Goal: Information Seeking & Learning: Learn about a topic

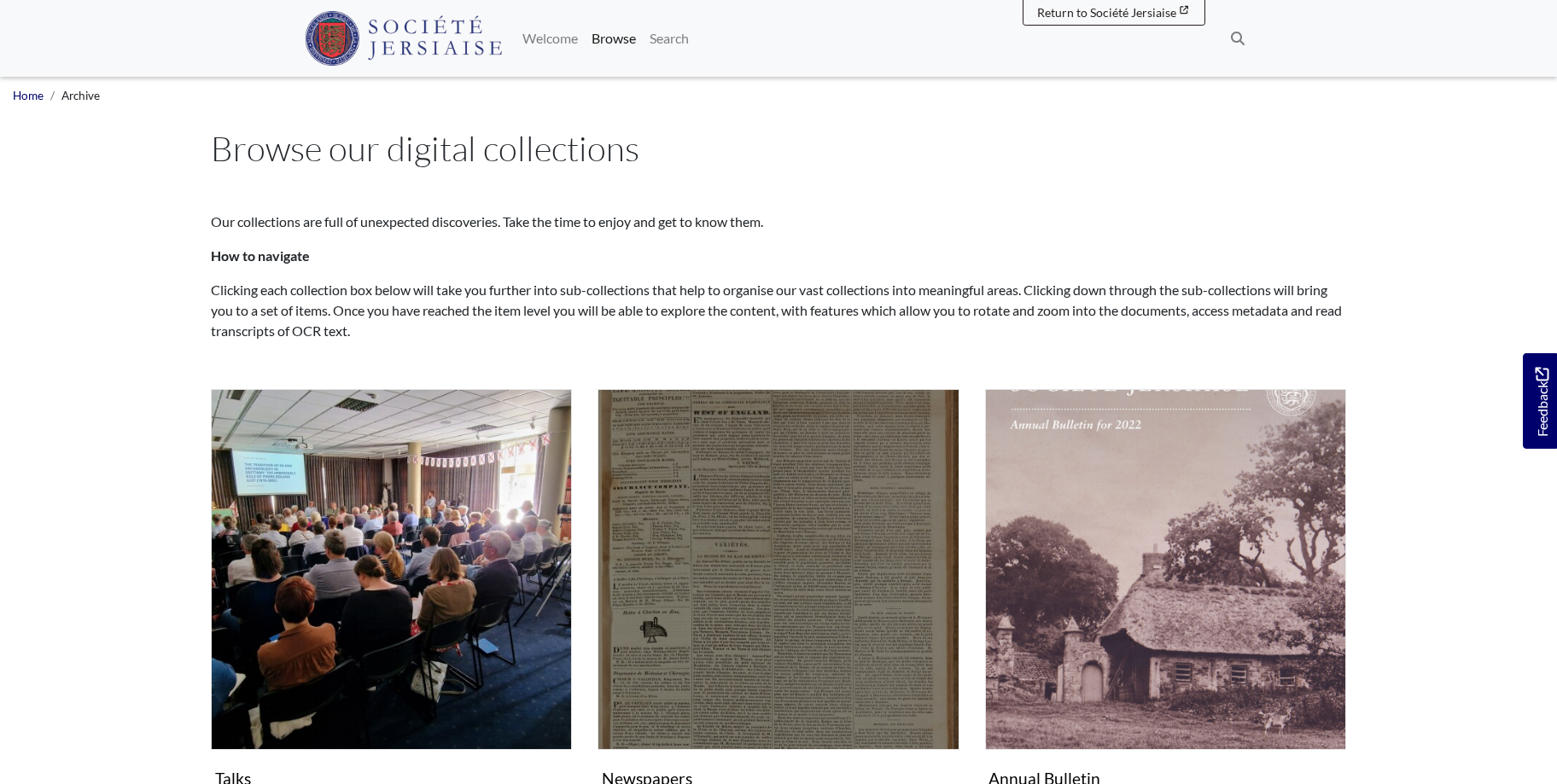
click at [775, 543] on img "Subcollection" at bounding box center [778, 570] width 361 height 361
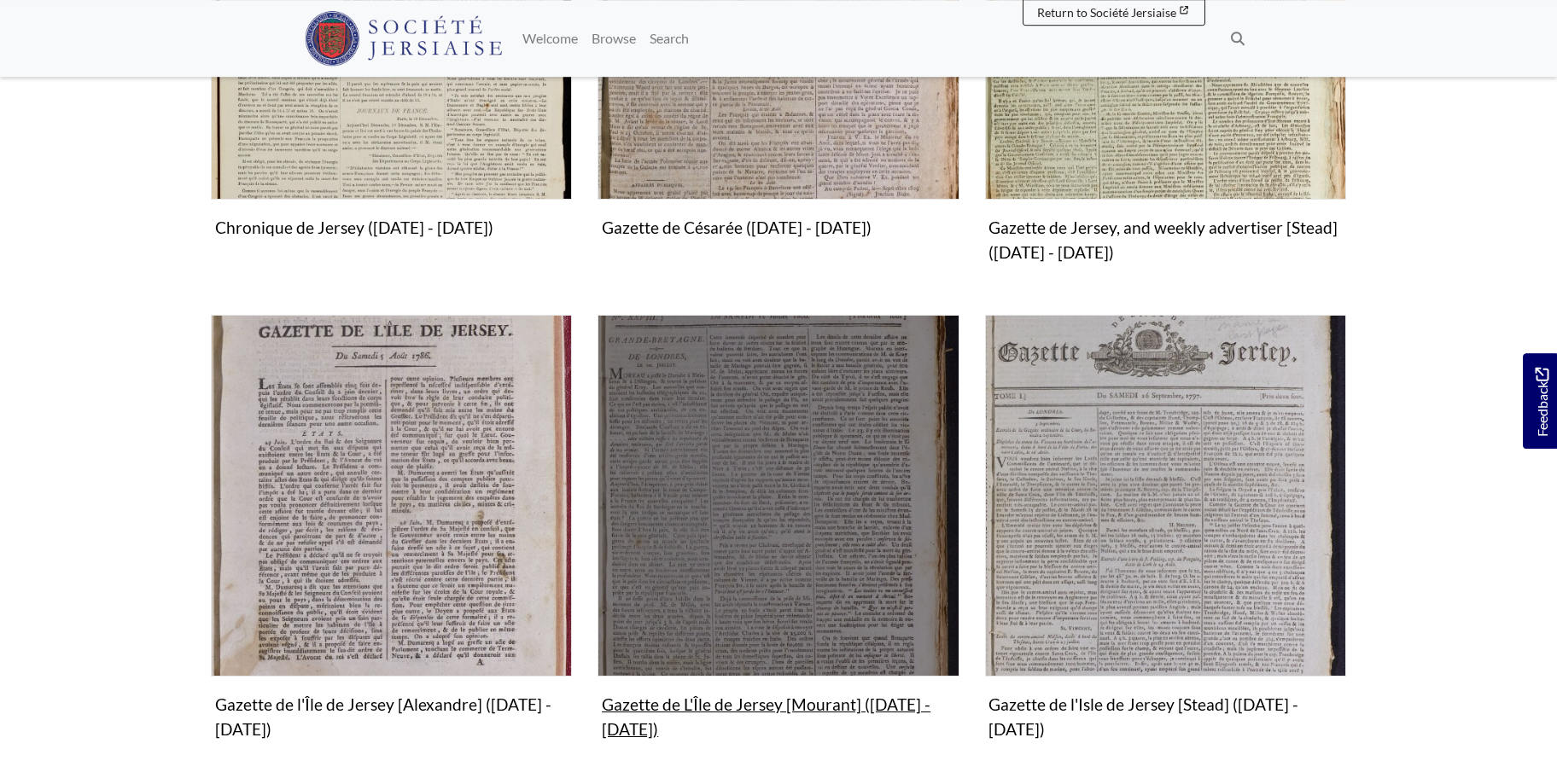
scroll to position [783, 0]
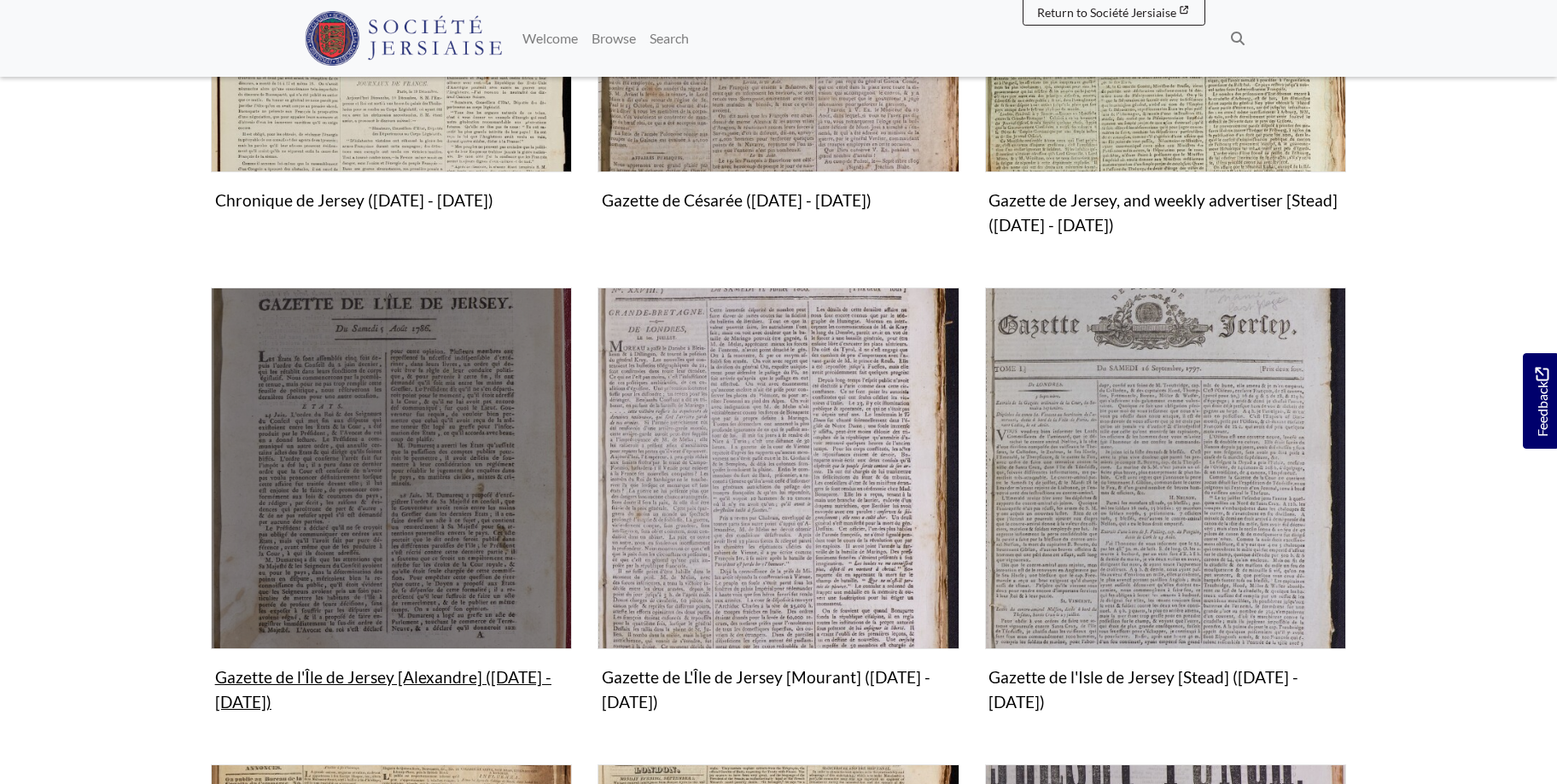
click at [368, 522] on img "Subcollection" at bounding box center [391, 468] width 361 height 361
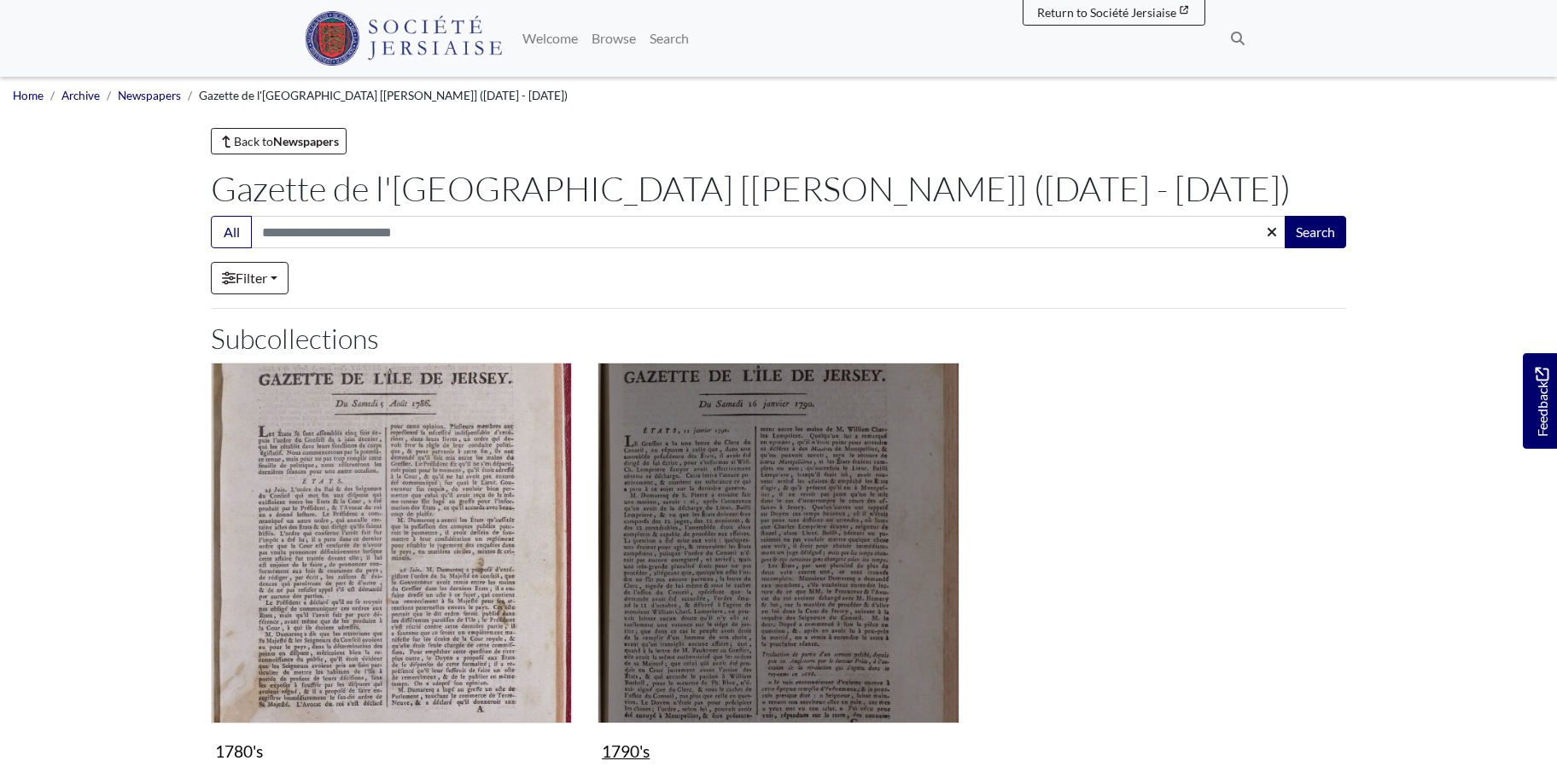
click at [783, 617] on img "Subcollection" at bounding box center [778, 543] width 361 height 361
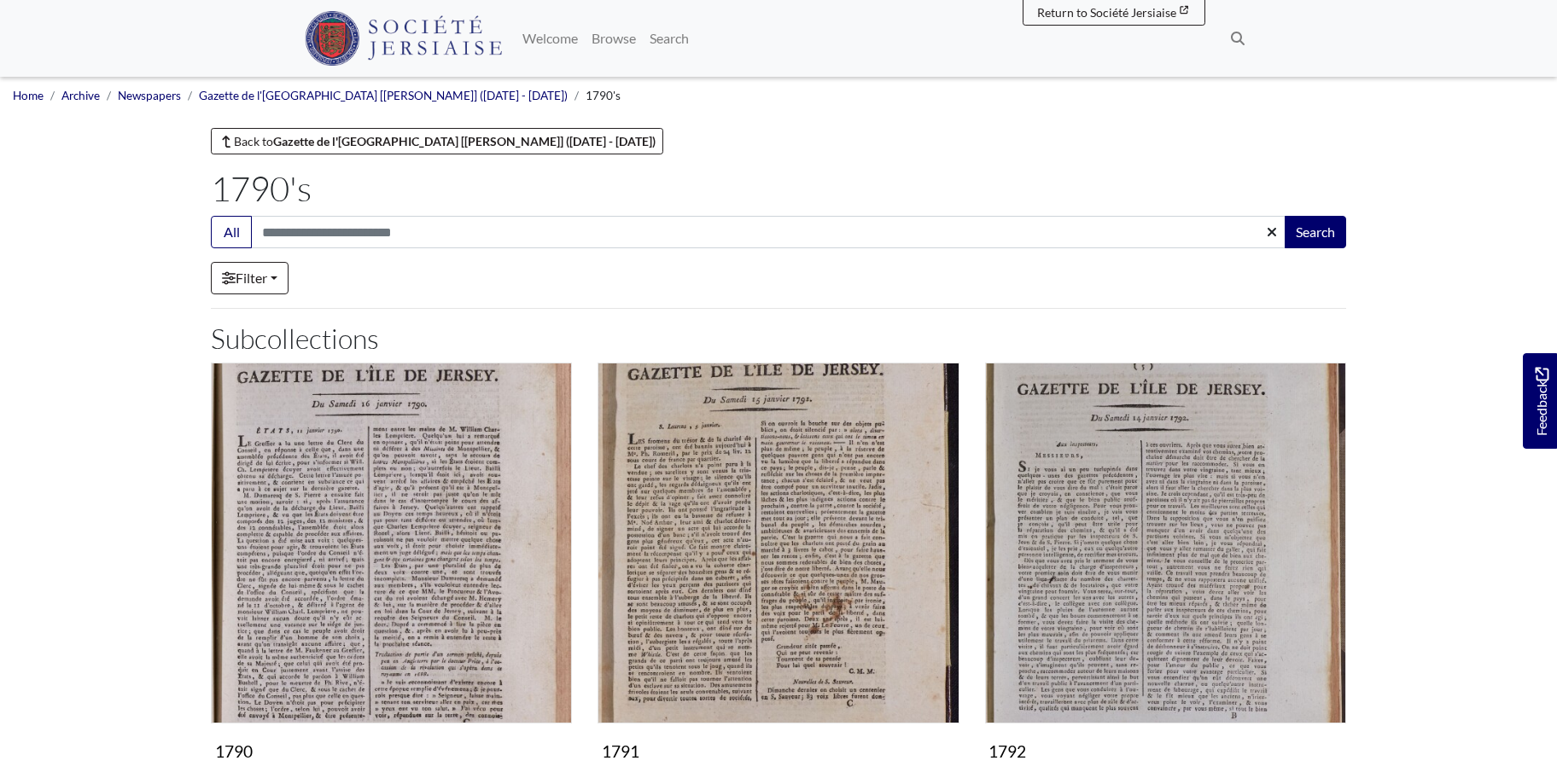
scroll to position [609, 0]
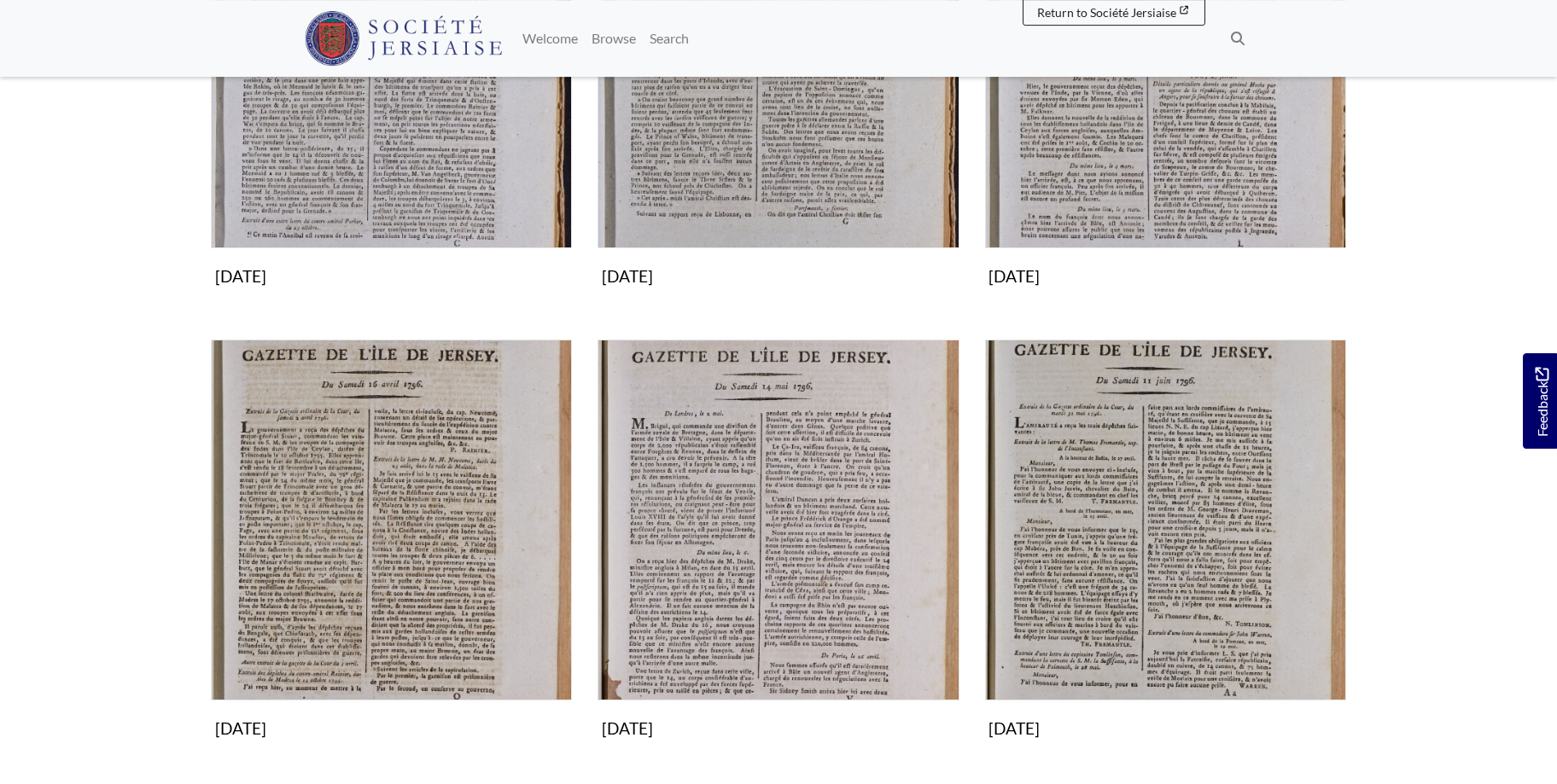
scroll to position [523, 0]
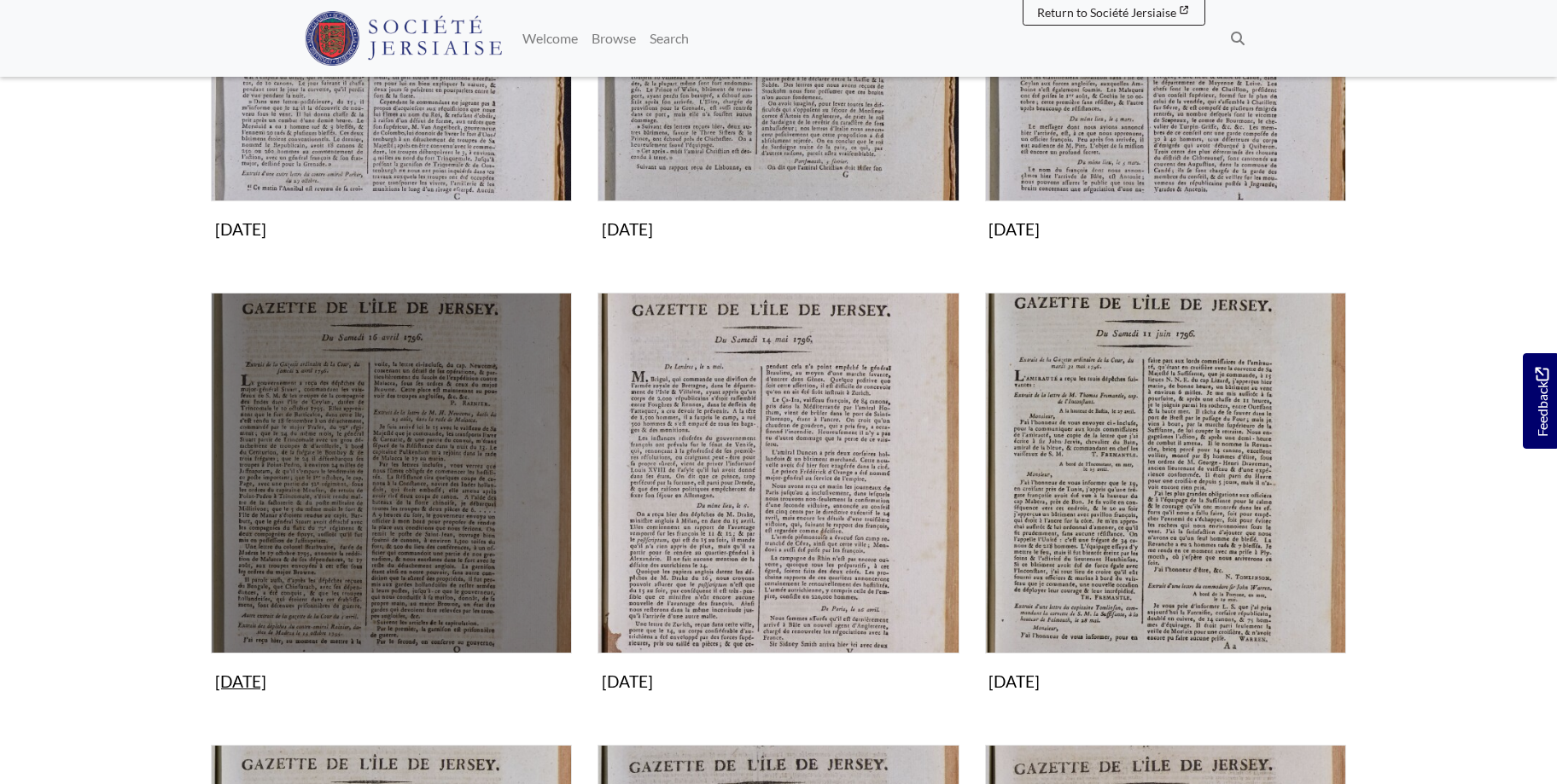
click at [378, 531] on img "Subcollection" at bounding box center [391, 474] width 361 height 361
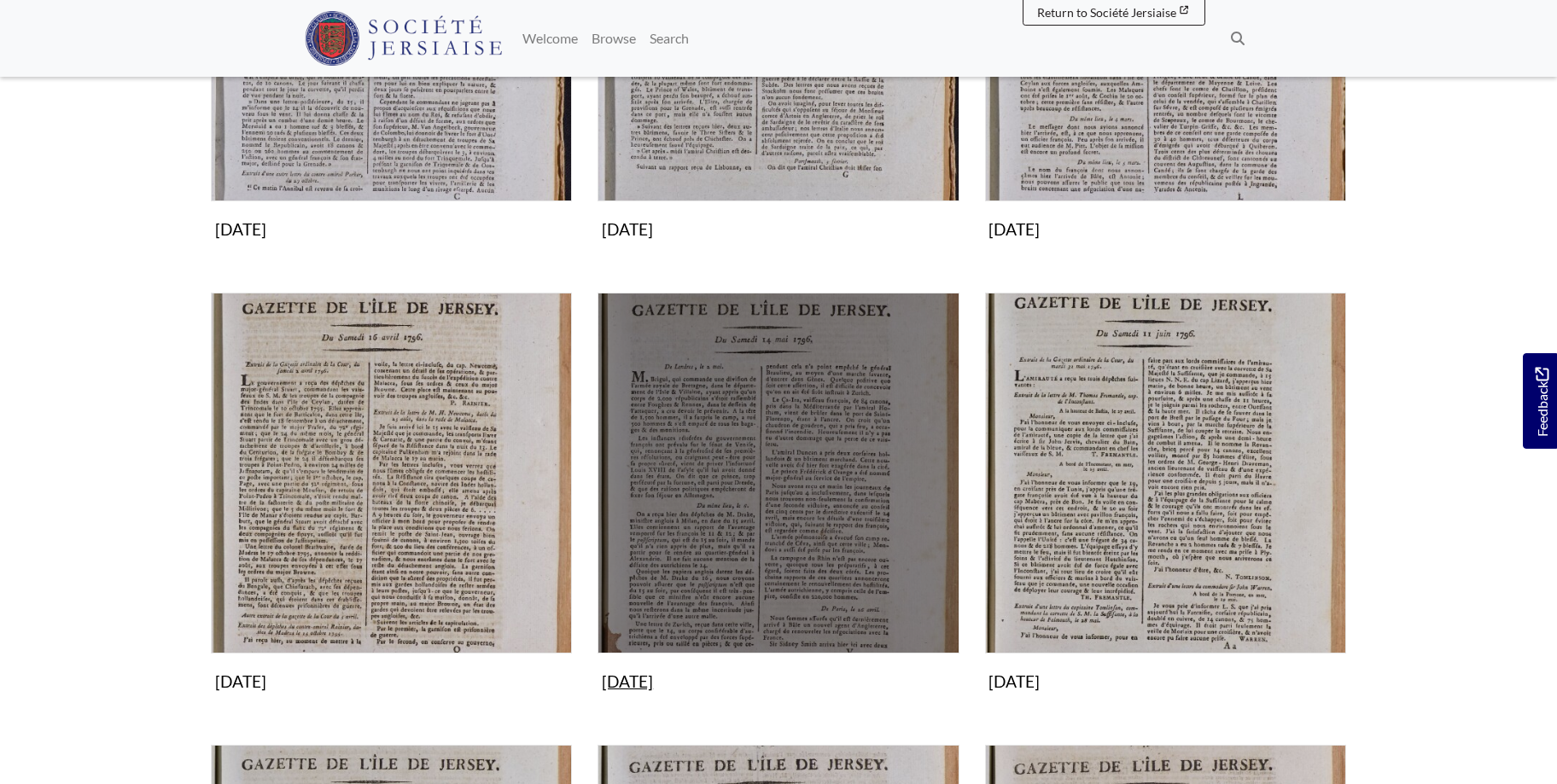
click at [783, 548] on img "Subcollection" at bounding box center [778, 474] width 361 height 361
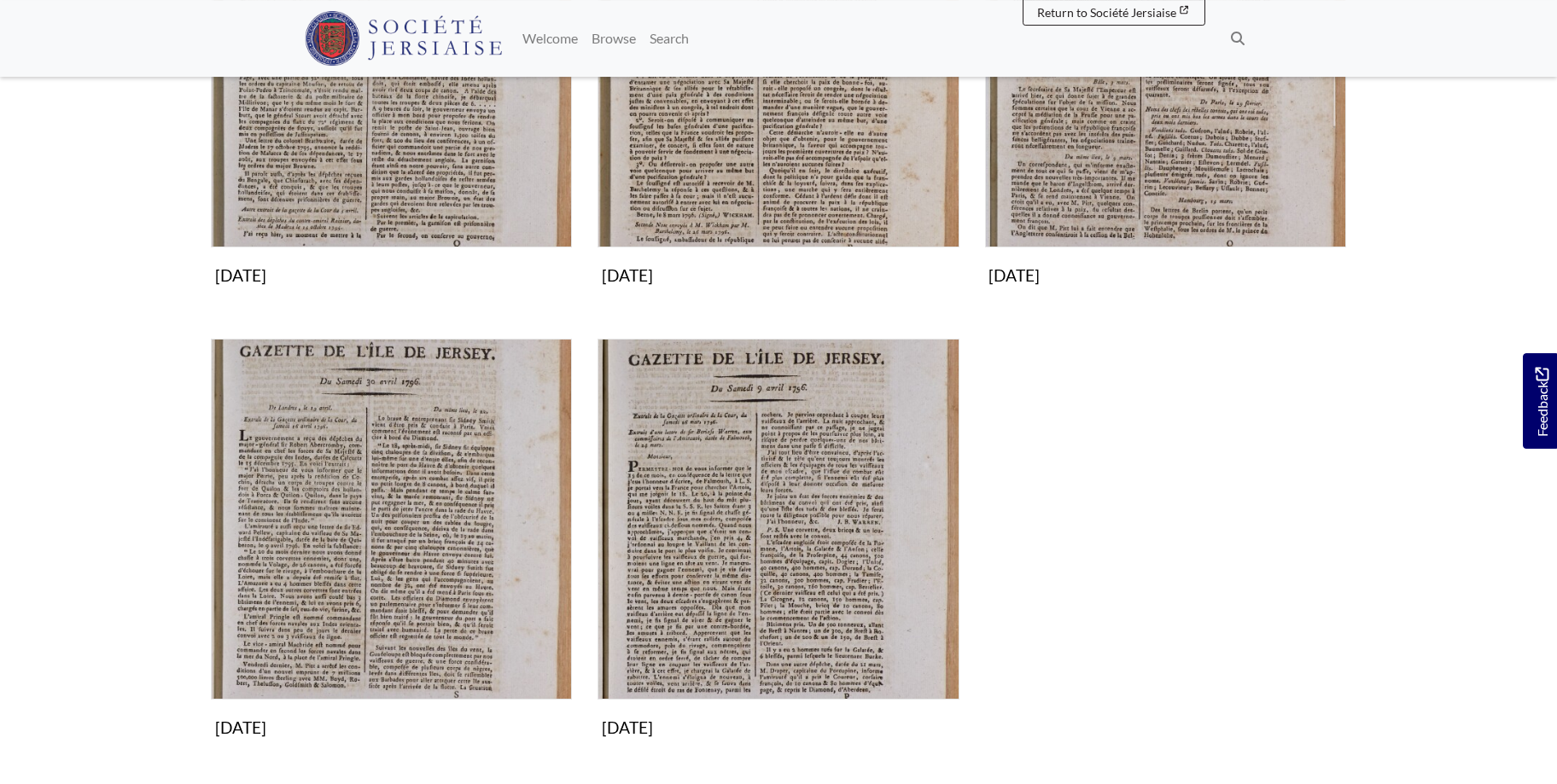
scroll to position [523, 0]
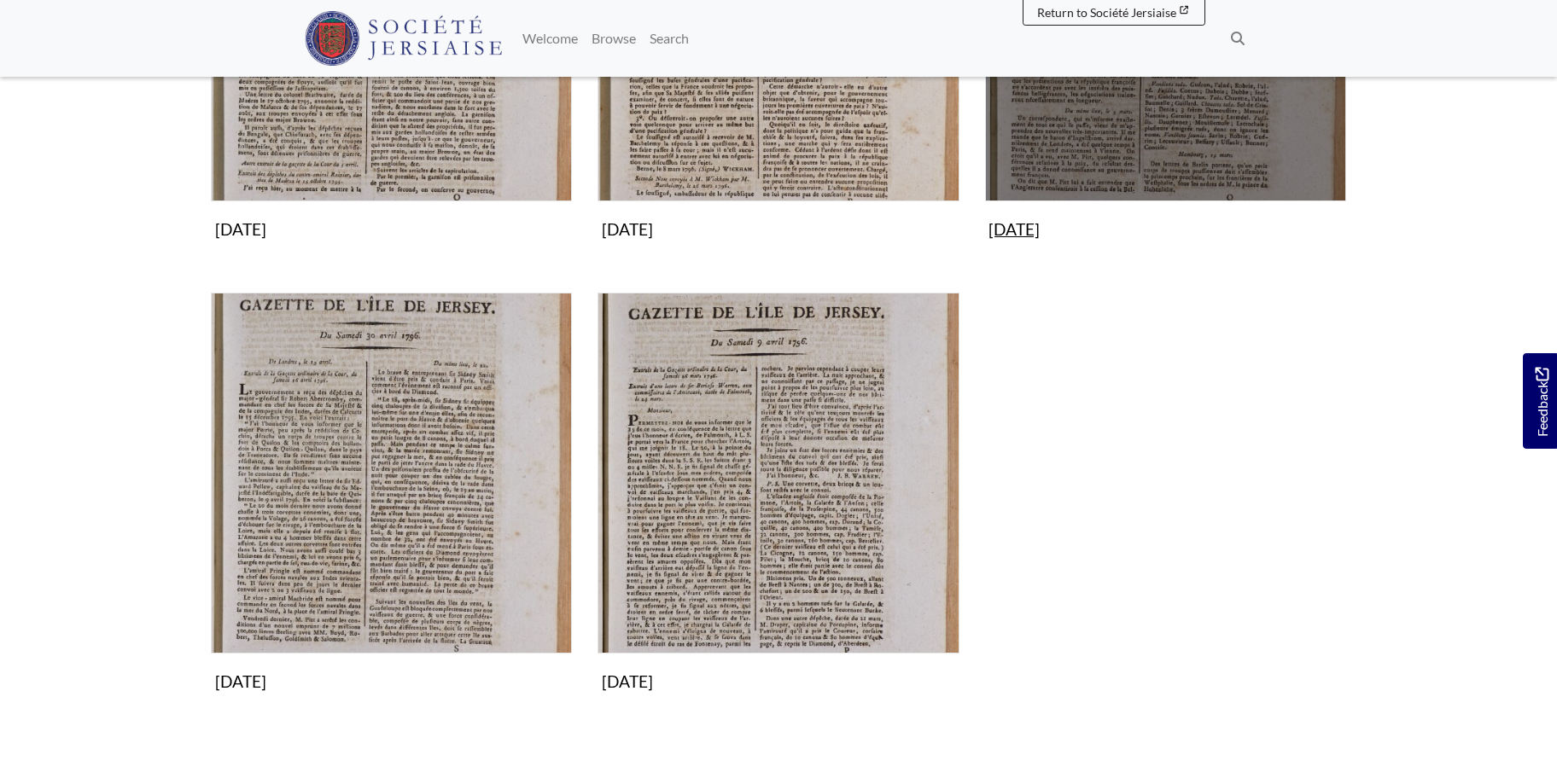
click at [1226, 107] on img "Subcollection" at bounding box center [1166, 21] width 361 height 361
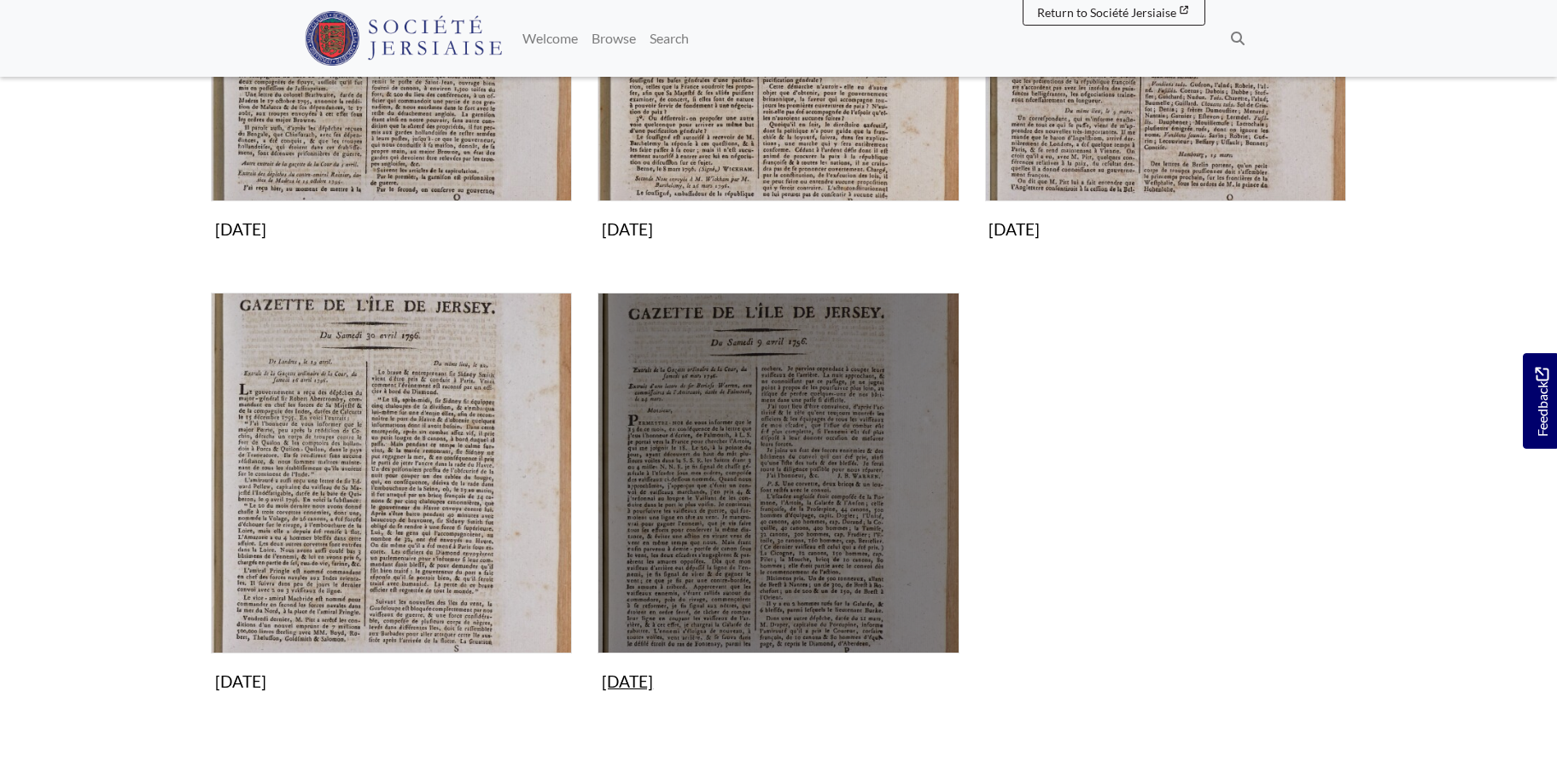
click at [785, 498] on img "Subcollection" at bounding box center [778, 474] width 361 height 361
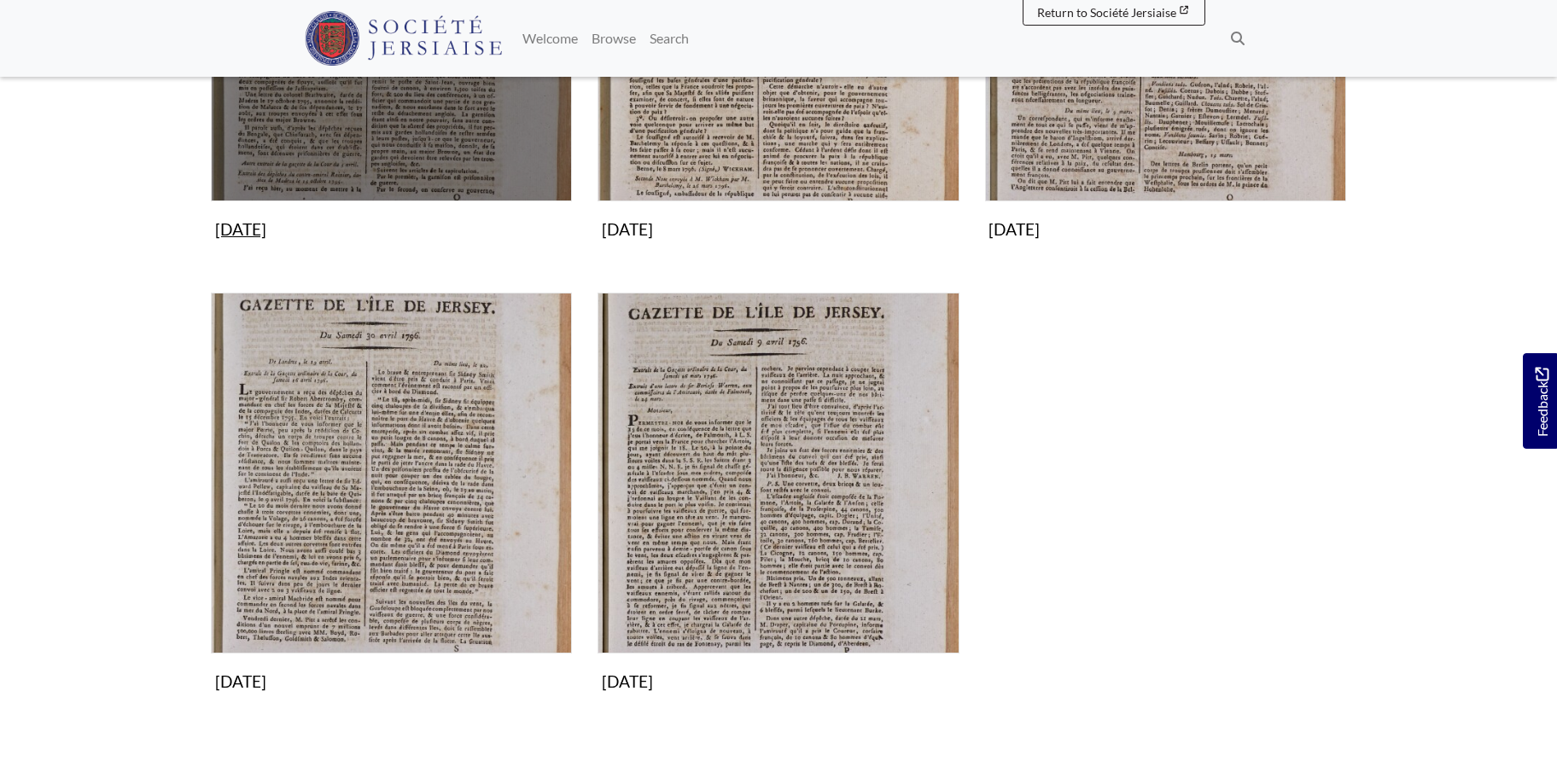
click at [454, 127] on img "Subcollection" at bounding box center [391, 21] width 361 height 361
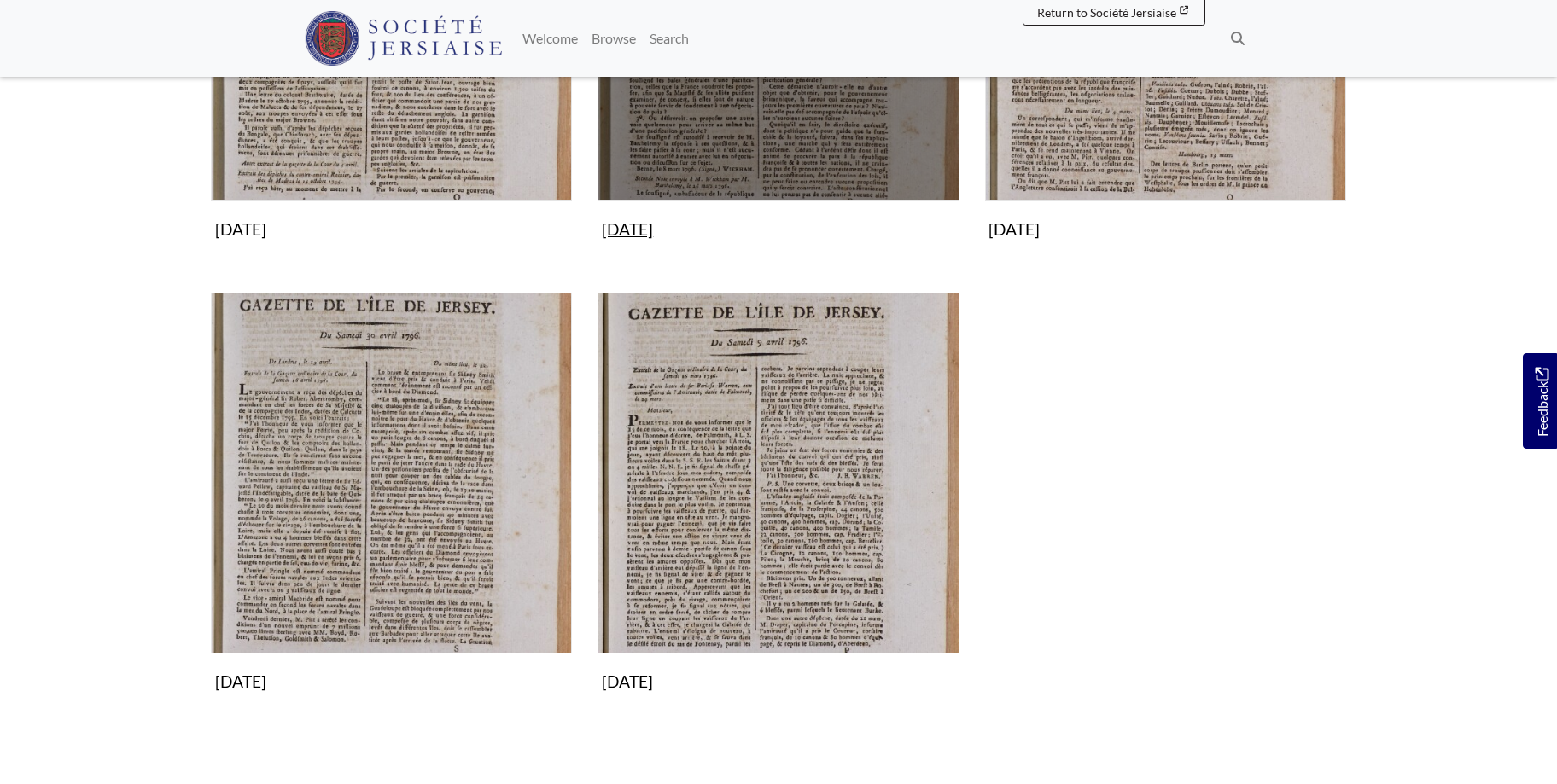
click at [770, 122] on img "Subcollection" at bounding box center [778, 21] width 361 height 361
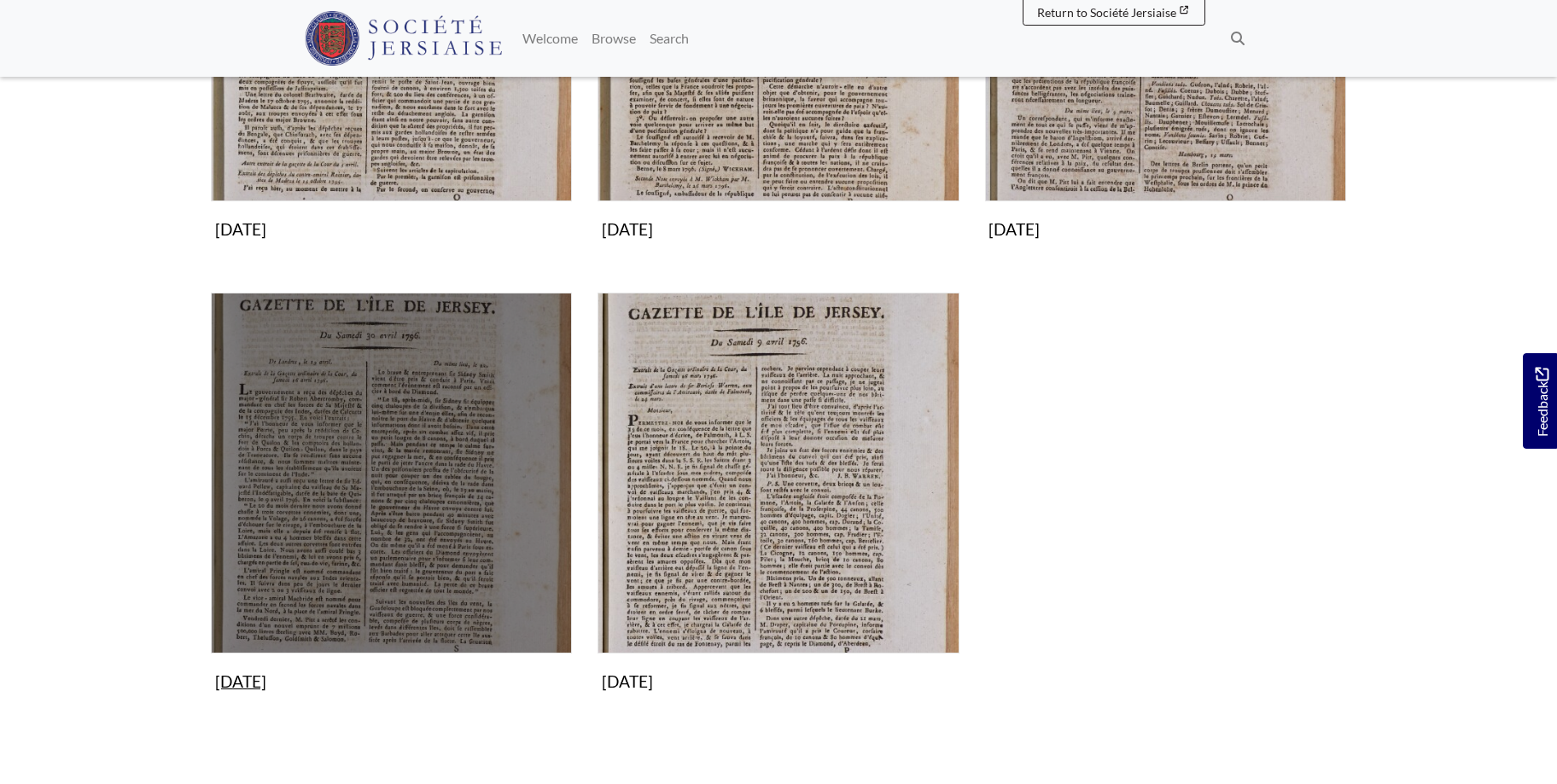
click at [450, 454] on img "Subcollection" at bounding box center [391, 474] width 361 height 361
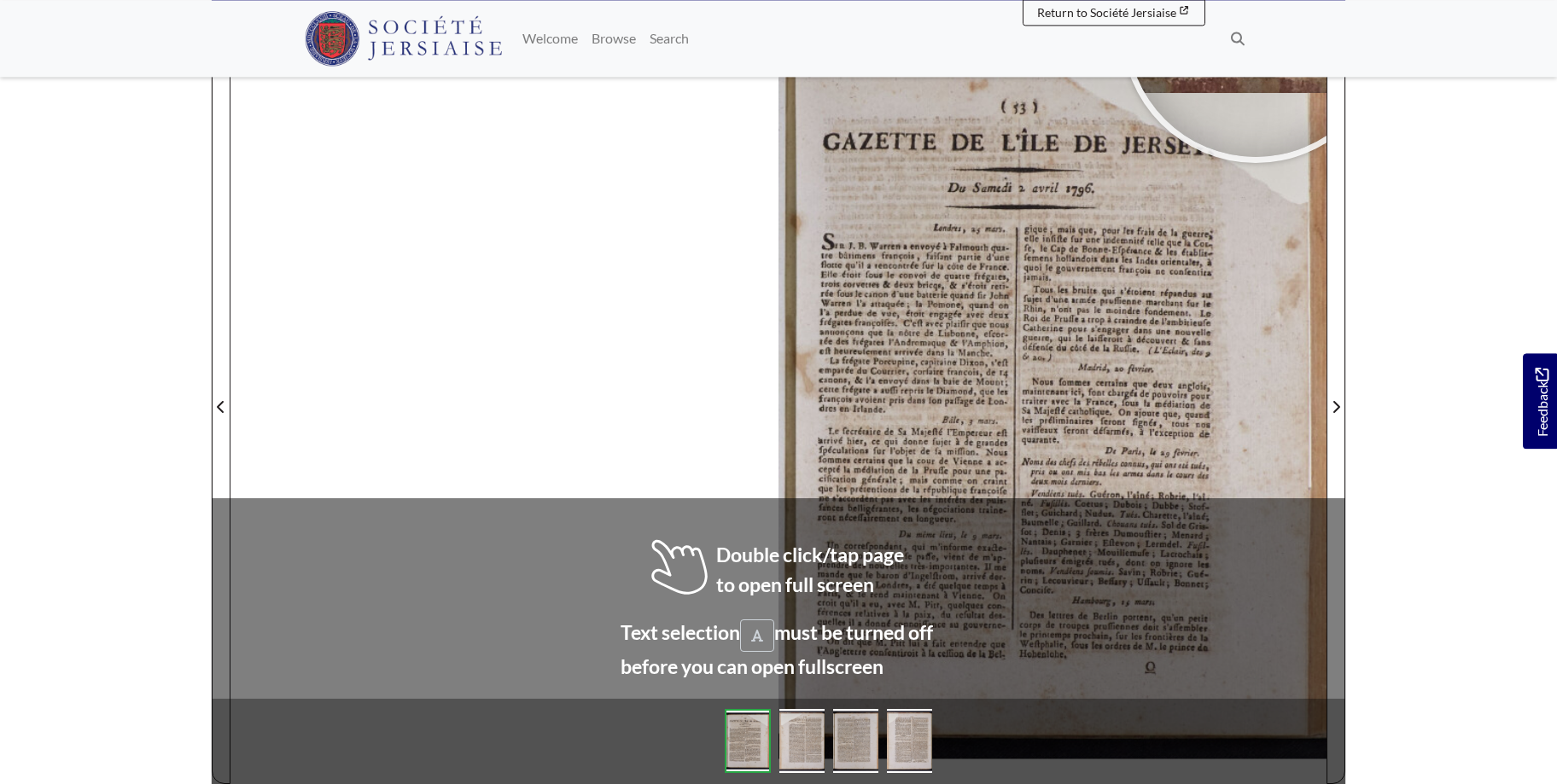
scroll to position [263, 0]
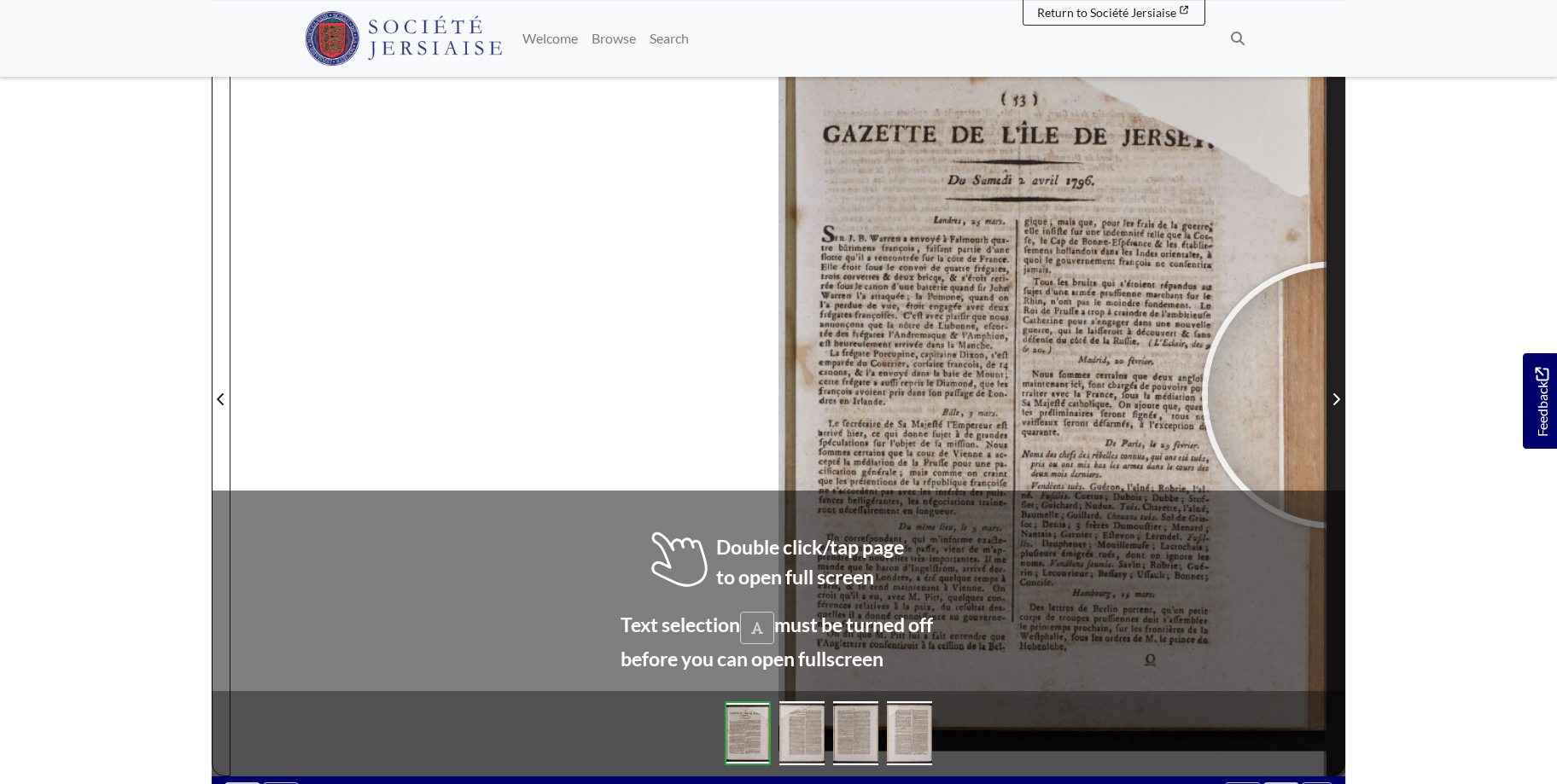
click at [1336, 395] on icon "Next Page" at bounding box center [1335, 400] width 9 height 13
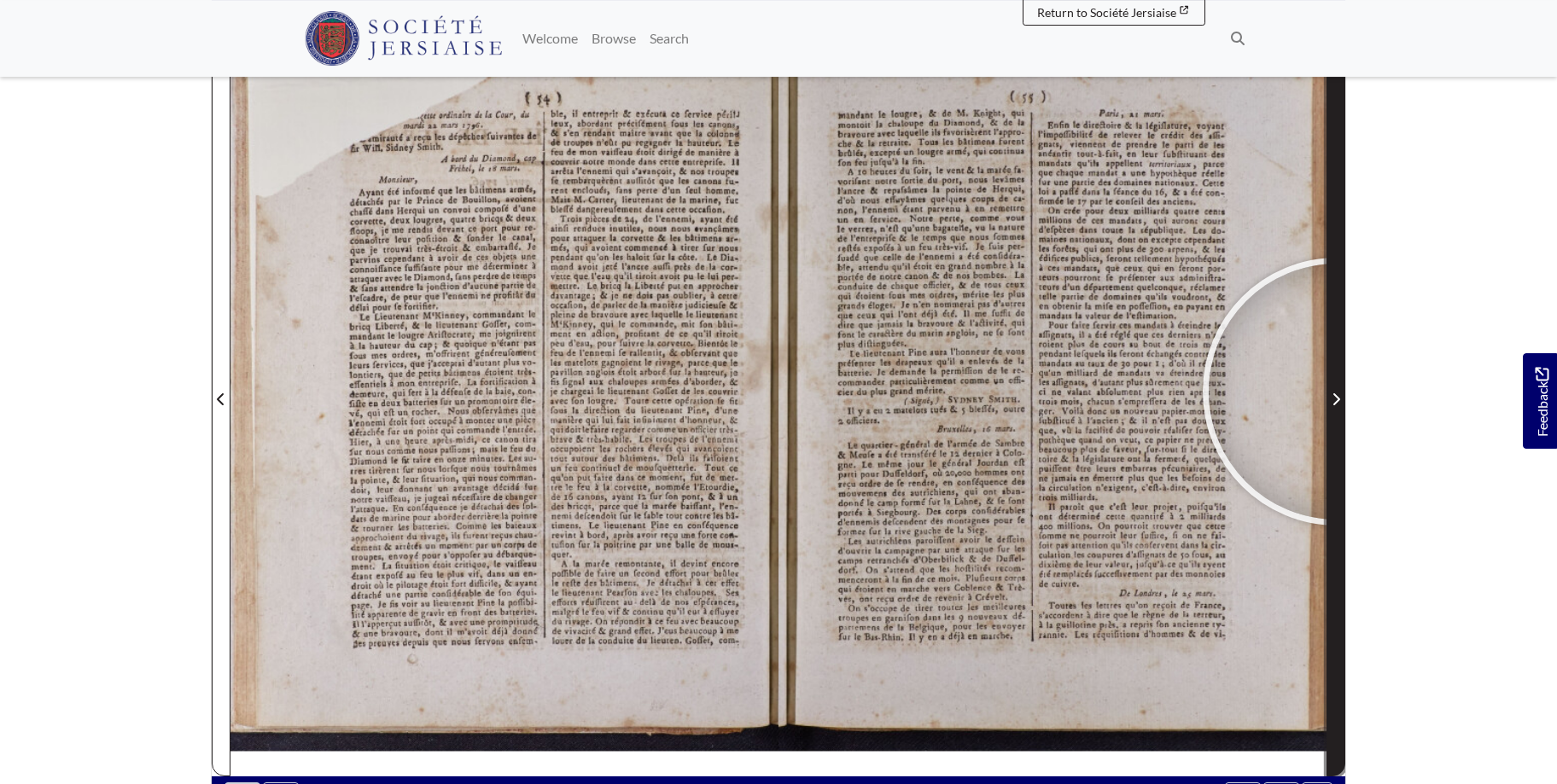
click at [1337, 392] on span "Next Page" at bounding box center [1336, 399] width 17 height 20
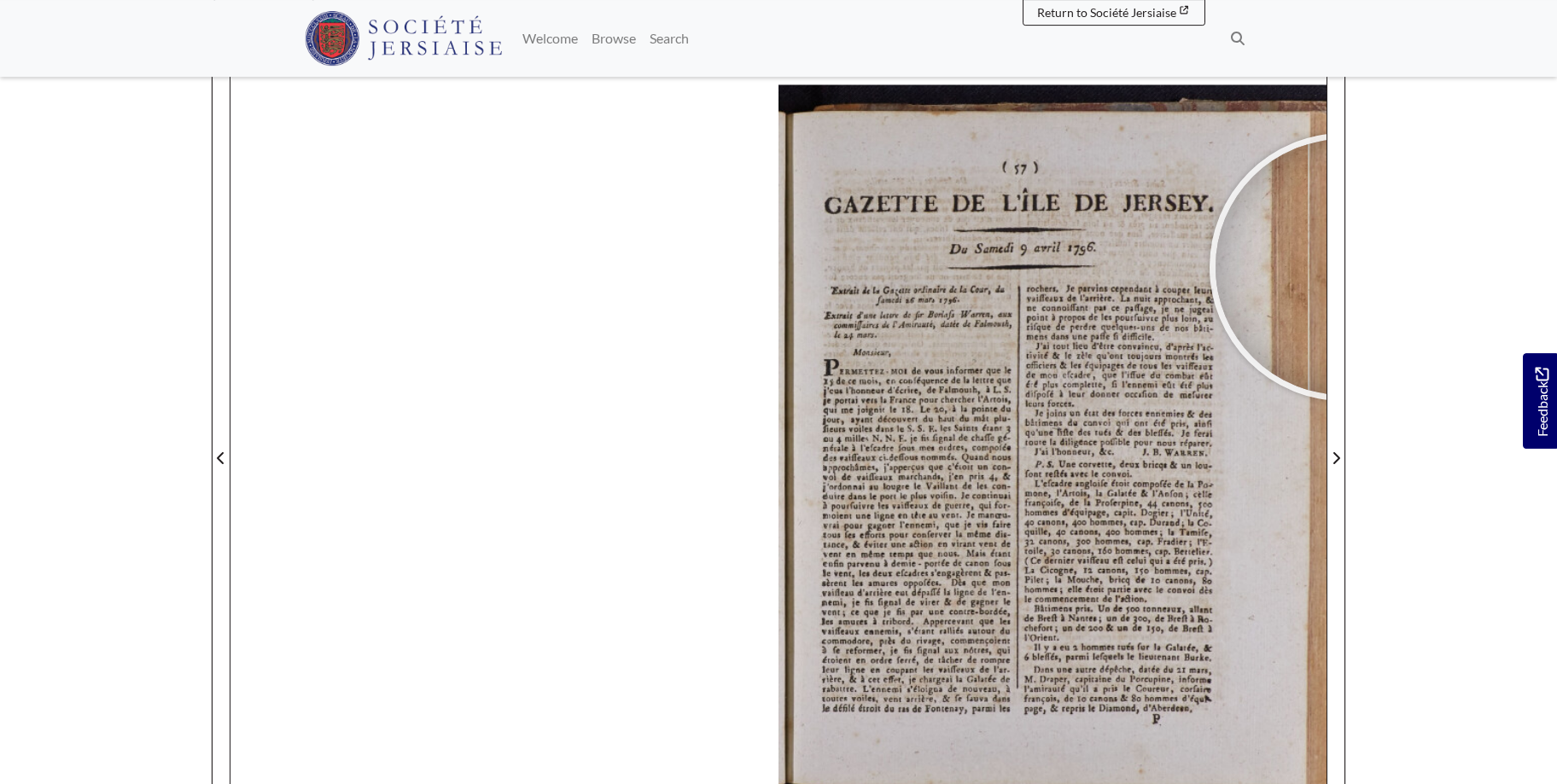
scroll to position [213, 0]
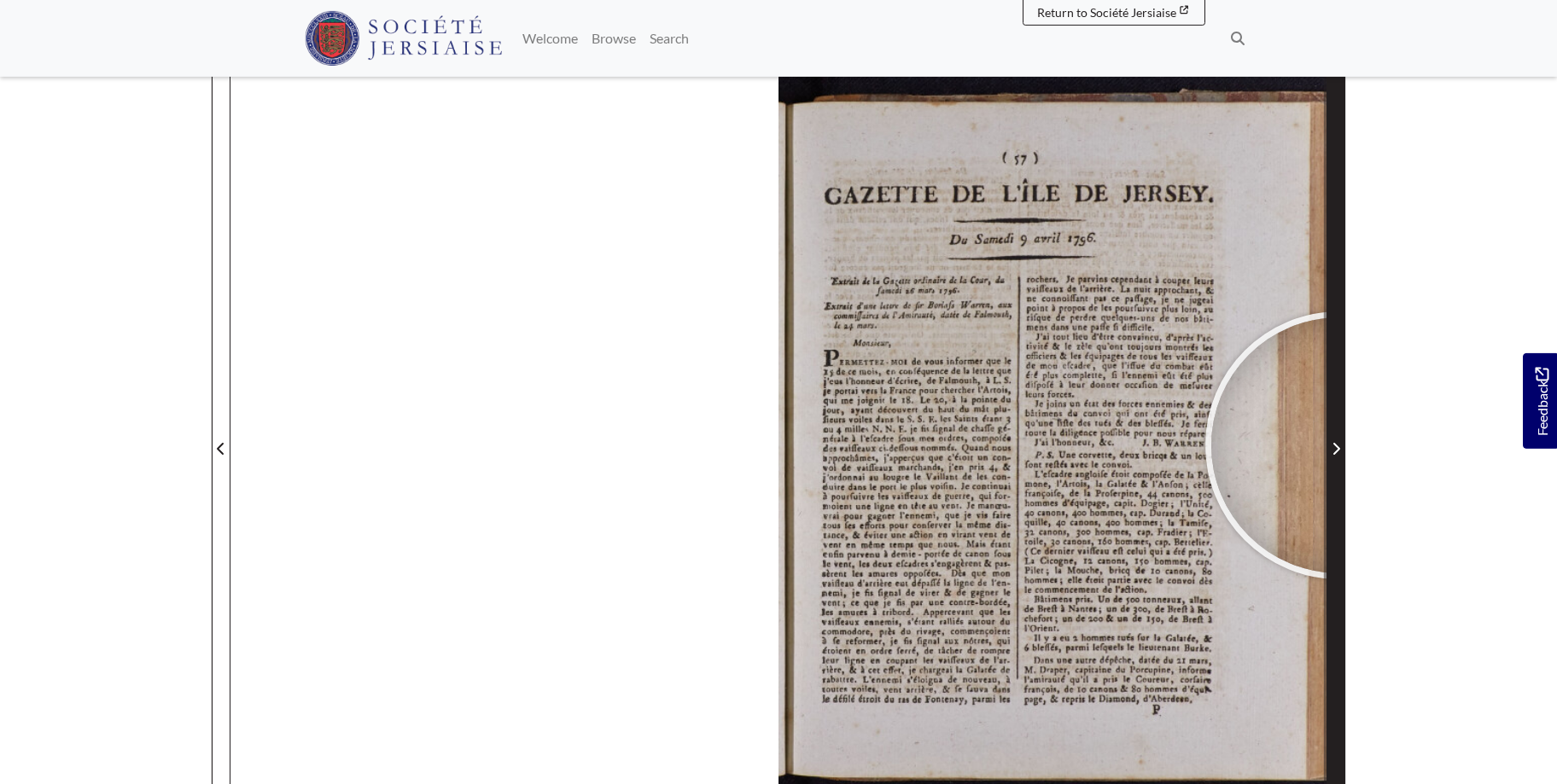
click at [1339, 446] on icon "Next Page" at bounding box center [1335, 449] width 9 height 13
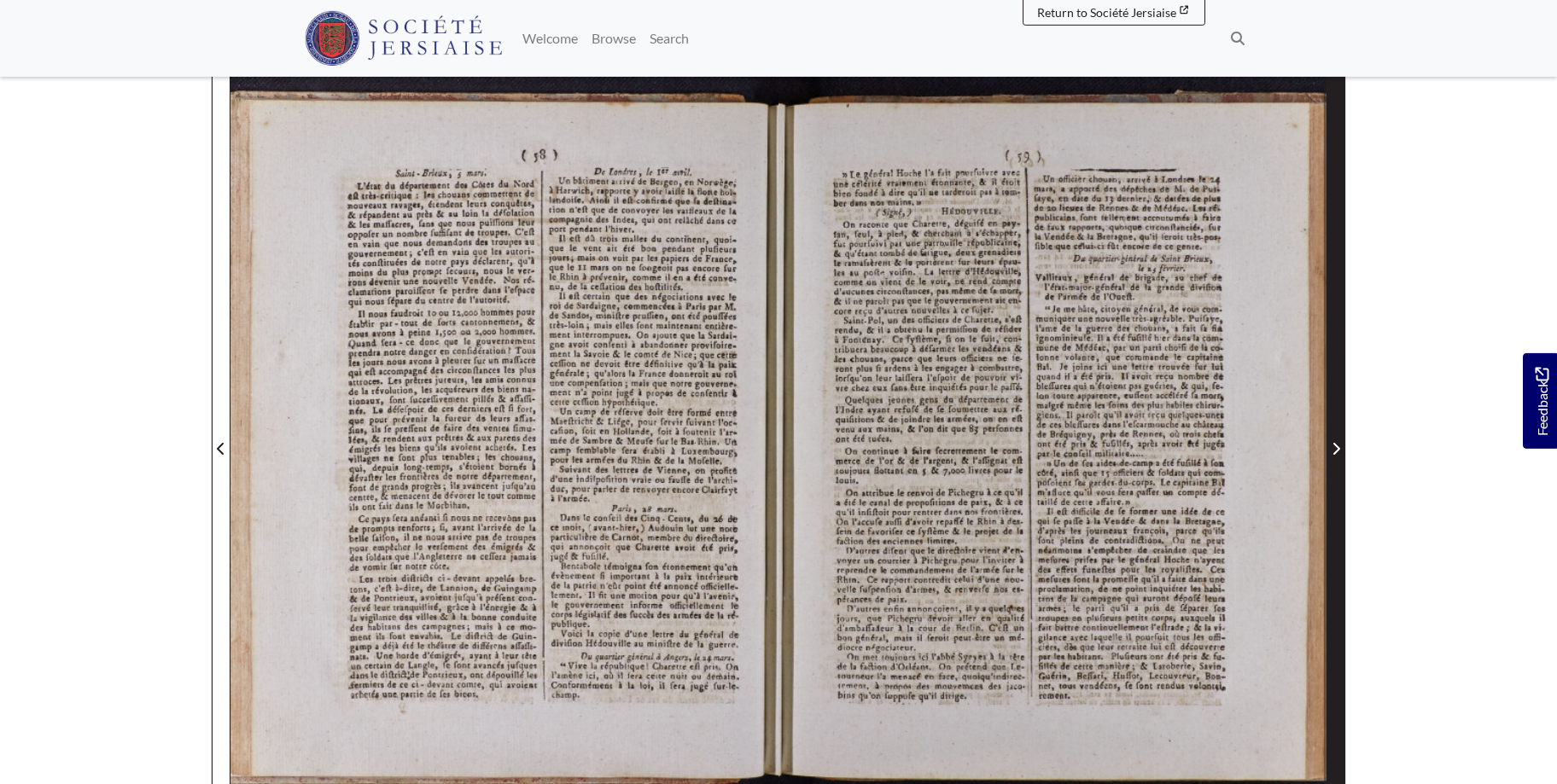
click at [1339, 446] on icon "Next Page" at bounding box center [1335, 449] width 9 height 13
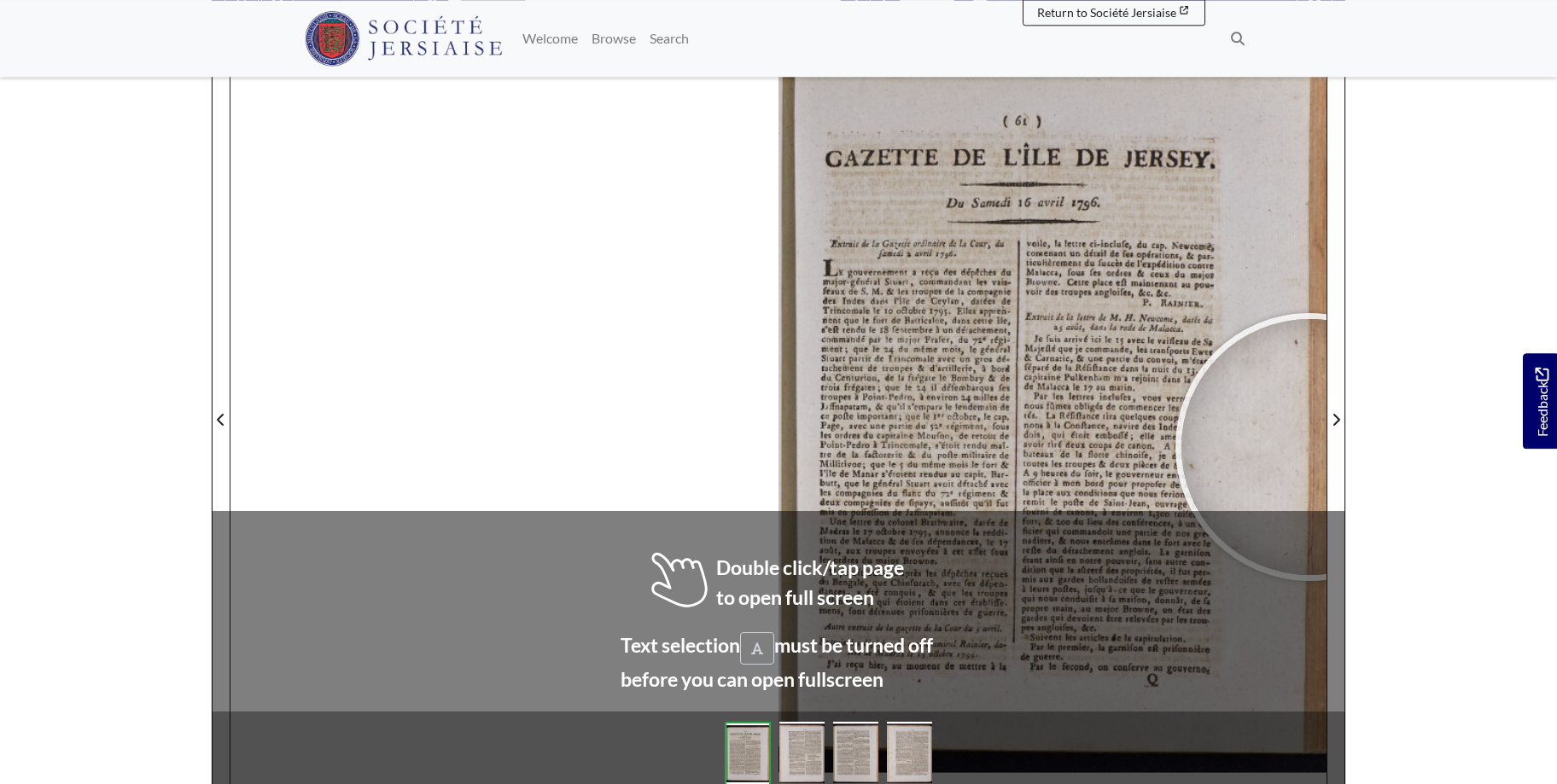
scroll to position [252, 0]
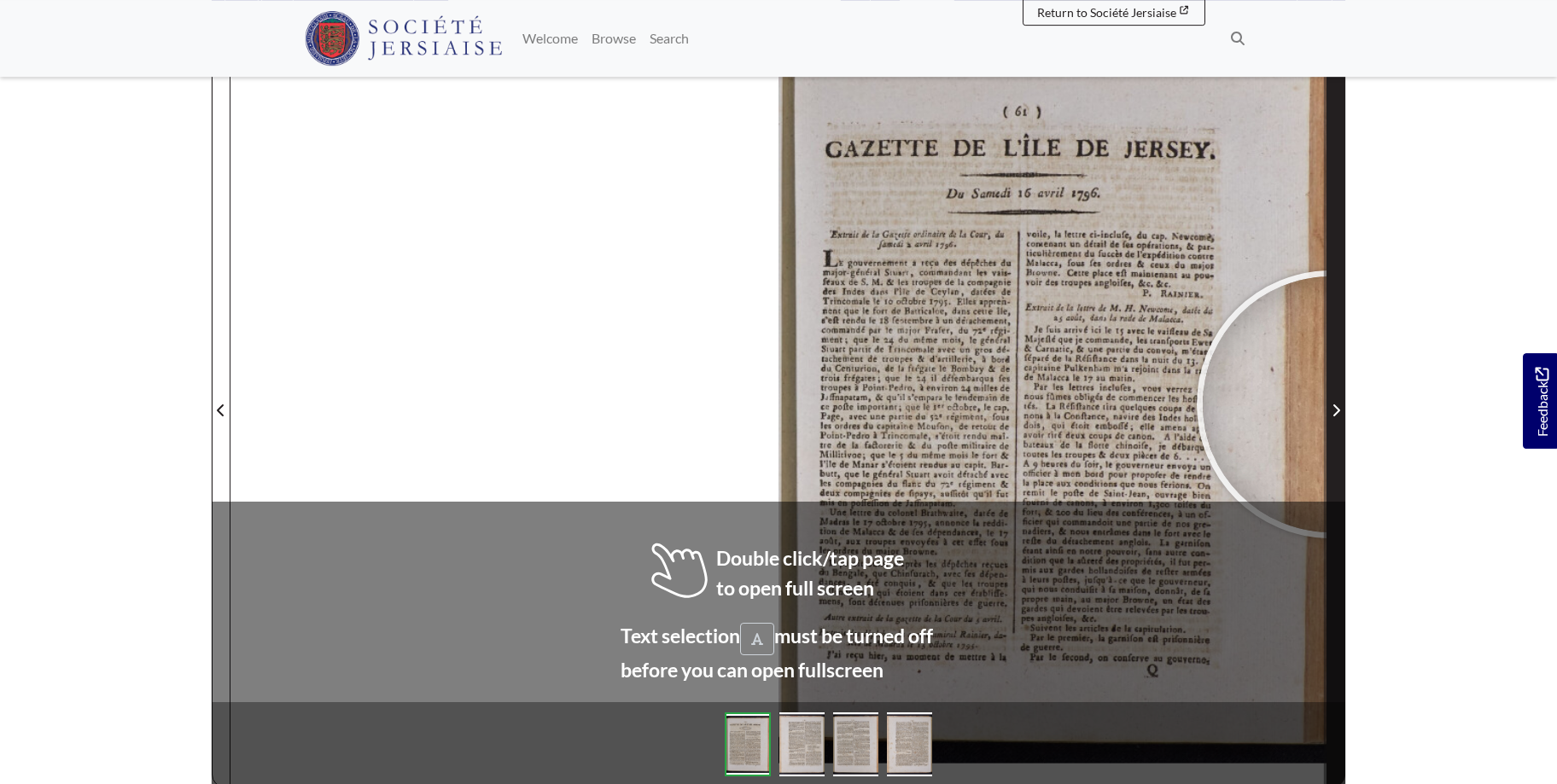
click at [1331, 404] on span "Next Page" at bounding box center [1336, 410] width 17 height 20
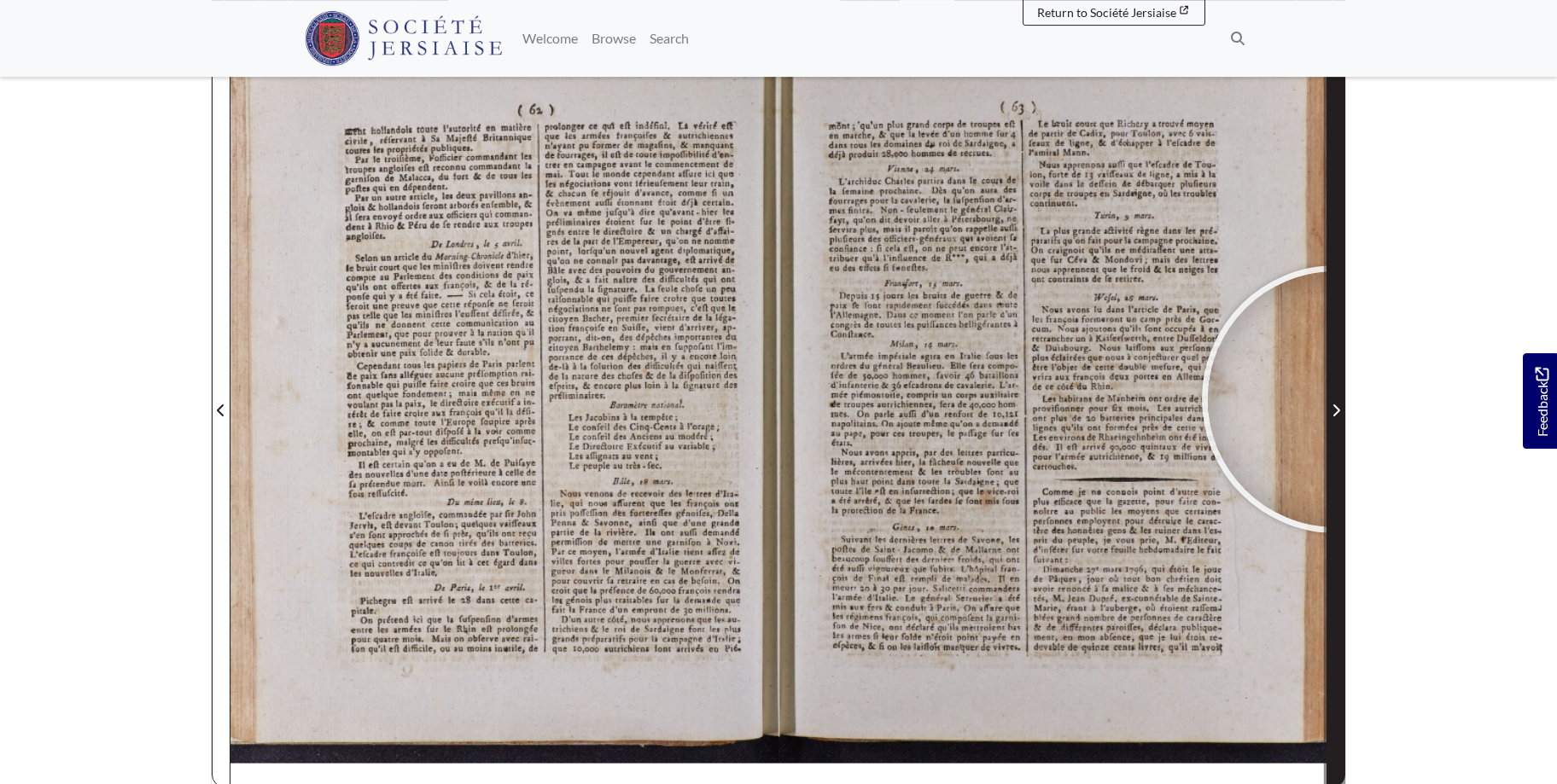
click at [1337, 400] on span "Next Page" at bounding box center [1336, 400] width 17 height 773
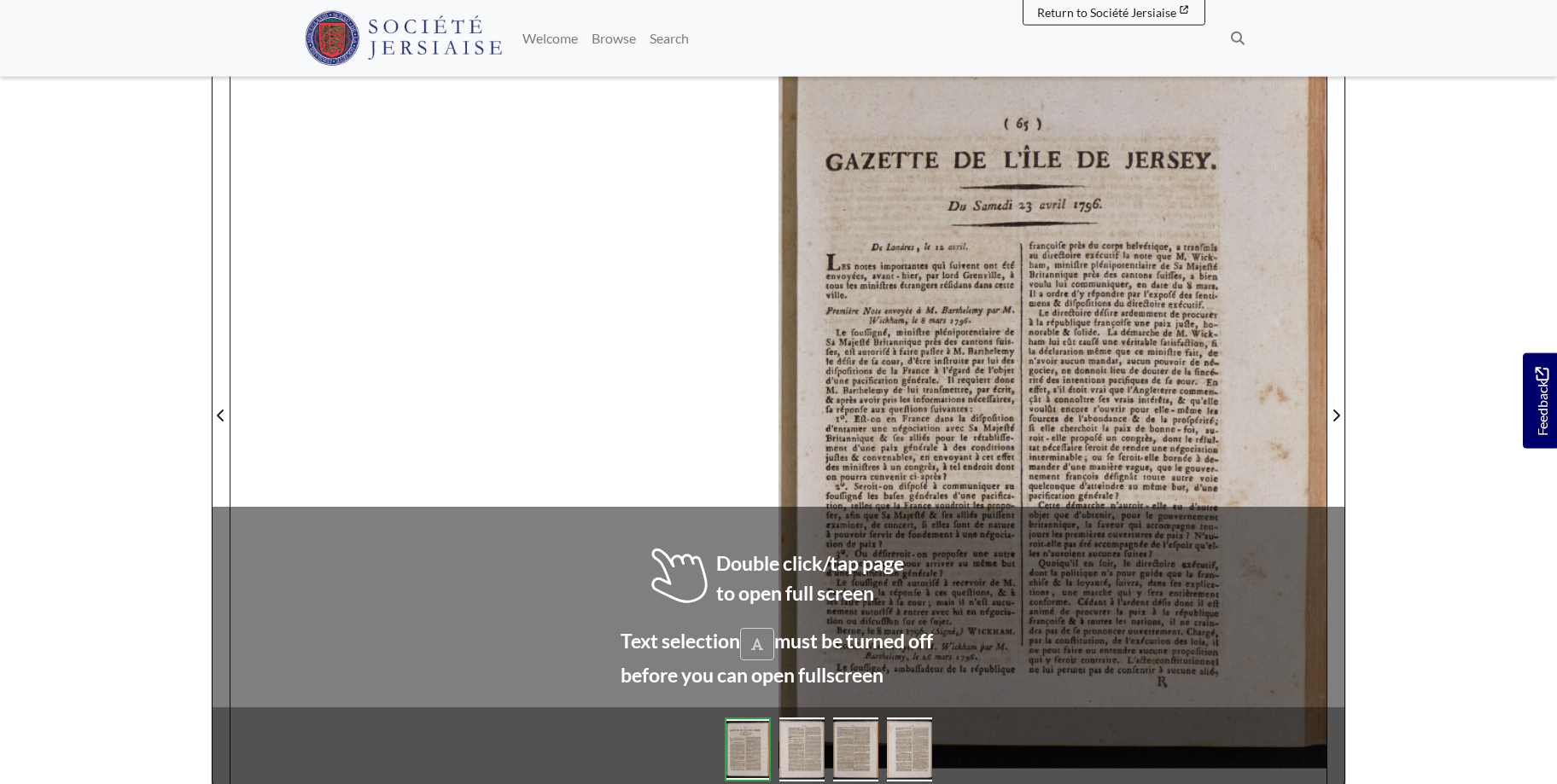
scroll to position [282, 0]
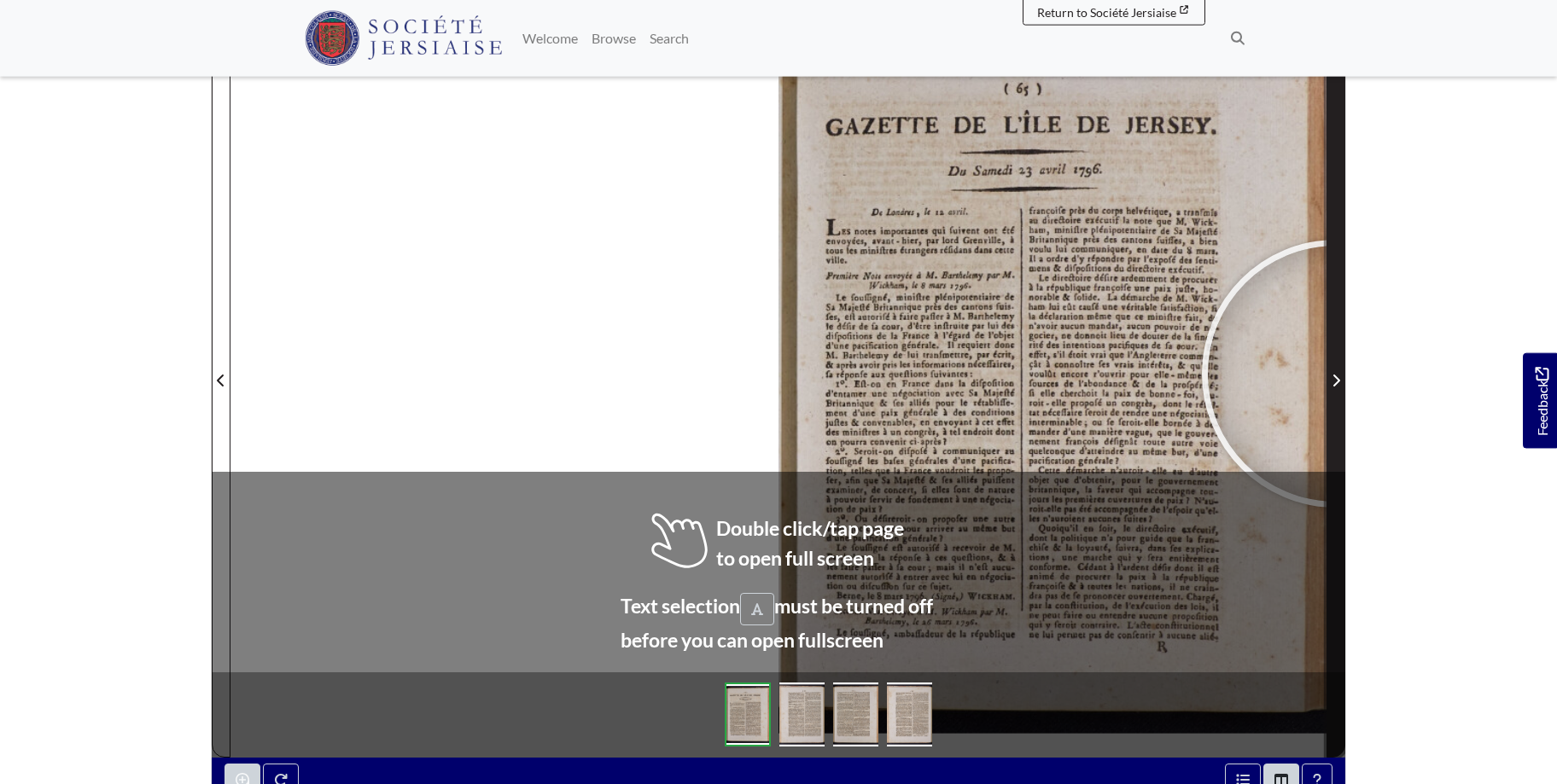
click at [1336, 374] on span "Next Page" at bounding box center [1336, 380] width 17 height 20
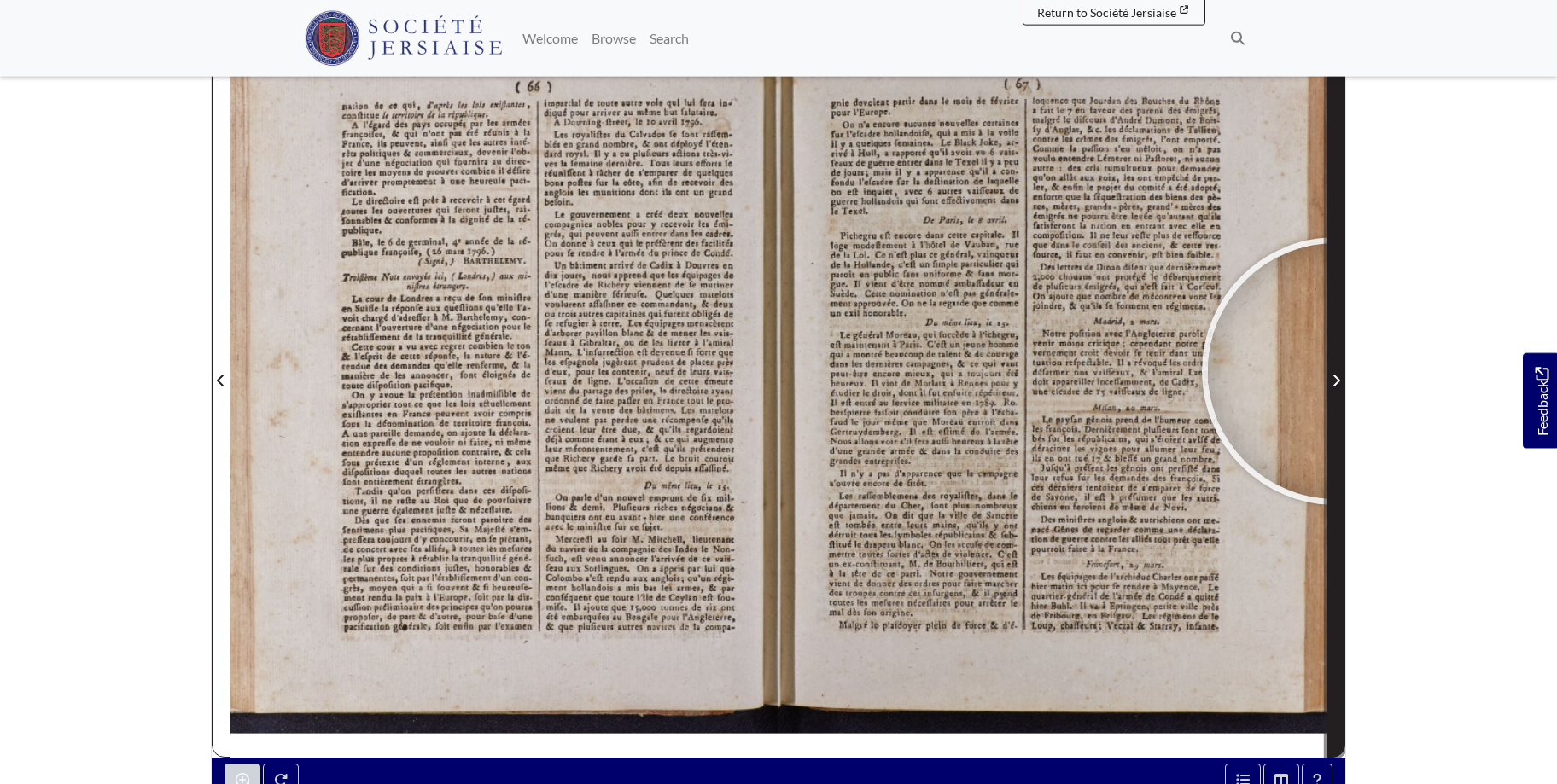
click at [1336, 371] on span "Next Page" at bounding box center [1336, 380] width 17 height 20
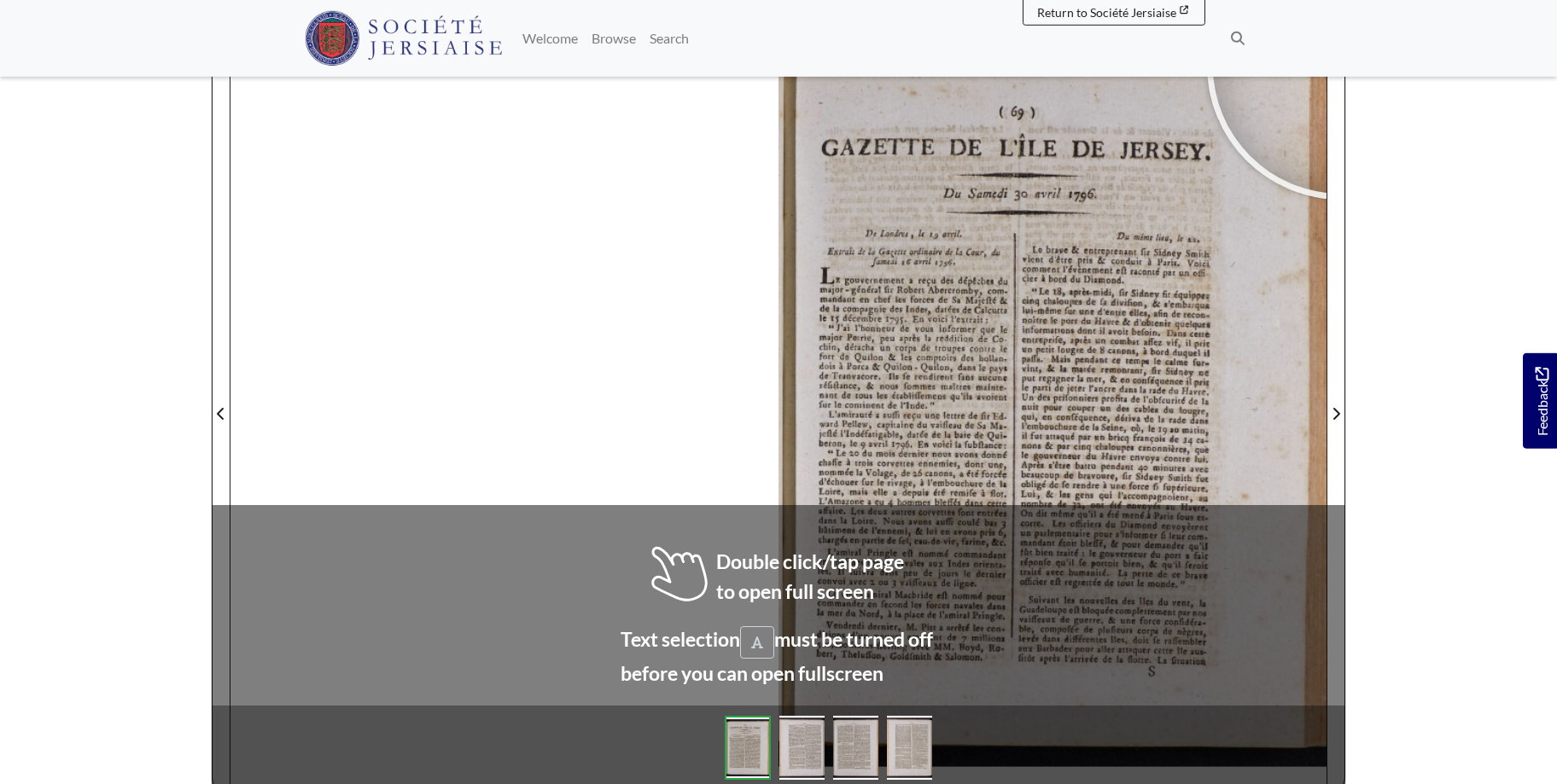
scroll to position [257, 0]
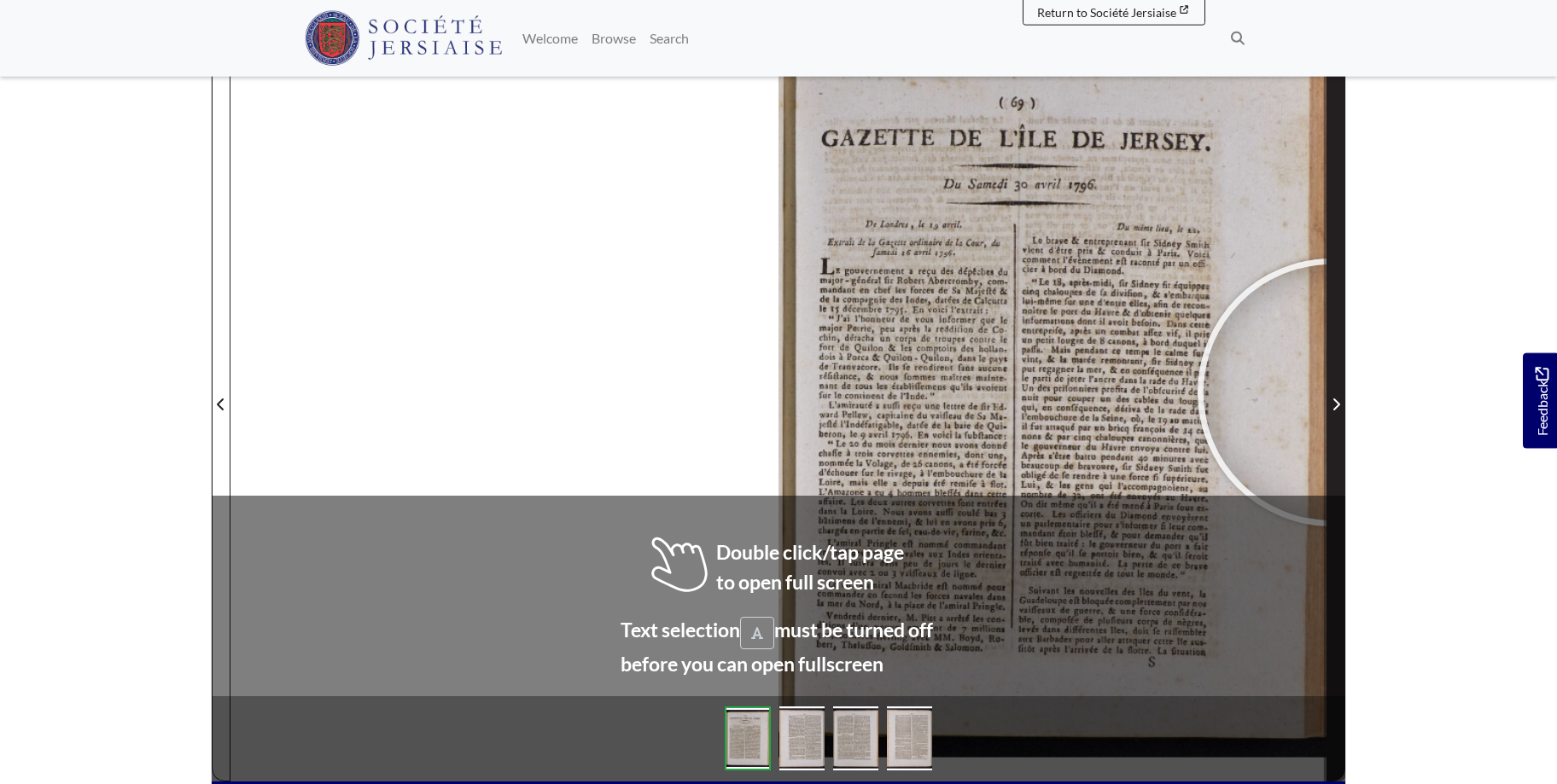
click at [1331, 393] on span "Next Page" at bounding box center [1336, 394] width 17 height 773
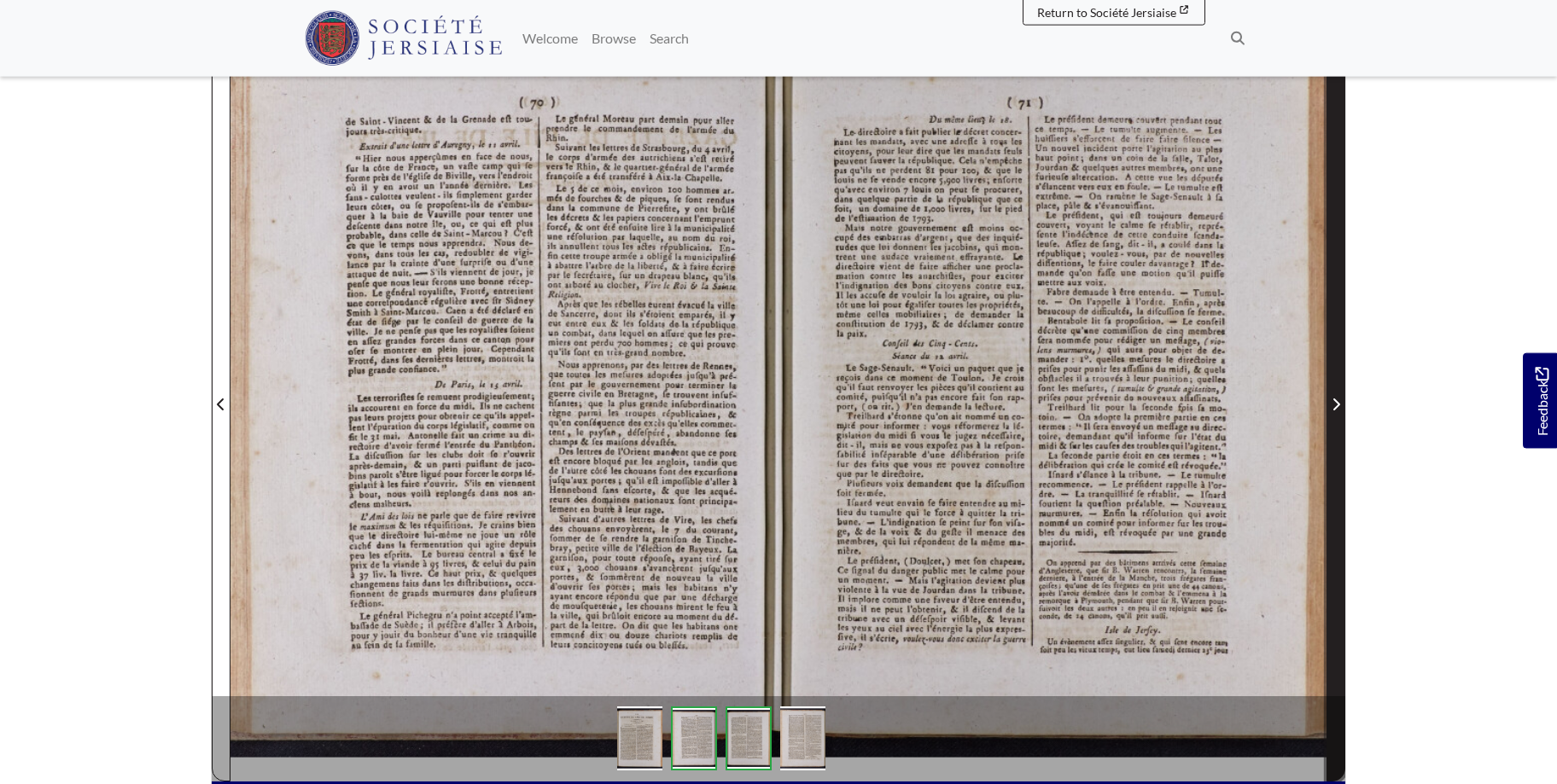
click at [1339, 390] on span "Next Page" at bounding box center [1336, 394] width 17 height 773
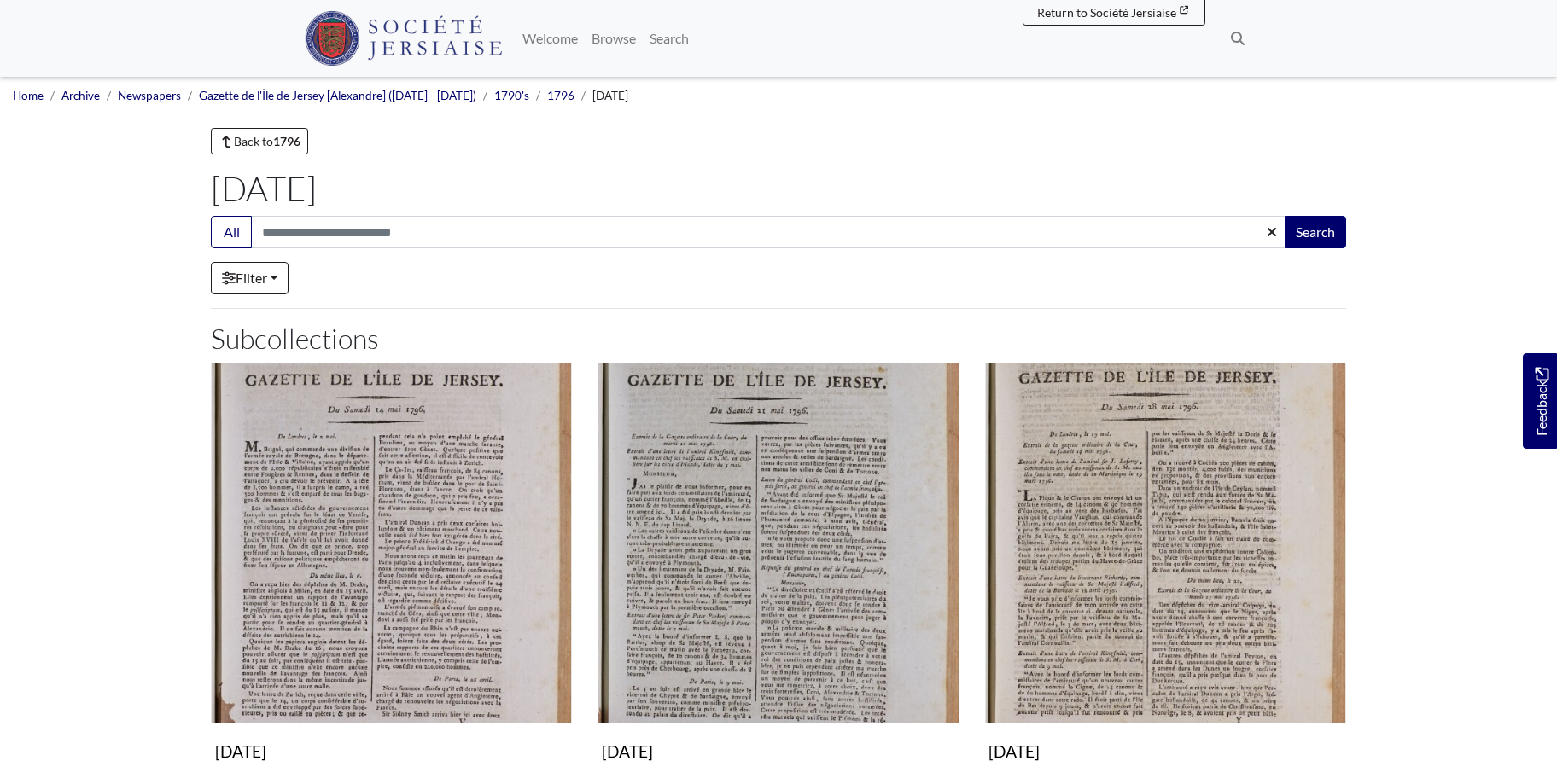
scroll to position [435, 0]
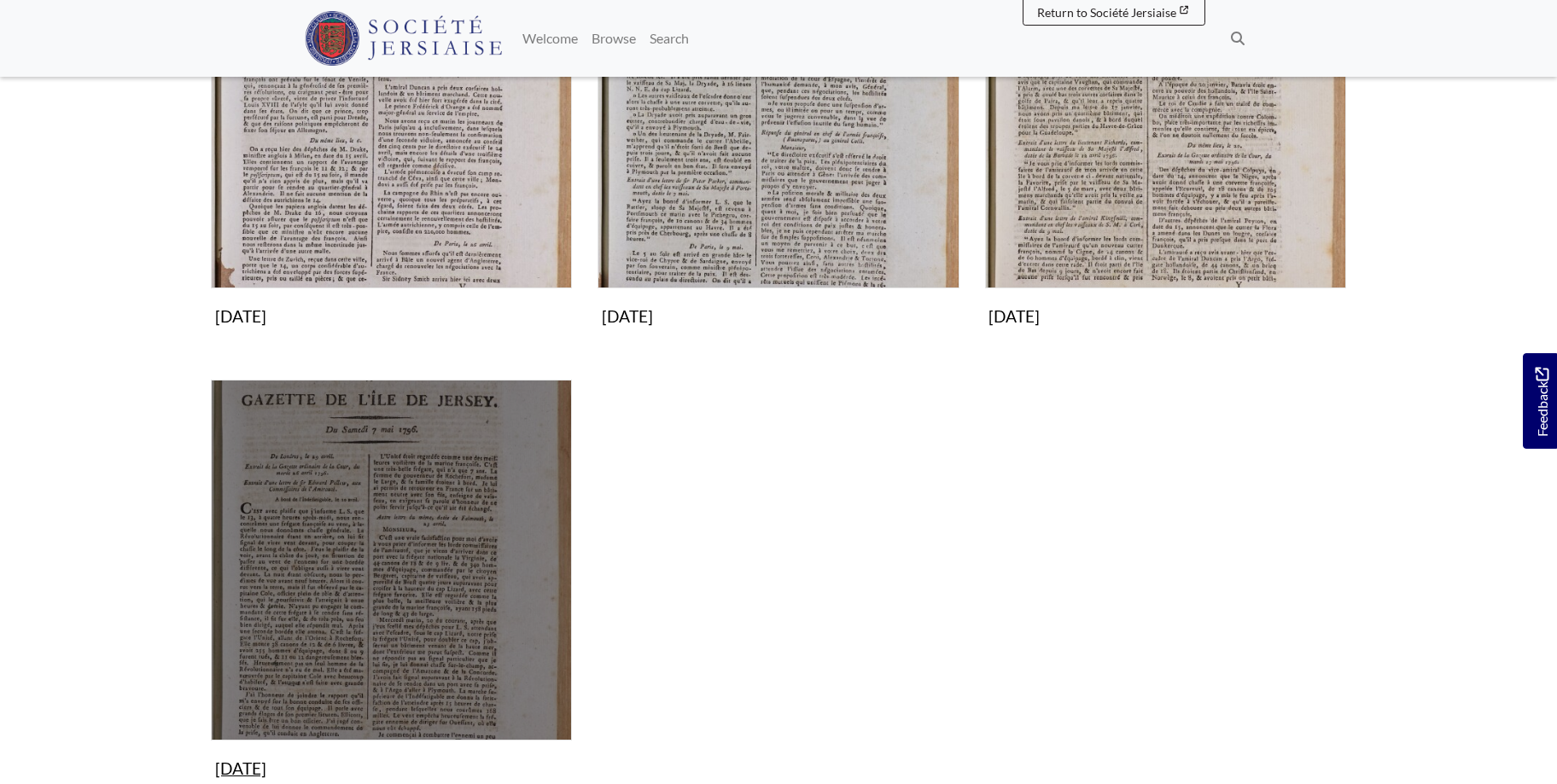
click at [468, 484] on img "Subcollection" at bounding box center [391, 560] width 361 height 361
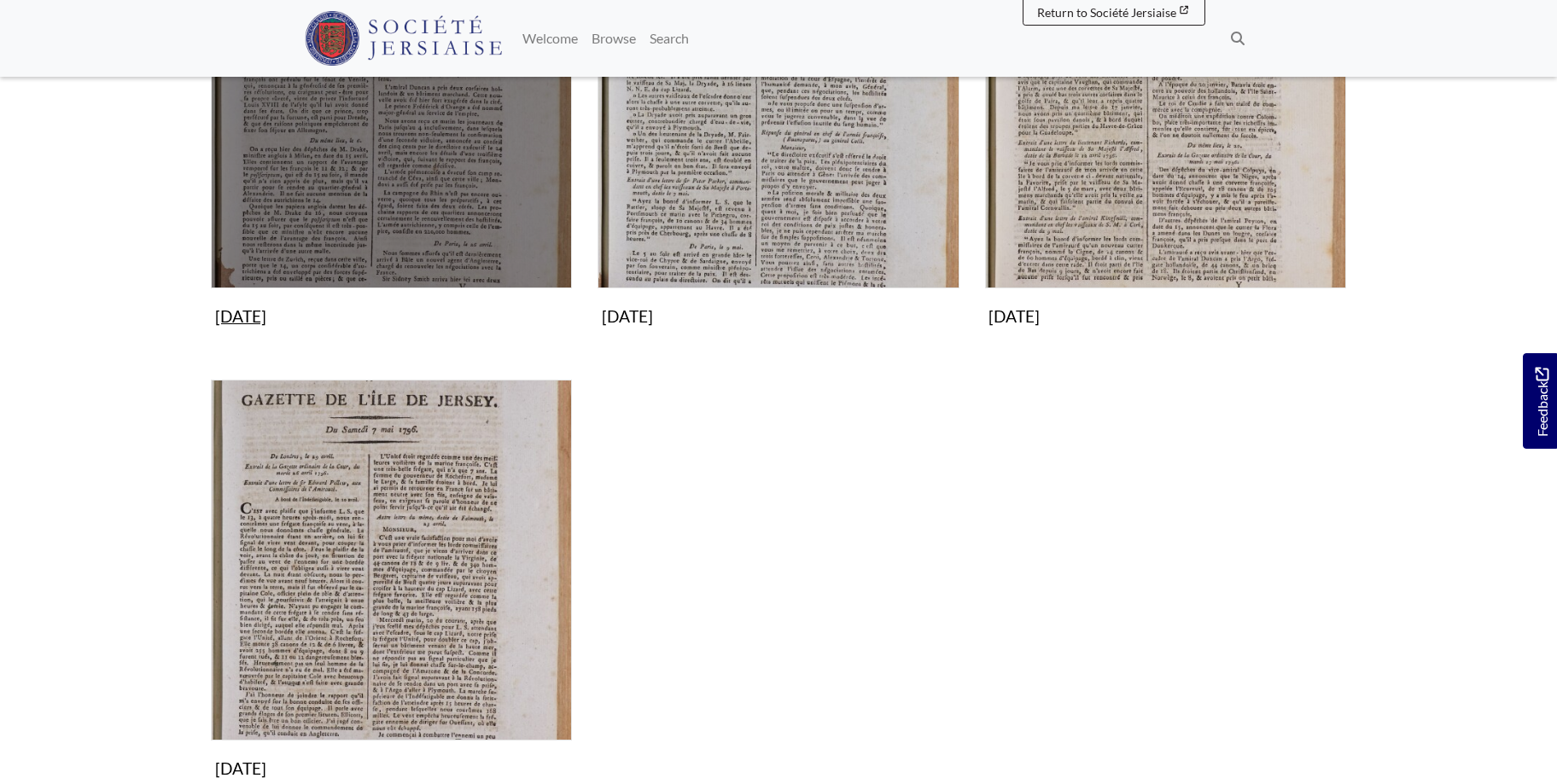
click at [432, 159] on img "Subcollection" at bounding box center [391, 109] width 361 height 361
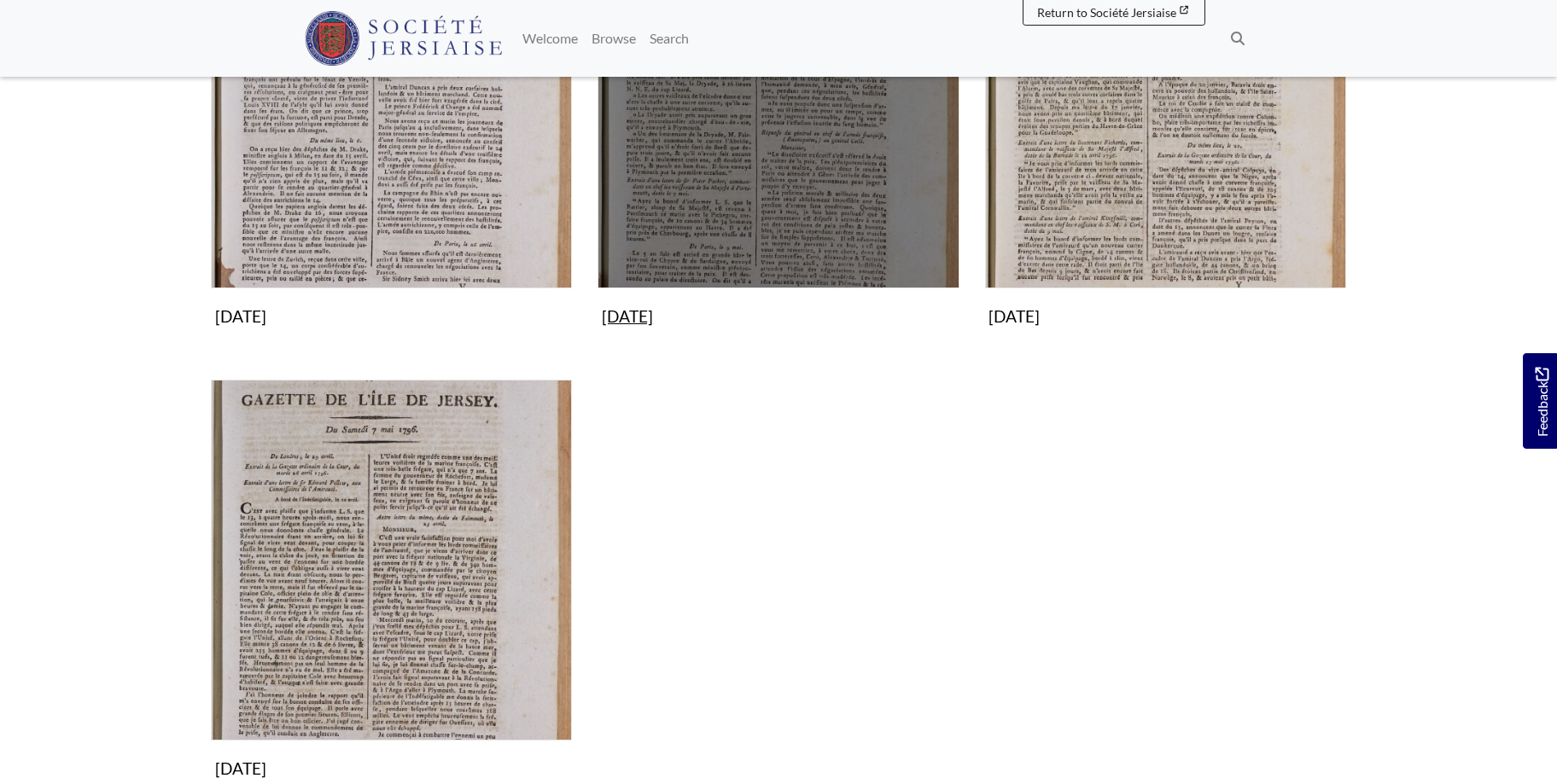
click at [828, 170] on img "Subcollection" at bounding box center [778, 109] width 361 height 361
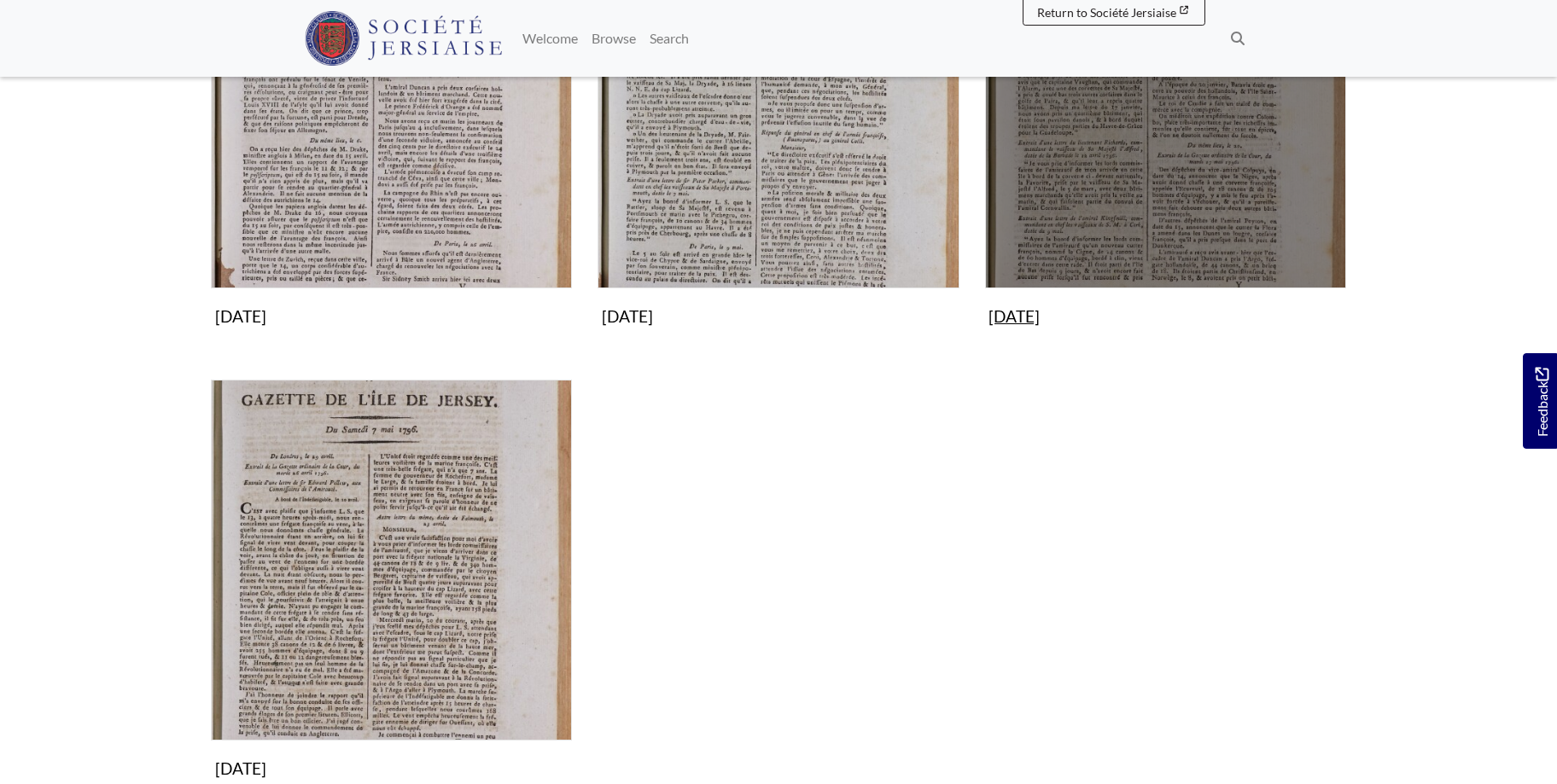
click at [1186, 162] on img "Subcollection" at bounding box center [1166, 109] width 361 height 361
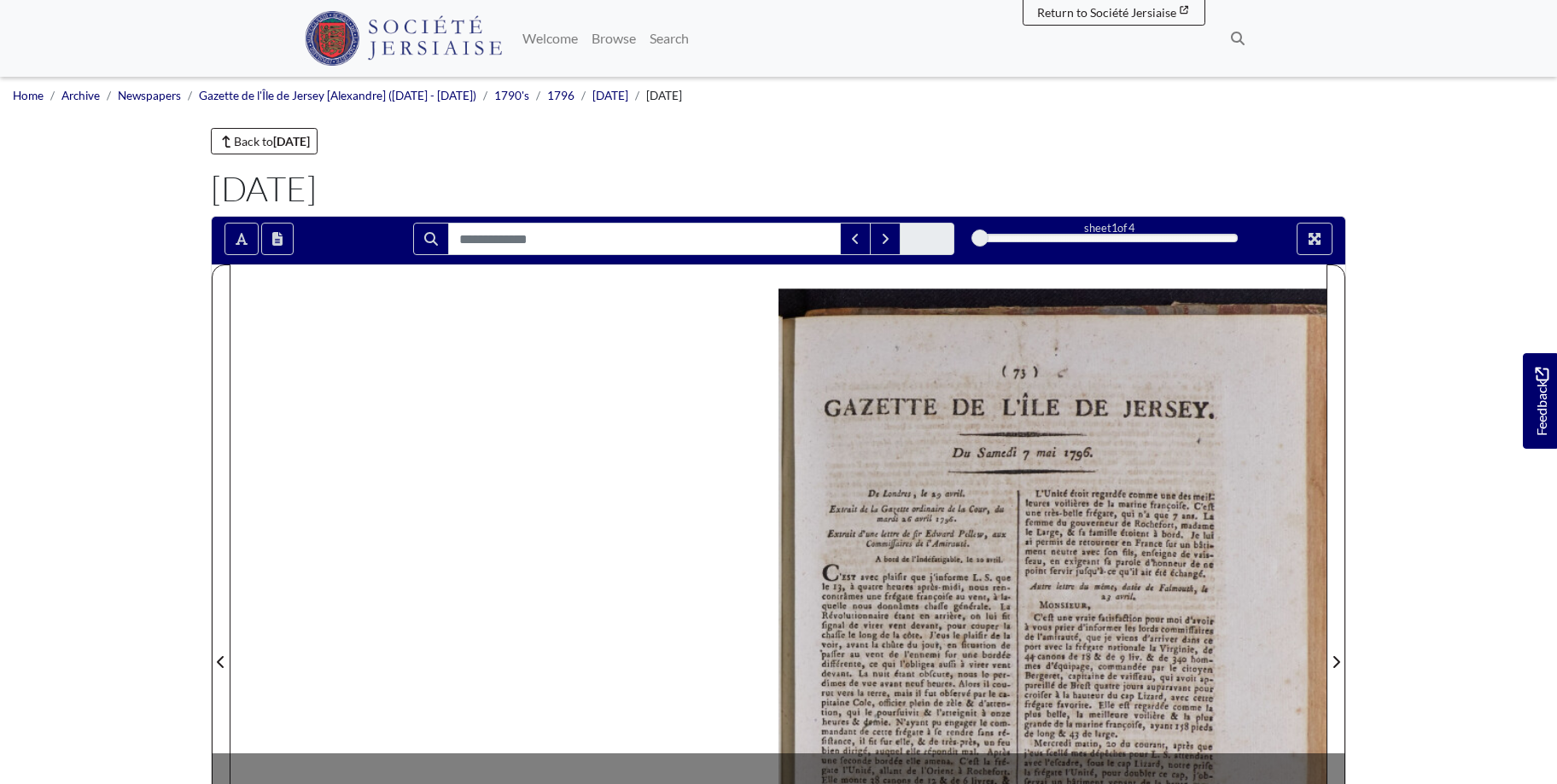
drag, startPoint x: 1554, startPoint y: 221, endPoint x: 1554, endPoint y: 317, distance: 96.0
click at [1554, 317] on body "Menu" at bounding box center [778, 725] width 1557 height 1452
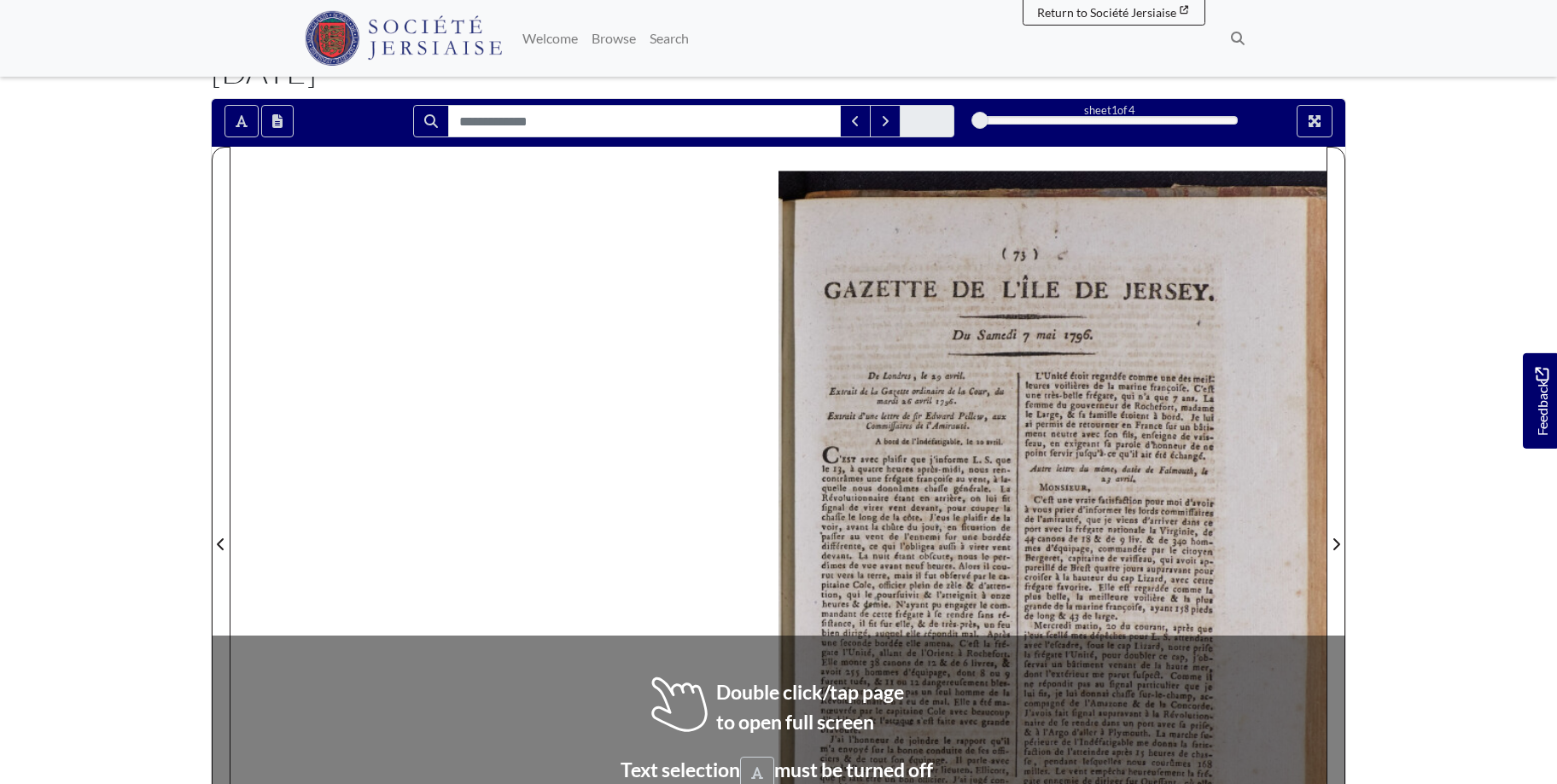
scroll to position [191, 0]
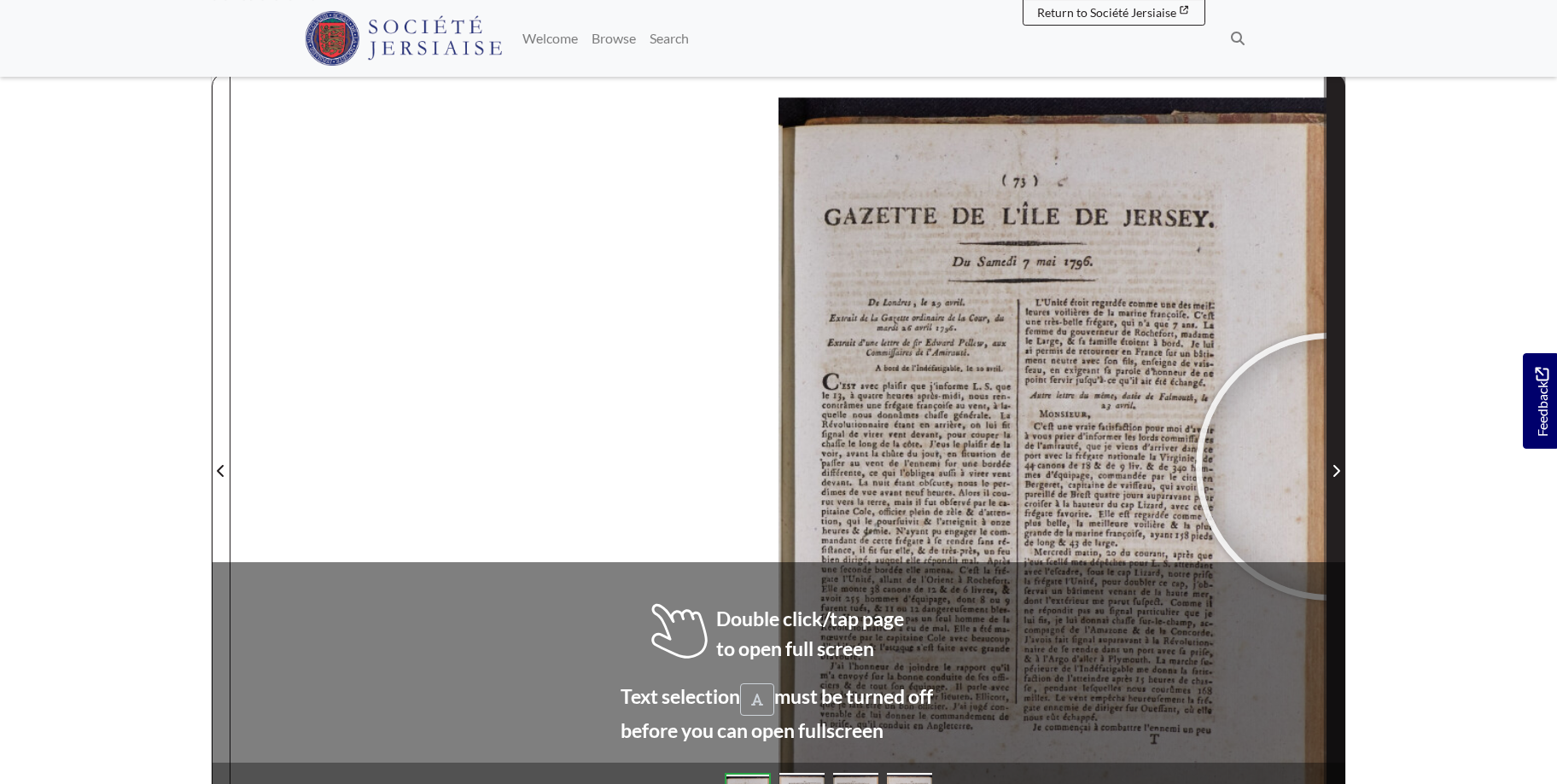
click at [1330, 467] on span "Next Page" at bounding box center [1336, 471] width 17 height 20
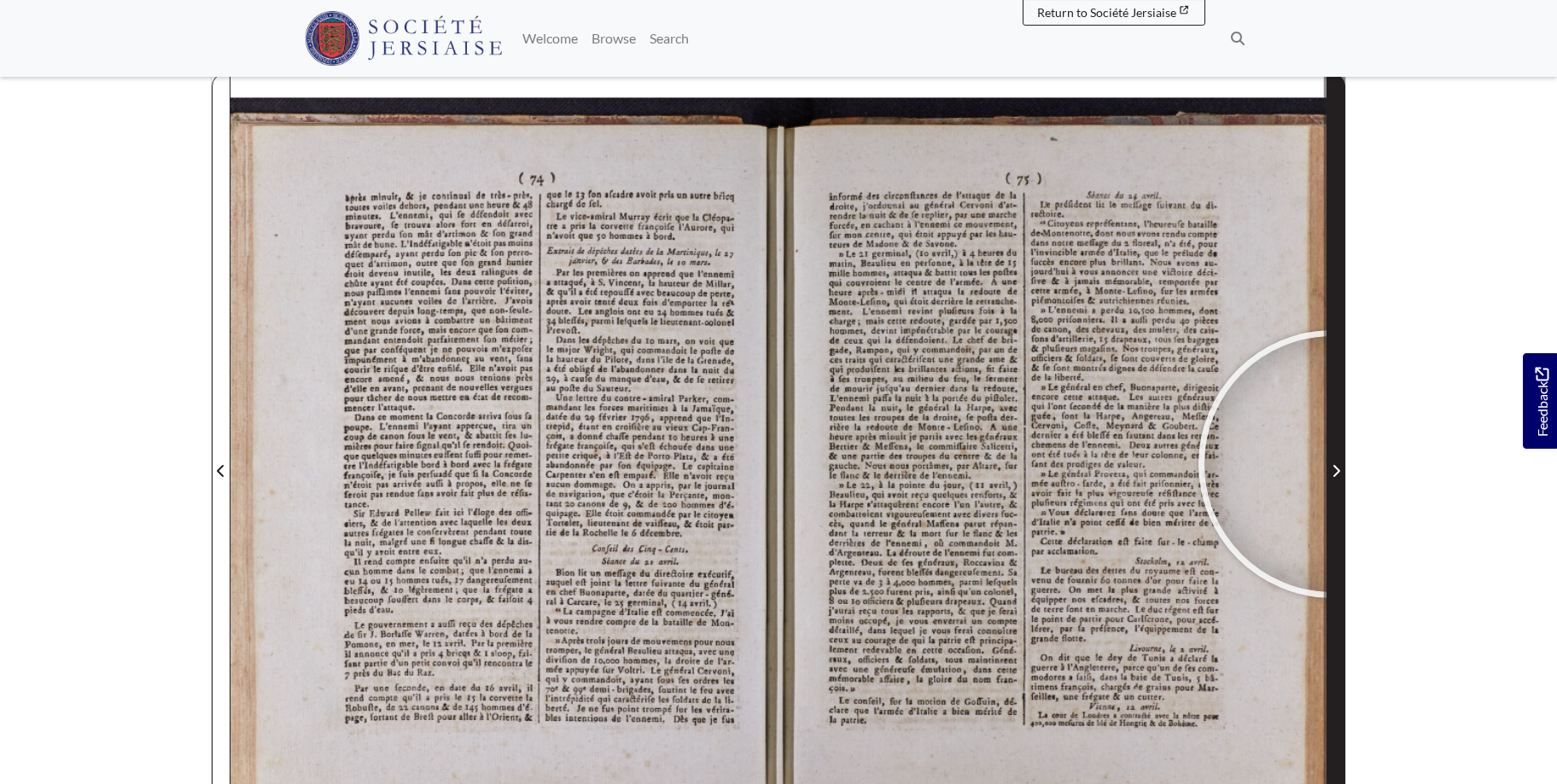
click at [1332, 464] on span "Next Page" at bounding box center [1336, 471] width 17 height 20
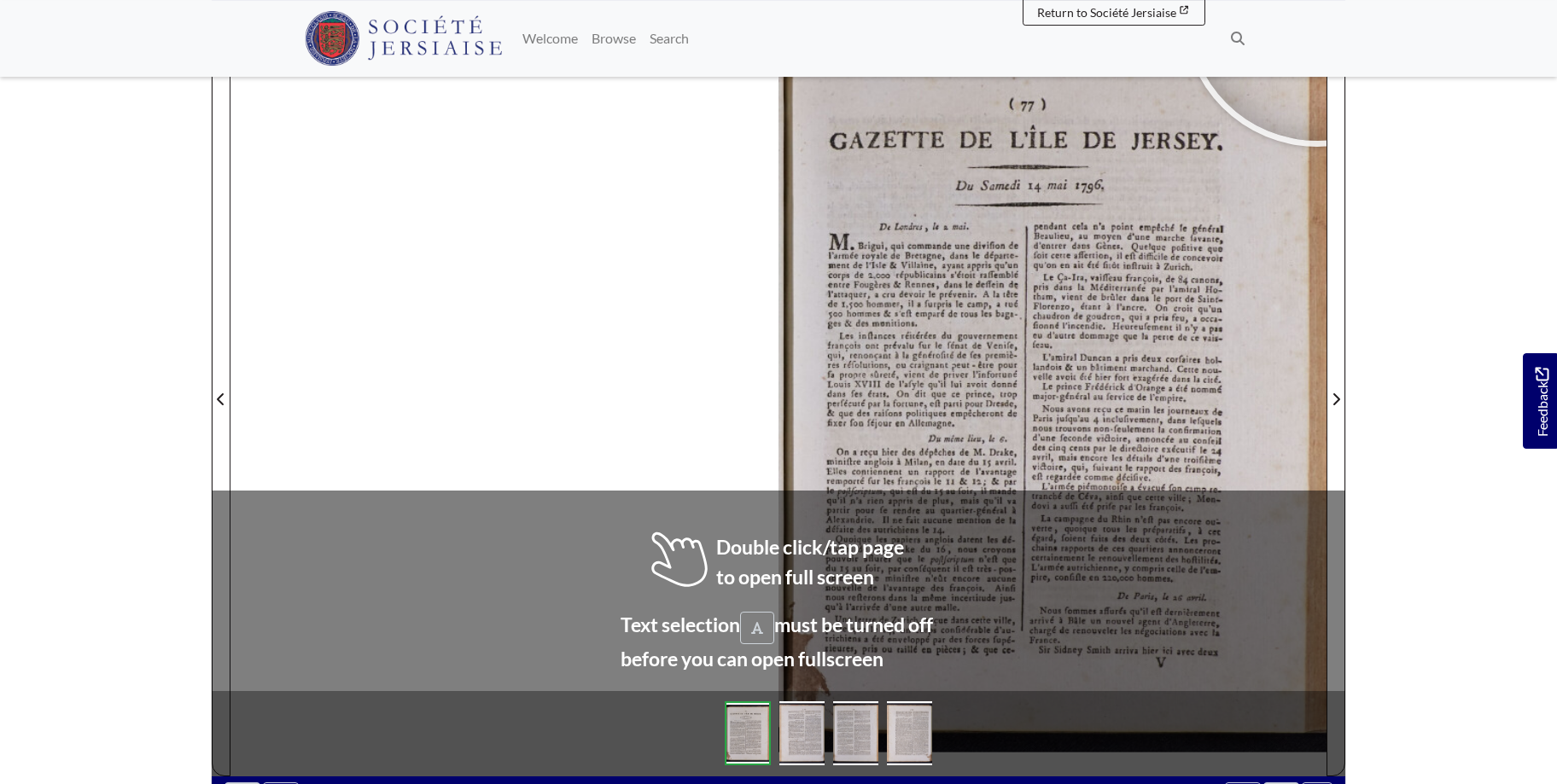
scroll to position [272, 0]
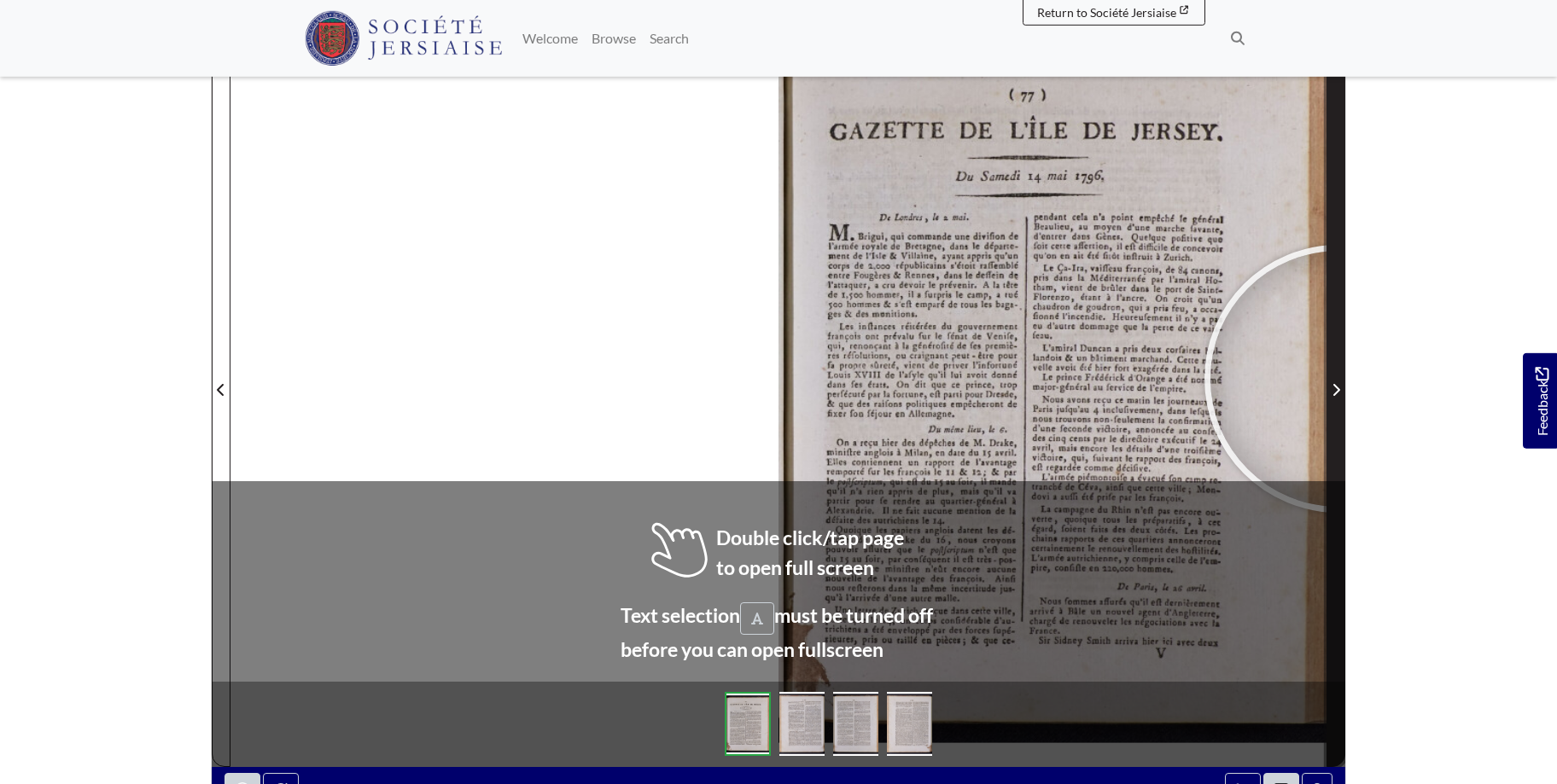
click at [1339, 379] on span "Next Page" at bounding box center [1336, 380] width 17 height 773
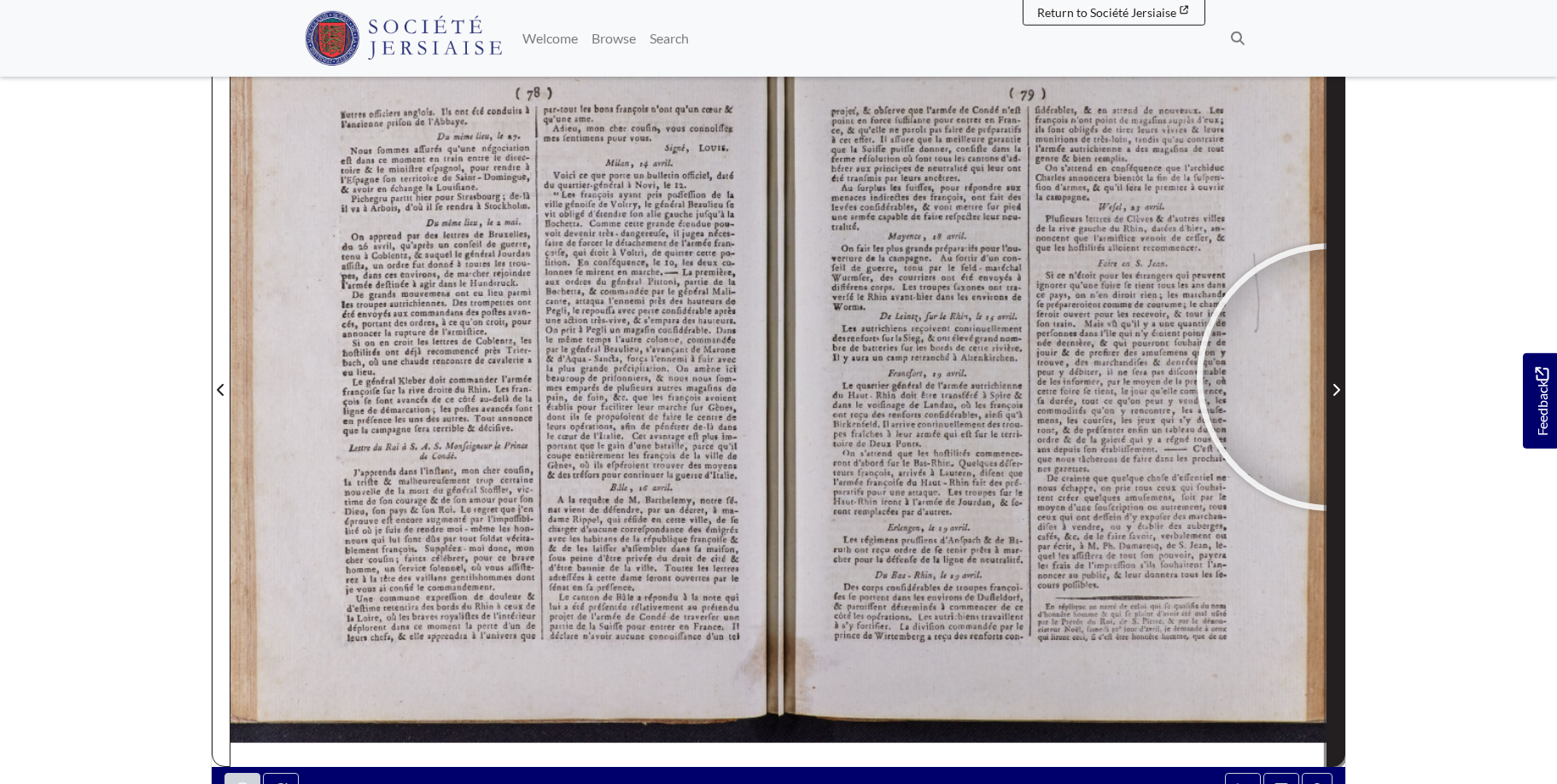
click at [1331, 378] on span "Next Page" at bounding box center [1336, 380] width 17 height 773
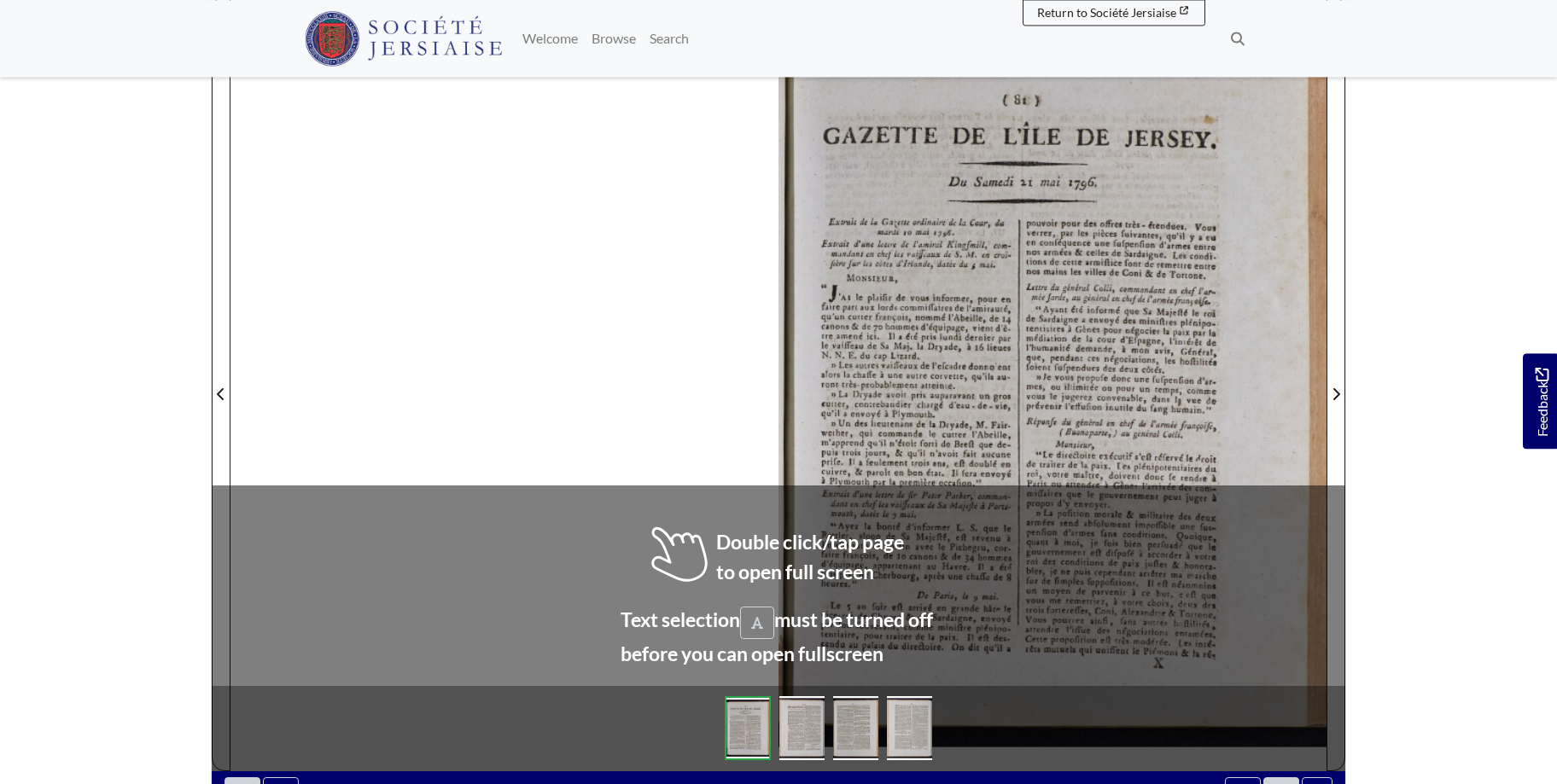
scroll to position [274, 0]
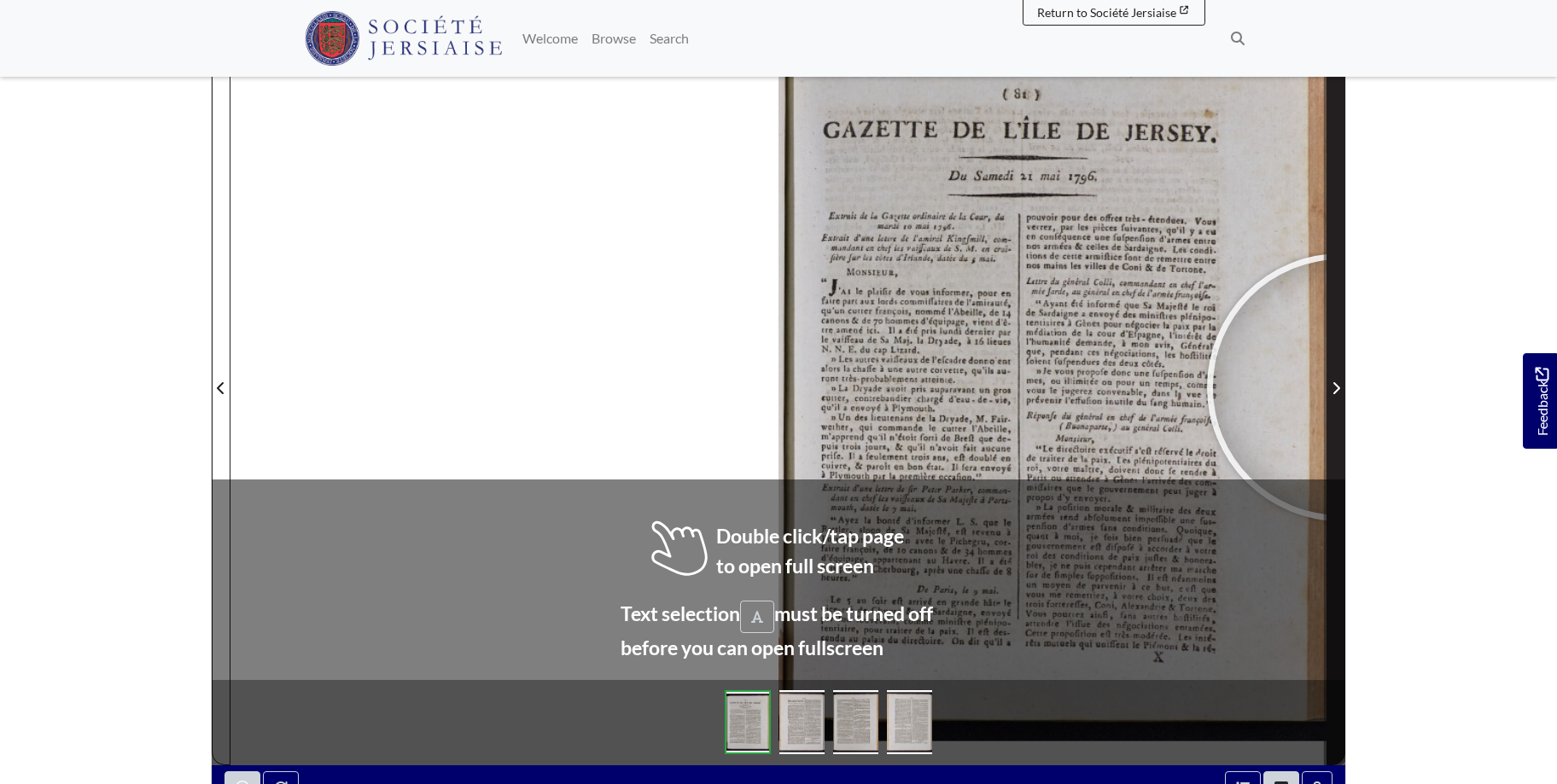
click at [1341, 387] on span "Next Page" at bounding box center [1336, 387] width 17 height 20
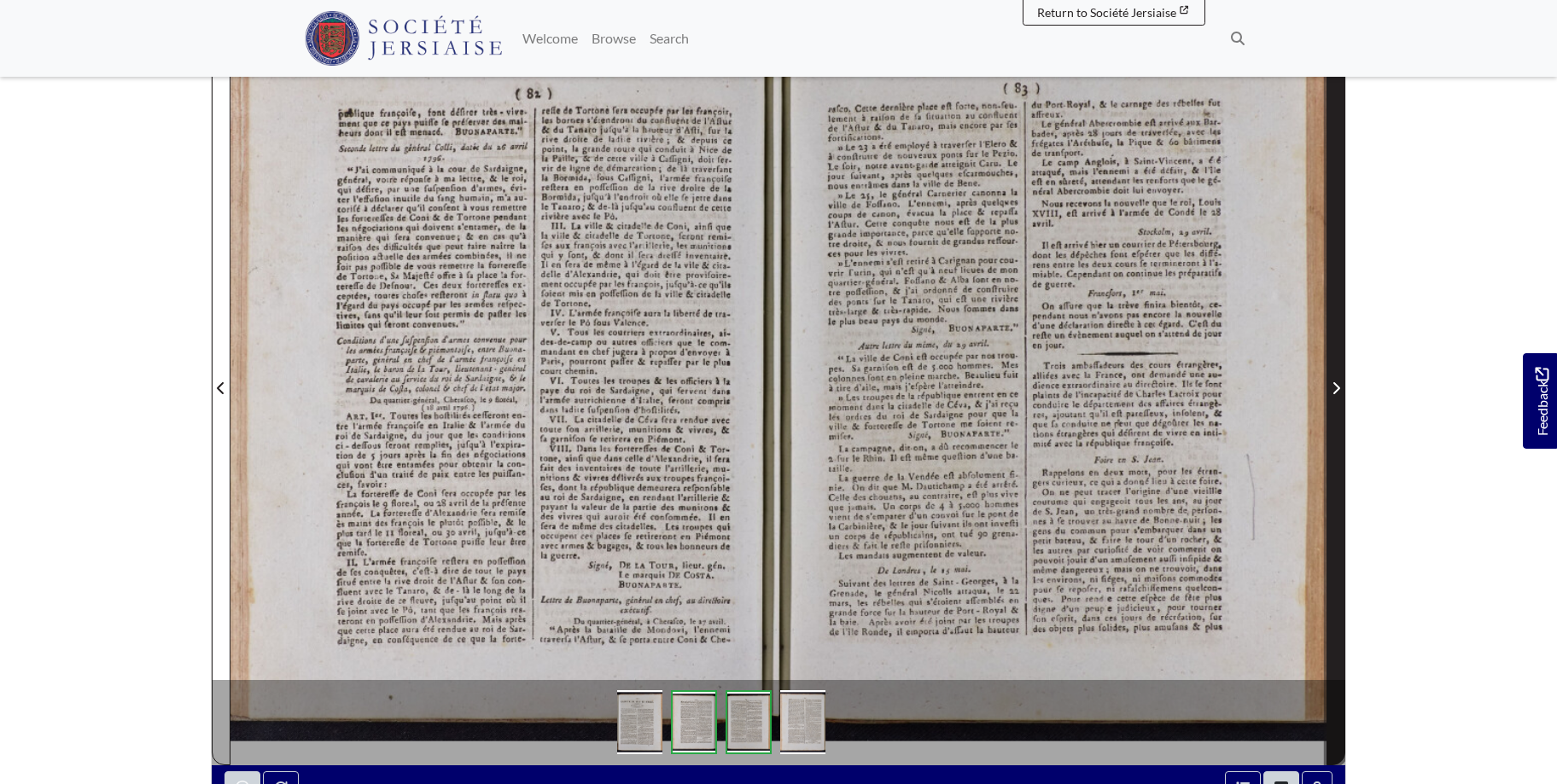
click at [1341, 387] on span "Next Page" at bounding box center [1336, 387] width 17 height 20
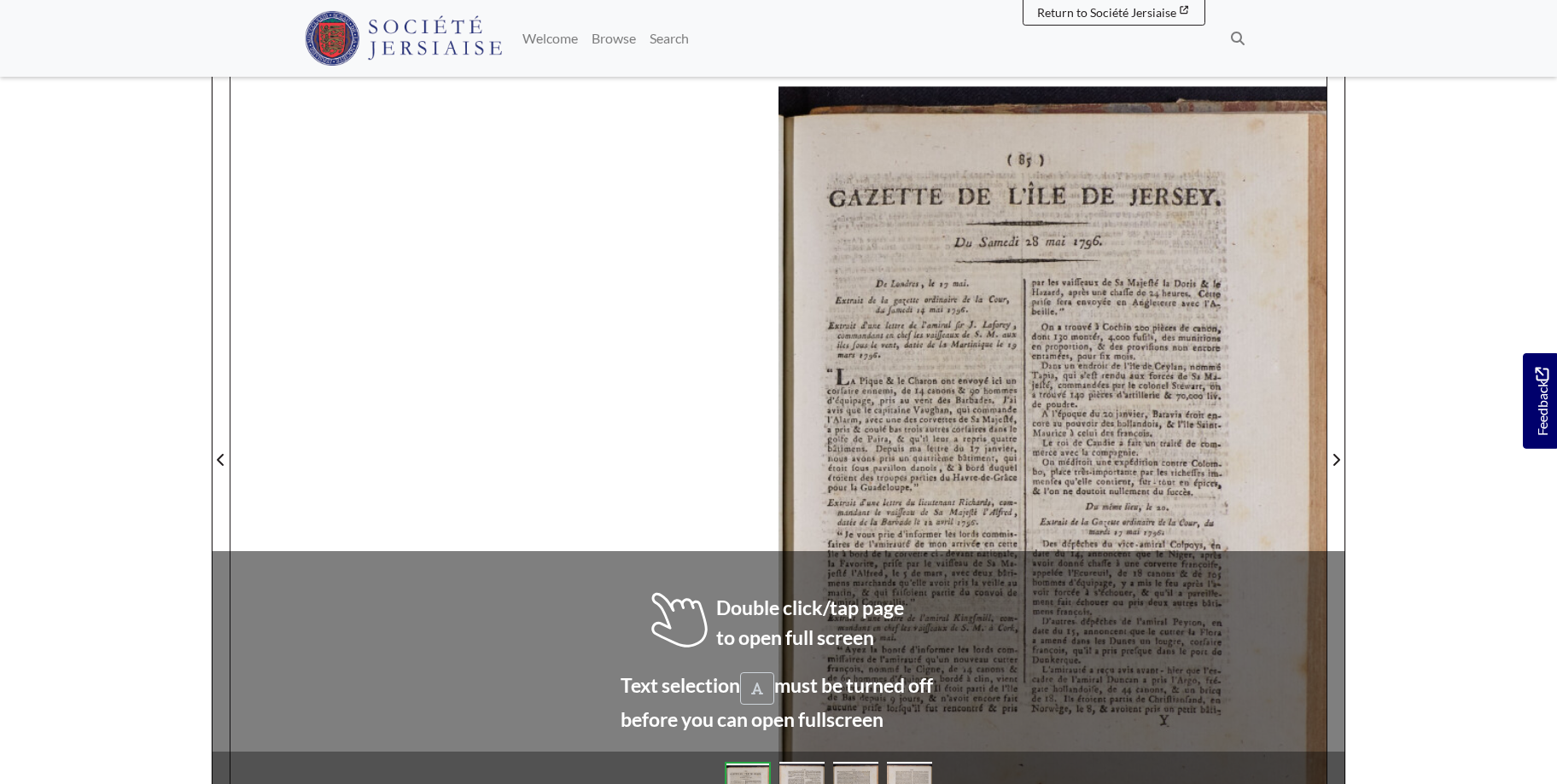
scroll to position [215, 0]
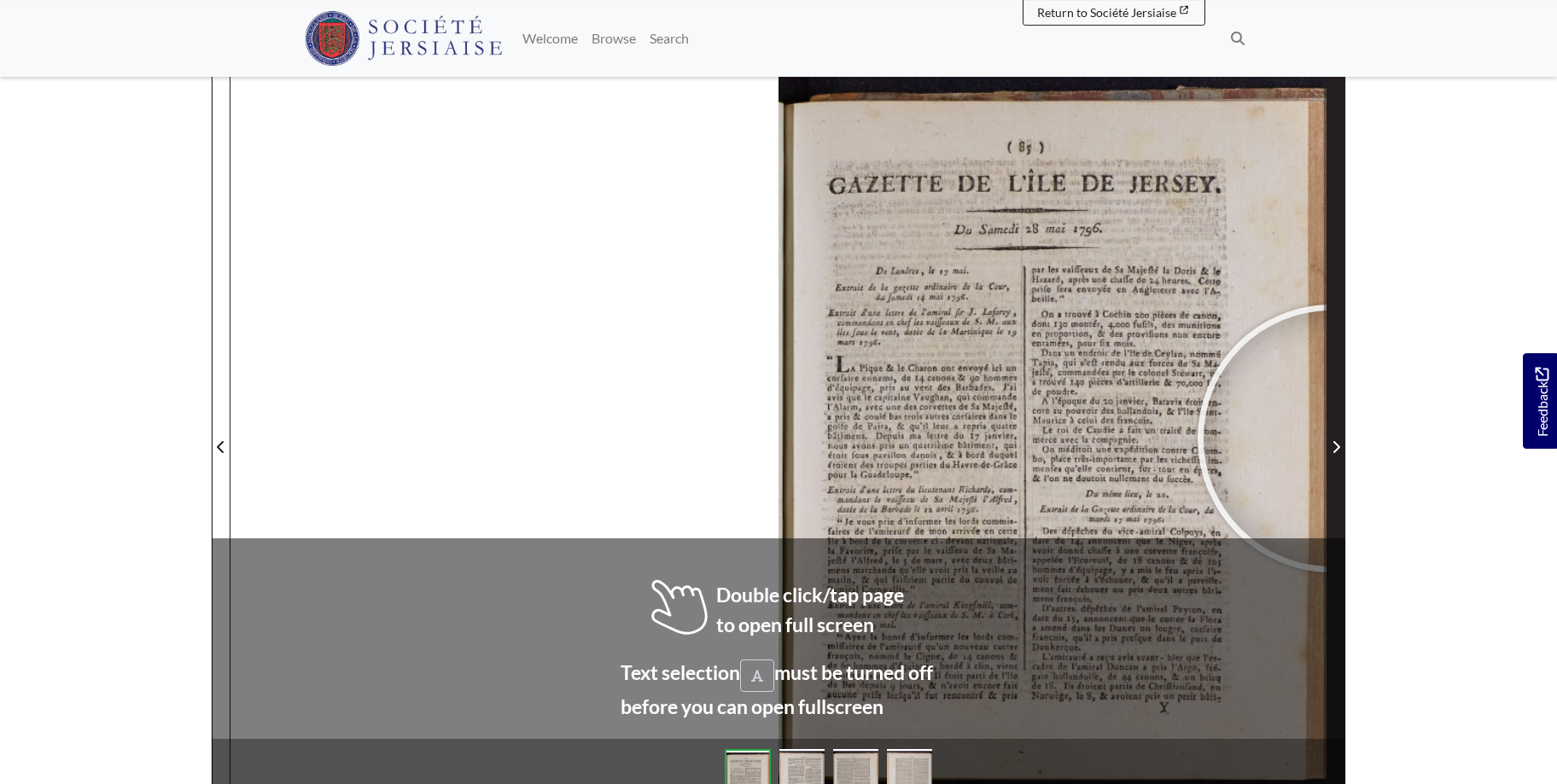
click at [1331, 438] on span "Next Page" at bounding box center [1336, 447] width 17 height 20
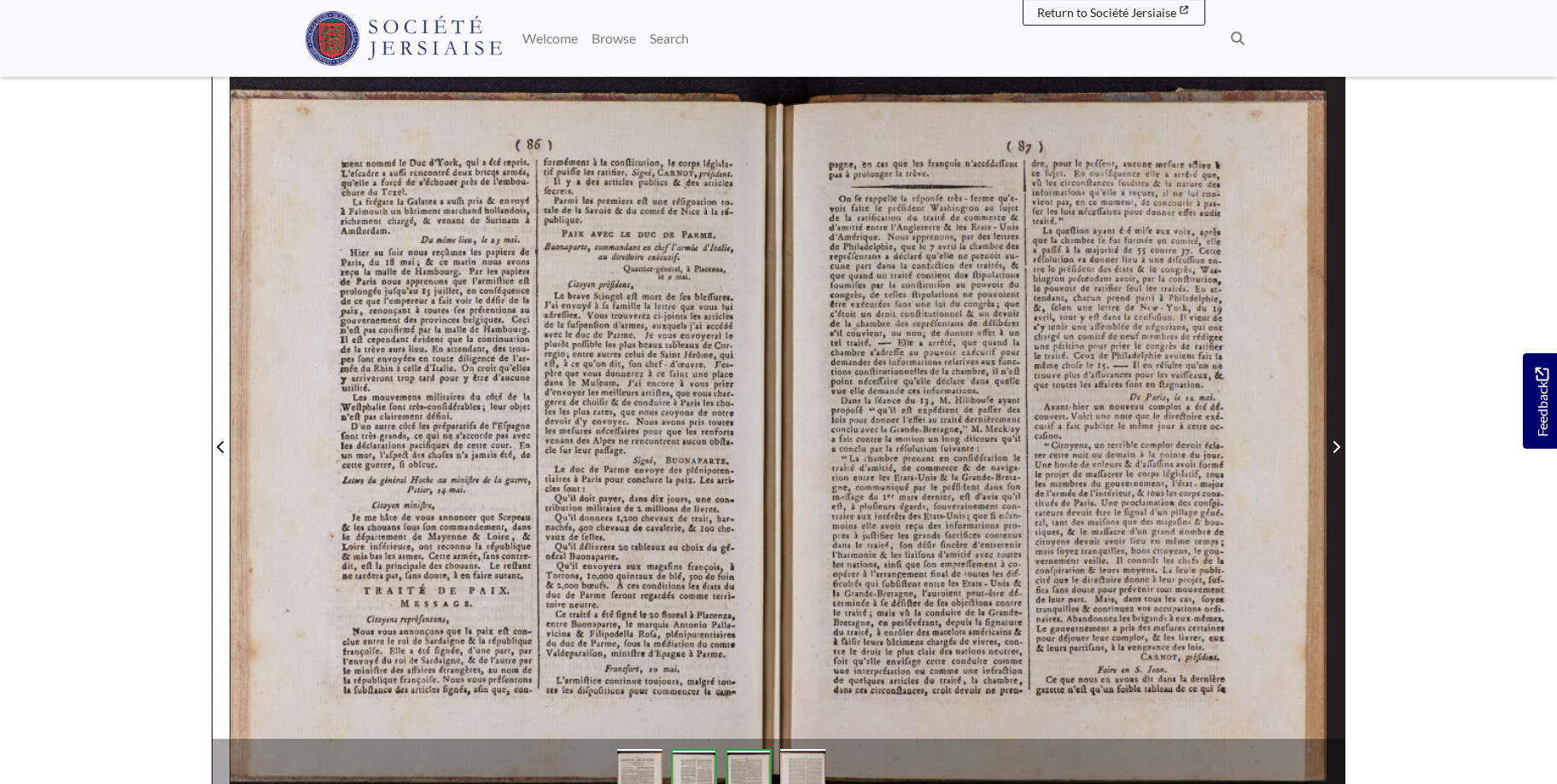
click at [1337, 444] on icon "Next Page" at bounding box center [1335, 447] width 9 height 13
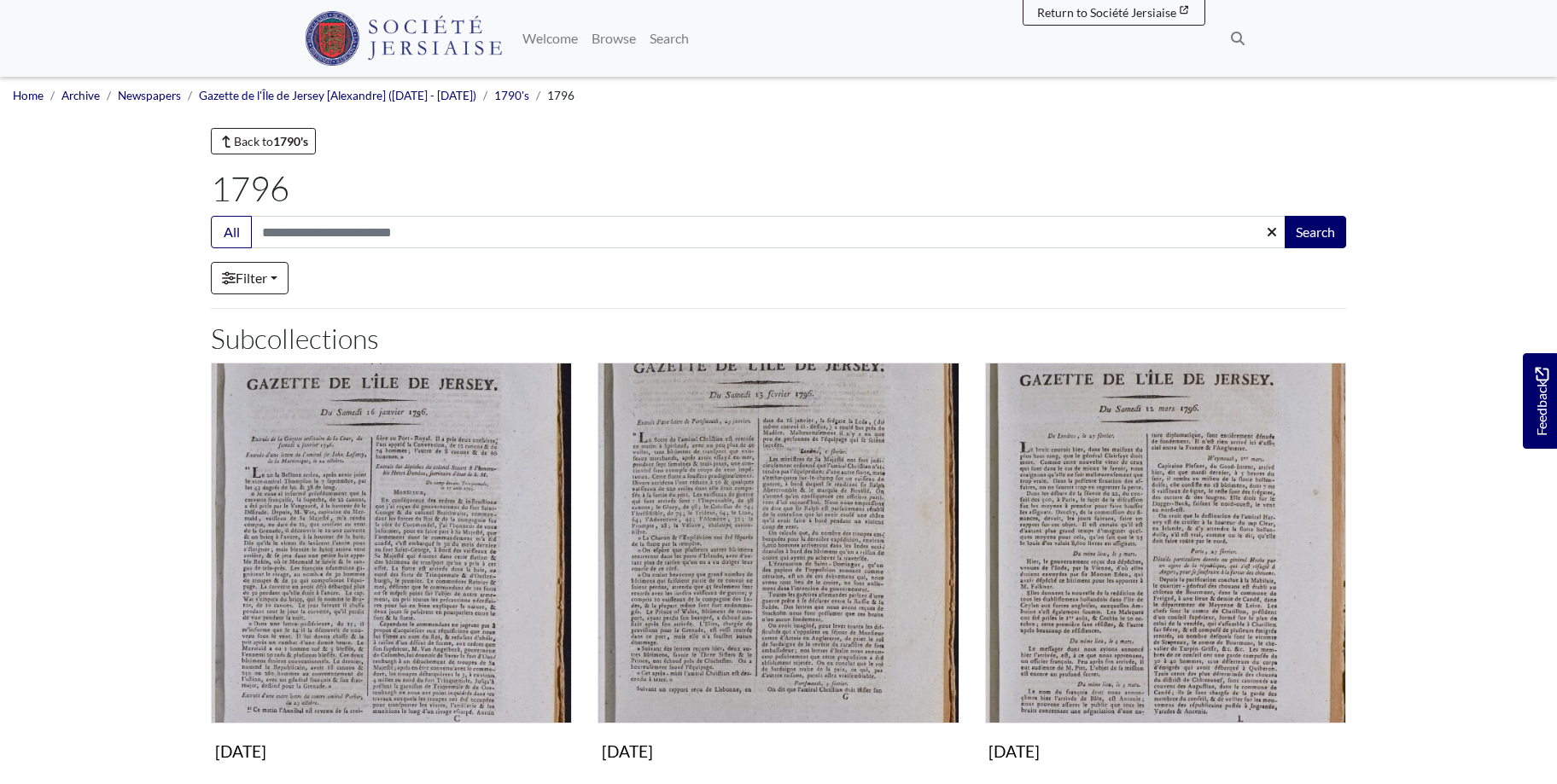
scroll to position [523, 0]
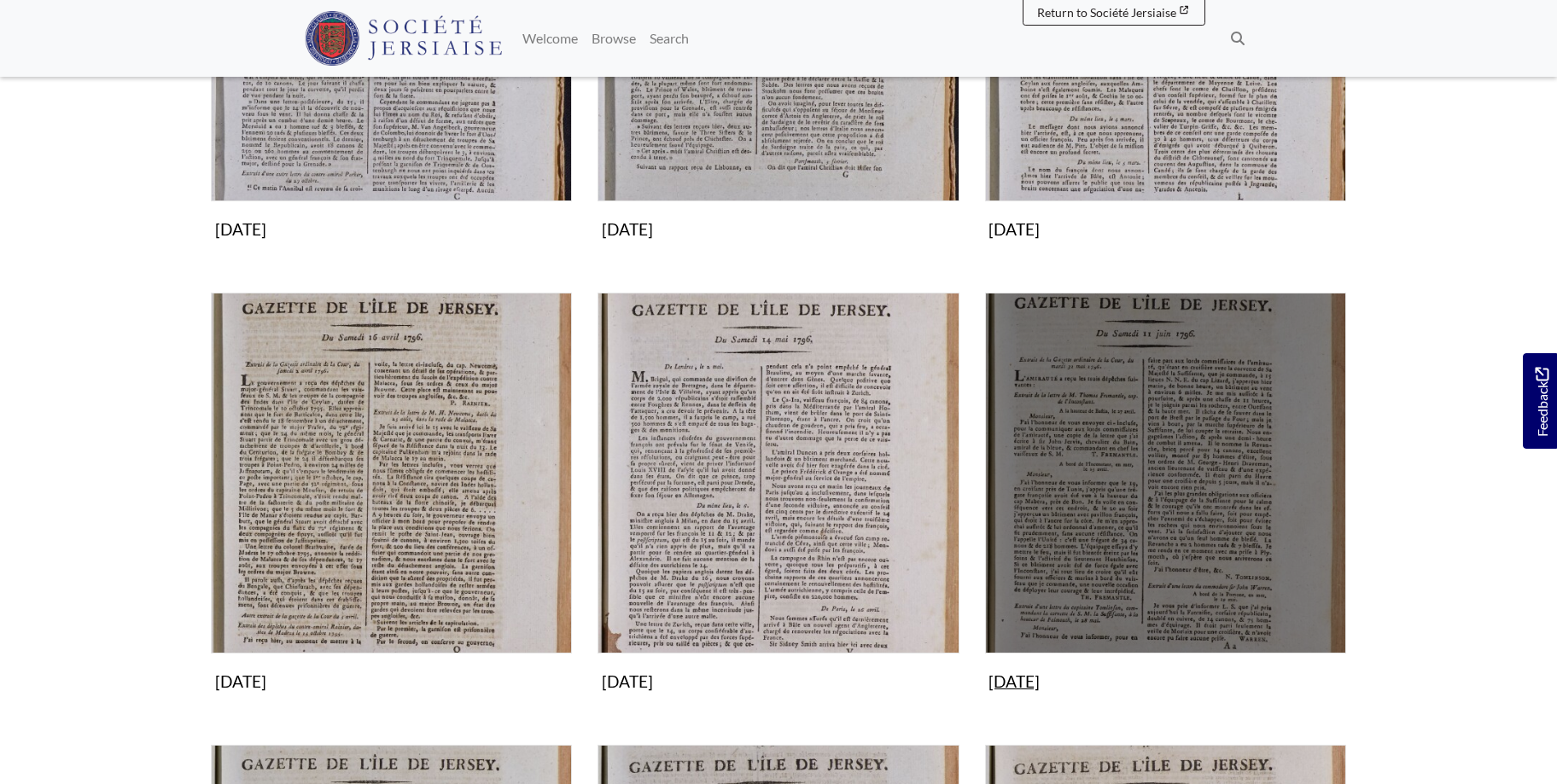
click at [1178, 477] on img "Subcollection" at bounding box center [1166, 474] width 361 height 361
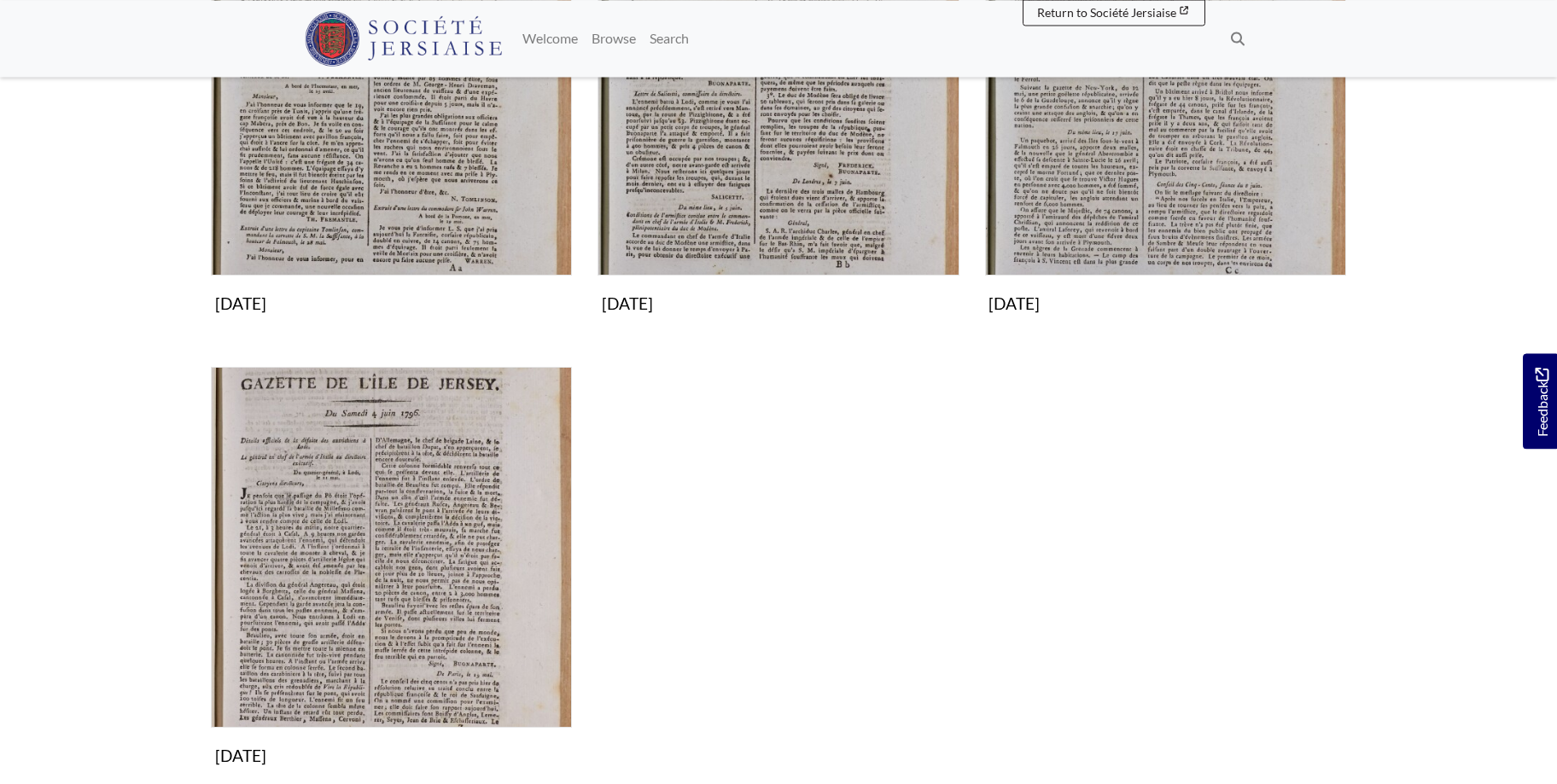
scroll to position [523, 0]
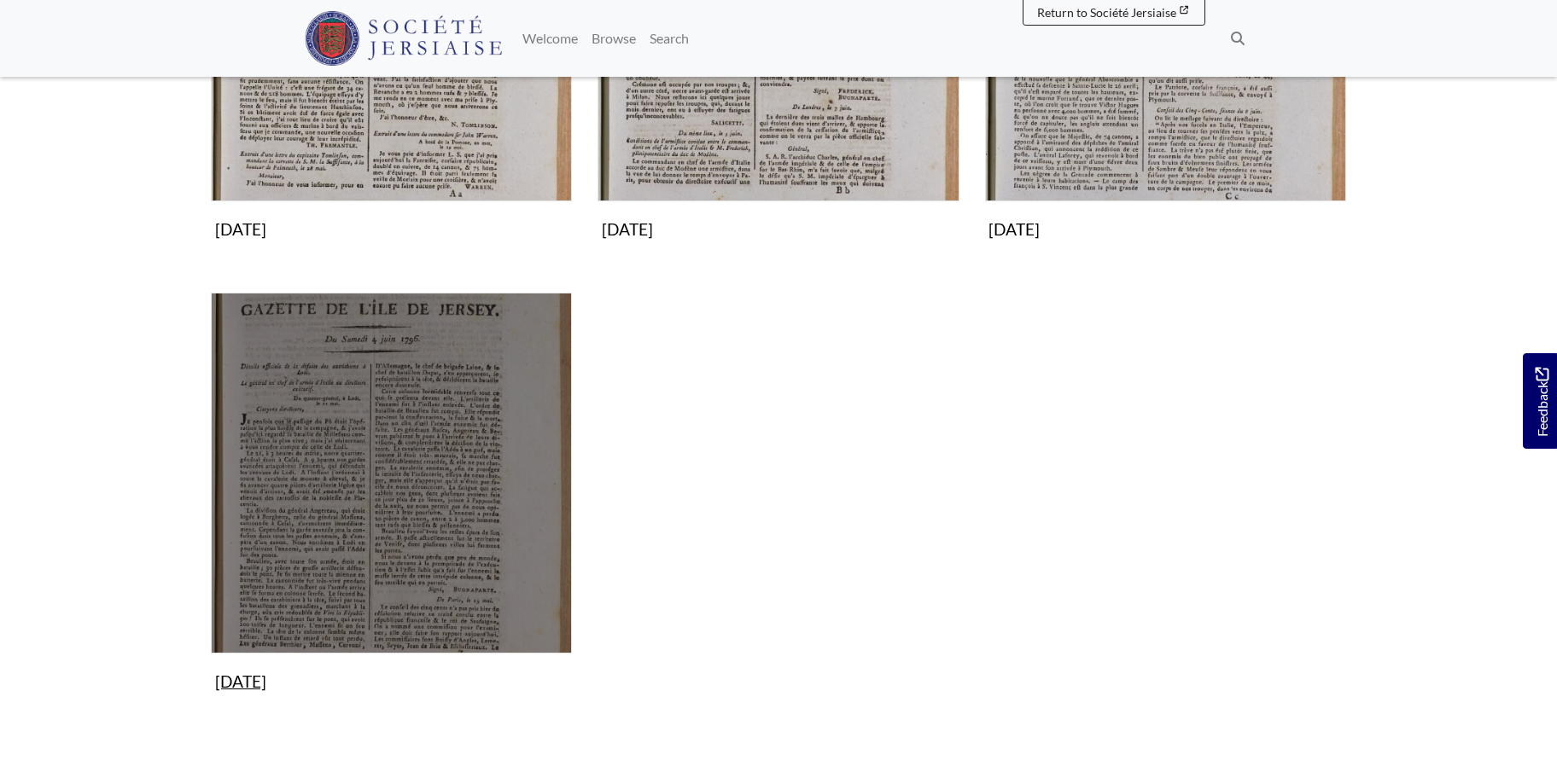
click at [496, 461] on img "Subcollection" at bounding box center [391, 474] width 361 height 361
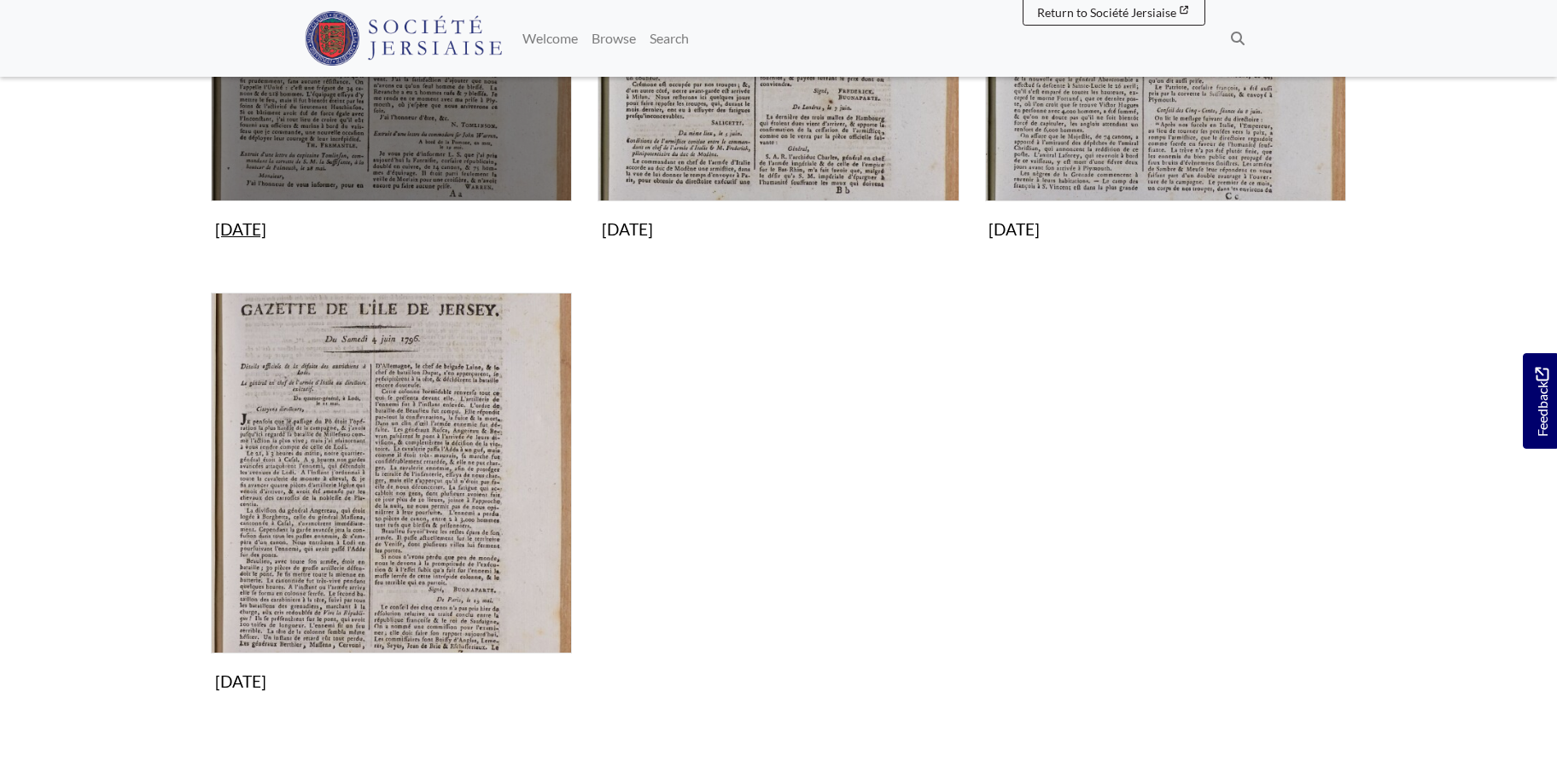
click at [456, 139] on img "Subcollection" at bounding box center [391, 21] width 361 height 361
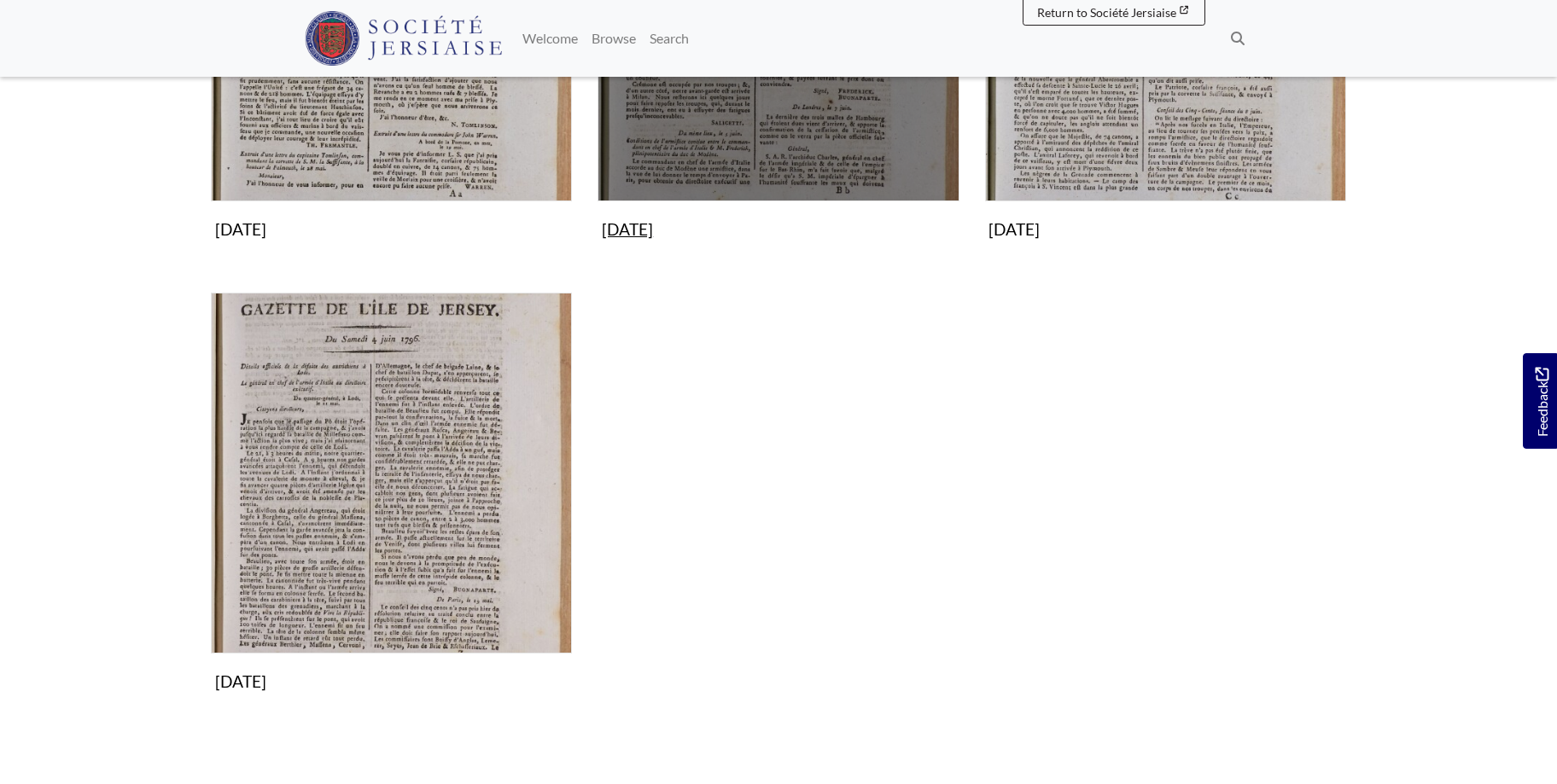
click at [821, 135] on img "Subcollection" at bounding box center [778, 21] width 361 height 361
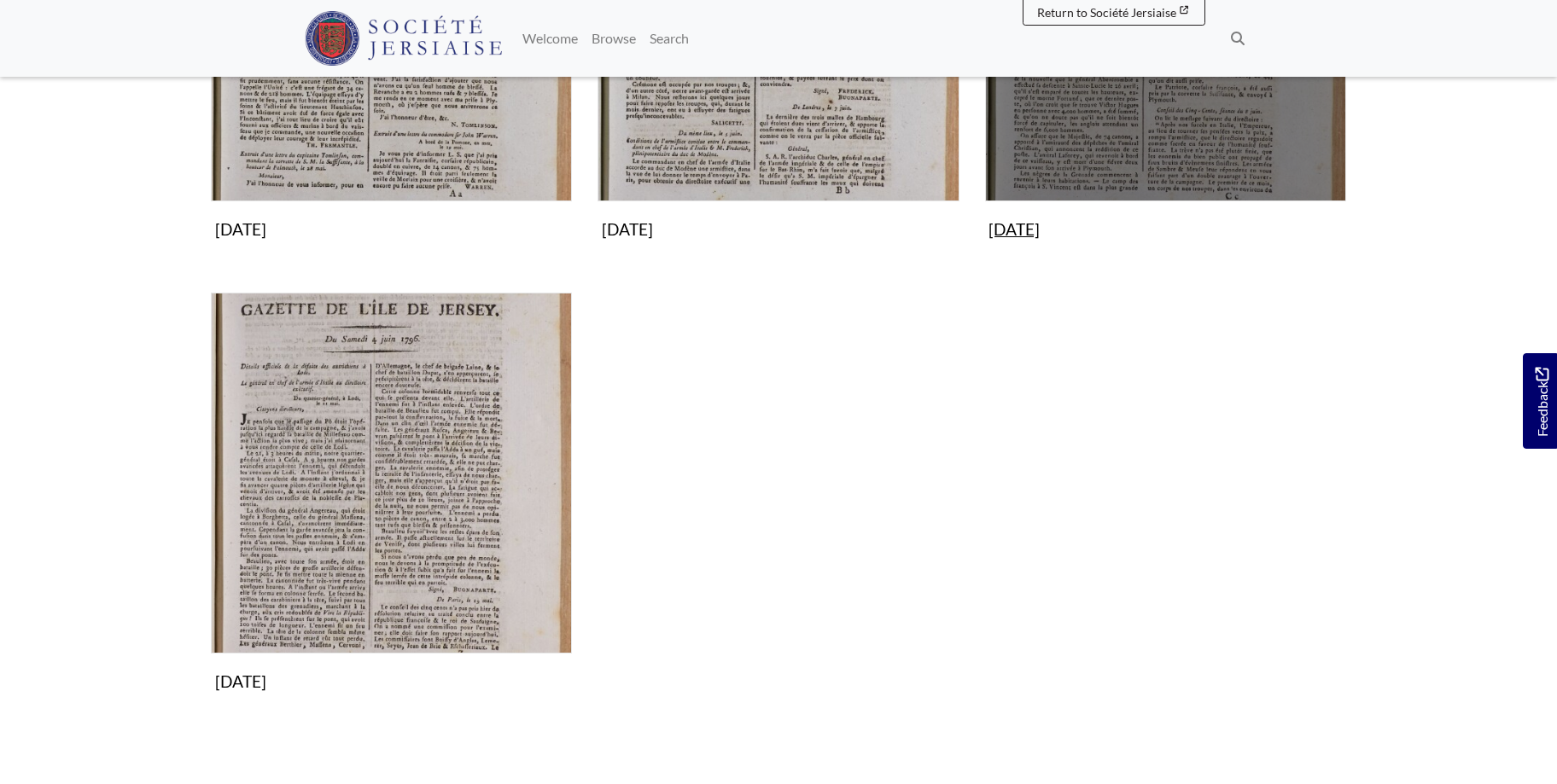
click at [1186, 123] on img "Subcollection" at bounding box center [1166, 21] width 361 height 361
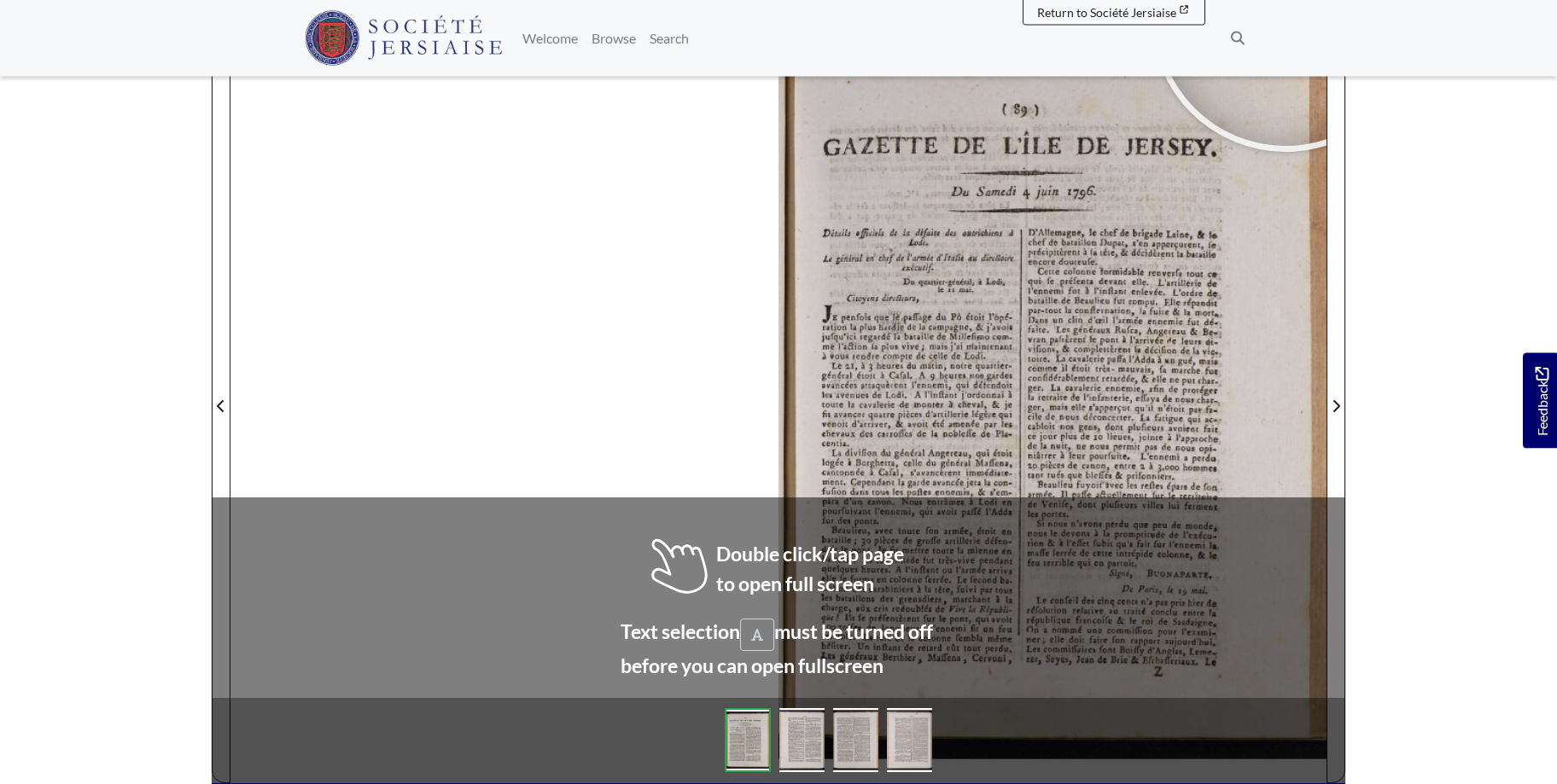
scroll to position [266, 0]
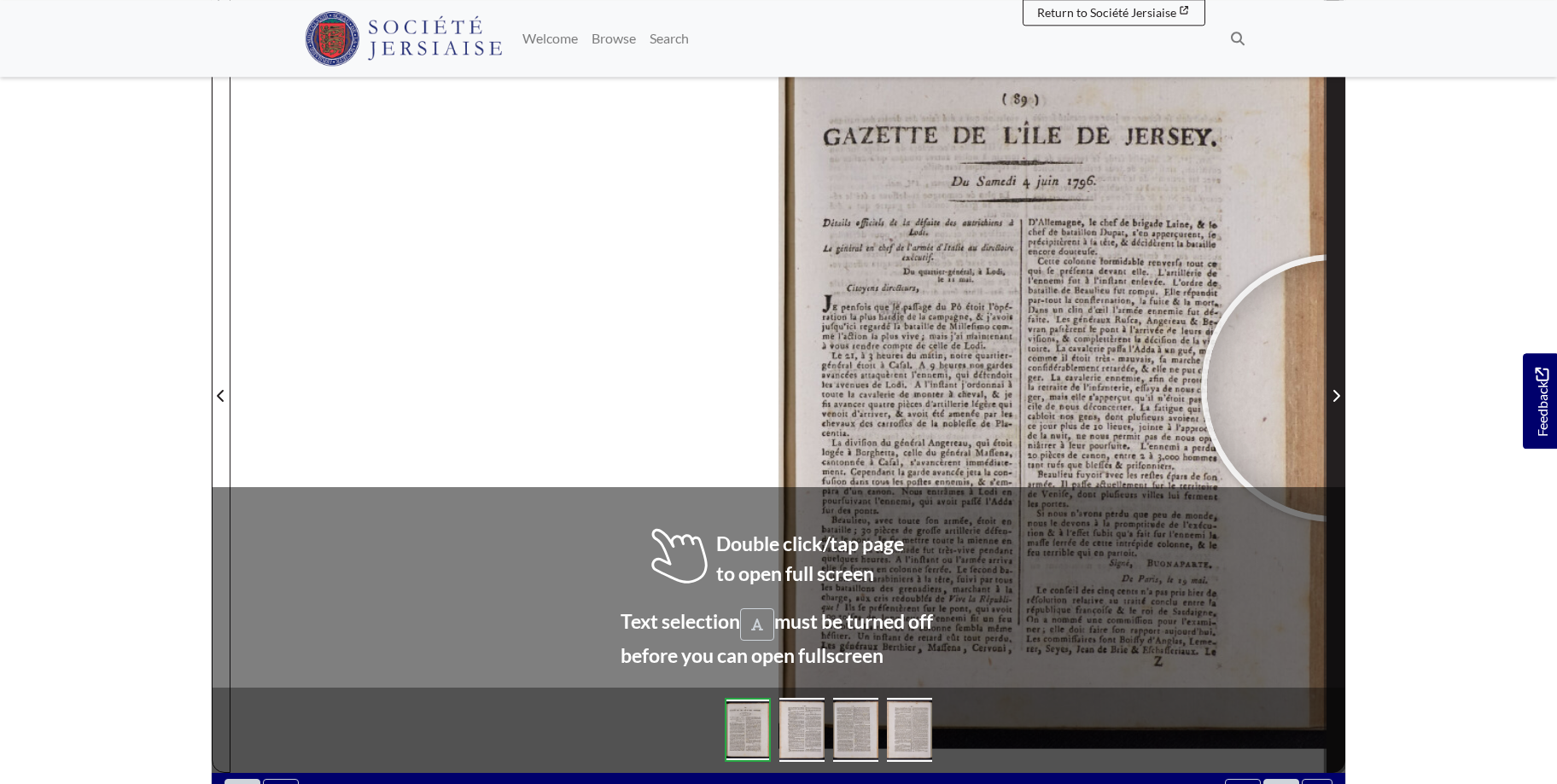
click at [1335, 388] on span "Next Page" at bounding box center [1336, 395] width 17 height 20
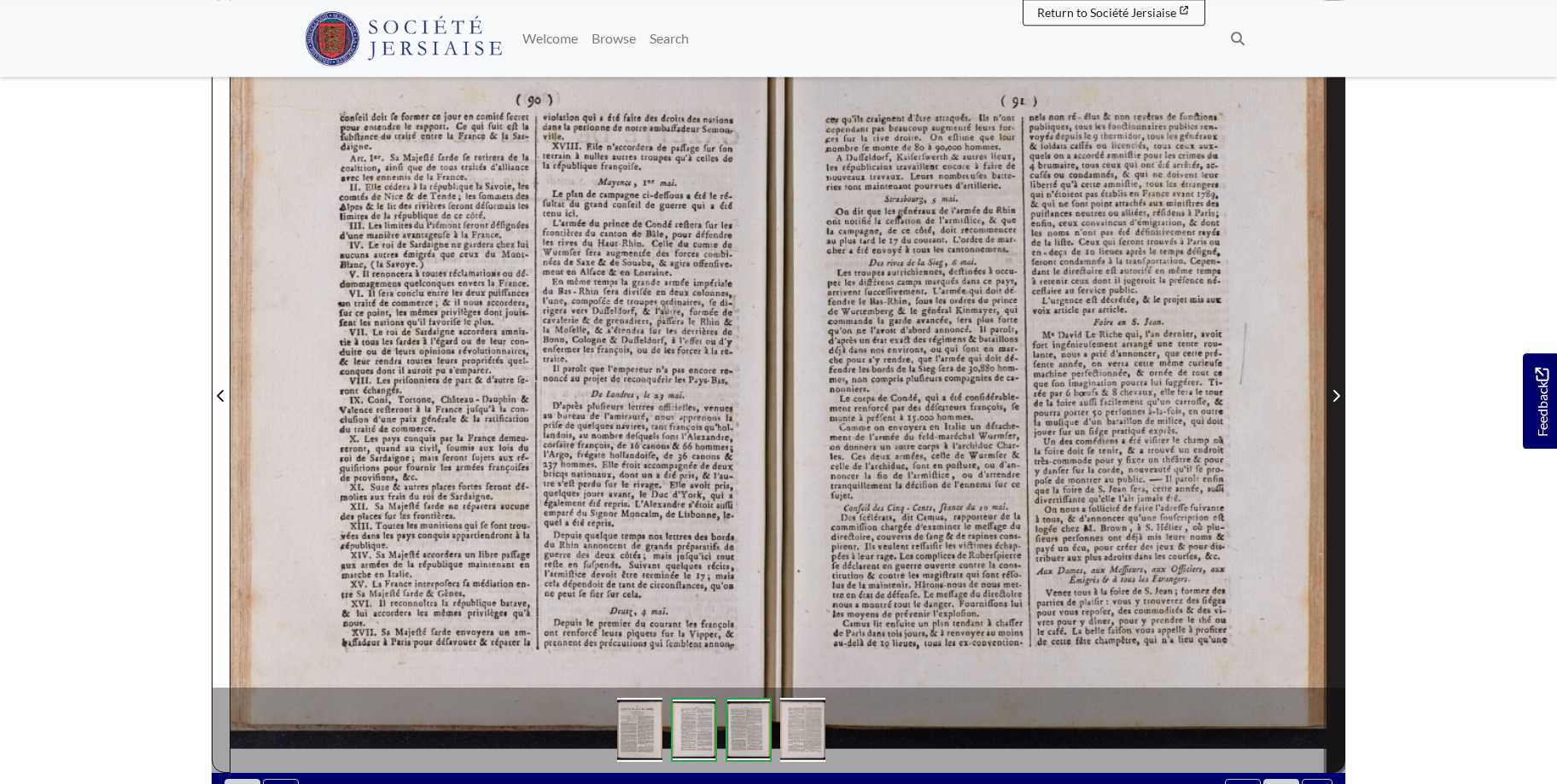
click at [1335, 388] on span "Next Page" at bounding box center [1336, 395] width 17 height 20
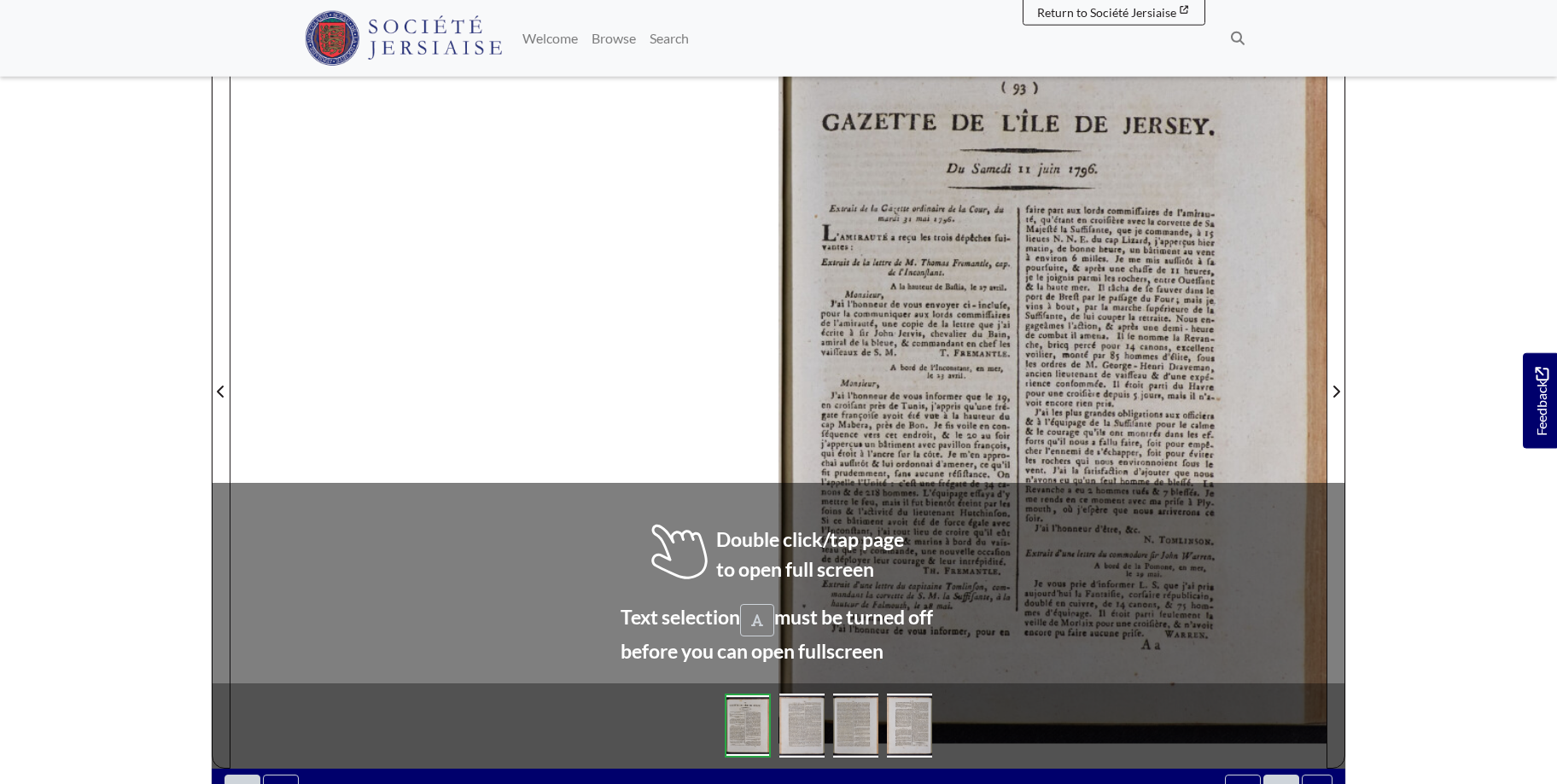
scroll to position [276, 0]
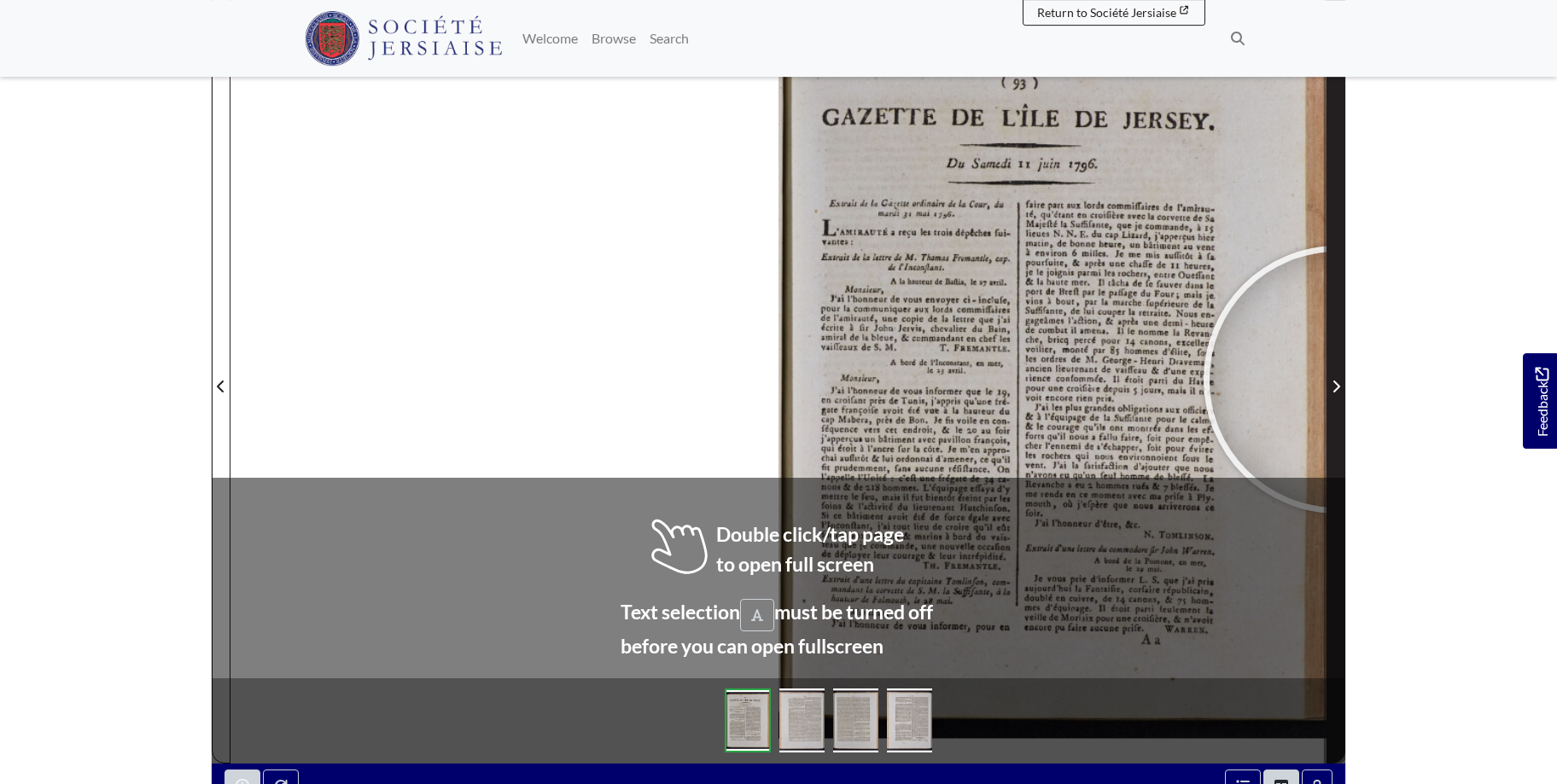
click at [1338, 380] on span "Next Page" at bounding box center [1336, 386] width 17 height 20
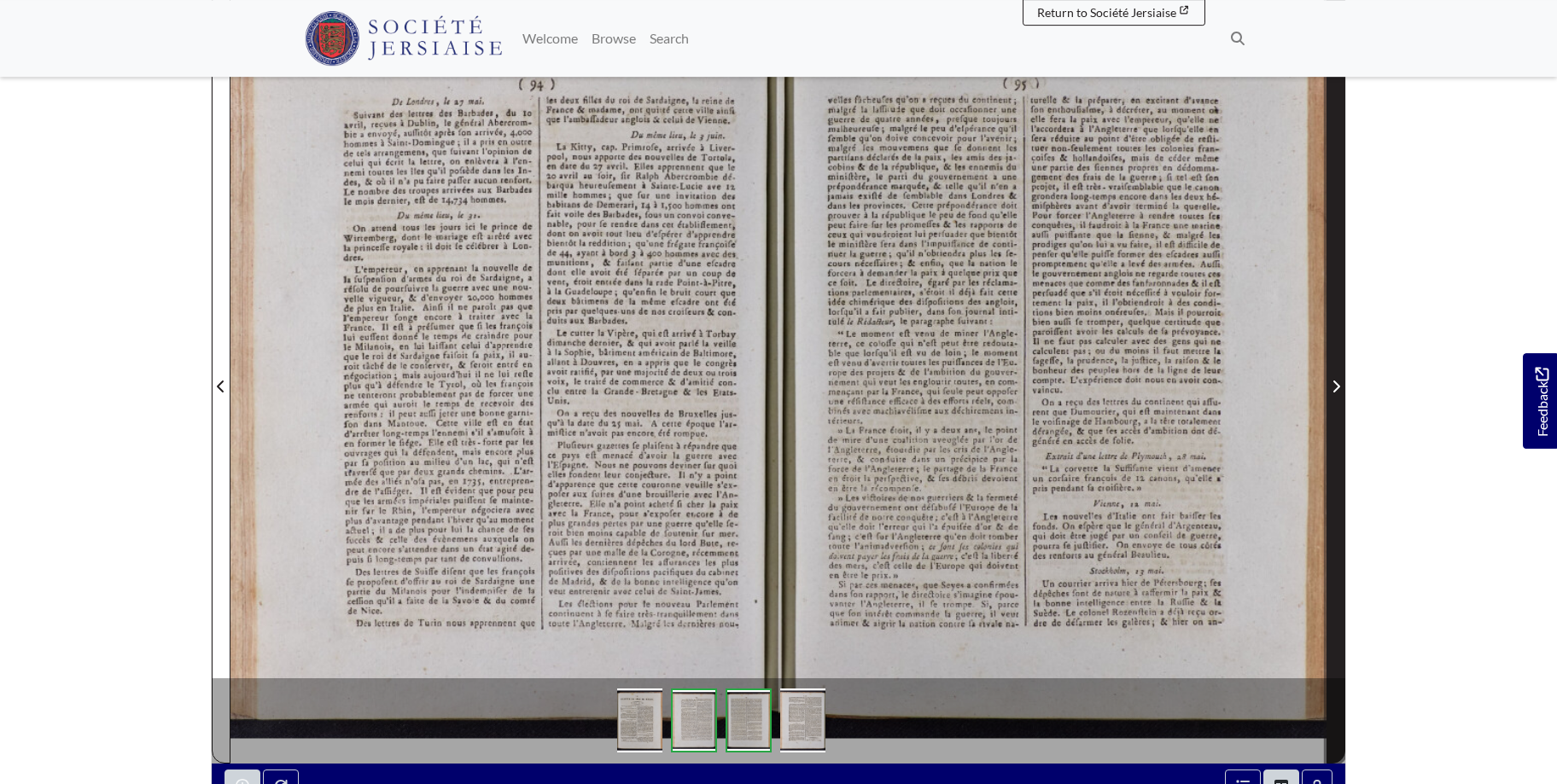
click at [1338, 378] on span "Next Page" at bounding box center [1336, 386] width 17 height 20
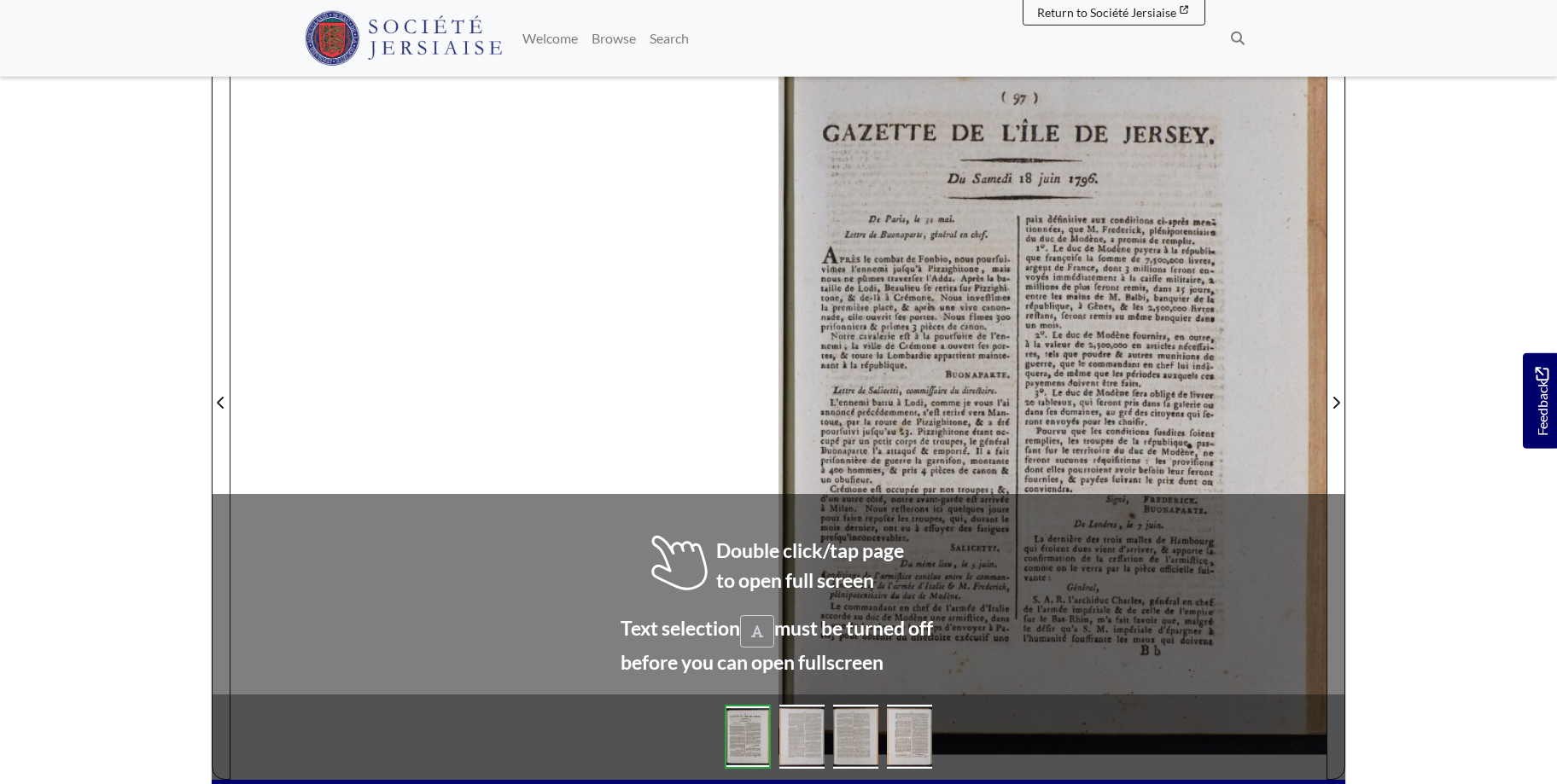
scroll to position [261, 0]
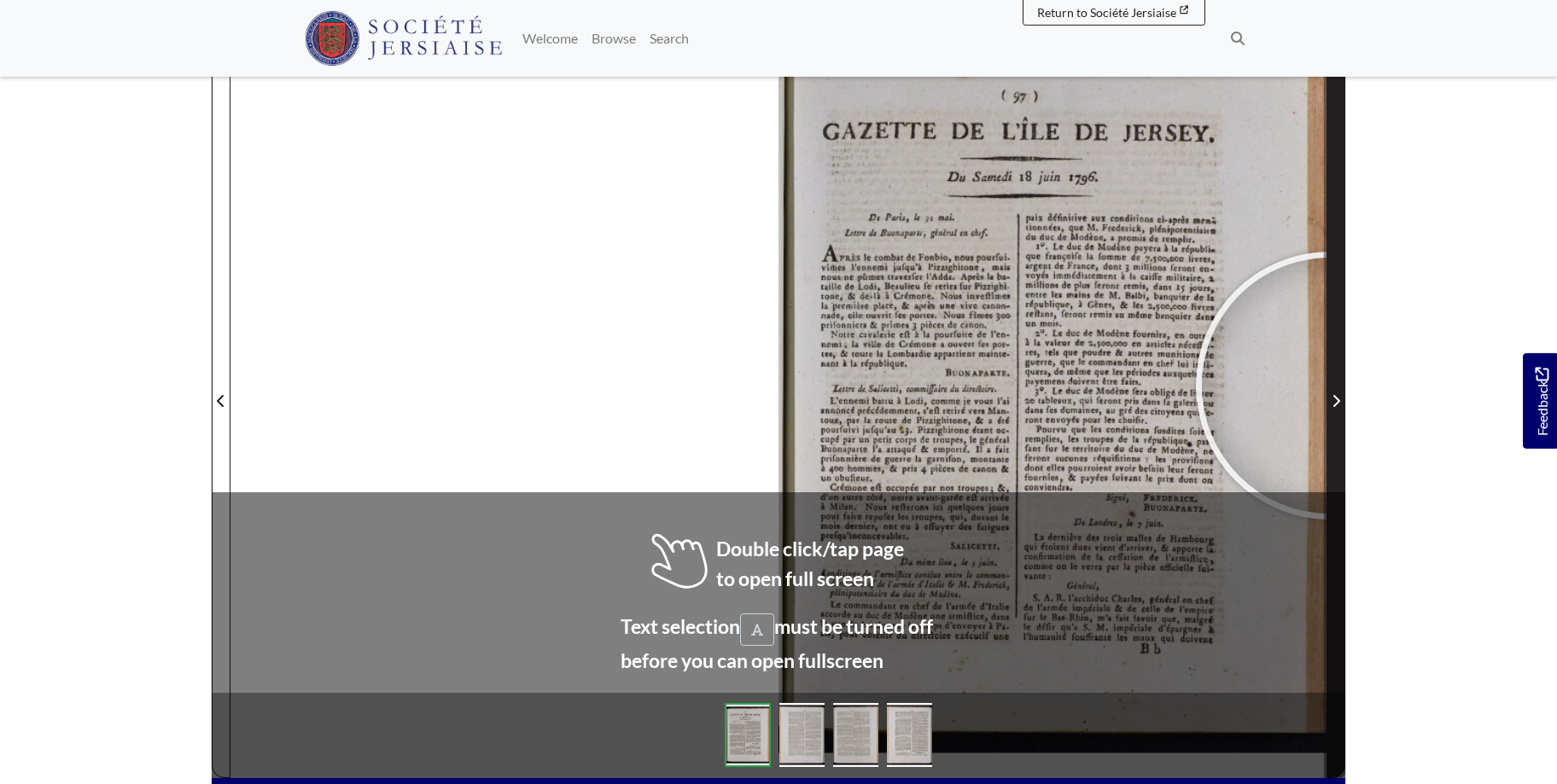
click at [1330, 385] on span "Next Page" at bounding box center [1336, 390] width 17 height 773
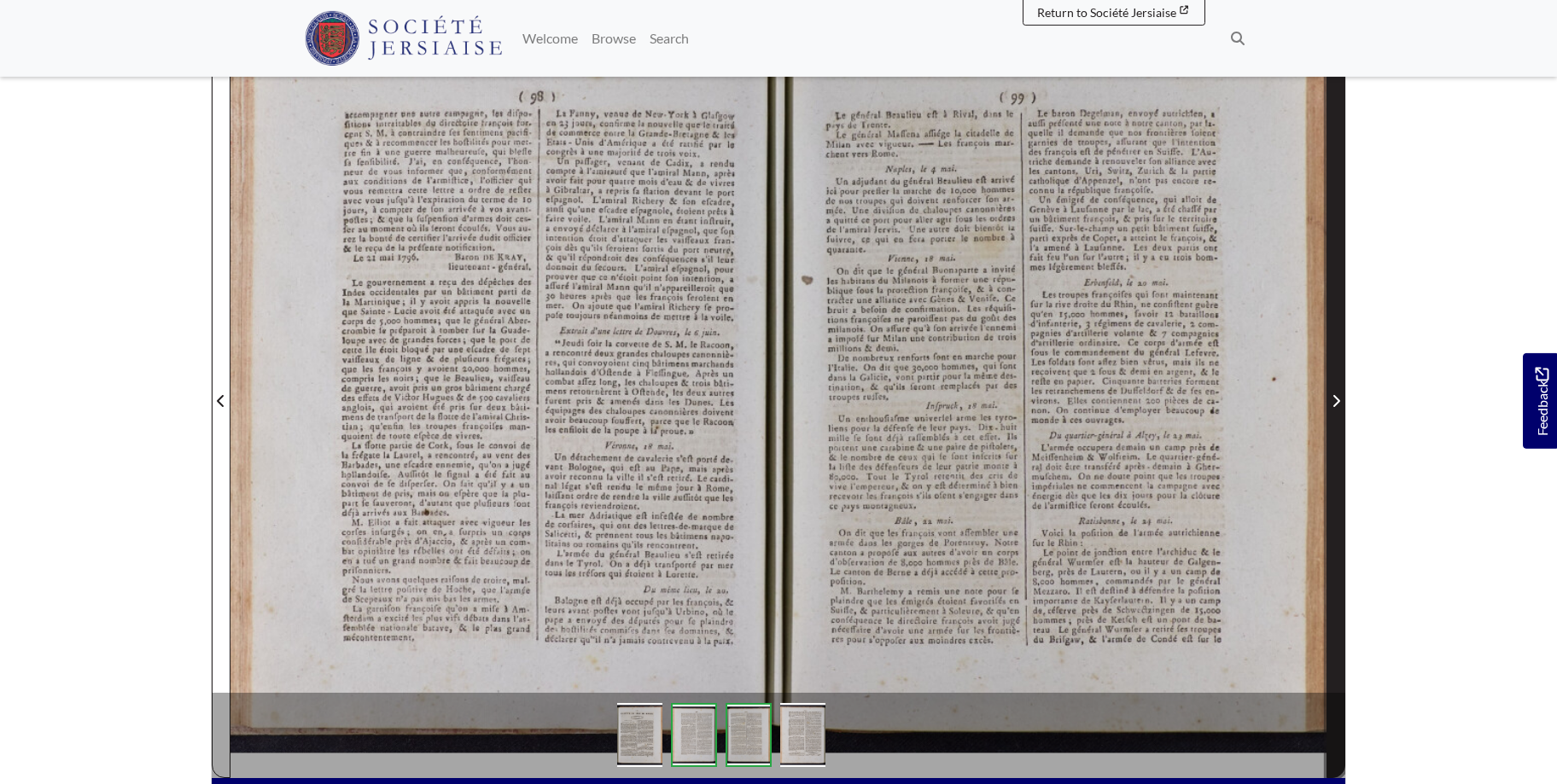
click at [1330, 385] on span "Next Page" at bounding box center [1336, 390] width 17 height 773
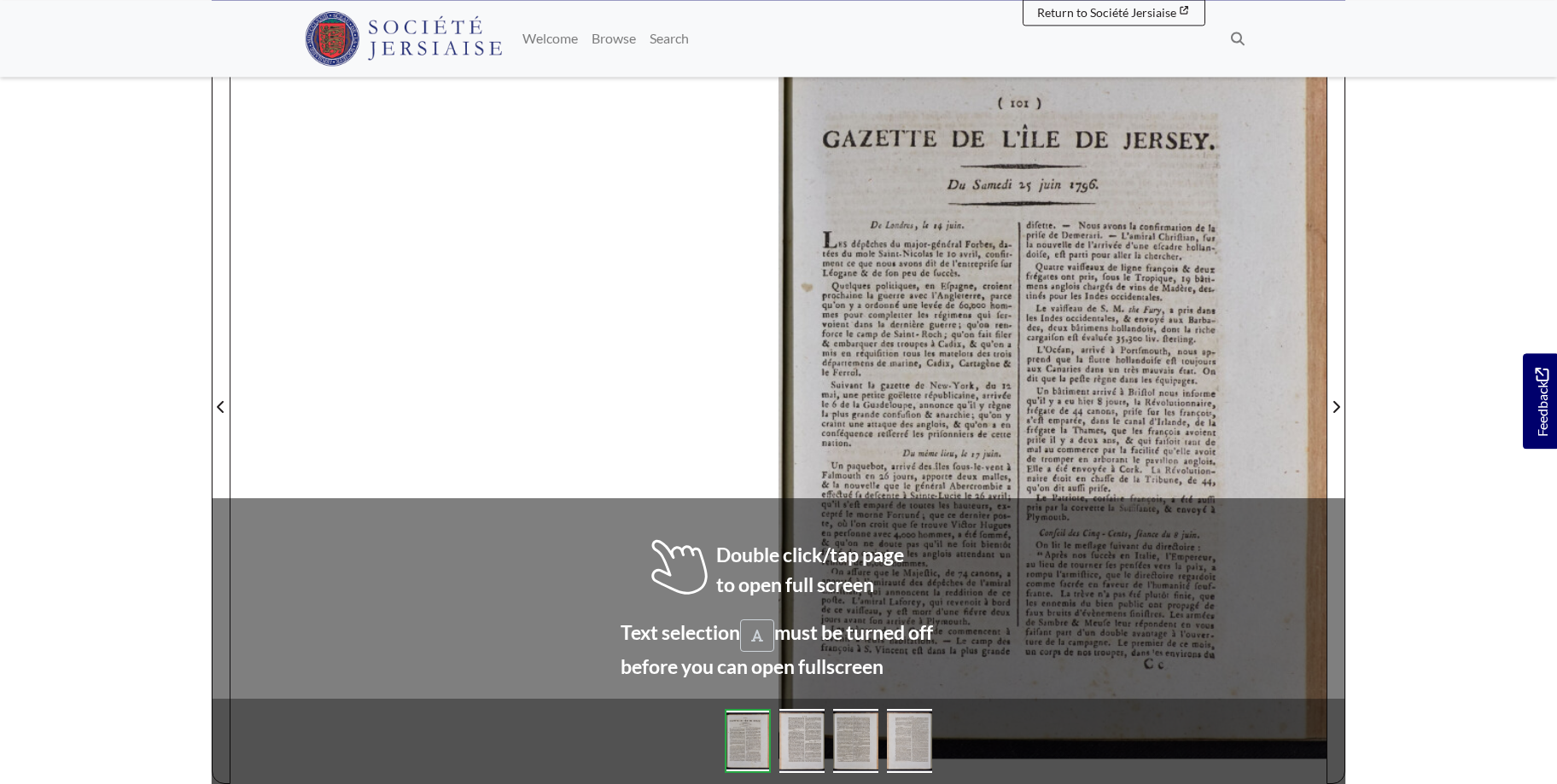
scroll to position [257, 0]
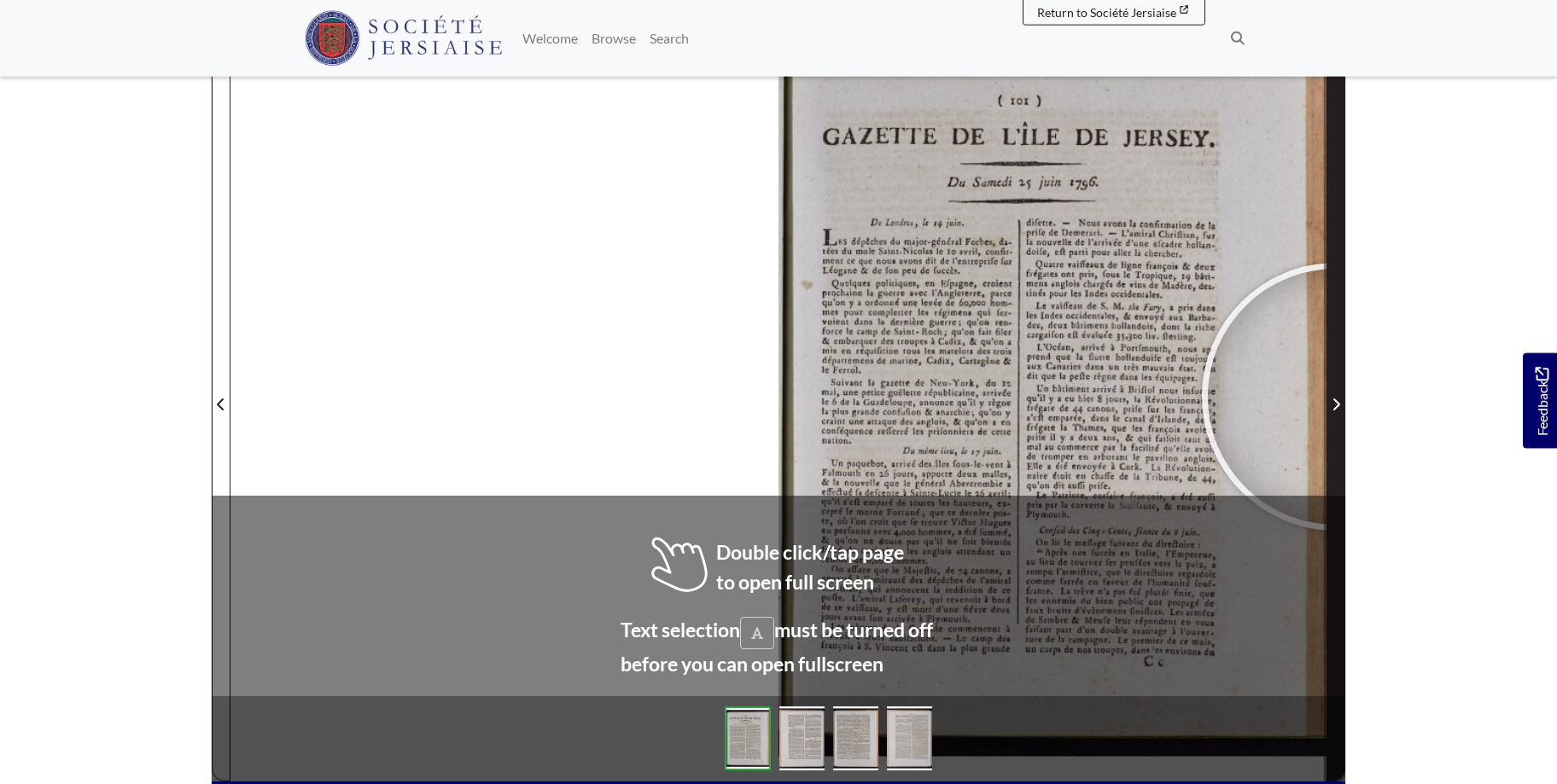
click at [1336, 397] on span "Next Page" at bounding box center [1336, 404] width 17 height 20
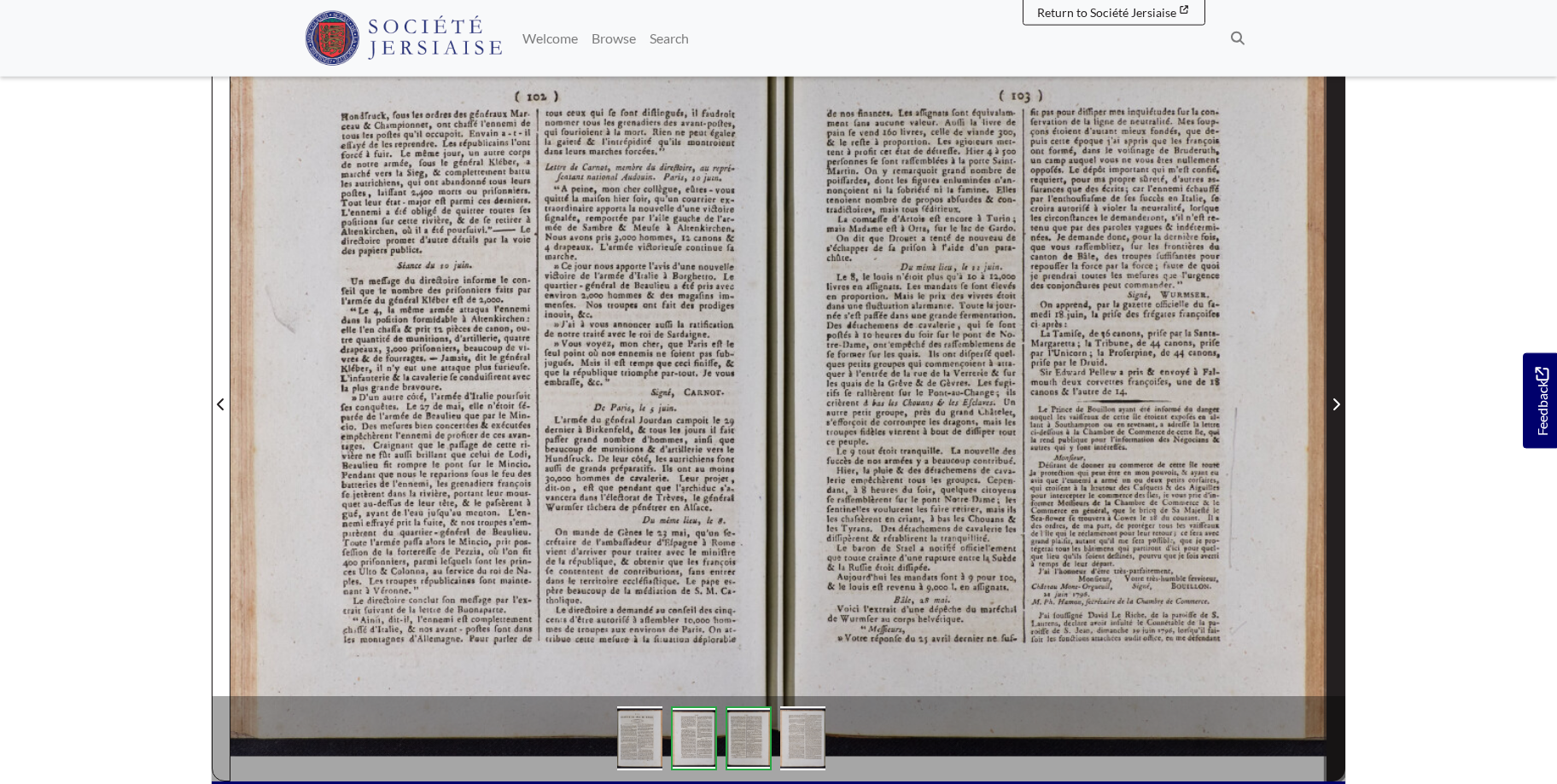
click at [1336, 397] on span "Next Page" at bounding box center [1336, 404] width 17 height 20
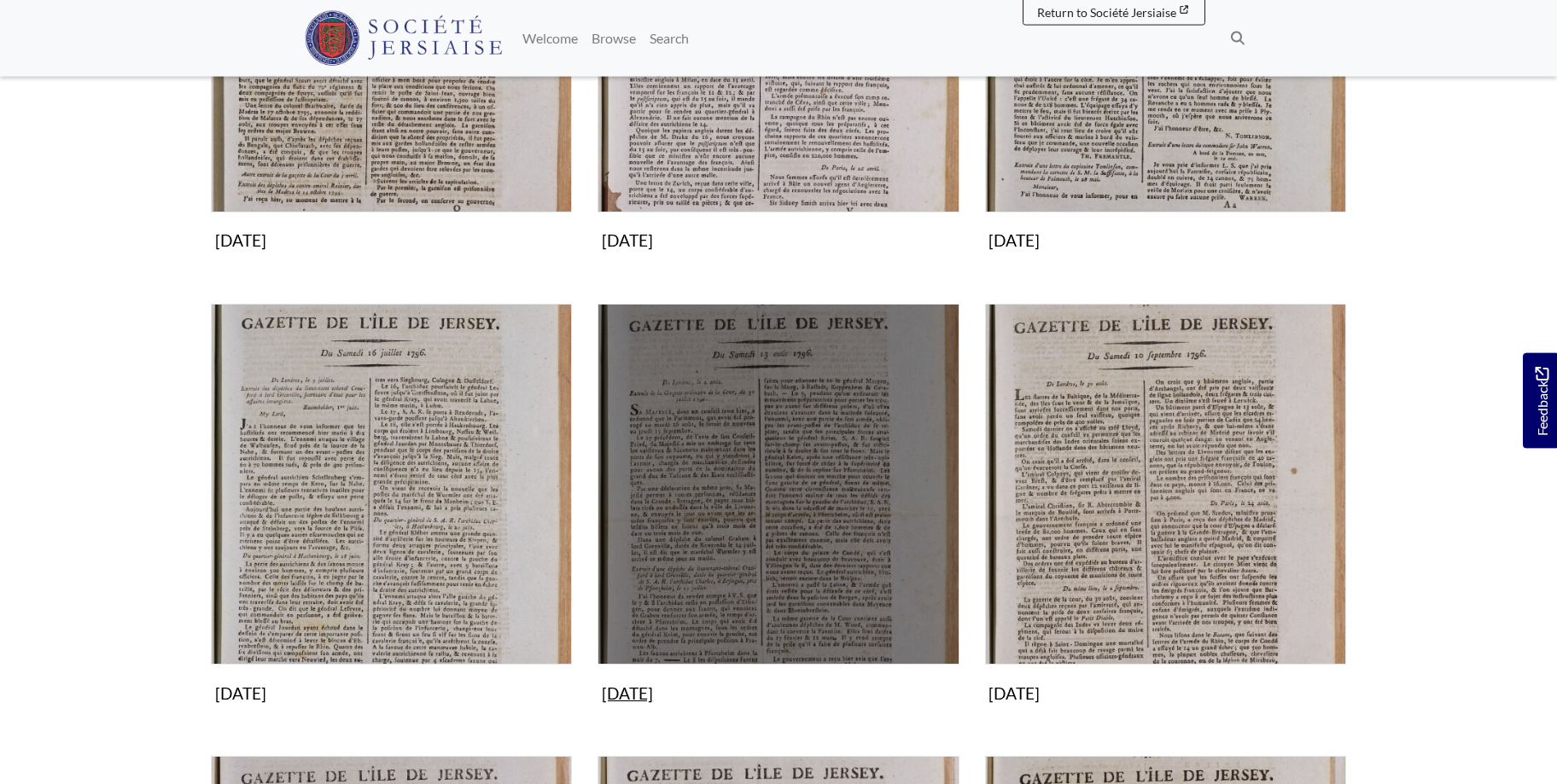
scroll to position [1044, 0]
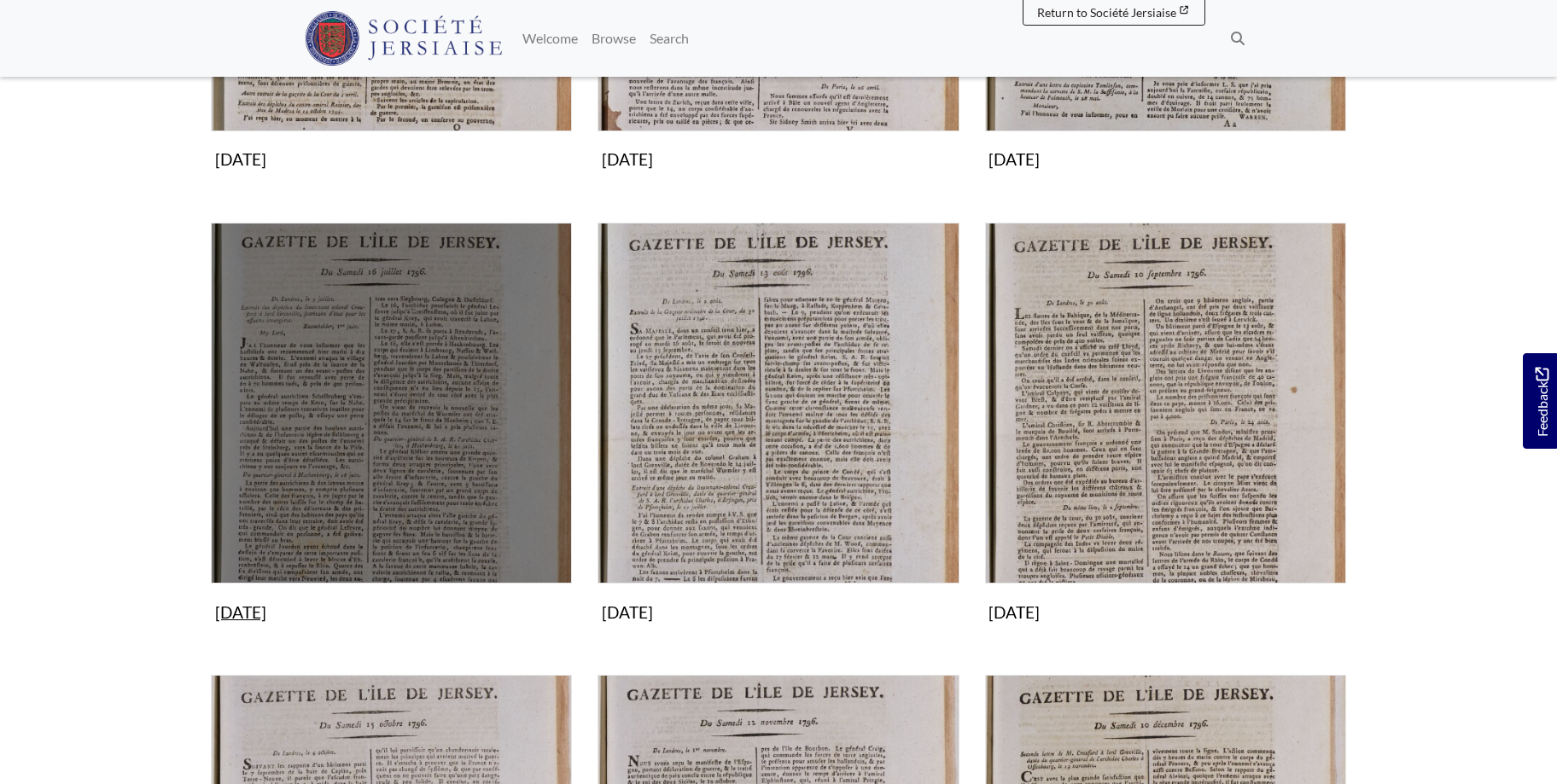
click at [399, 411] on img "Subcollection" at bounding box center [391, 404] width 361 height 361
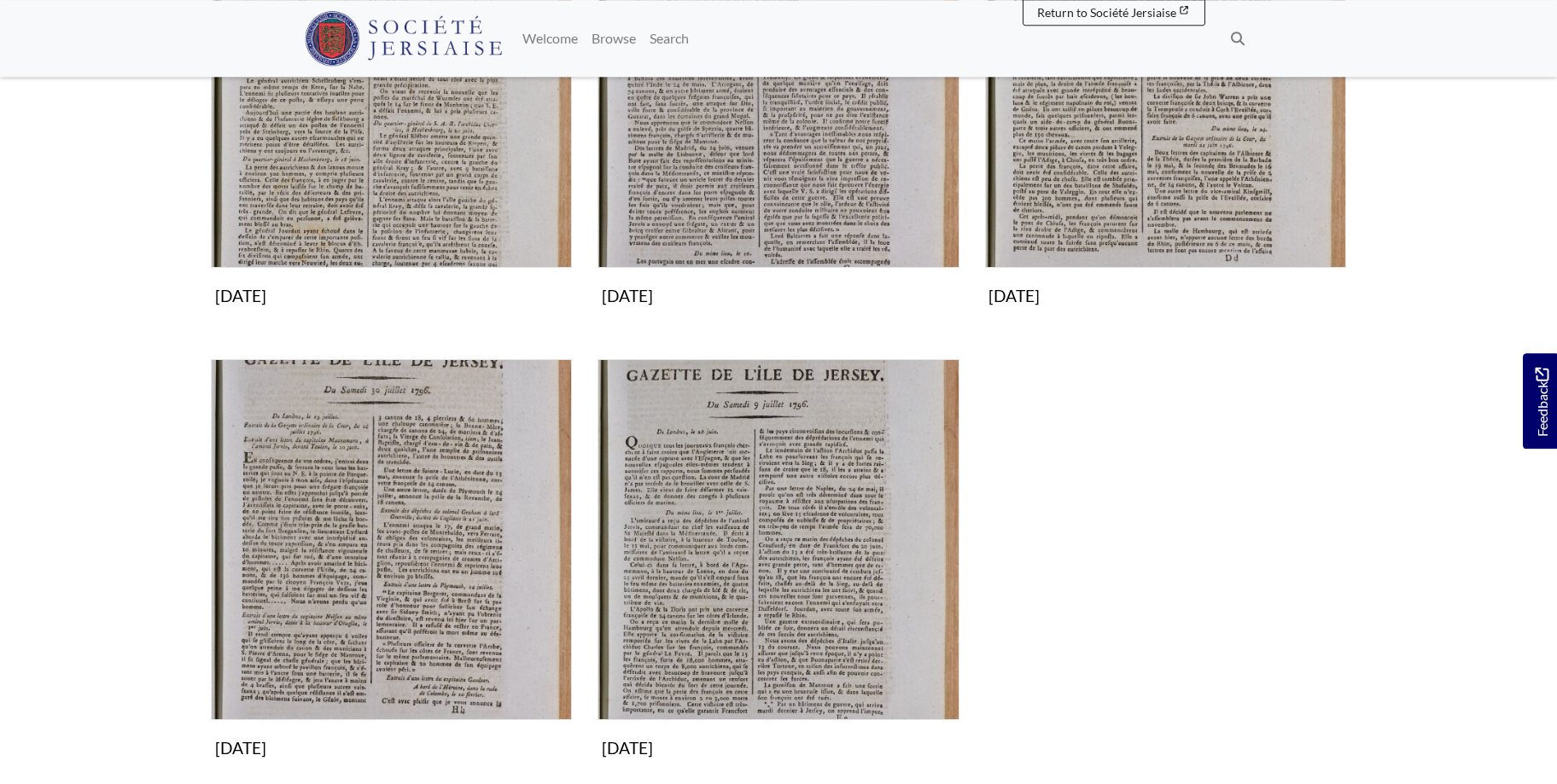
scroll to position [482, 0]
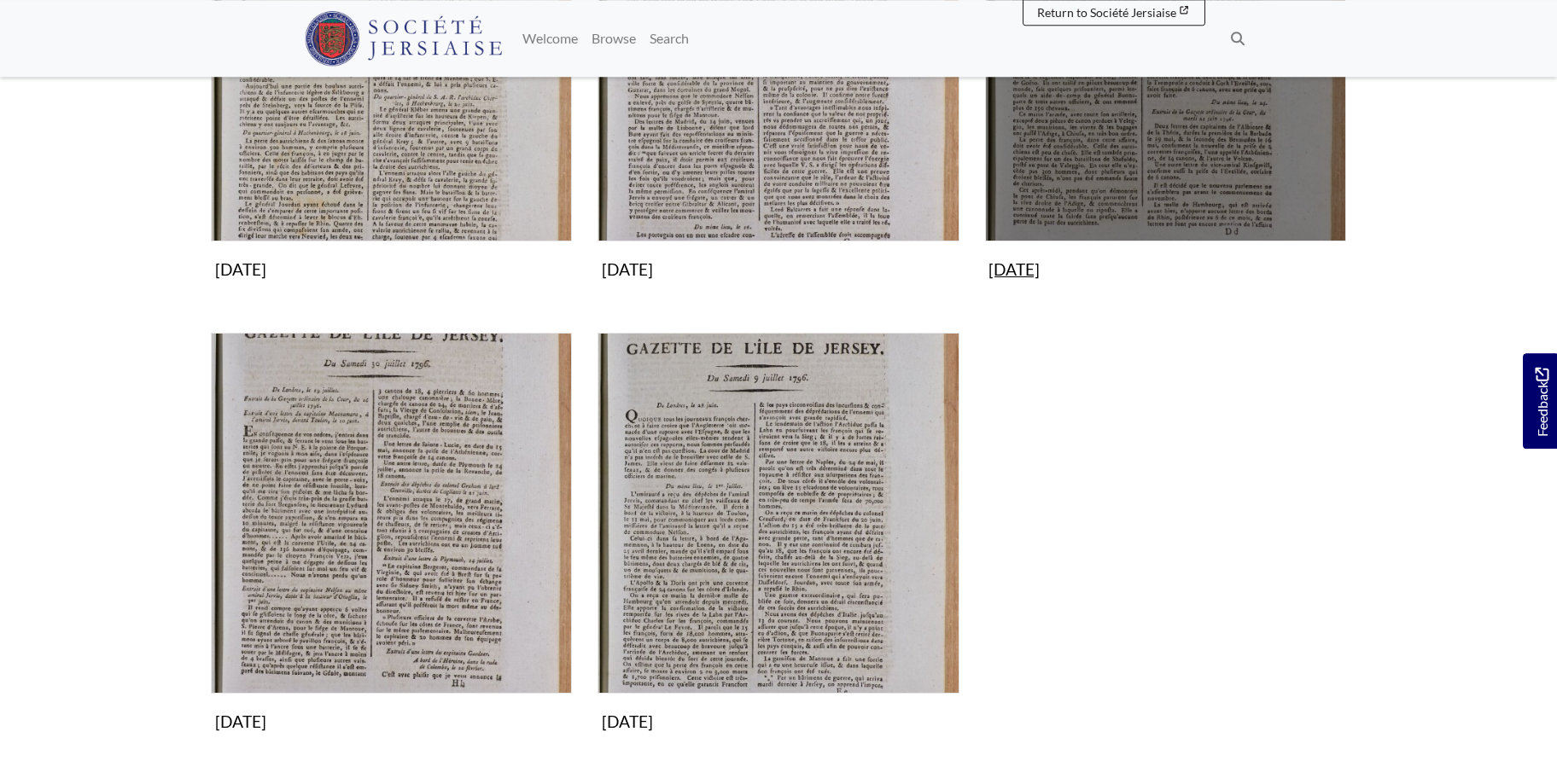
click at [1113, 158] on img "Subcollection" at bounding box center [1166, 61] width 361 height 361
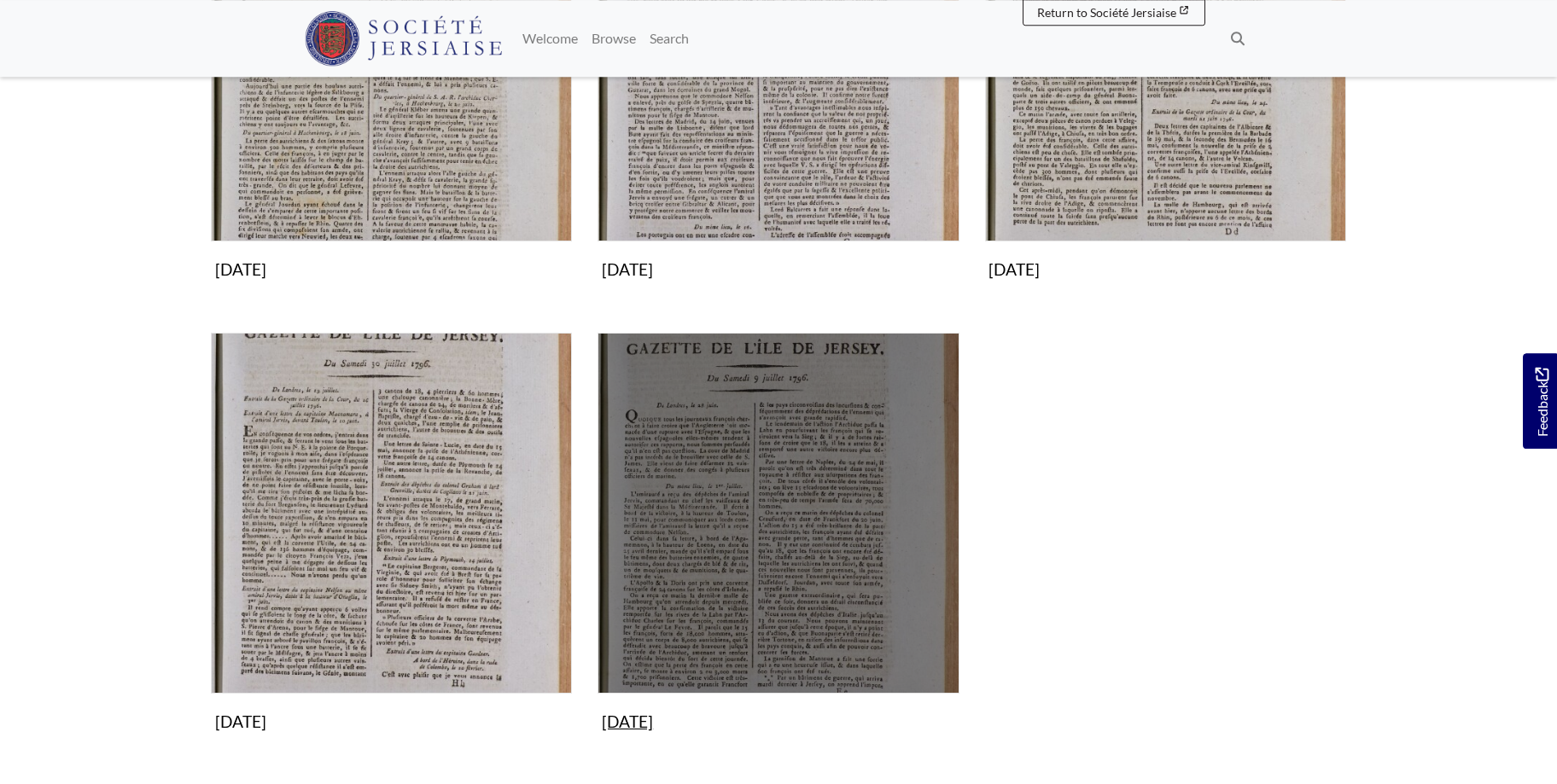
click at [744, 441] on img "Subcollection" at bounding box center [778, 513] width 361 height 361
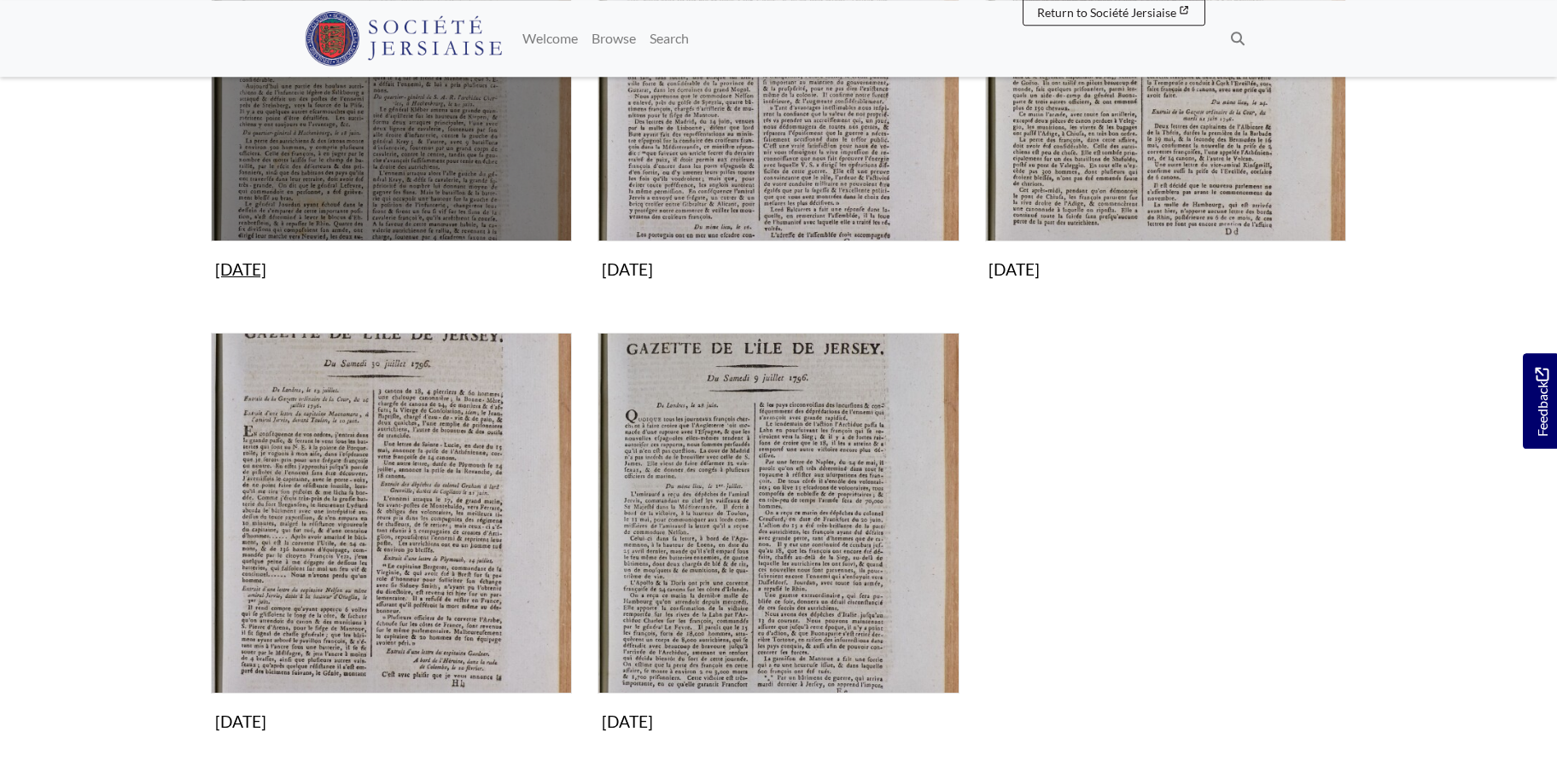
click at [455, 128] on img "Subcollection" at bounding box center [391, 61] width 361 height 361
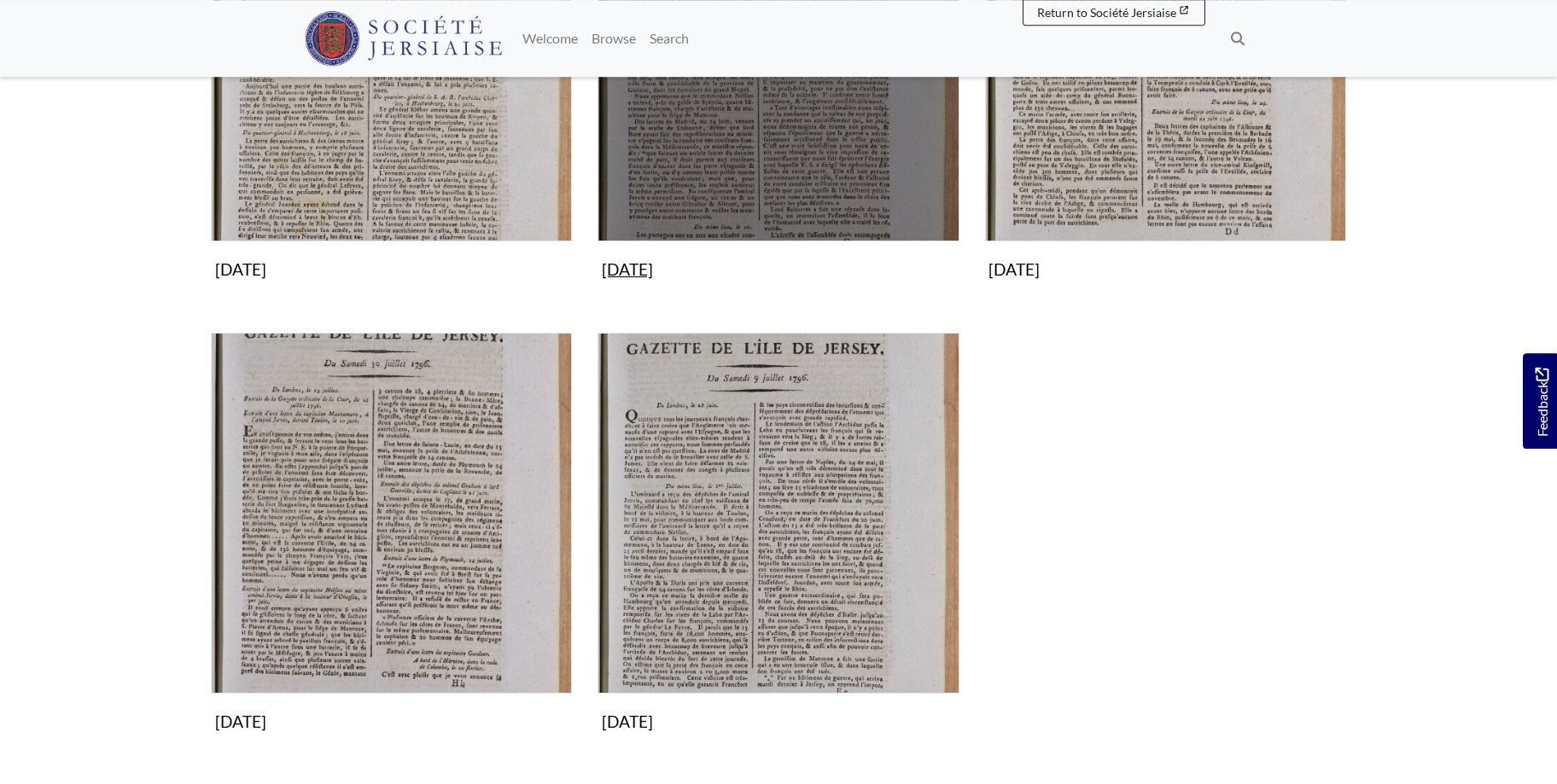
click at [784, 126] on img "Subcollection" at bounding box center [778, 61] width 361 height 361
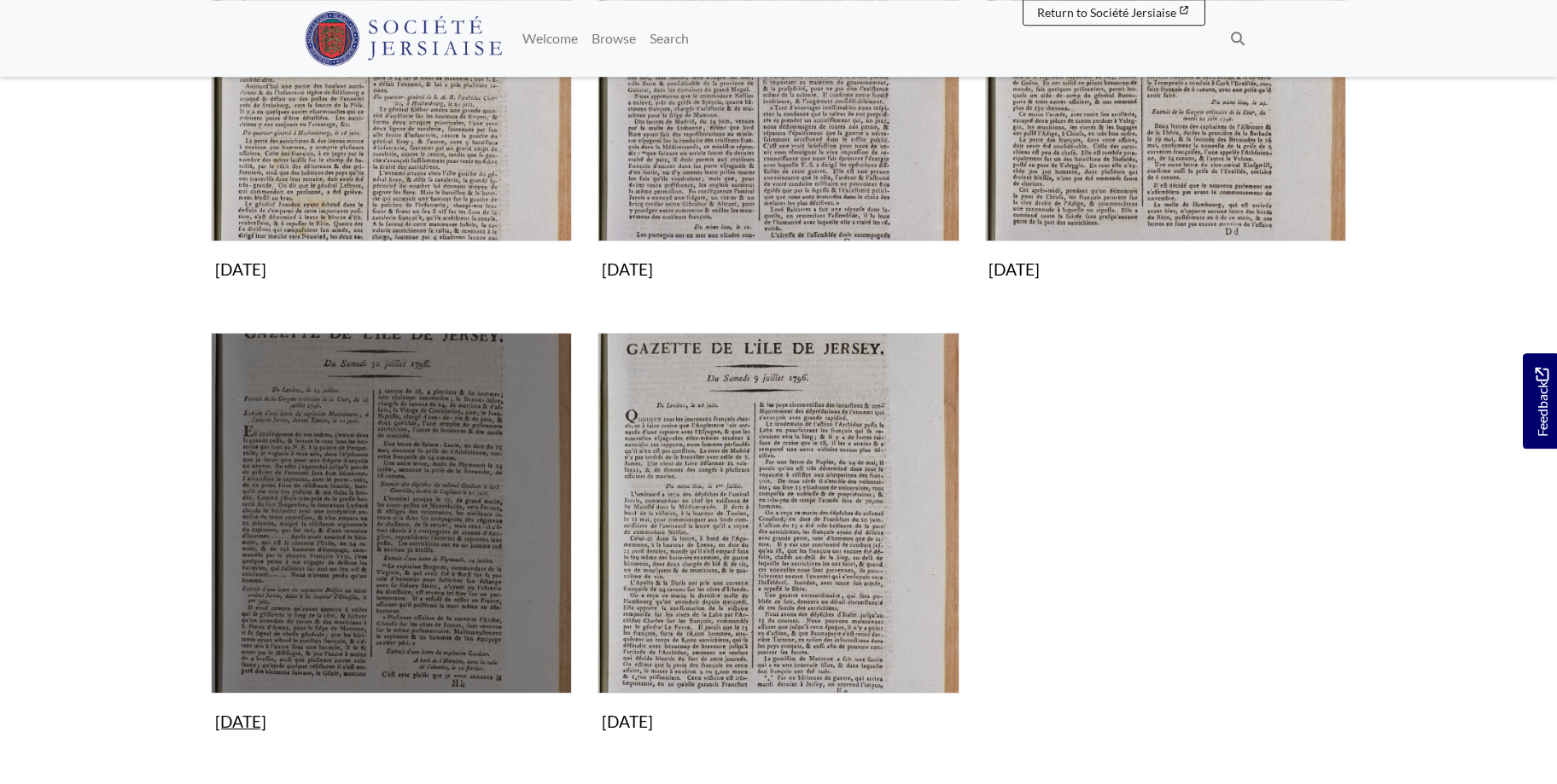
click at [464, 496] on img "Subcollection" at bounding box center [391, 513] width 361 height 361
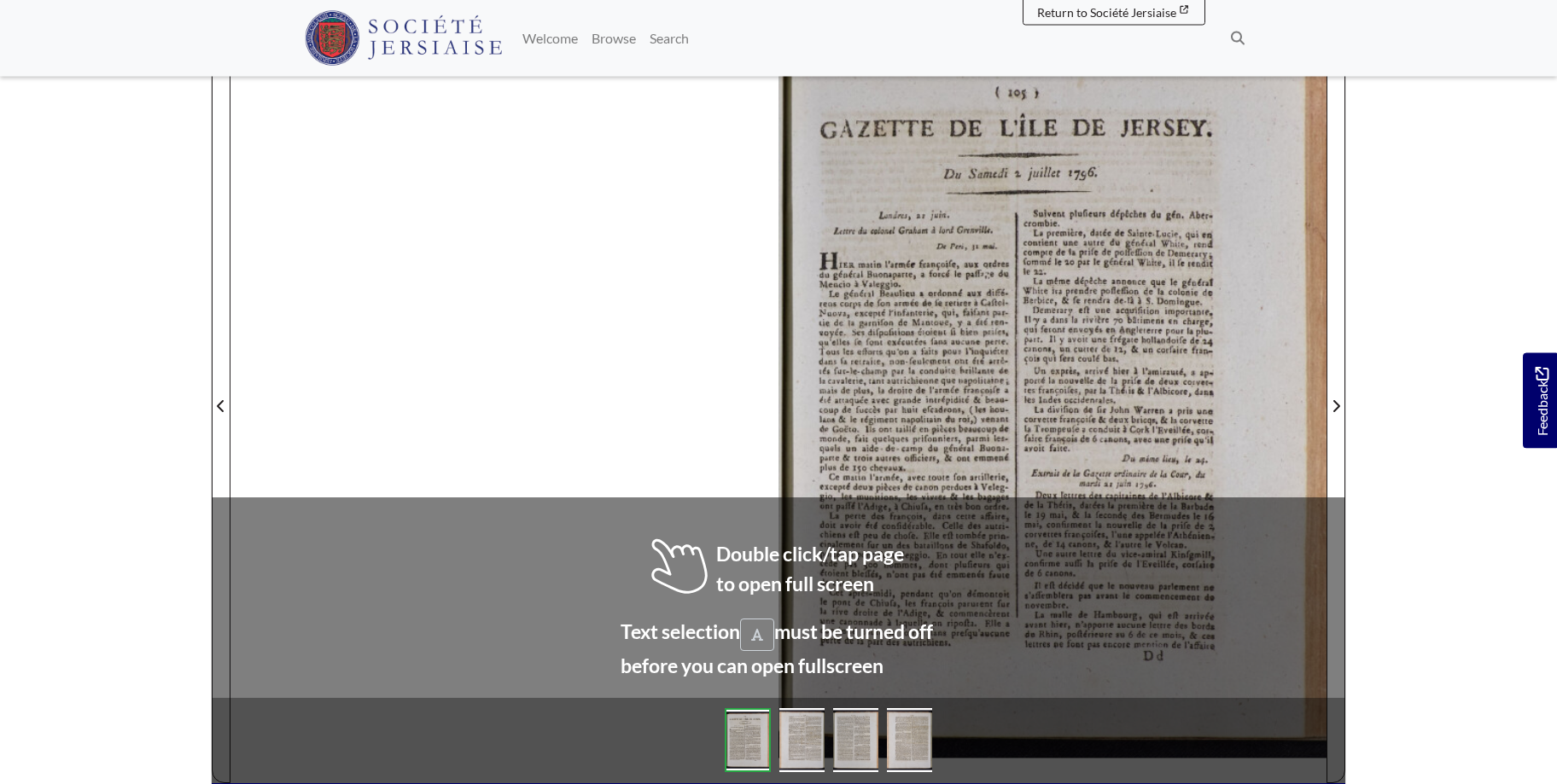
scroll to position [259, 0]
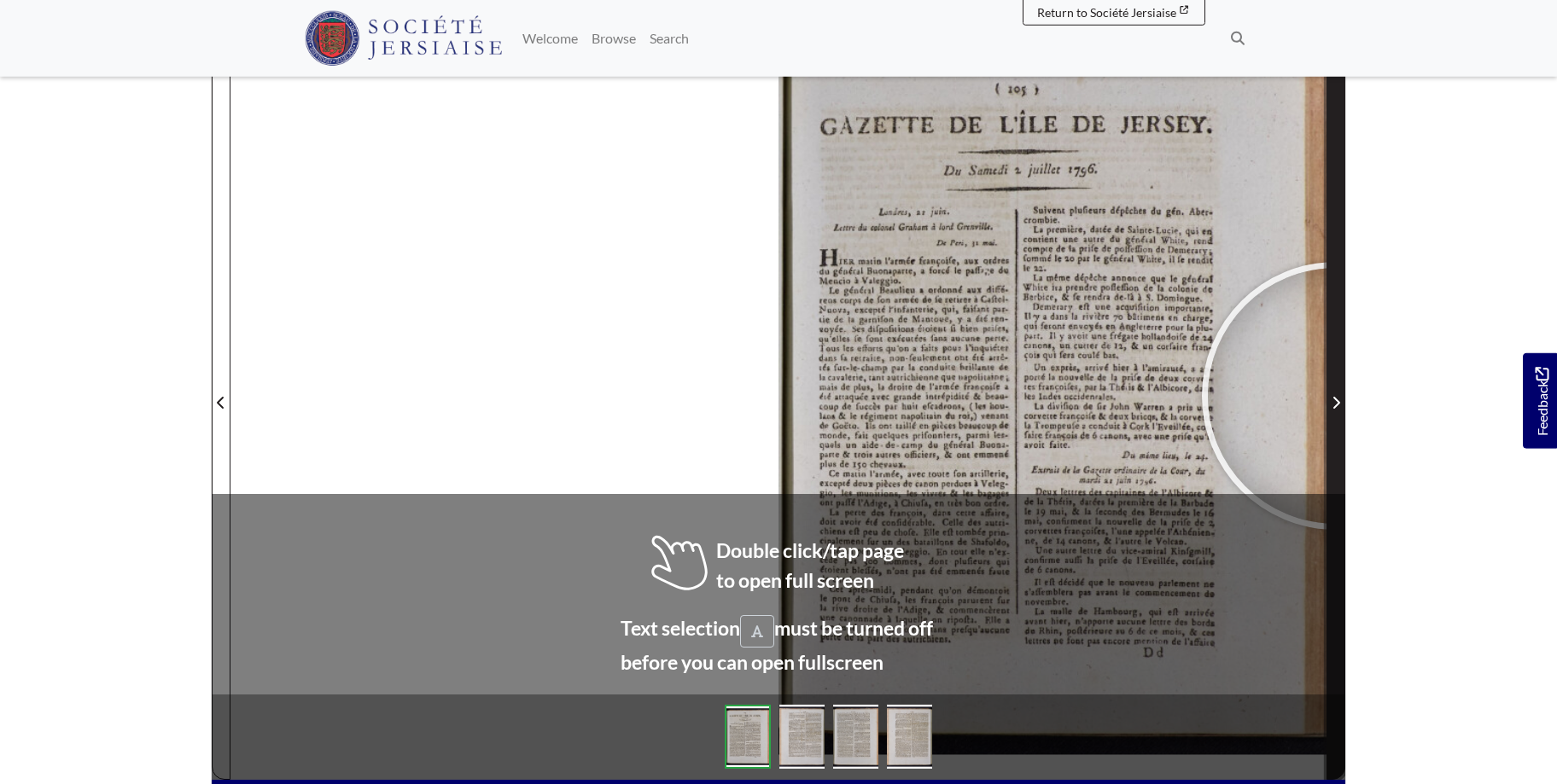
click at [1336, 396] on span "Next Page" at bounding box center [1336, 403] width 17 height 20
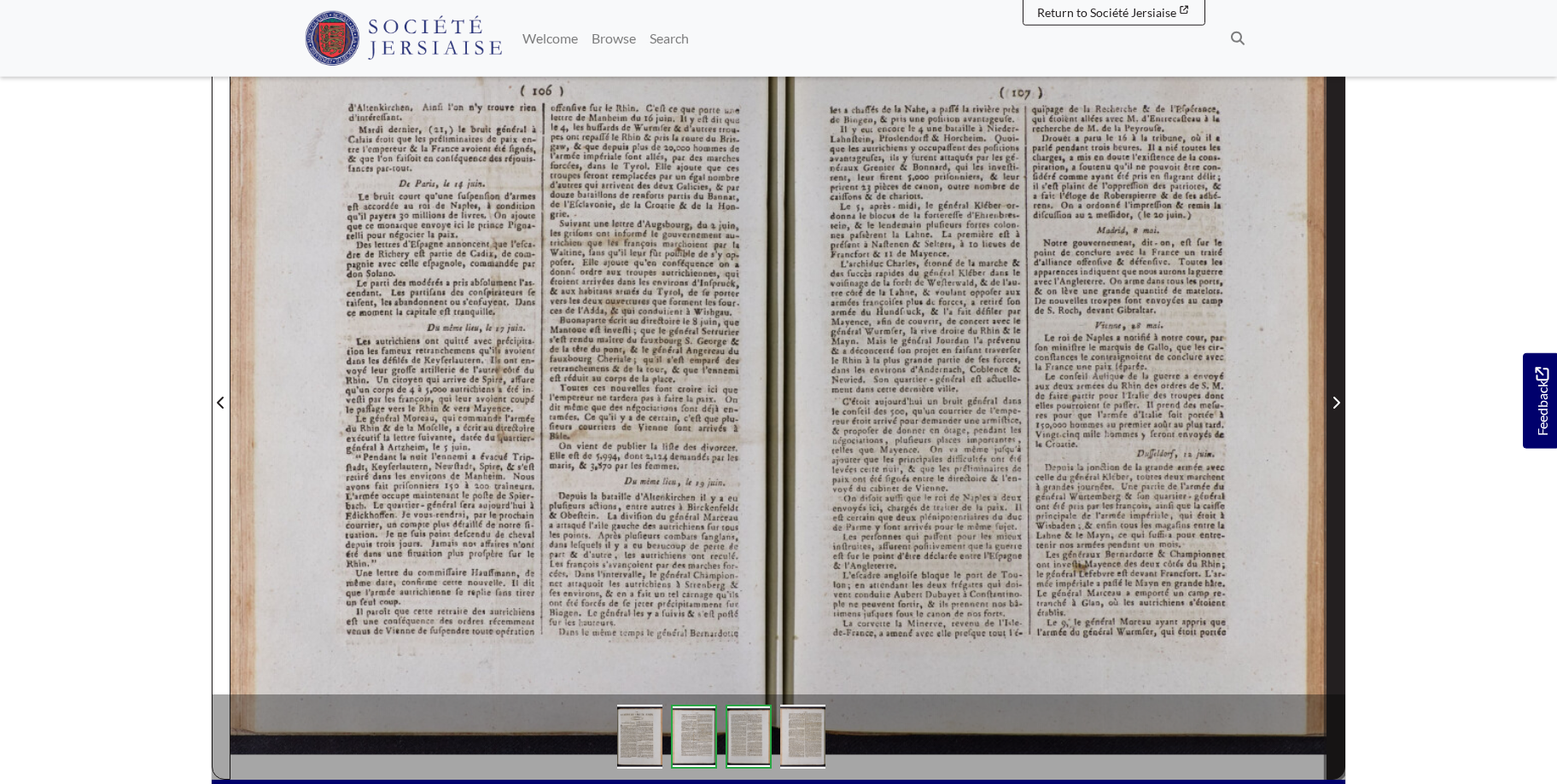
click at [1336, 396] on span "Next Page" at bounding box center [1336, 403] width 17 height 20
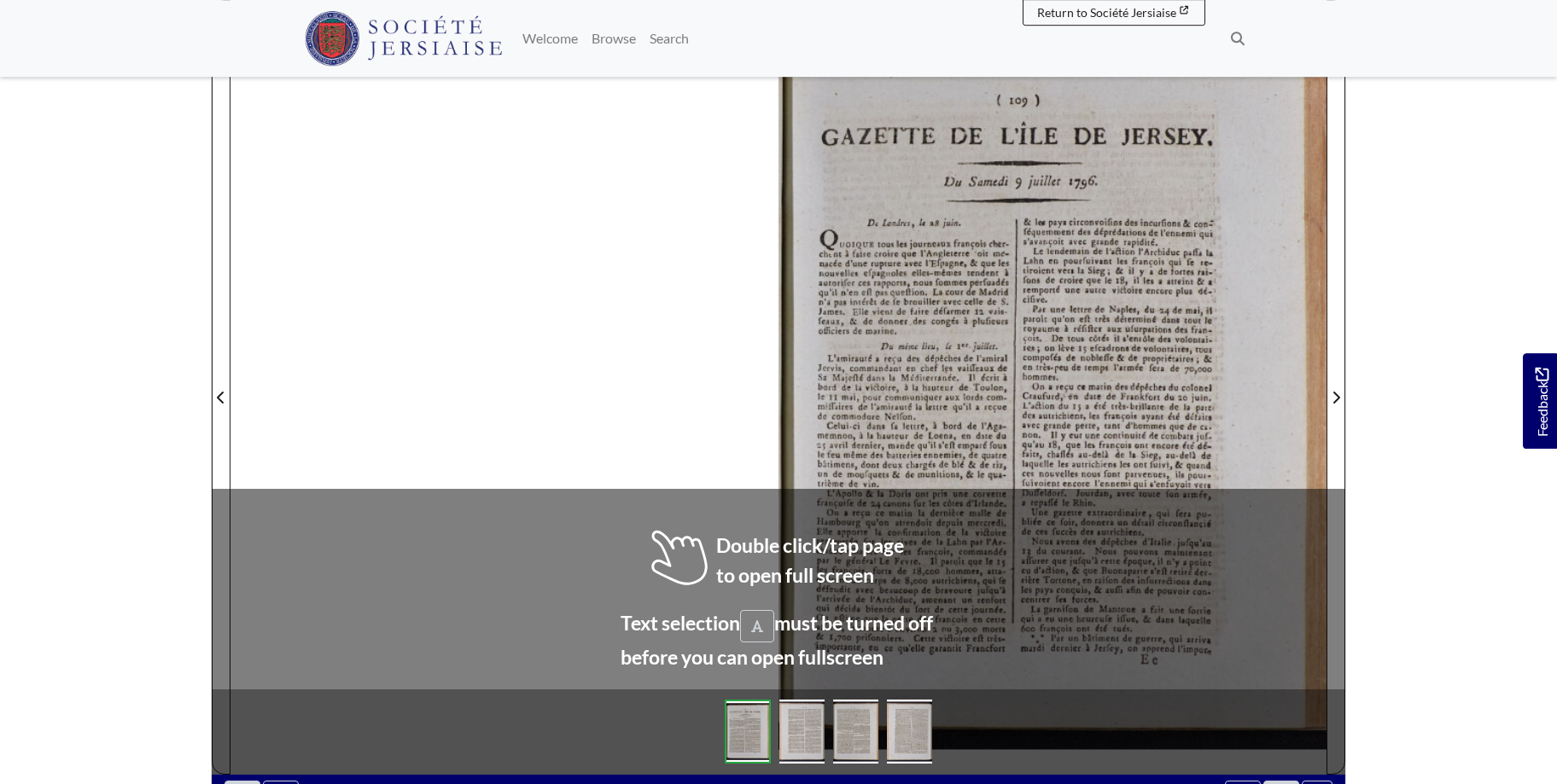
scroll to position [268, 0]
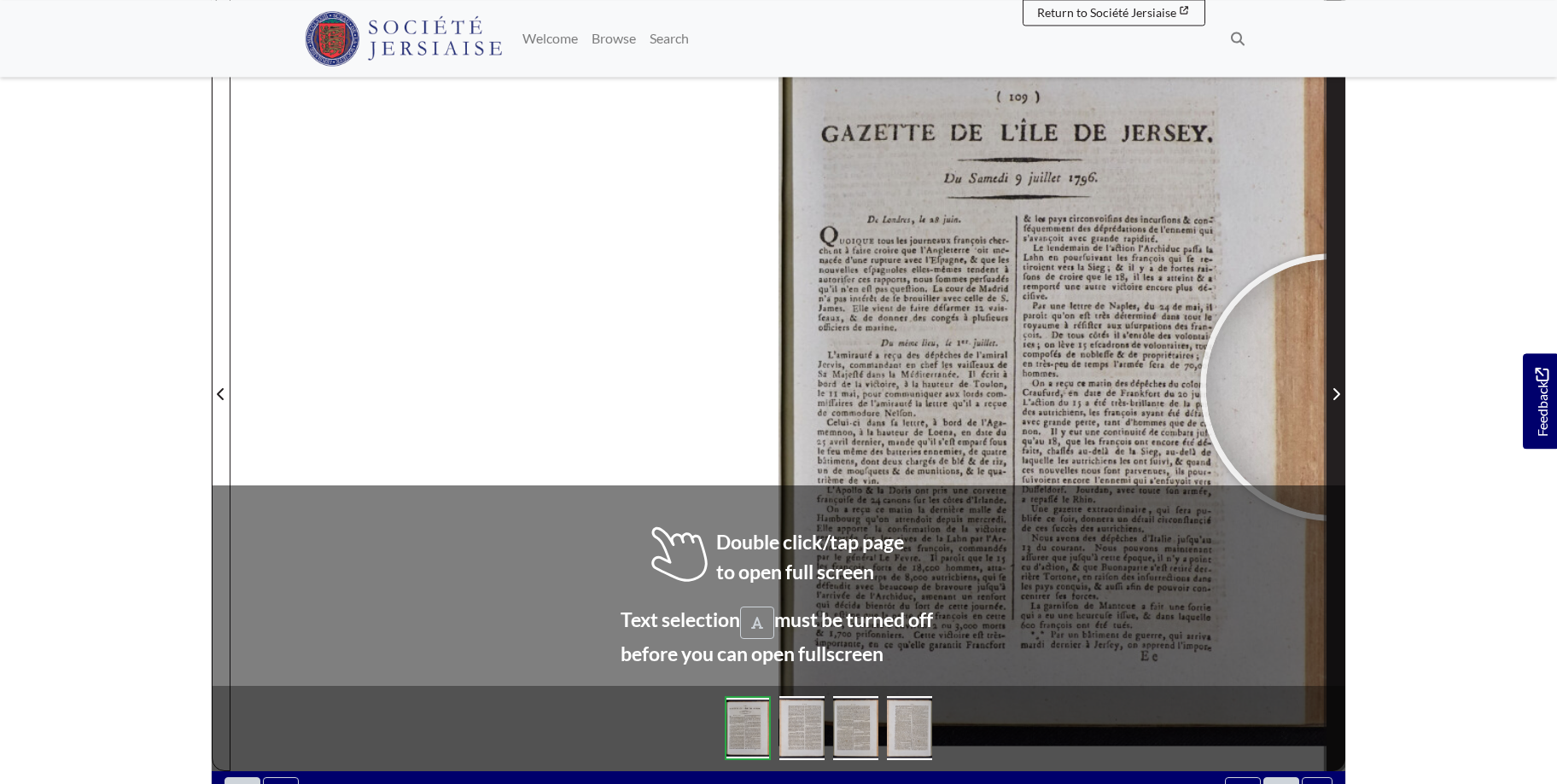
click at [1334, 387] on span "Next Page" at bounding box center [1336, 394] width 17 height 20
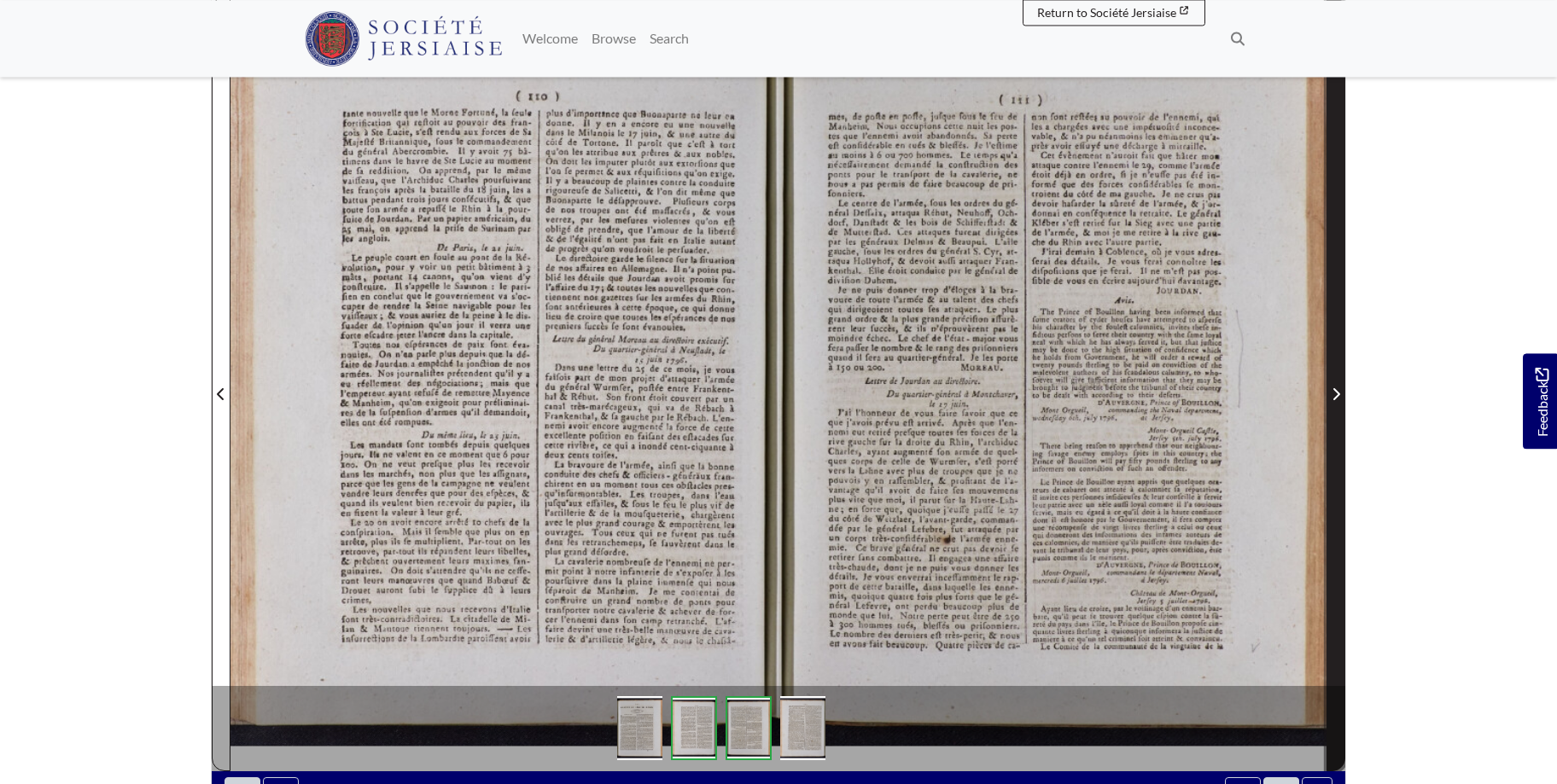
click at [1331, 383] on span "Next Page" at bounding box center [1336, 383] width 17 height 773
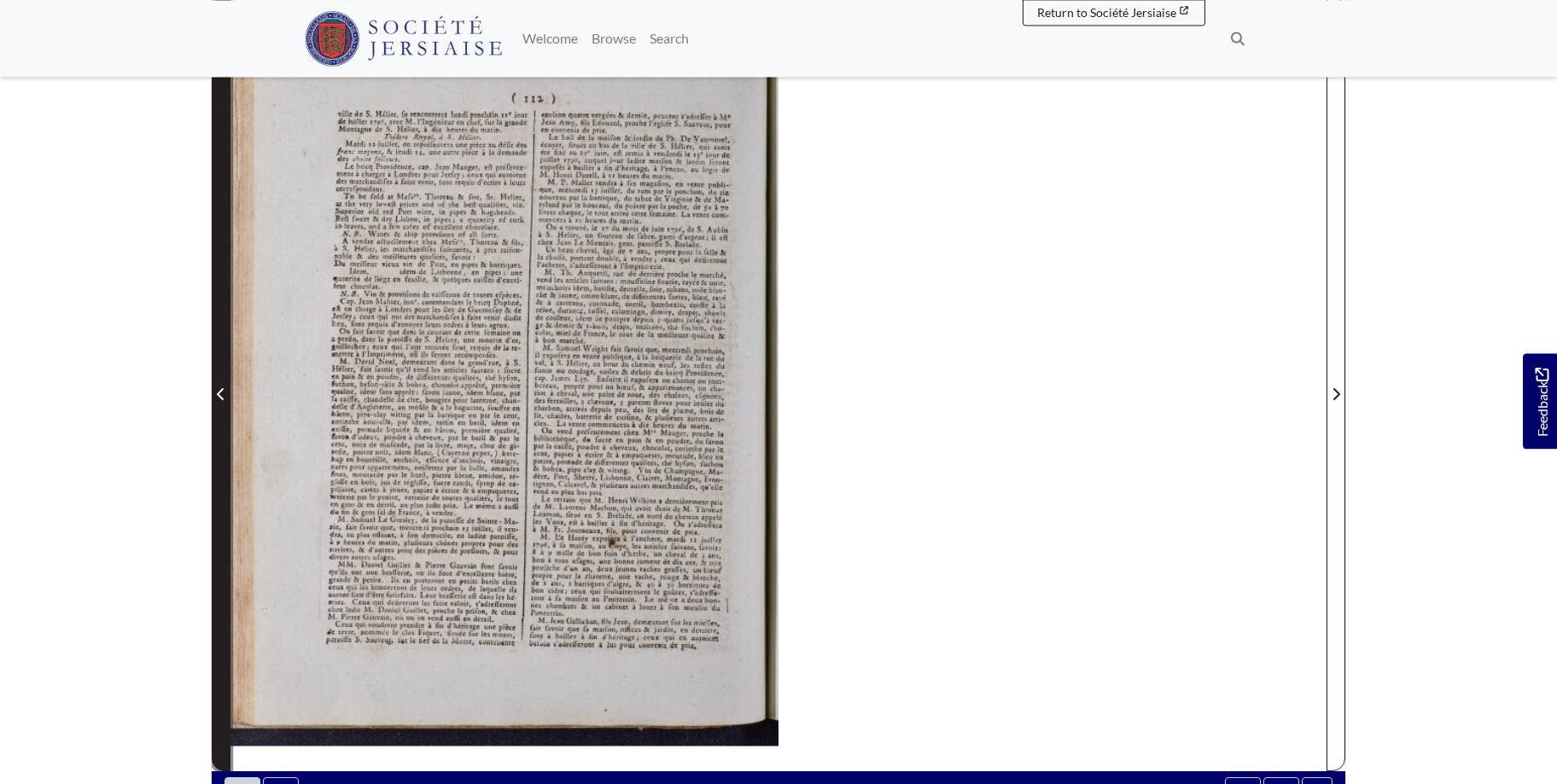
click at [214, 388] on span "Previous Page" at bounding box center [221, 394] width 17 height 20
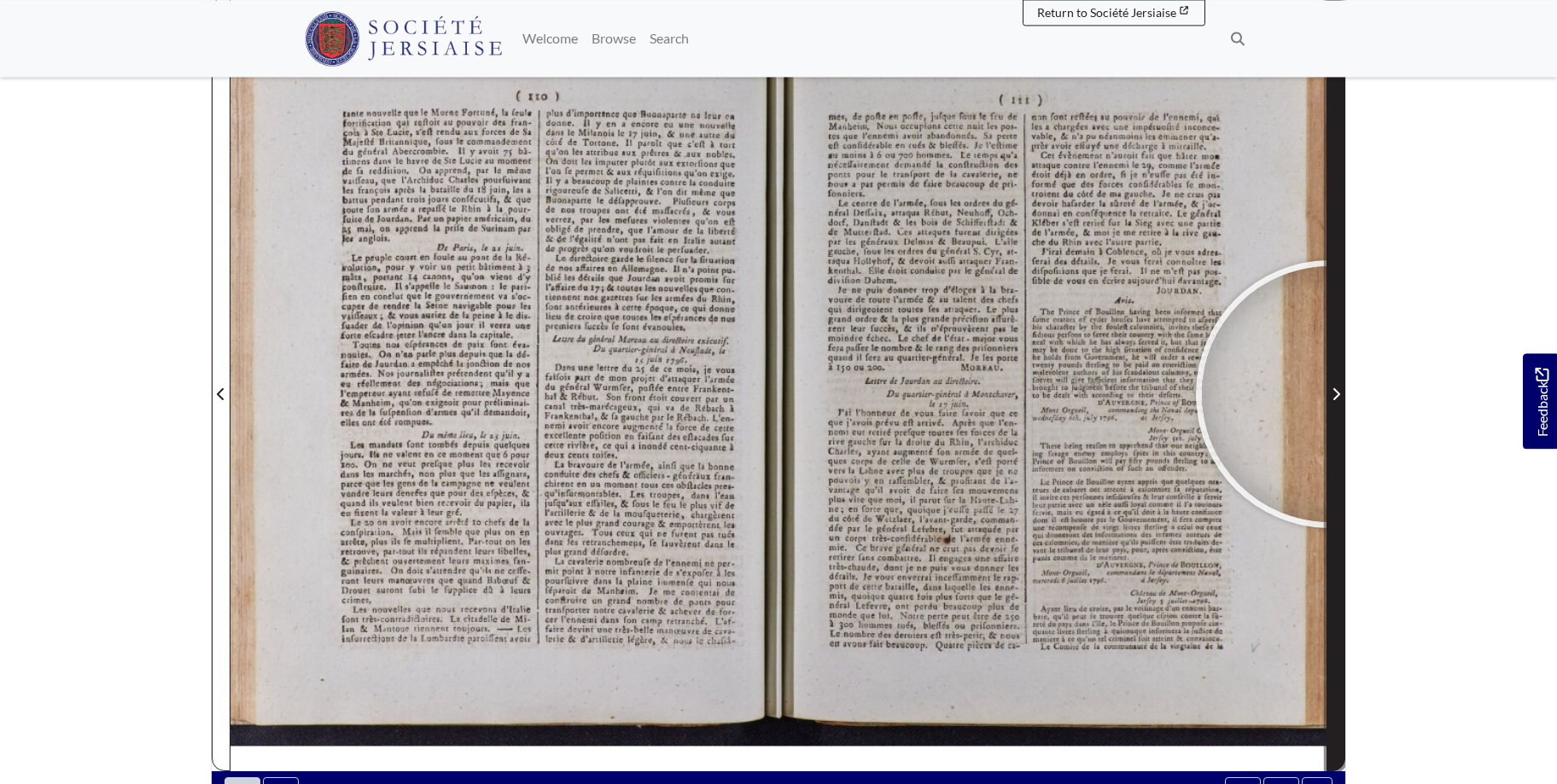
click at [1330, 394] on span "Next Page" at bounding box center [1336, 394] width 17 height 20
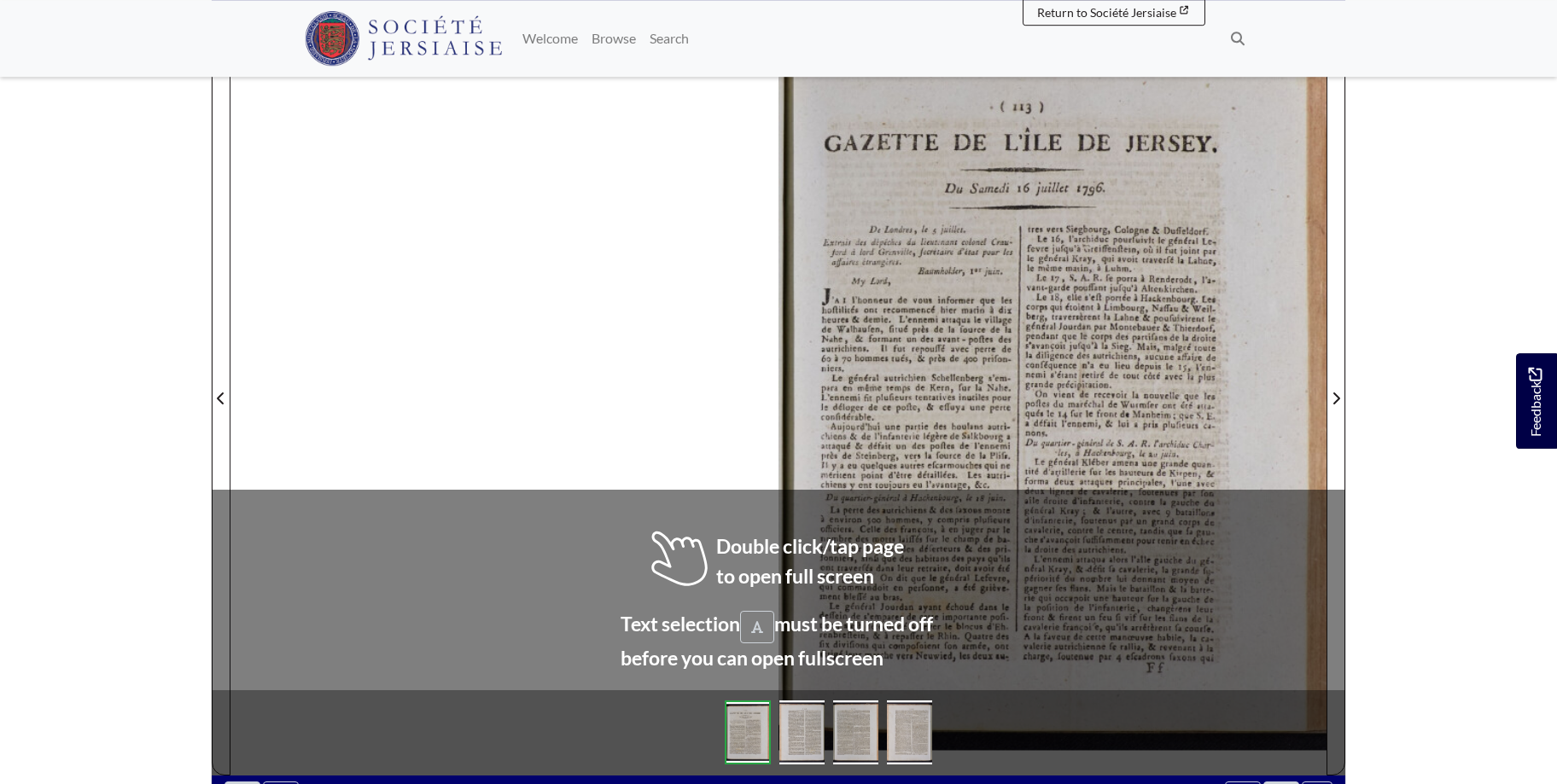
scroll to position [266, 0]
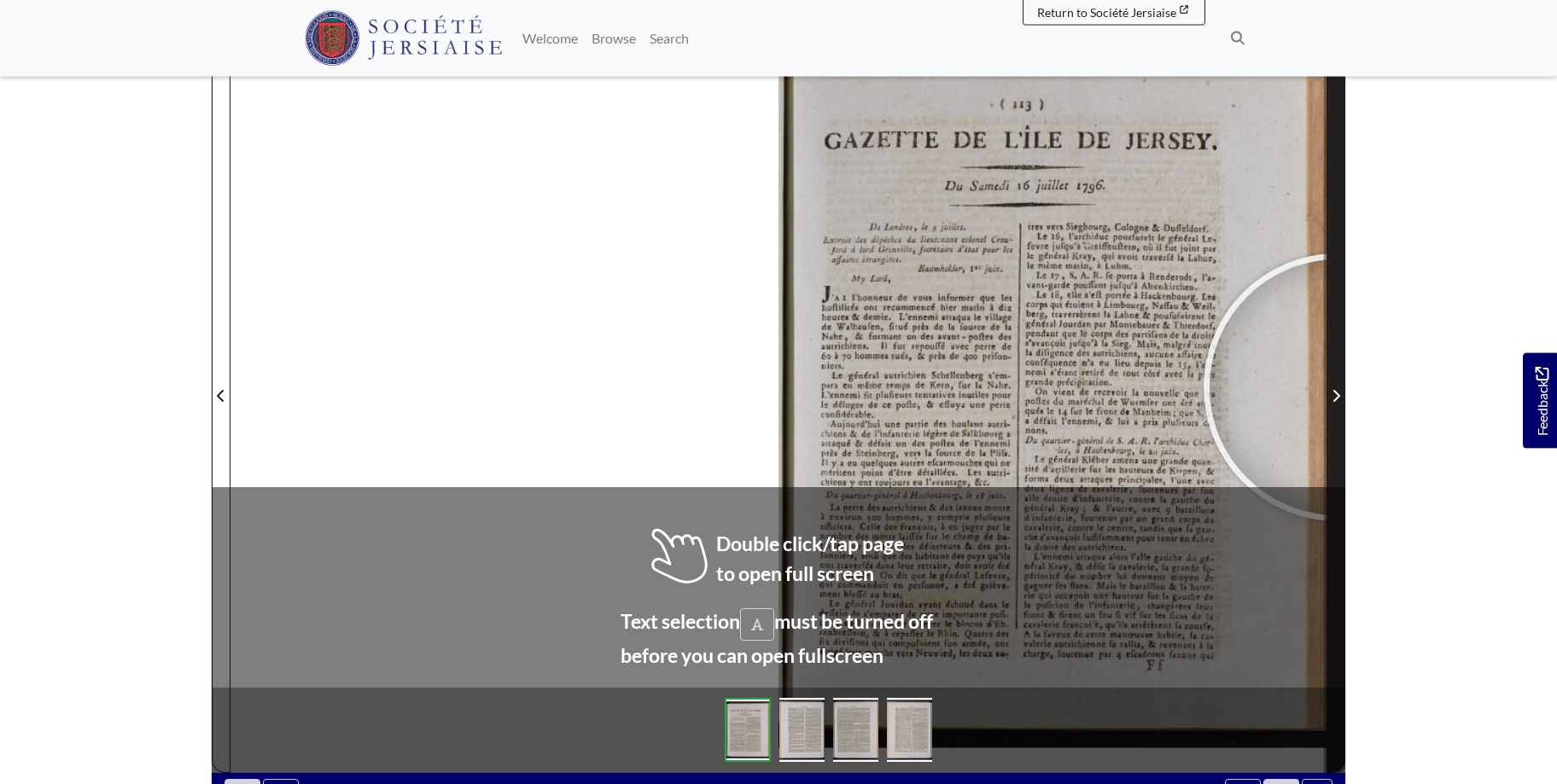
click at [1338, 387] on span "Next Page" at bounding box center [1336, 395] width 17 height 20
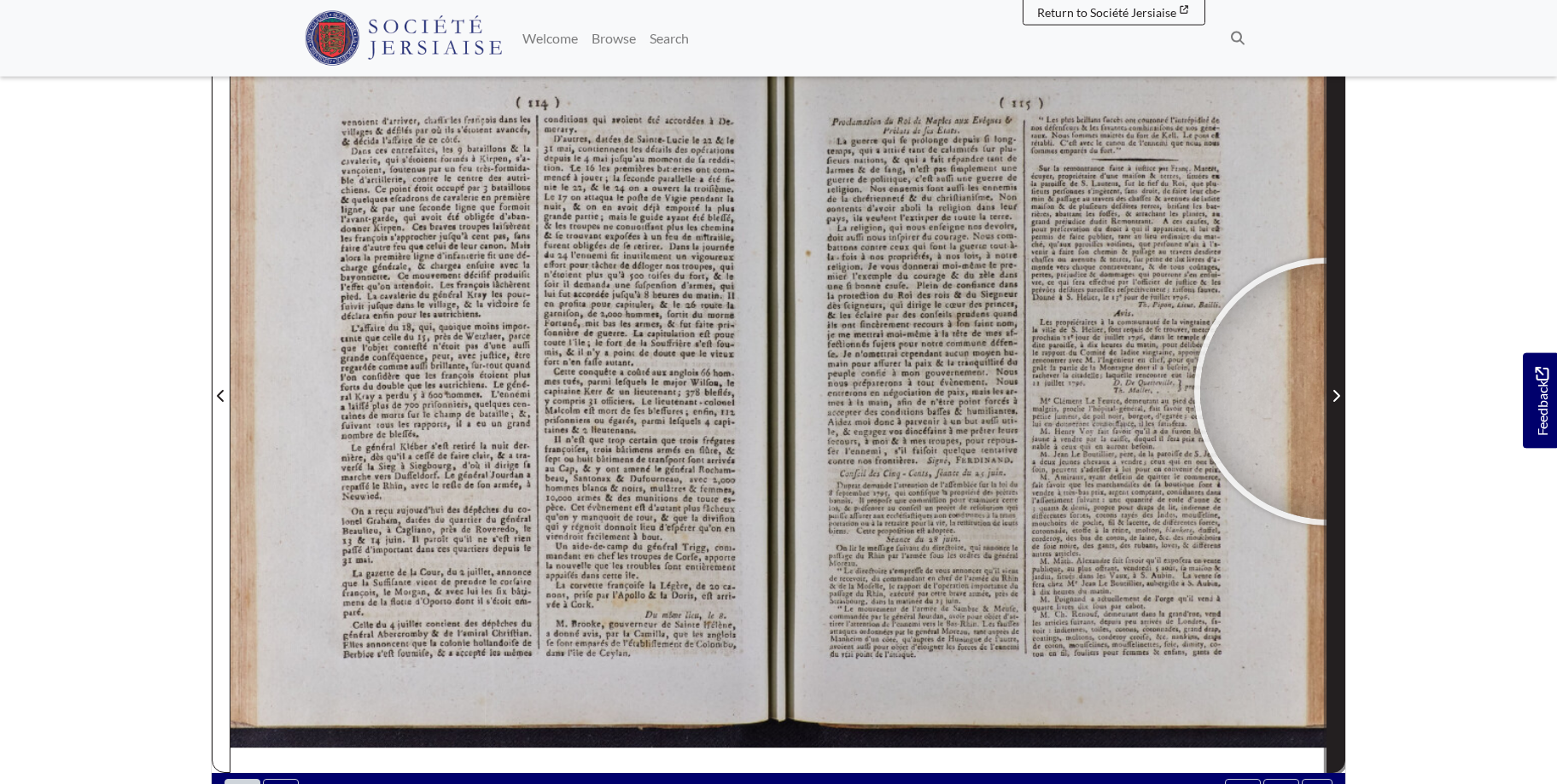
click at [1328, 392] on span "Next Page" at bounding box center [1336, 395] width 17 height 20
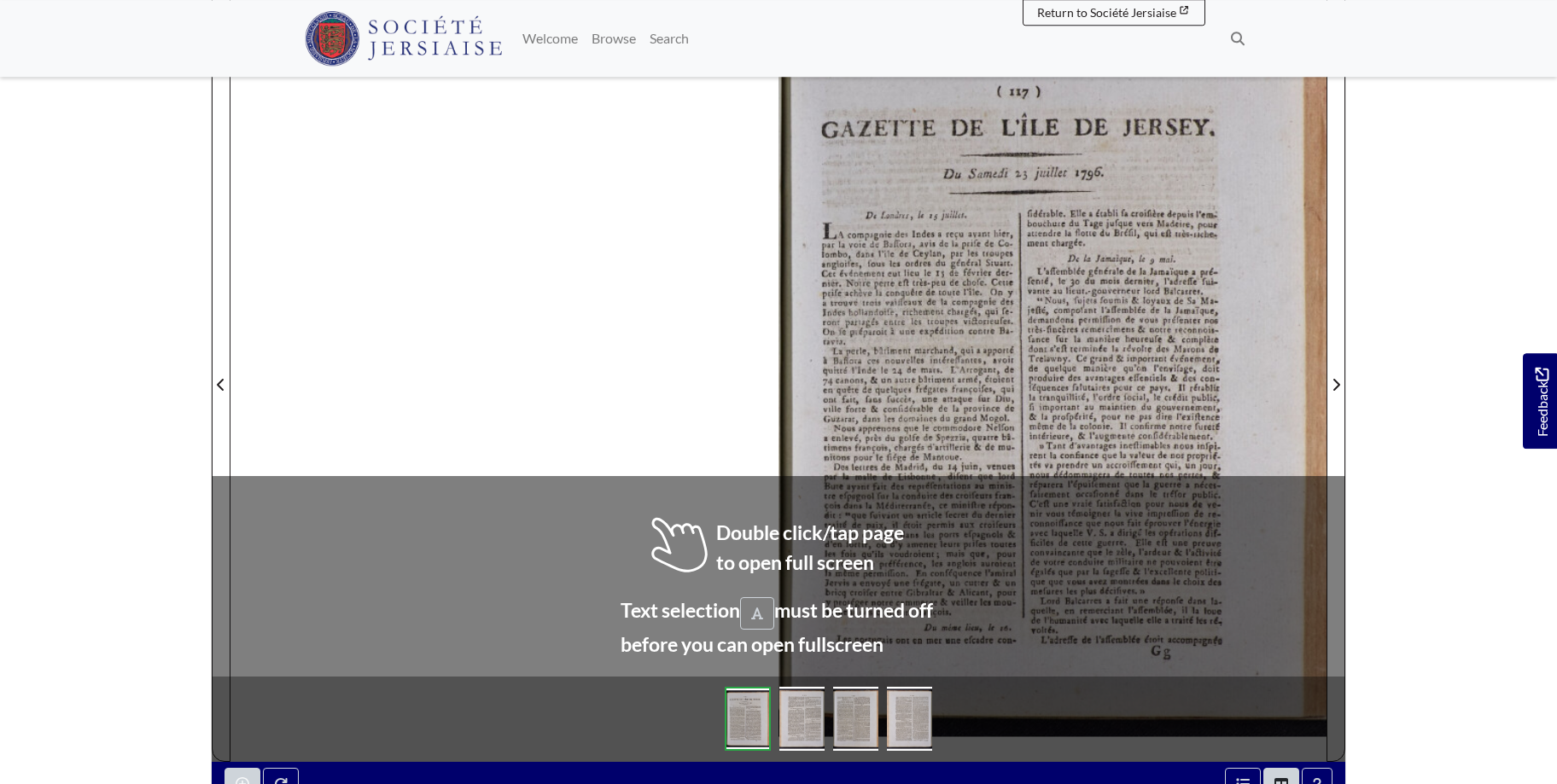
scroll to position [279, 0]
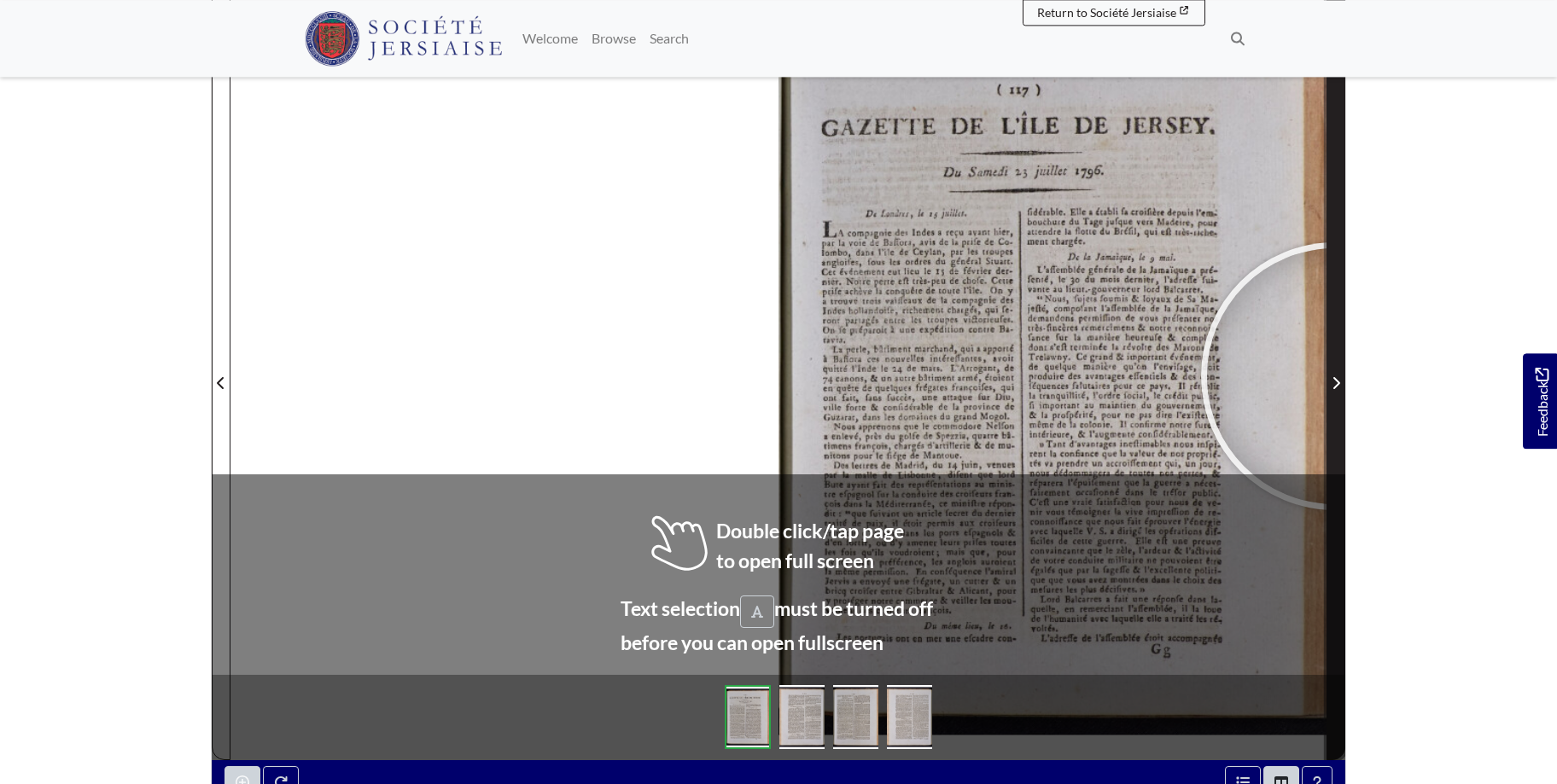
click at [1335, 377] on span "Next Page" at bounding box center [1336, 382] width 17 height 20
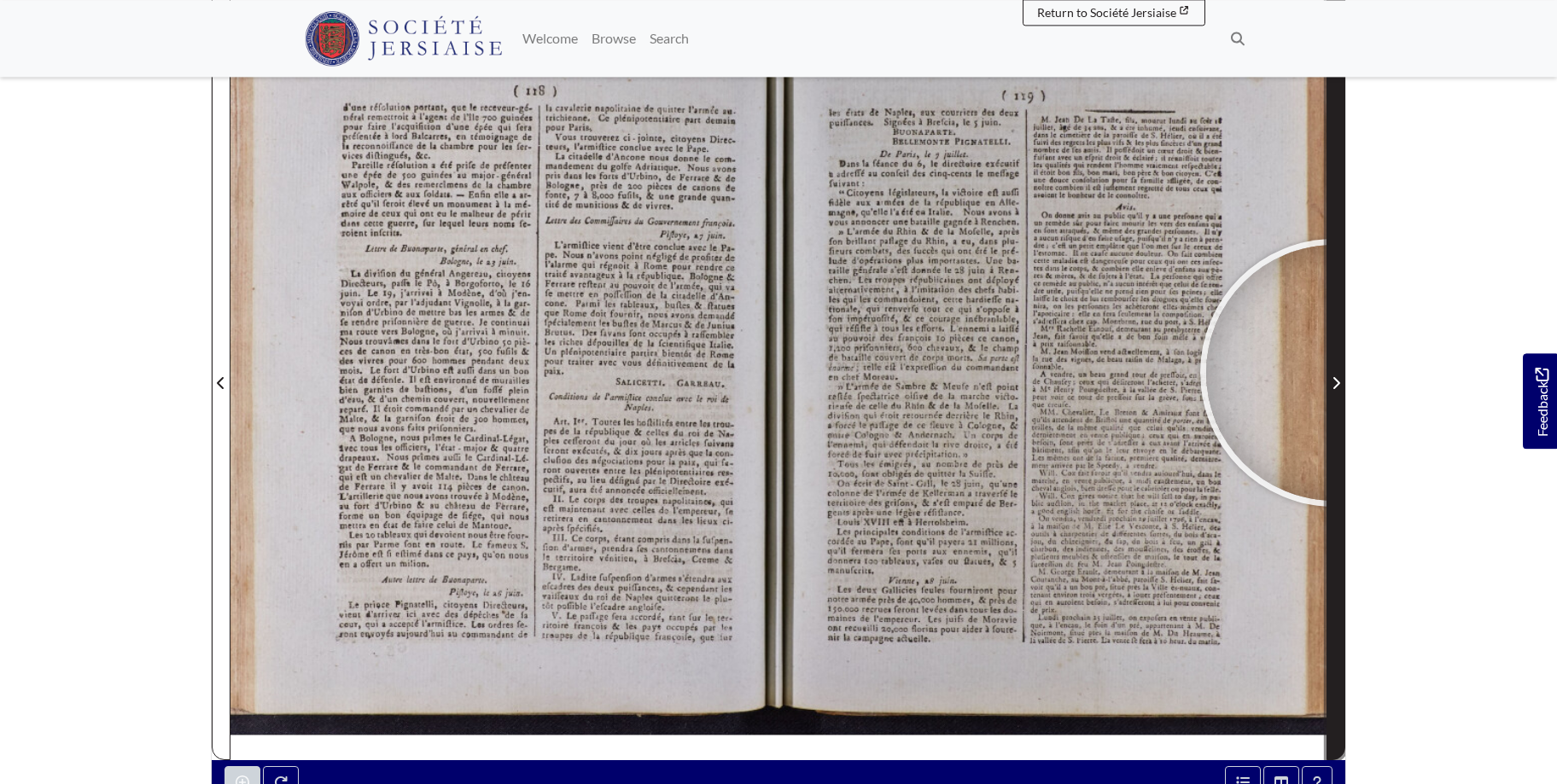
click at [1334, 373] on span "Next Page" at bounding box center [1336, 373] width 17 height 773
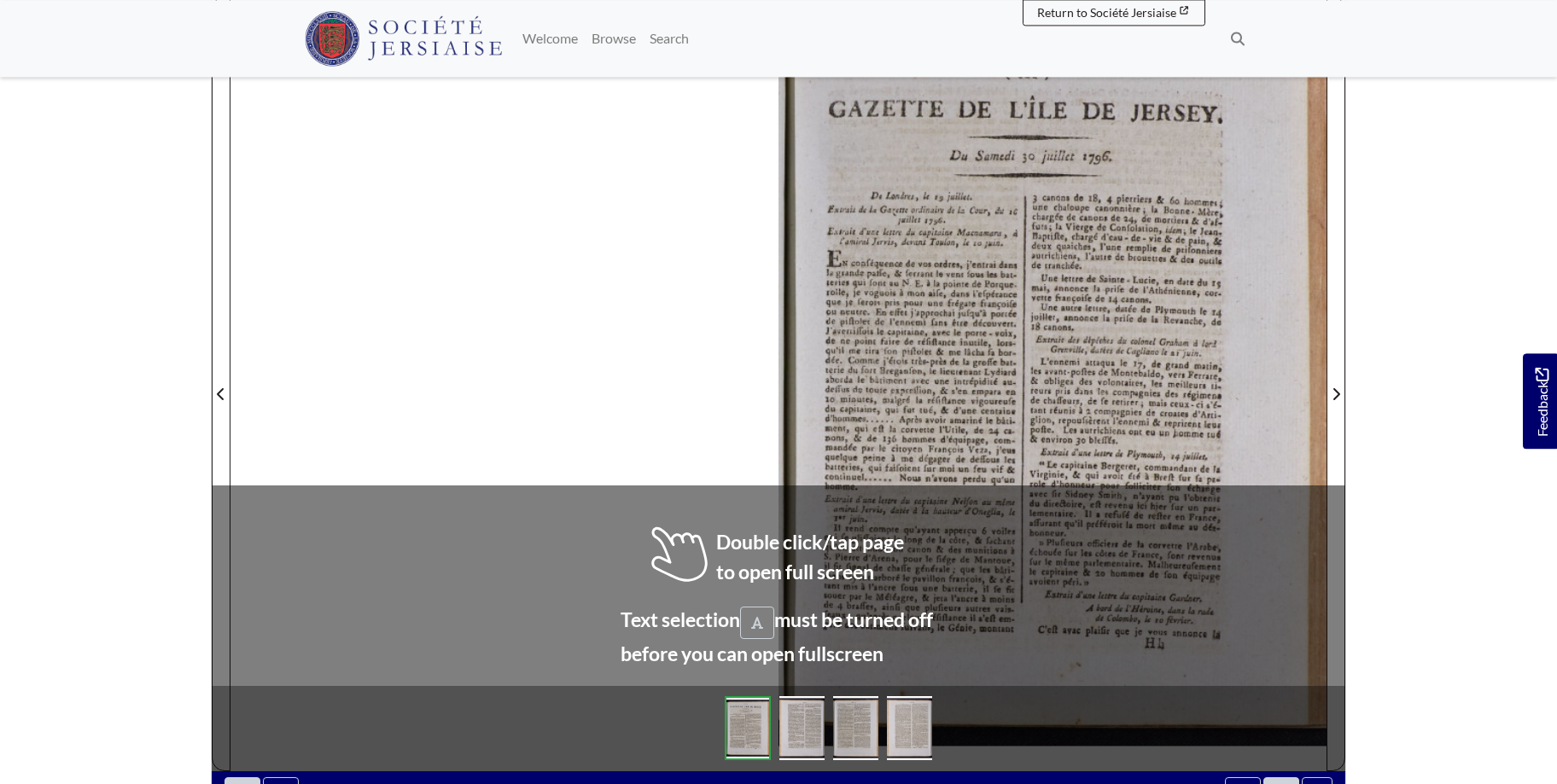
scroll to position [269, 0]
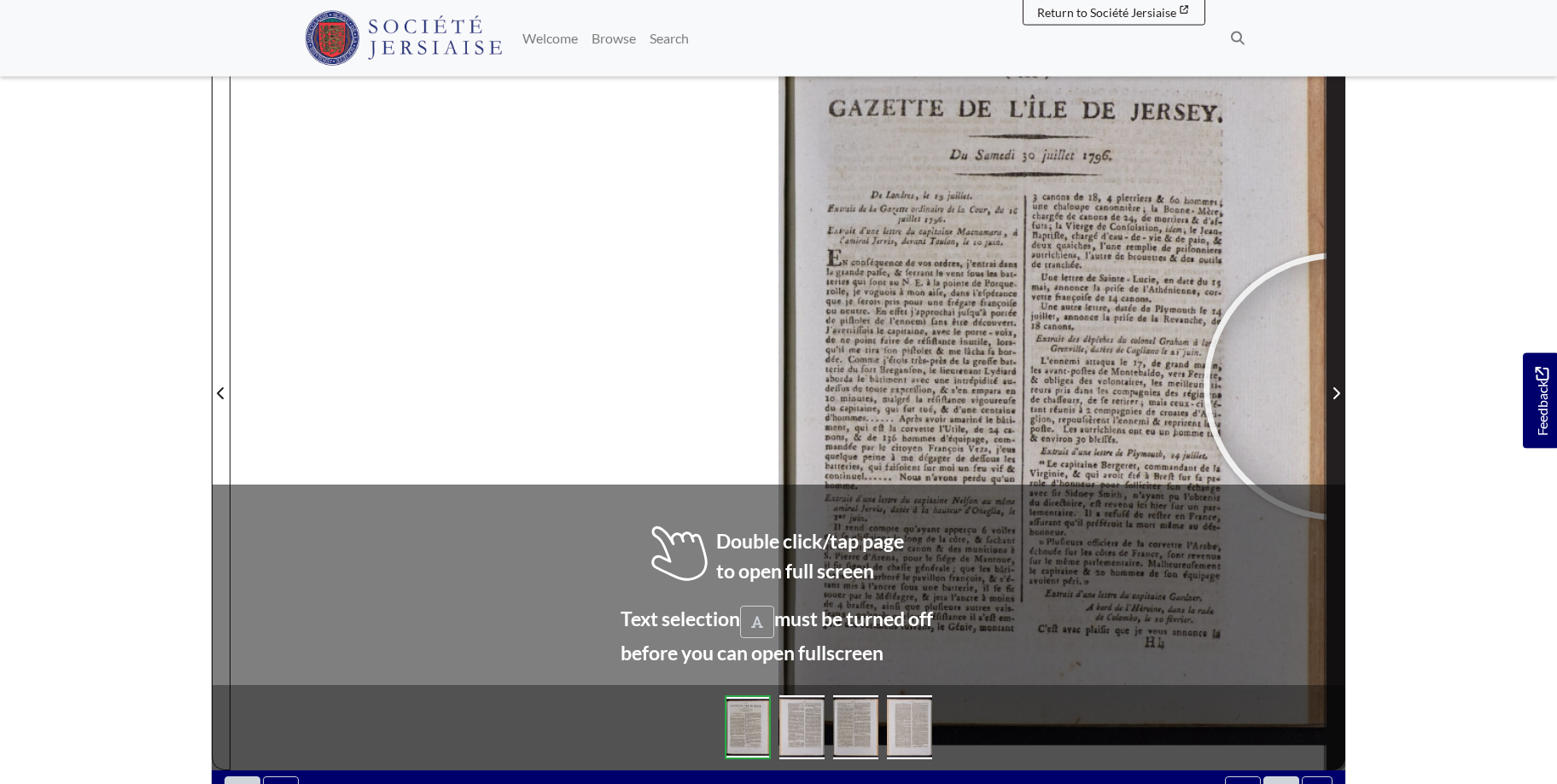
click at [1338, 386] on span "Next Page" at bounding box center [1336, 393] width 17 height 20
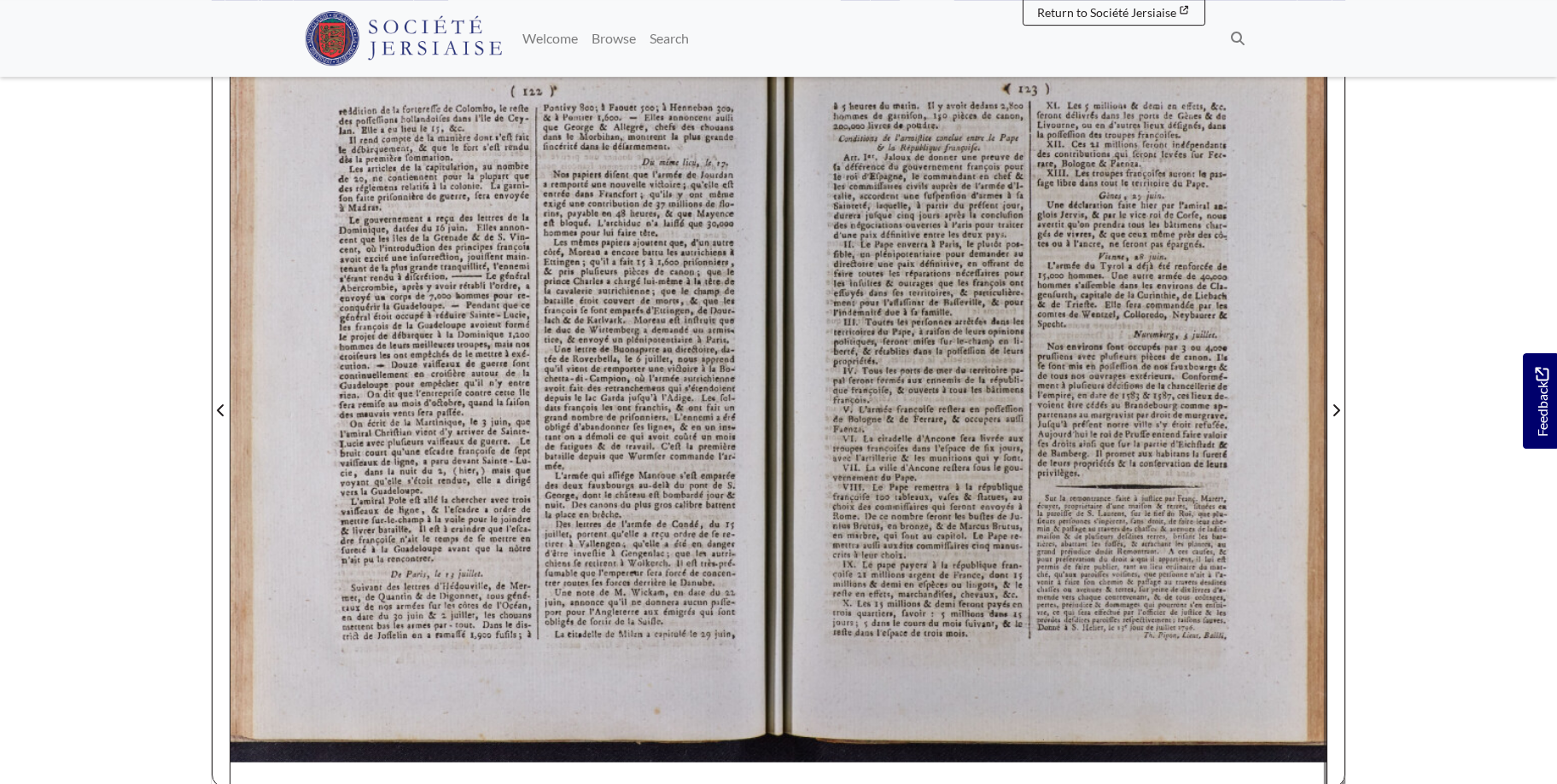
scroll to position [237, 0]
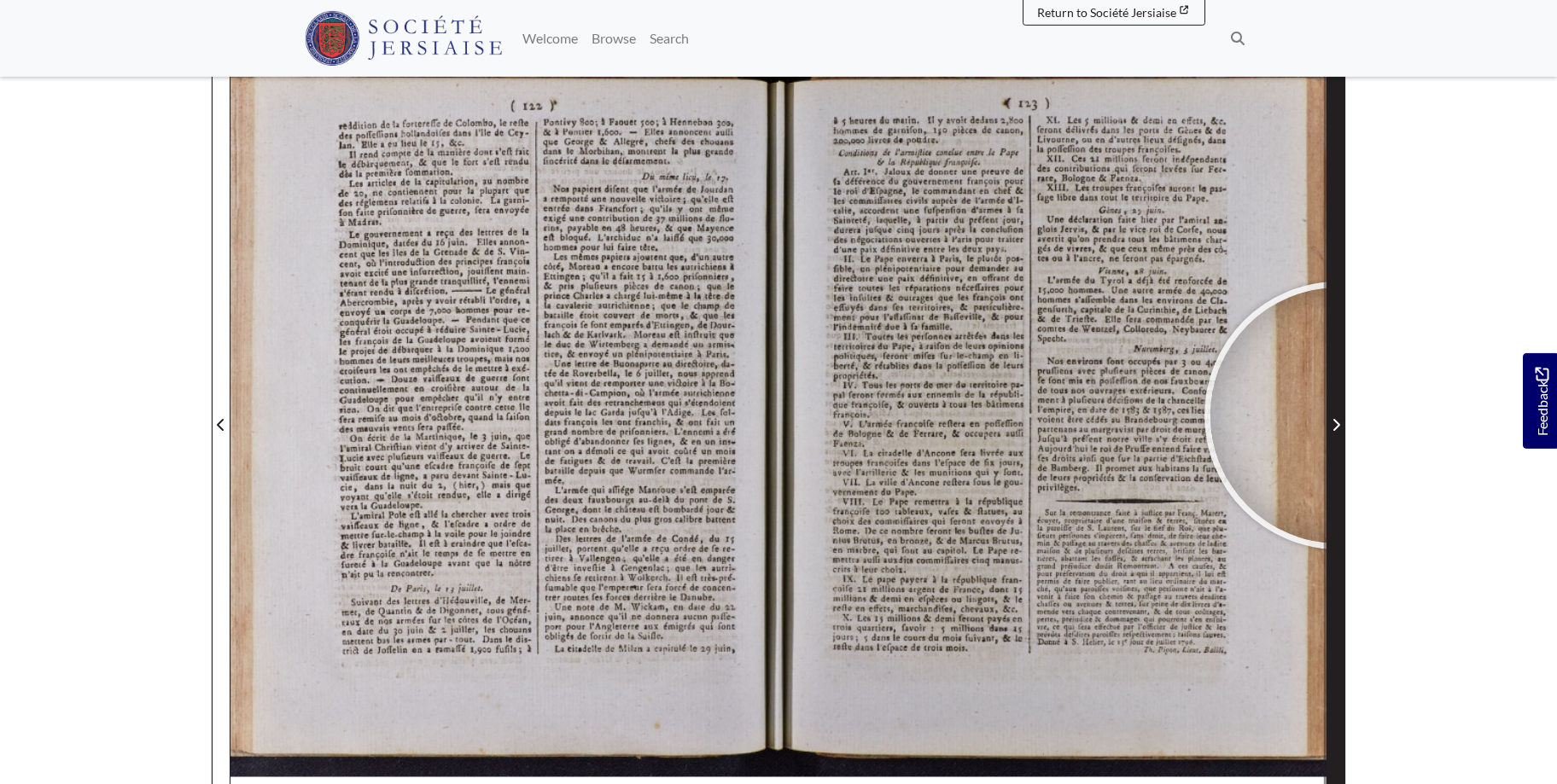
click at [1339, 416] on span "Next Page" at bounding box center [1336, 425] width 17 height 20
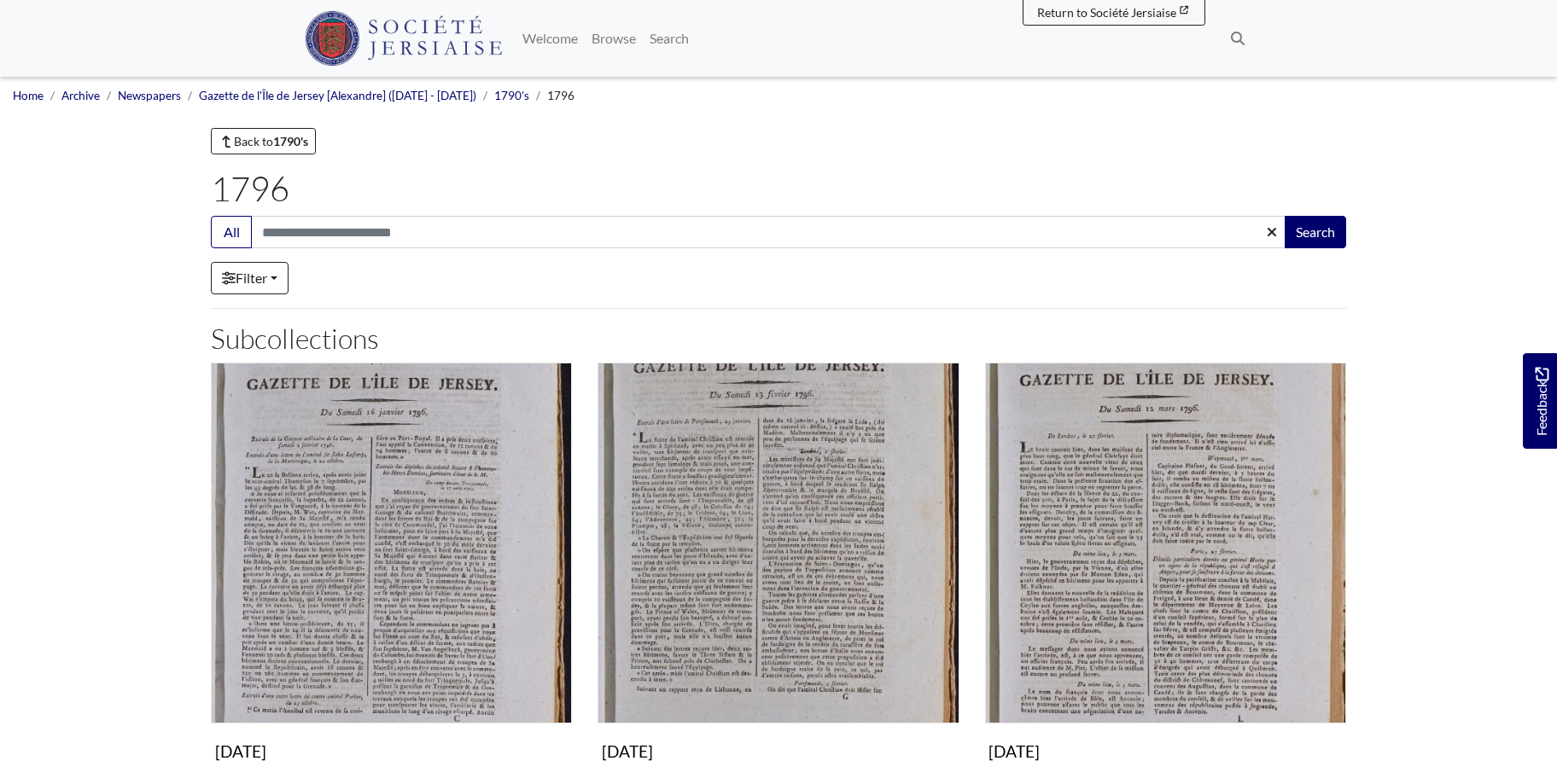
scroll to position [1044, 0]
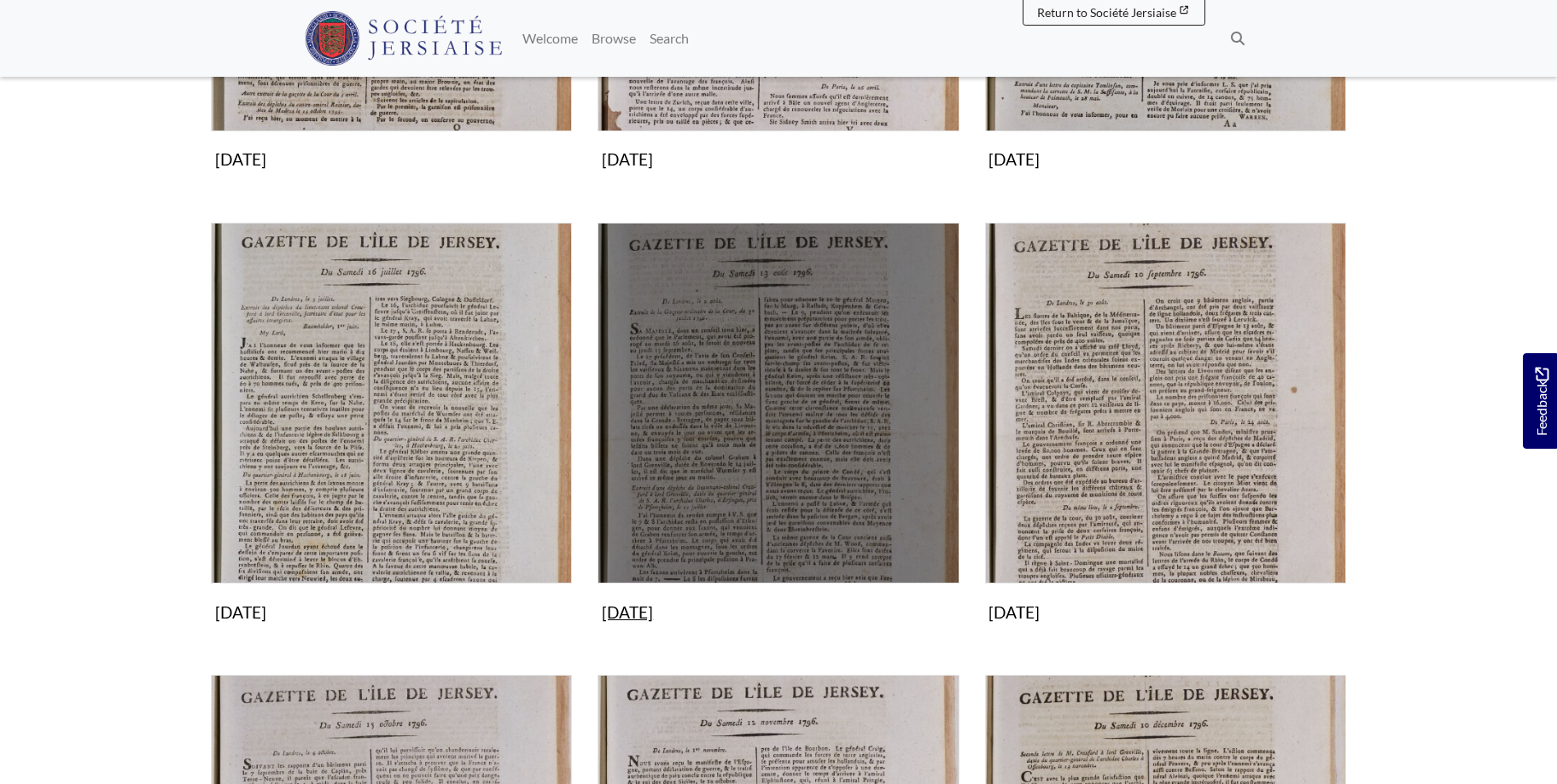
click at [745, 409] on img "Subcollection" at bounding box center [778, 404] width 361 height 361
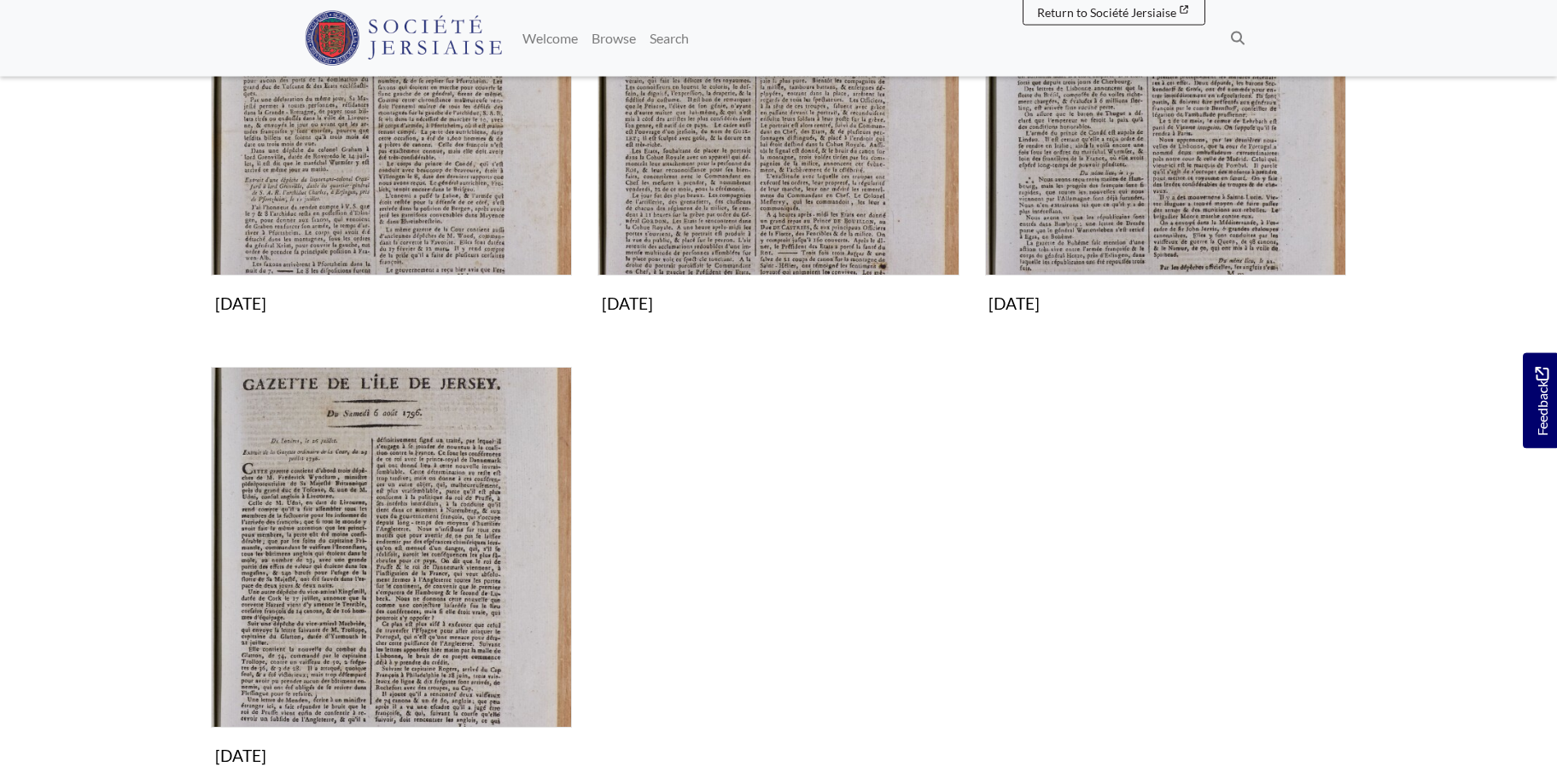
scroll to position [461, 0]
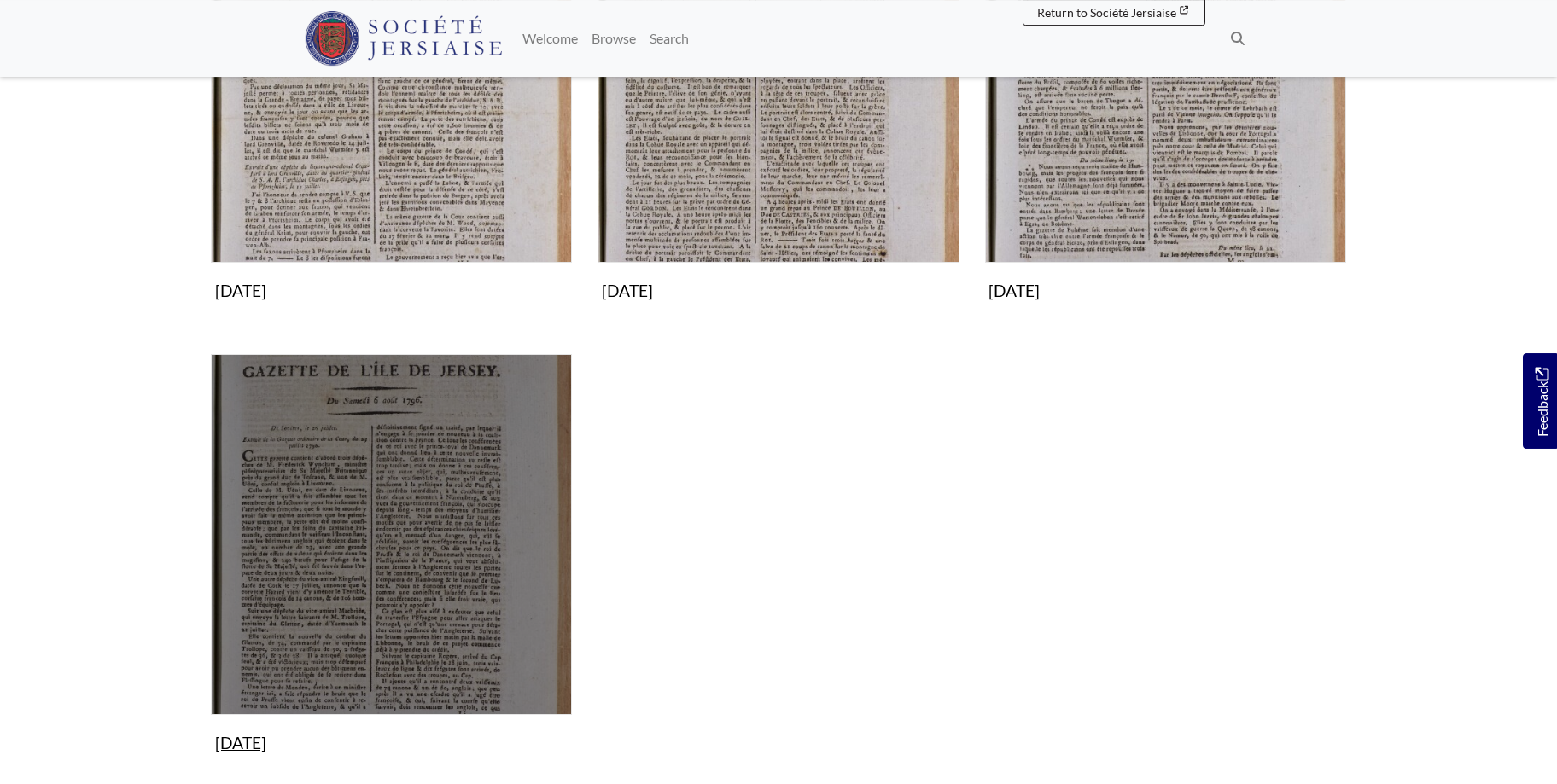
click at [533, 477] on img "Subcollection" at bounding box center [391, 535] width 361 height 361
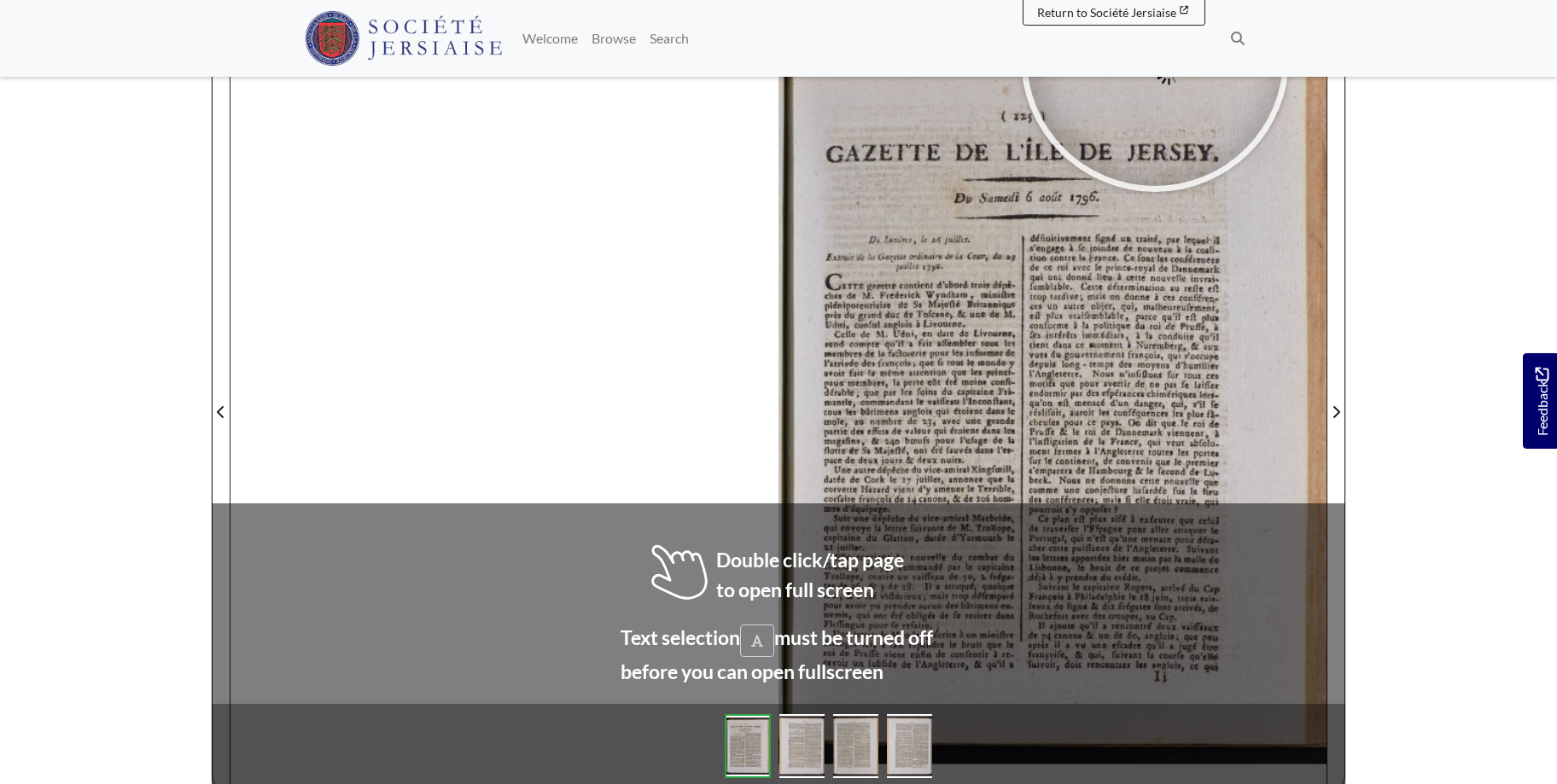
scroll to position [266, 0]
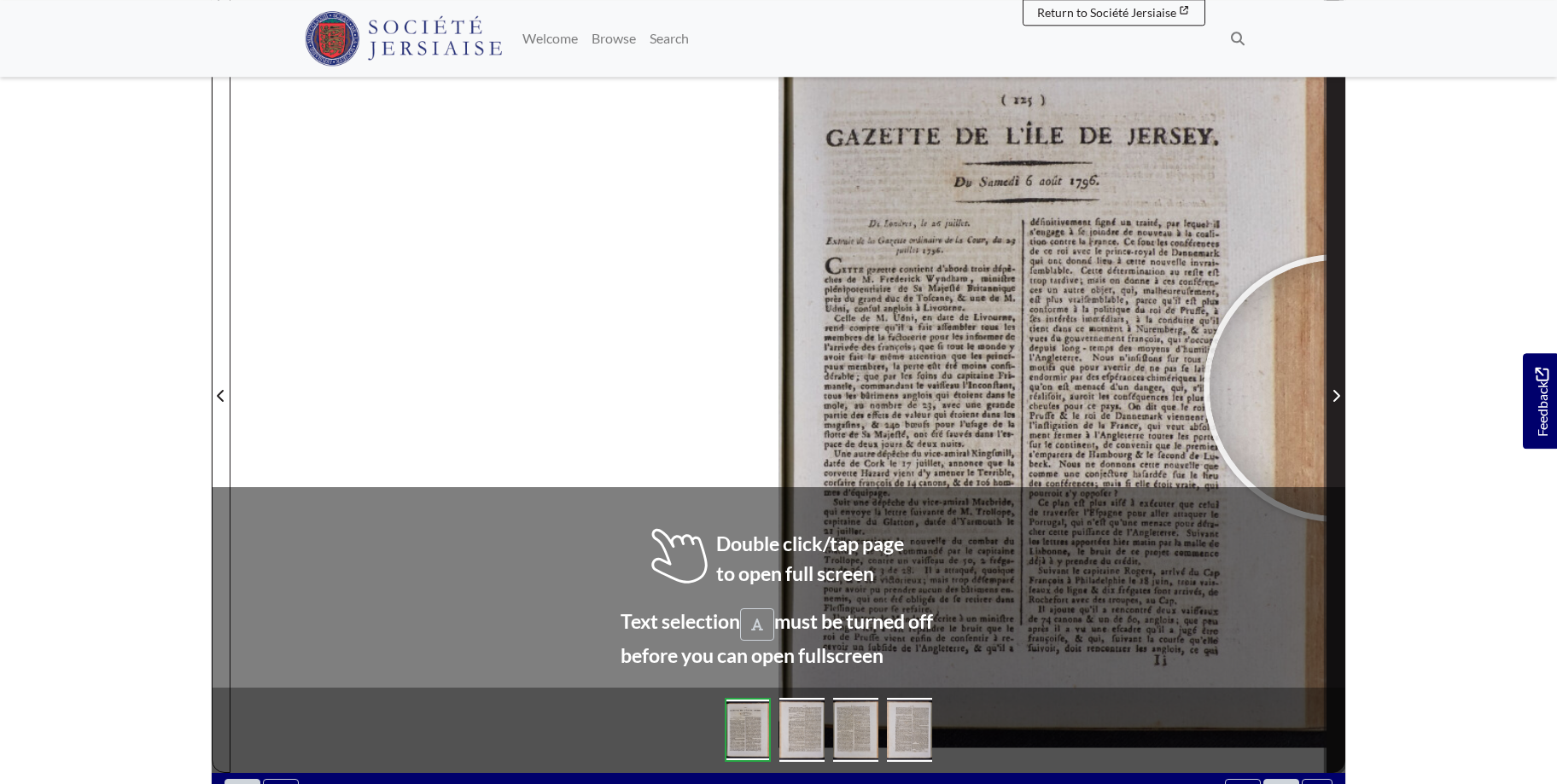
click at [1338, 388] on span "Next Page" at bounding box center [1336, 395] width 17 height 20
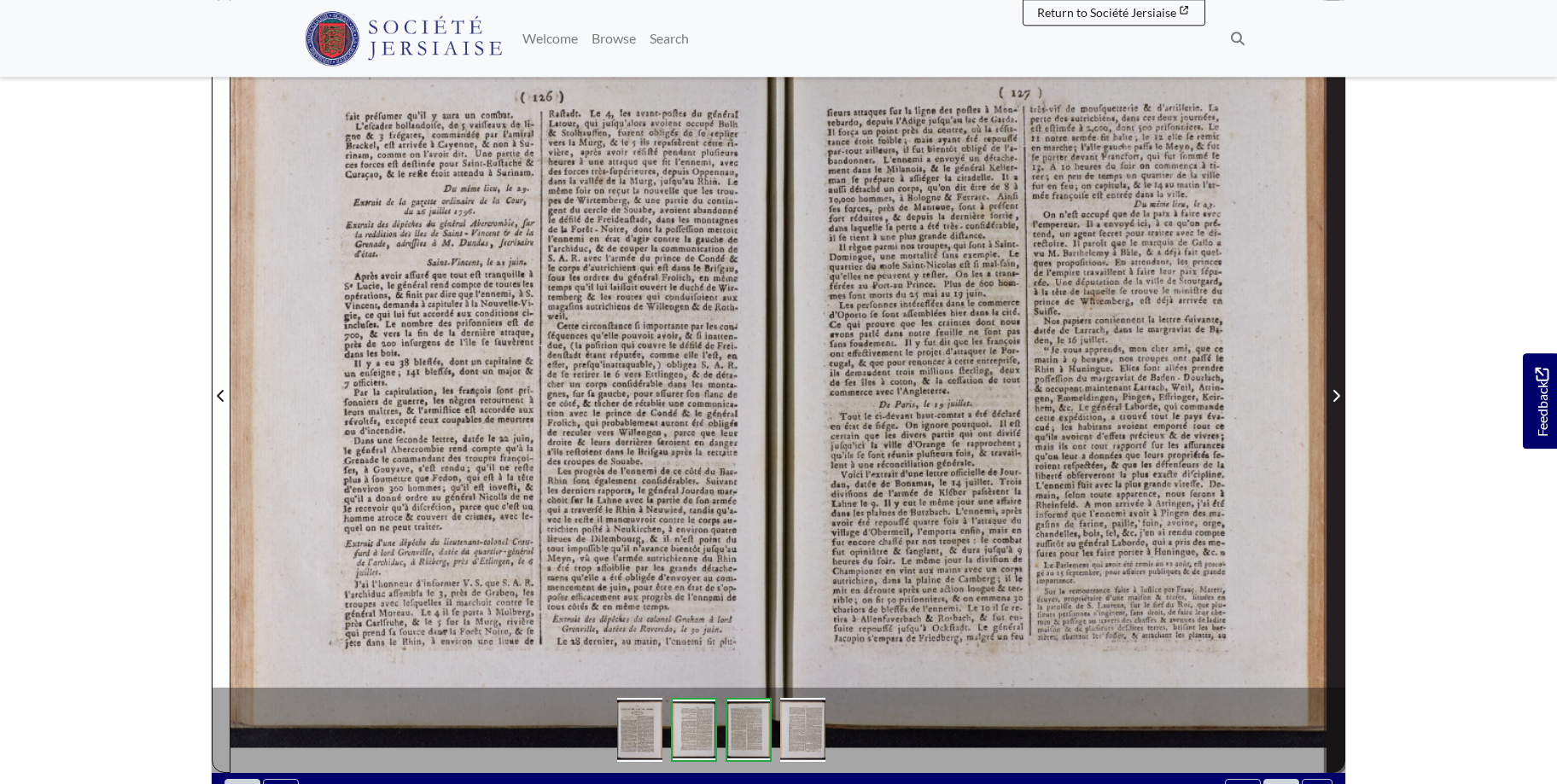
click at [1334, 389] on span "Next Page" at bounding box center [1336, 395] width 17 height 20
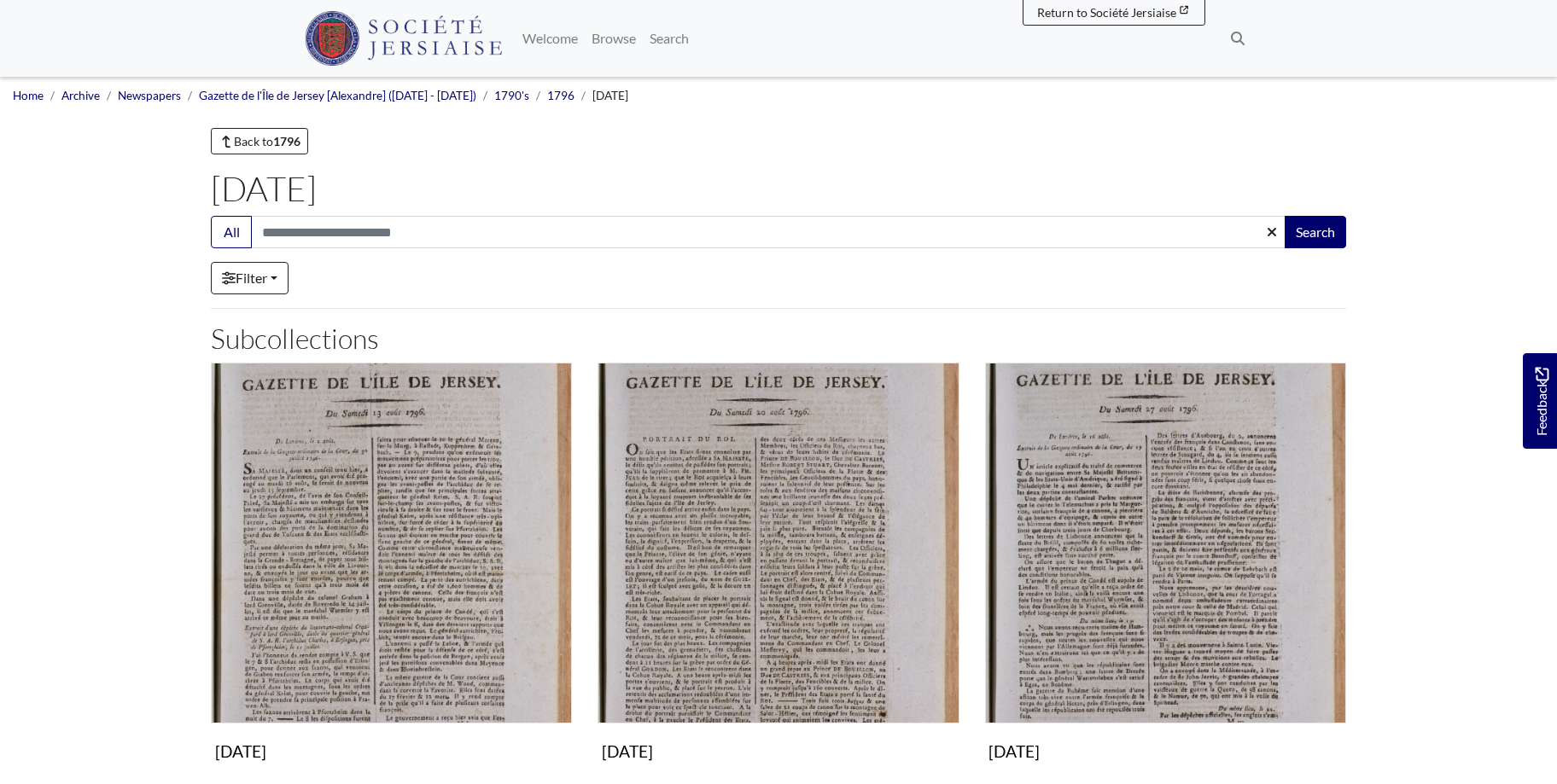
scroll to position [460, 0]
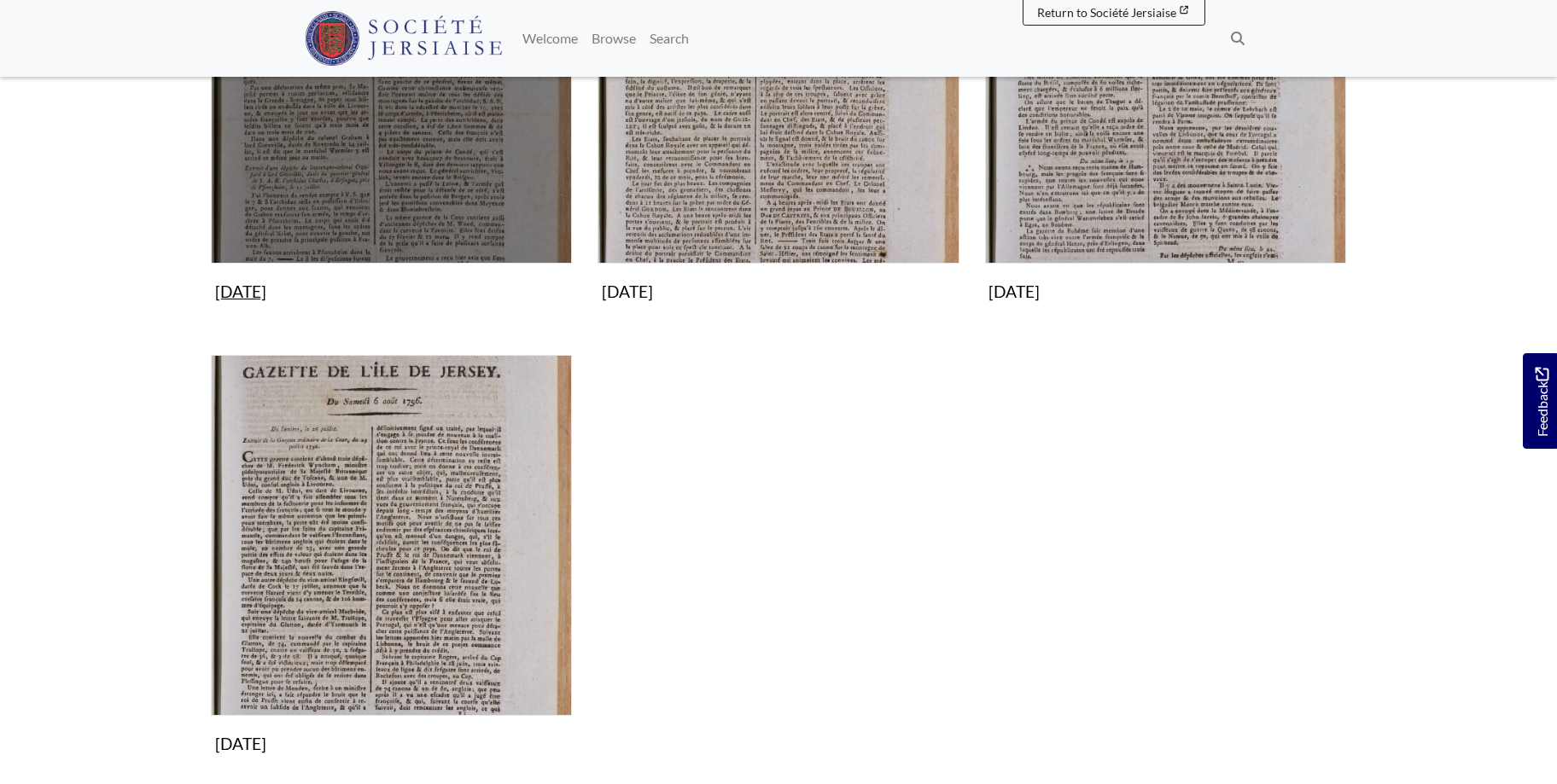
click at [445, 135] on img "Subcollection" at bounding box center [391, 84] width 361 height 361
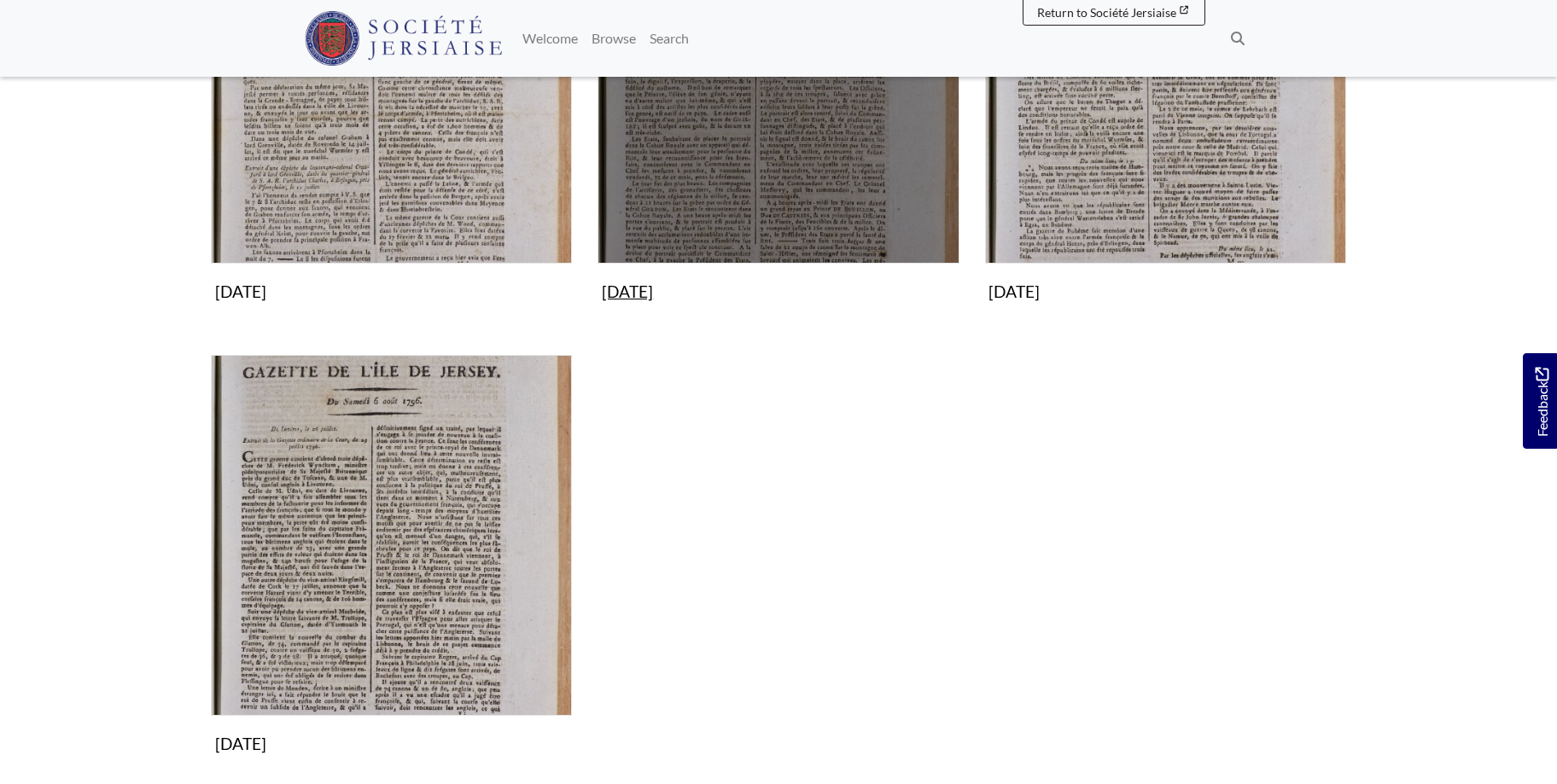
click at [833, 134] on img "Subcollection" at bounding box center [778, 84] width 361 height 361
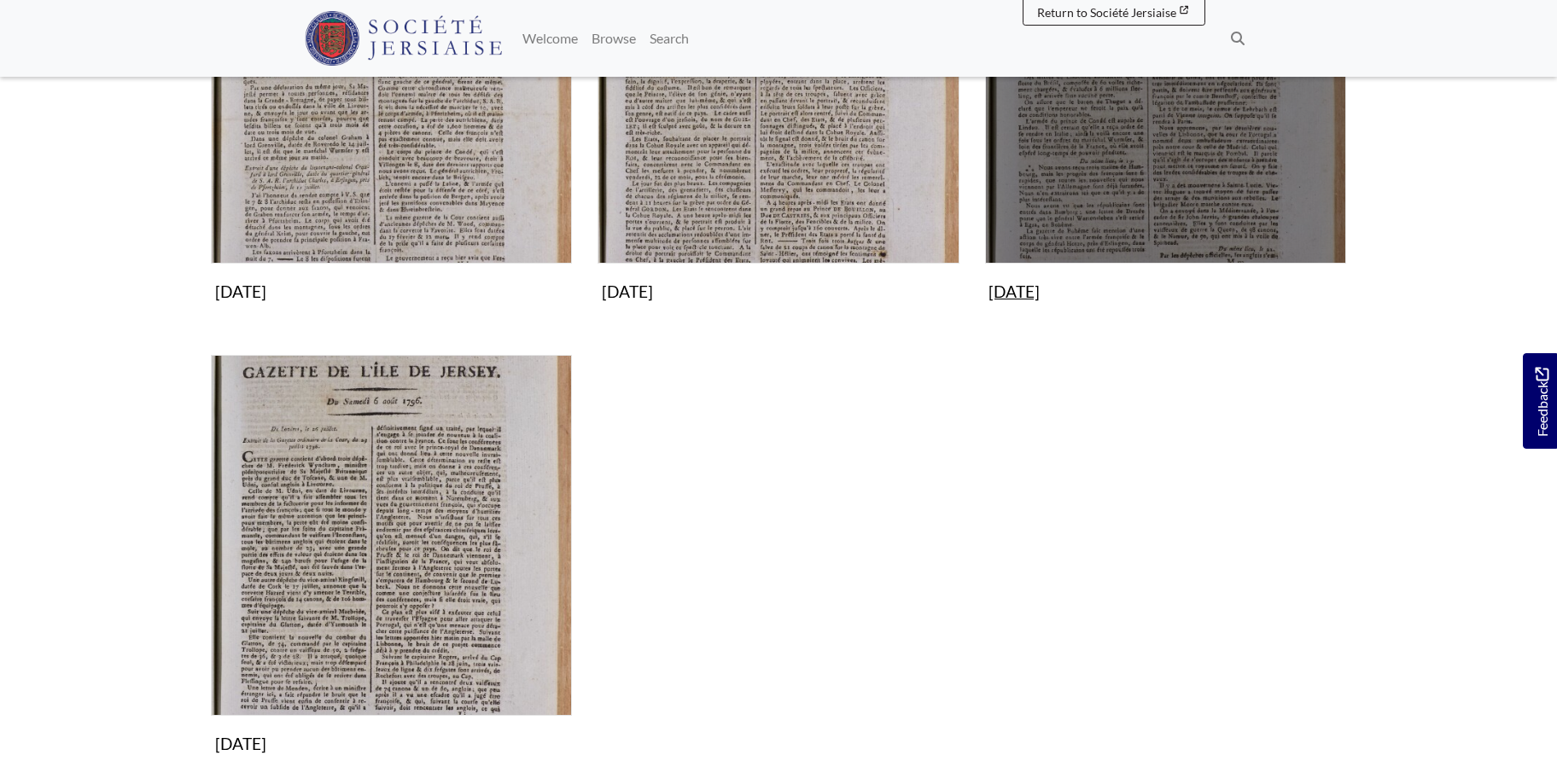
click at [1139, 165] on img "Subcollection" at bounding box center [1166, 84] width 361 height 361
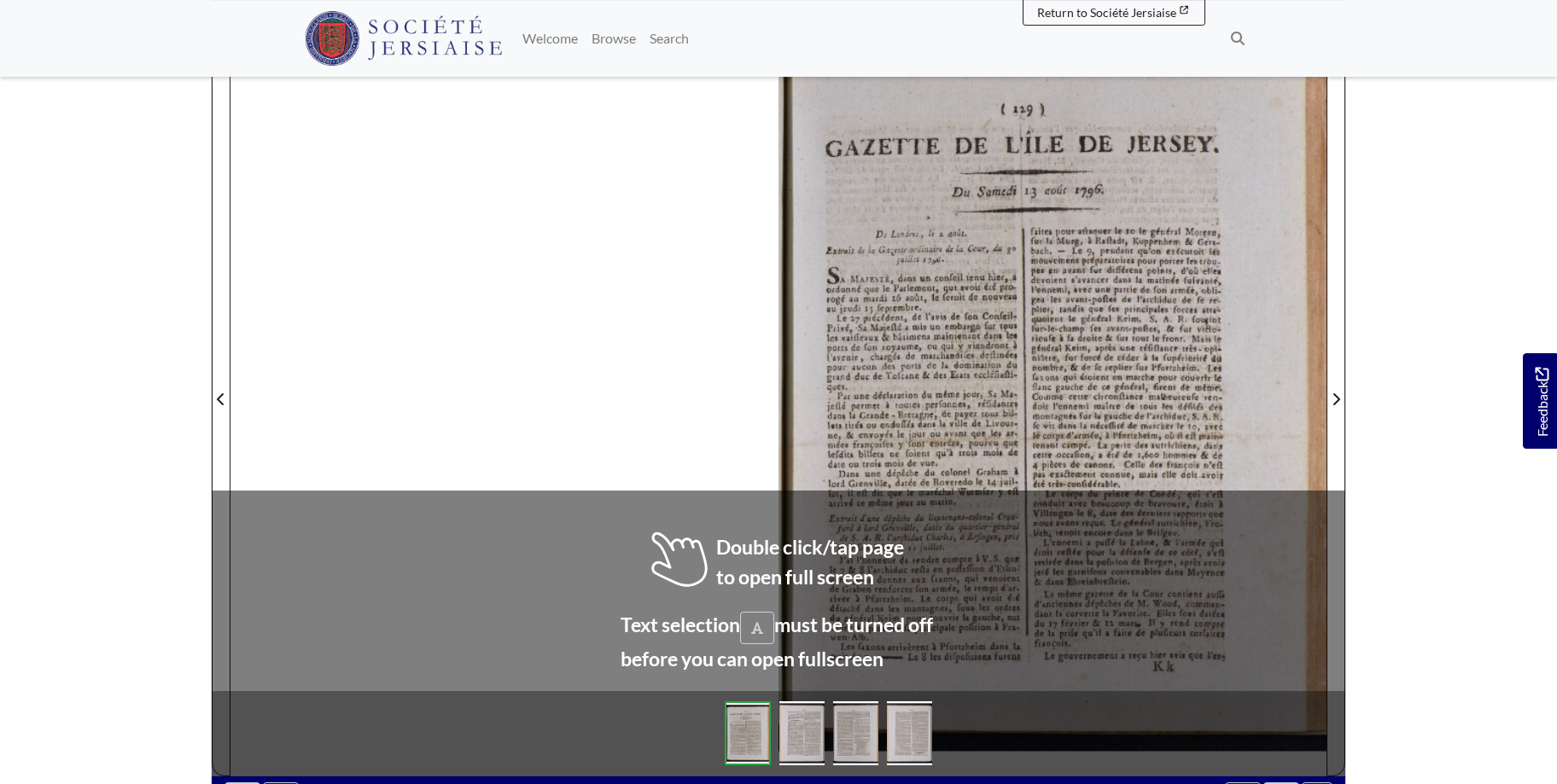
scroll to position [264, 0]
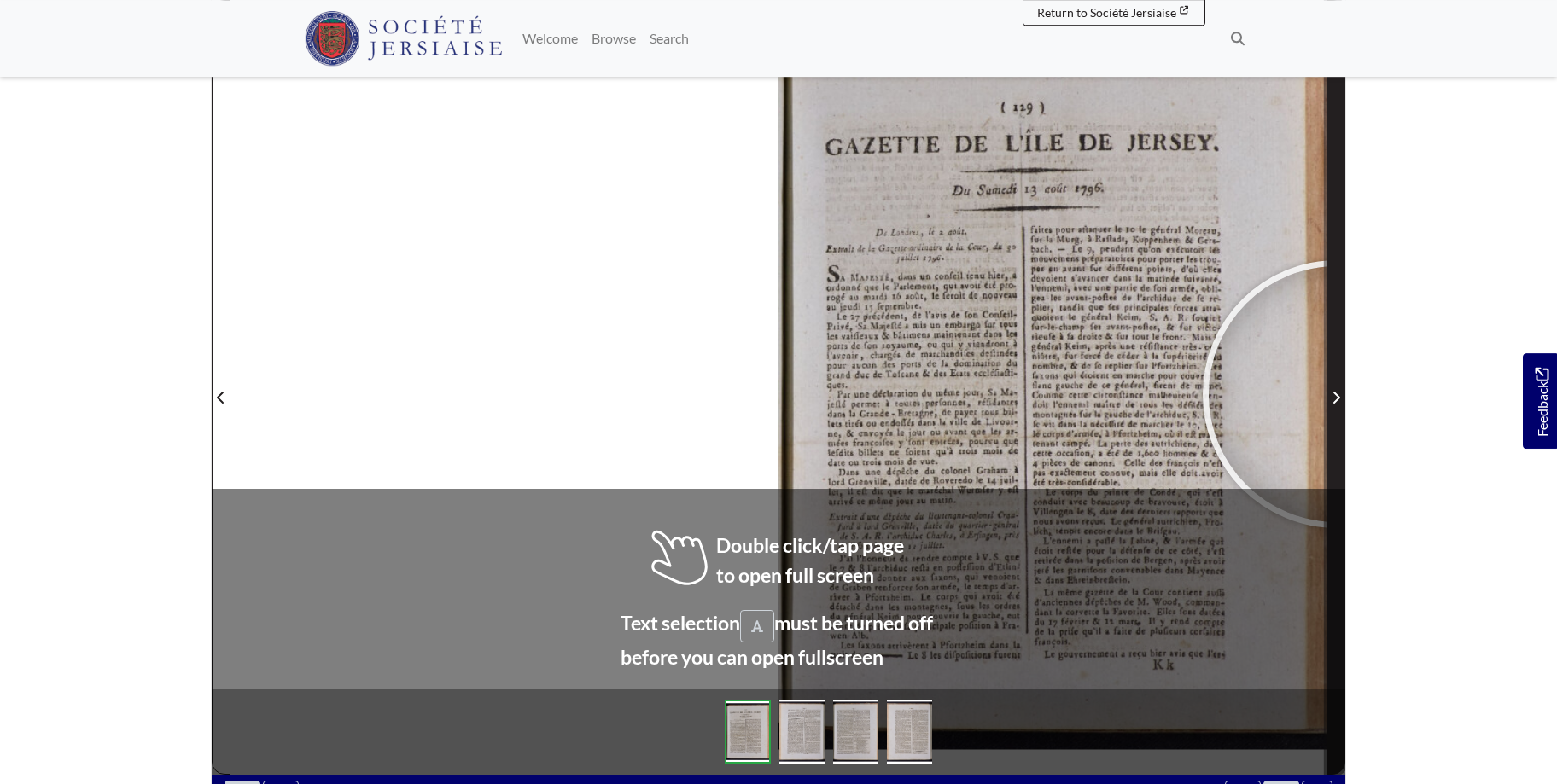
click at [1337, 394] on icon "Next Page" at bounding box center [1335, 398] width 9 height 13
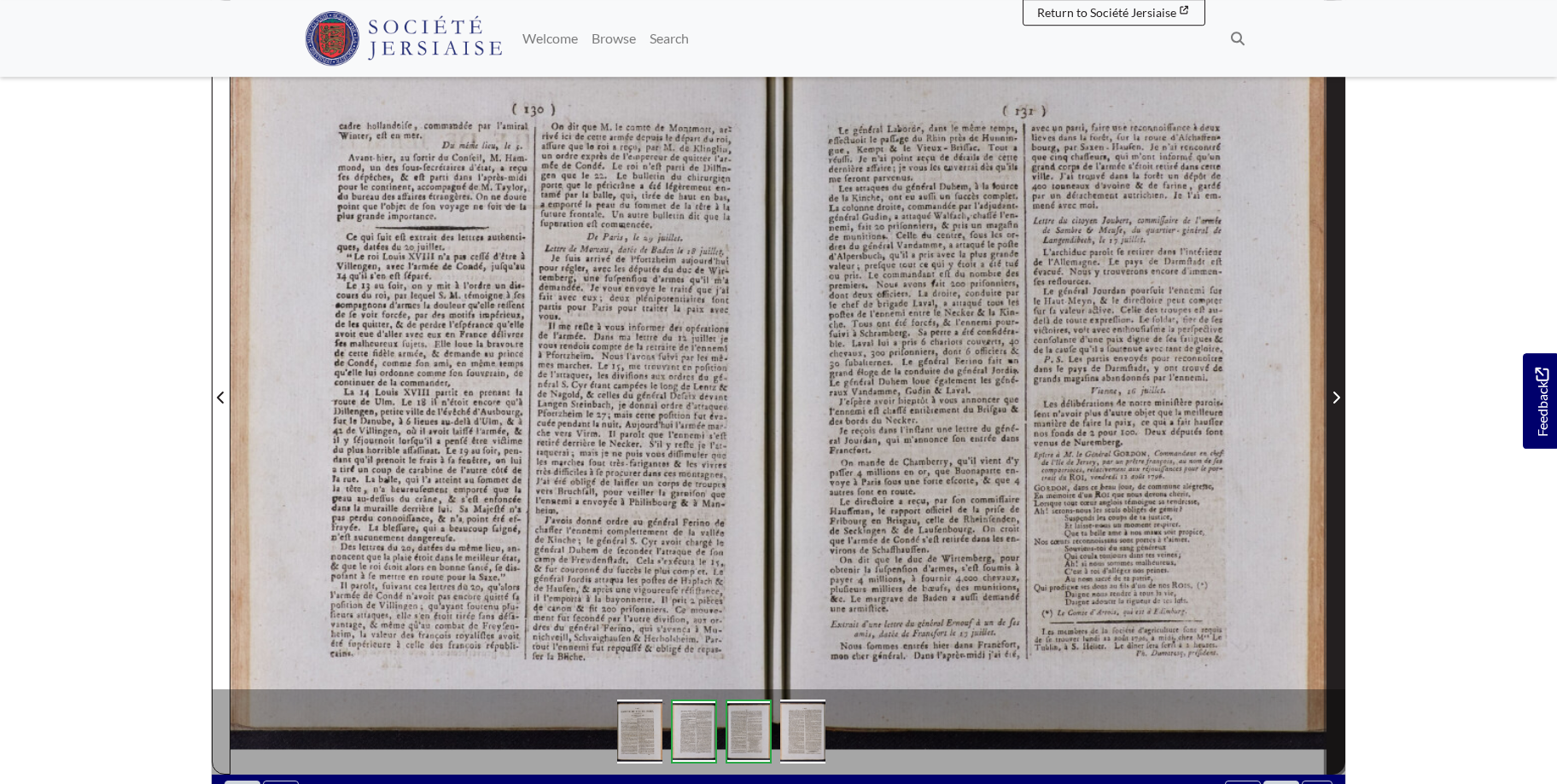
click at [1340, 388] on span "Next Page" at bounding box center [1336, 397] width 17 height 20
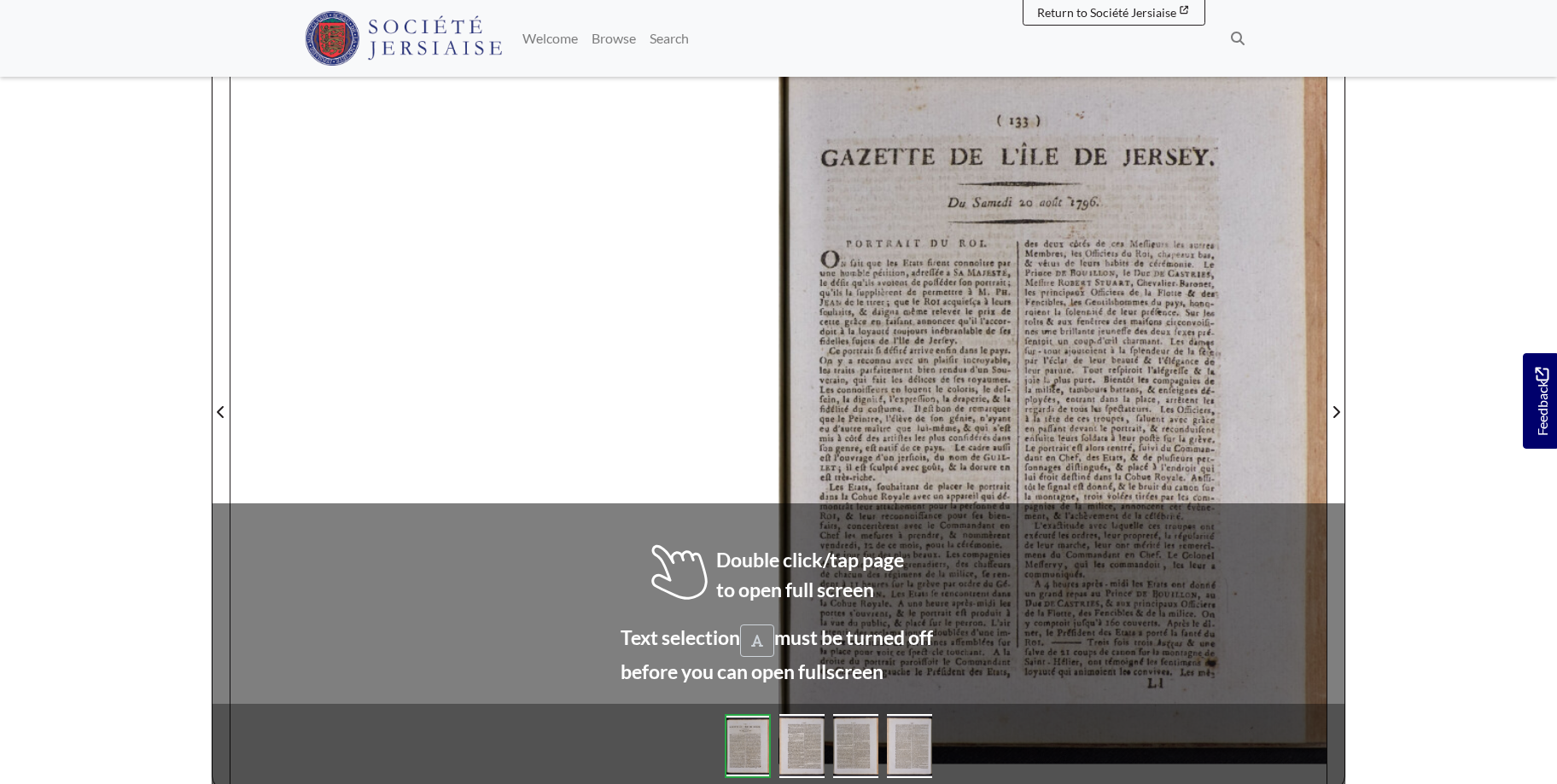
scroll to position [266, 0]
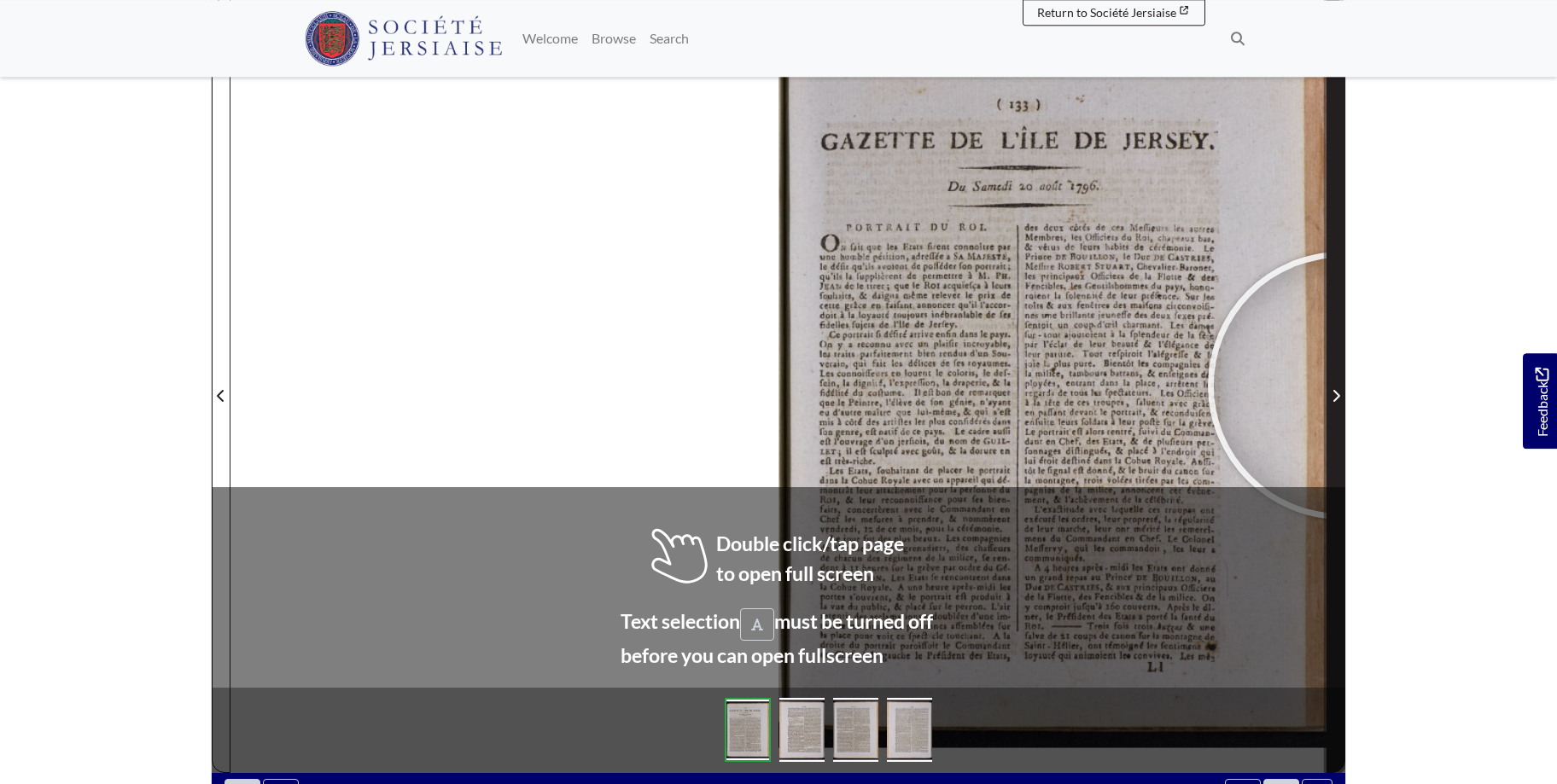
click at [1342, 385] on span "Next Page" at bounding box center [1336, 385] width 17 height 773
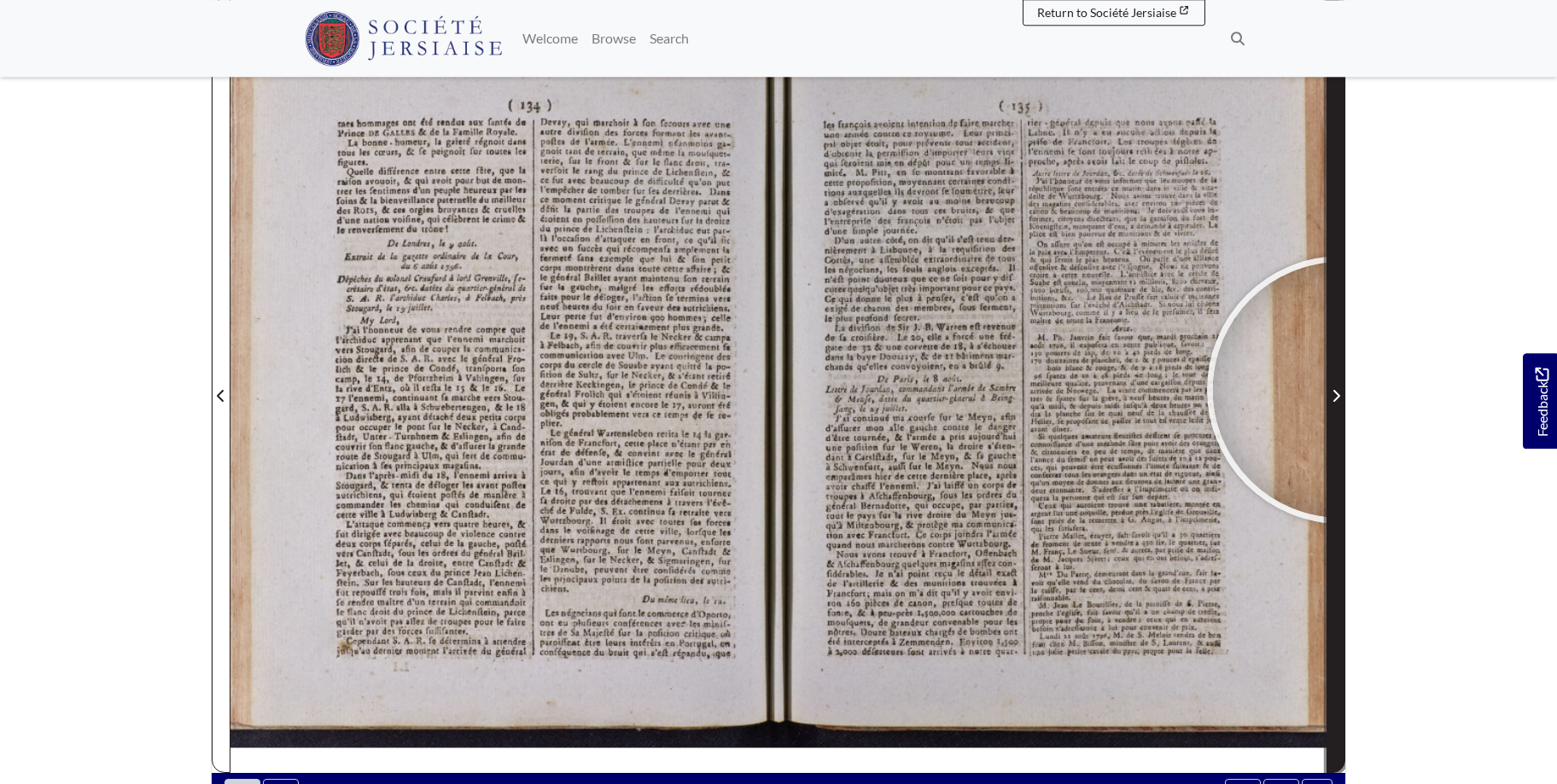
click at [1341, 390] on span "Next Page" at bounding box center [1336, 395] width 17 height 20
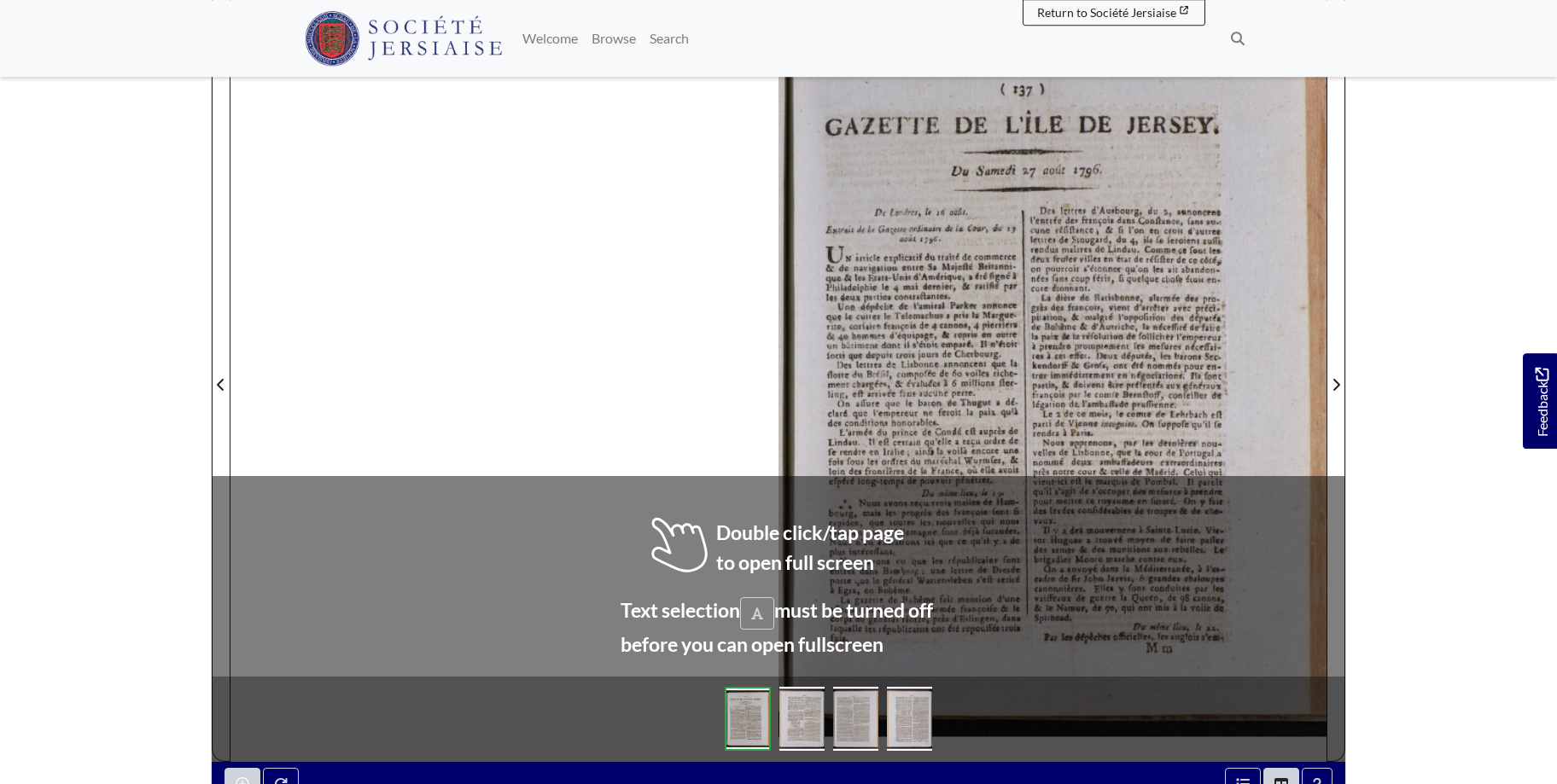
scroll to position [279, 0]
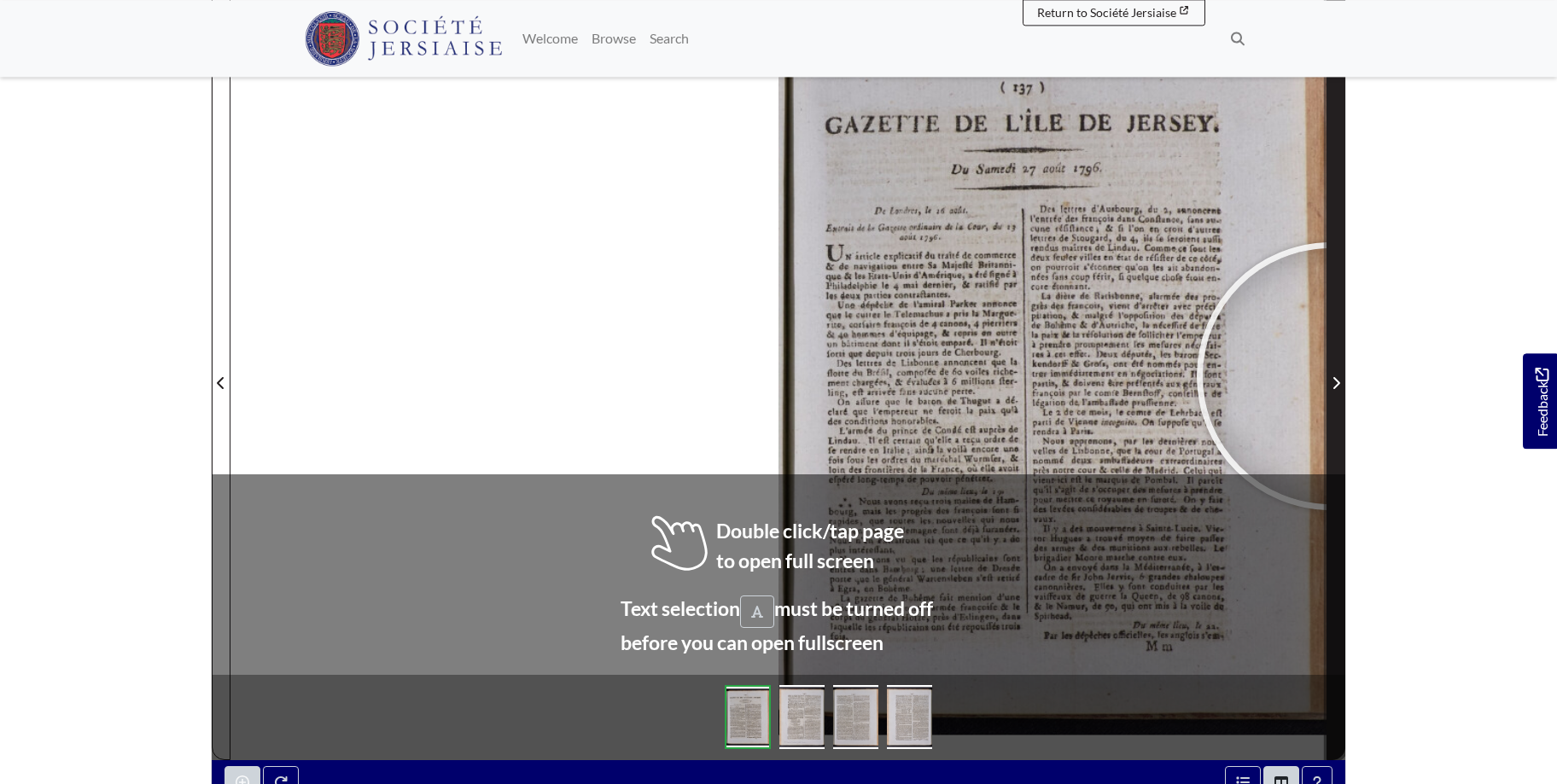
click at [1331, 377] on span "Next Page" at bounding box center [1336, 382] width 17 height 20
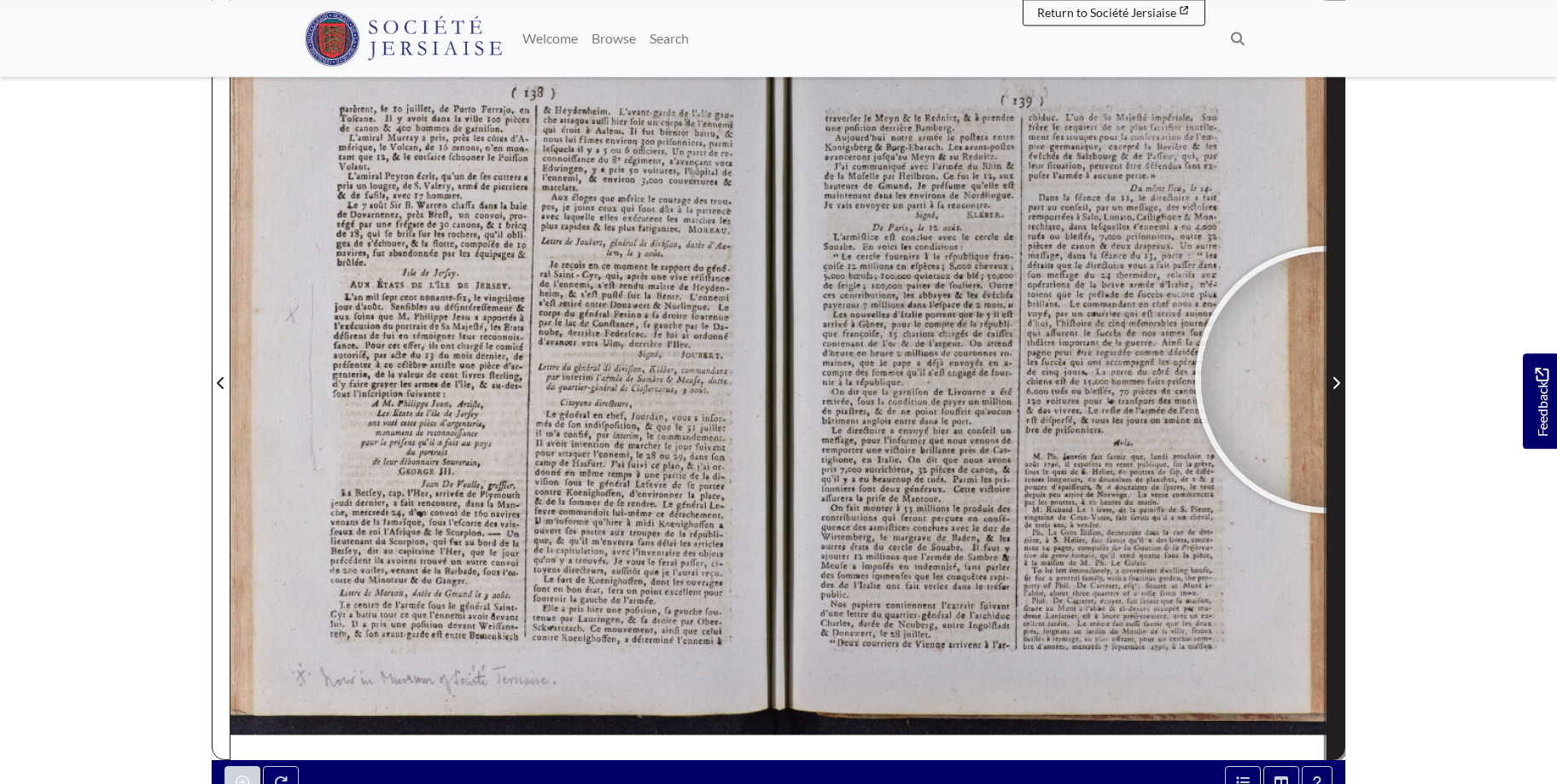
click at [1329, 380] on span "Next Page" at bounding box center [1336, 382] width 17 height 20
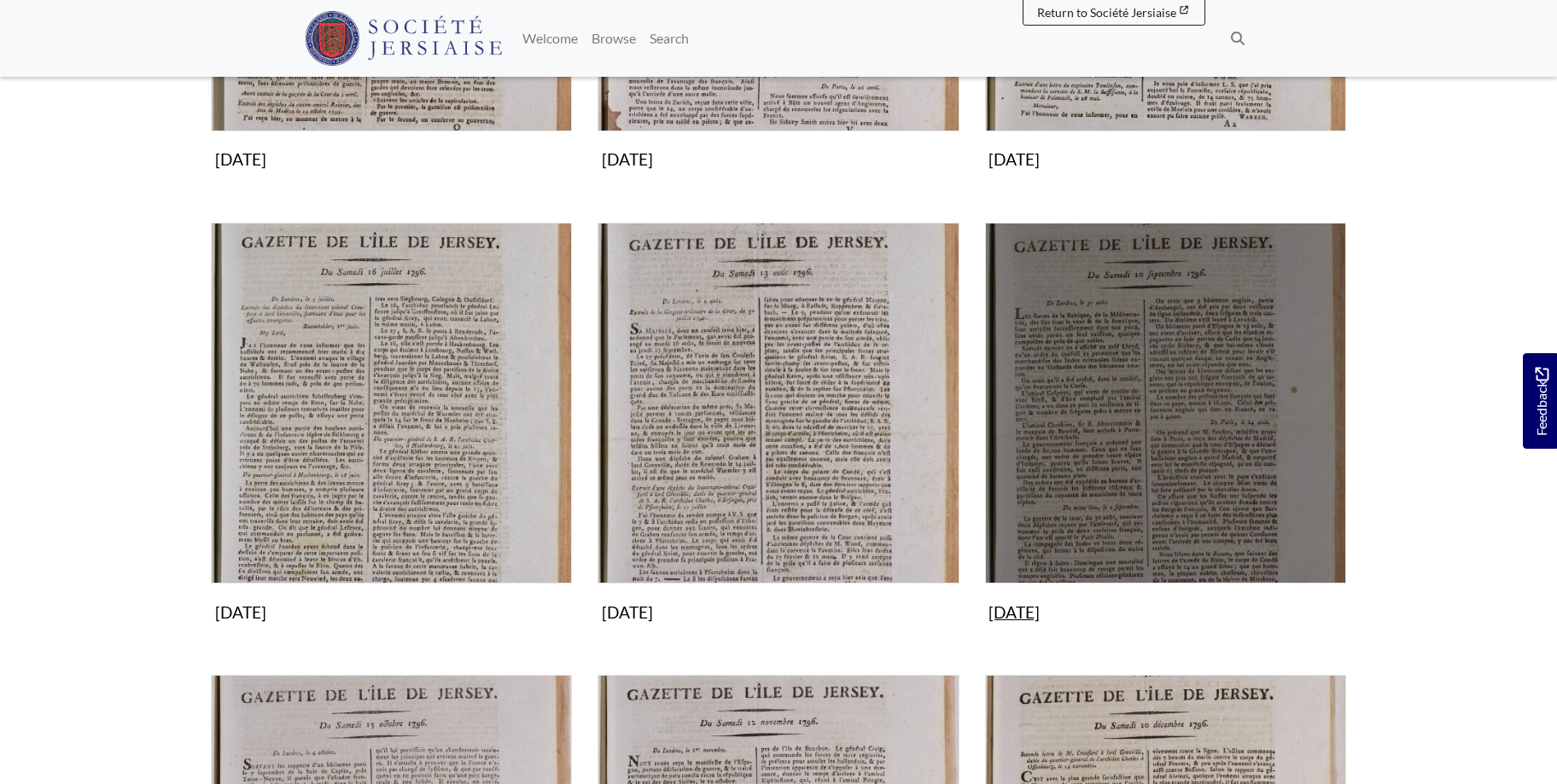
scroll to position [1044, 0]
click at [1232, 425] on img "Subcollection" at bounding box center [1166, 404] width 361 height 361
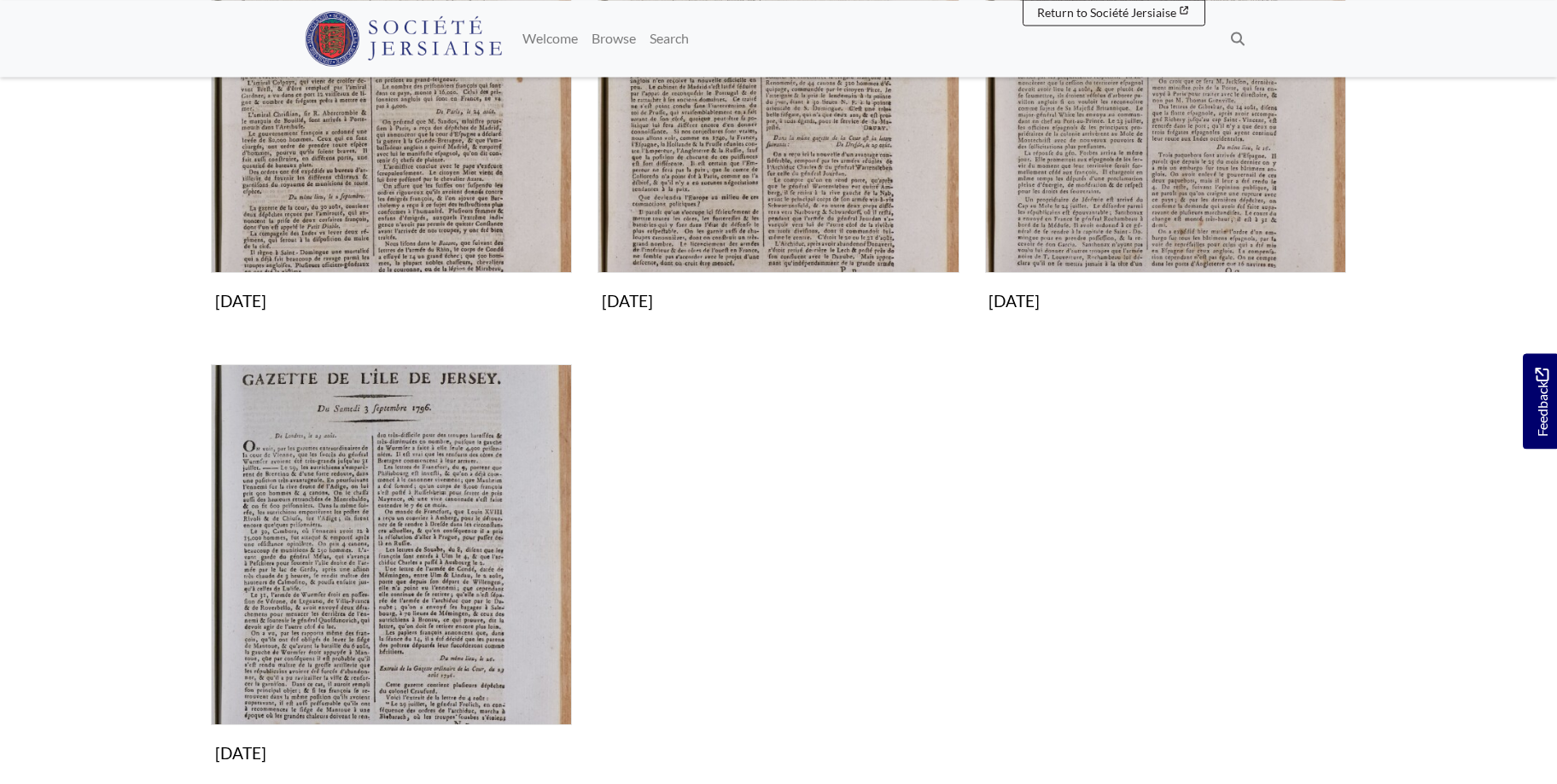
scroll to position [455, 0]
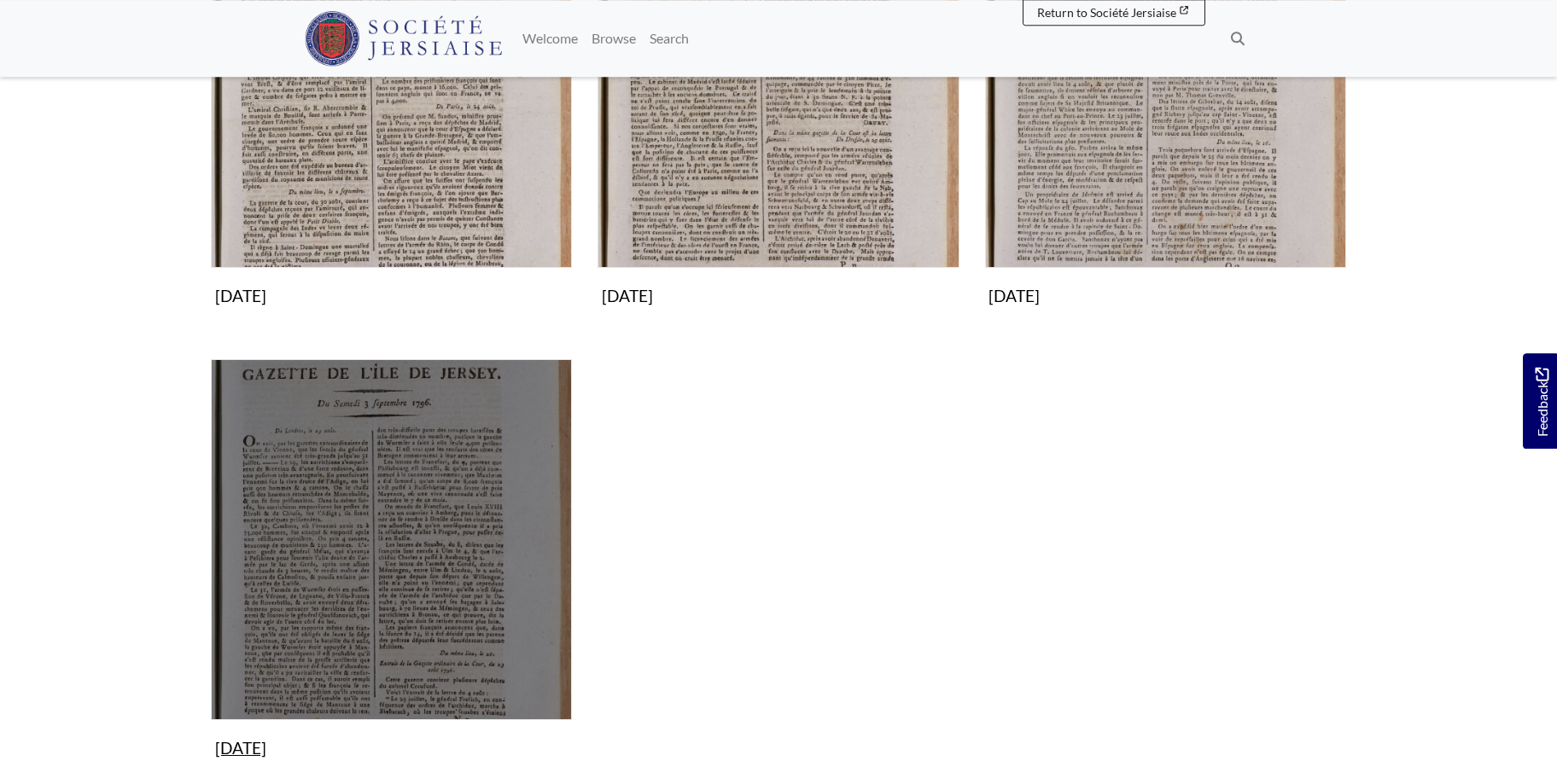
click at [432, 522] on img "Subcollection" at bounding box center [391, 540] width 361 height 361
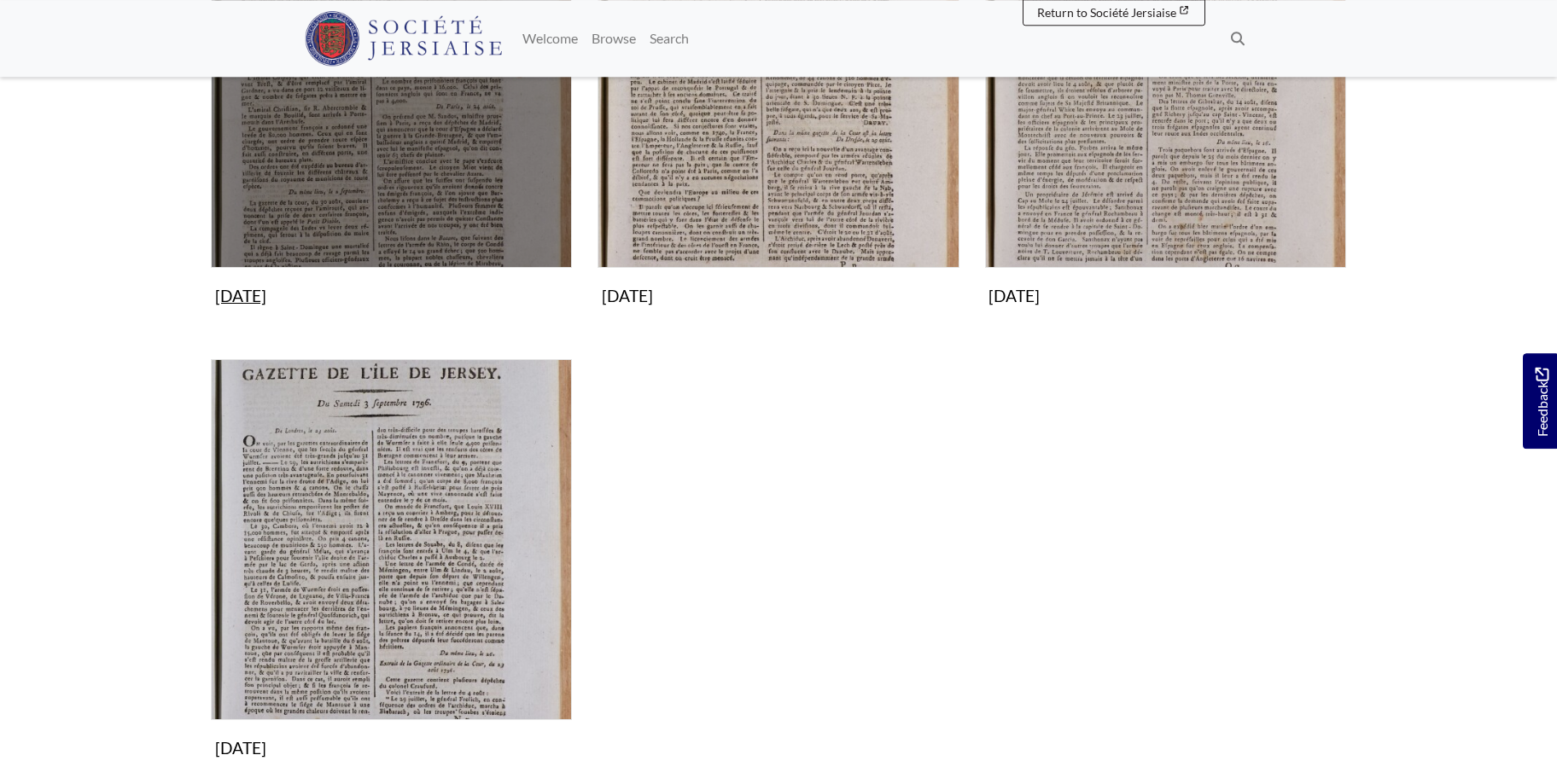
click at [497, 195] on img "Subcollection" at bounding box center [391, 87] width 361 height 361
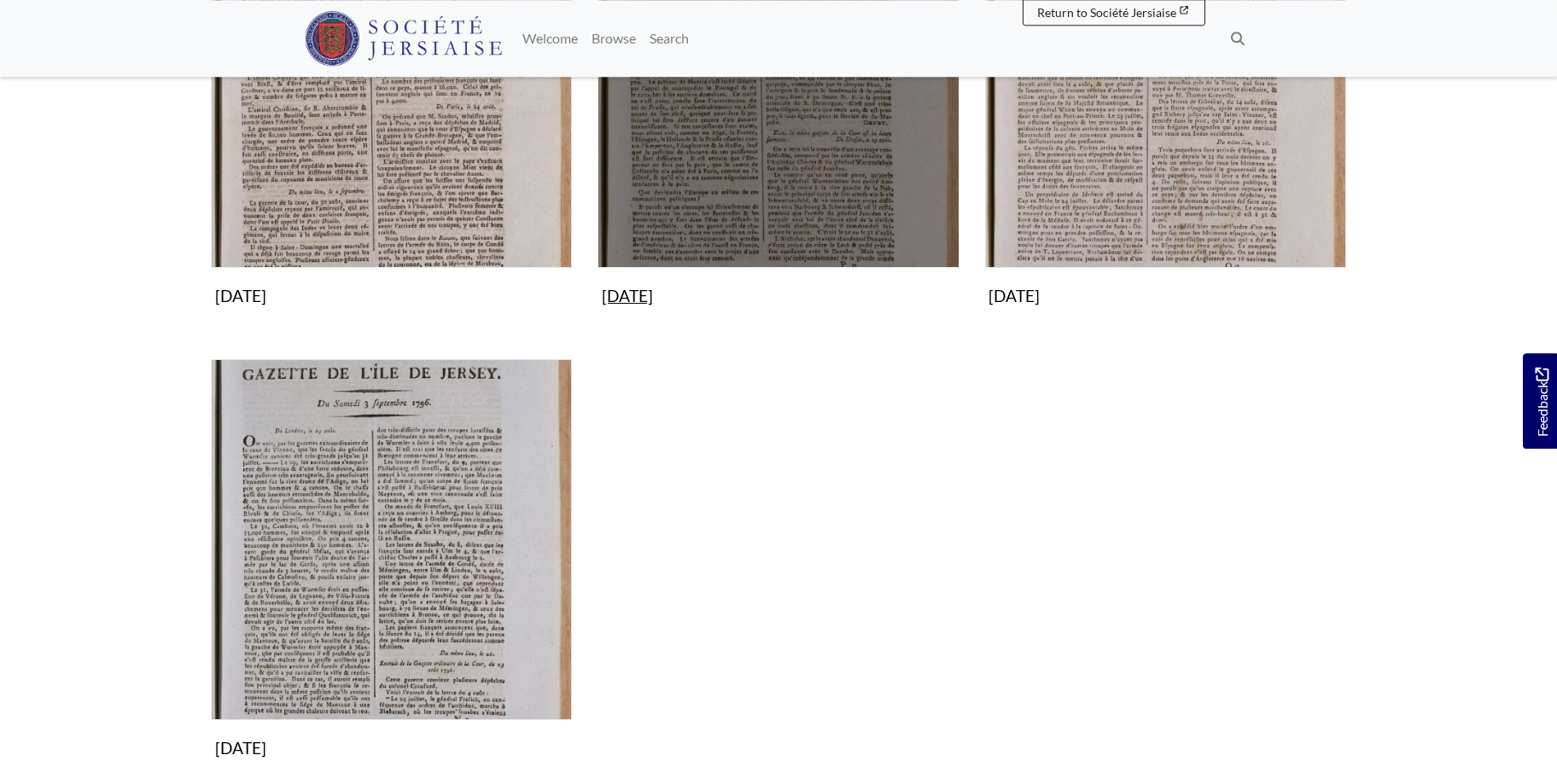
click at [794, 154] on img "Subcollection" at bounding box center [778, 87] width 361 height 361
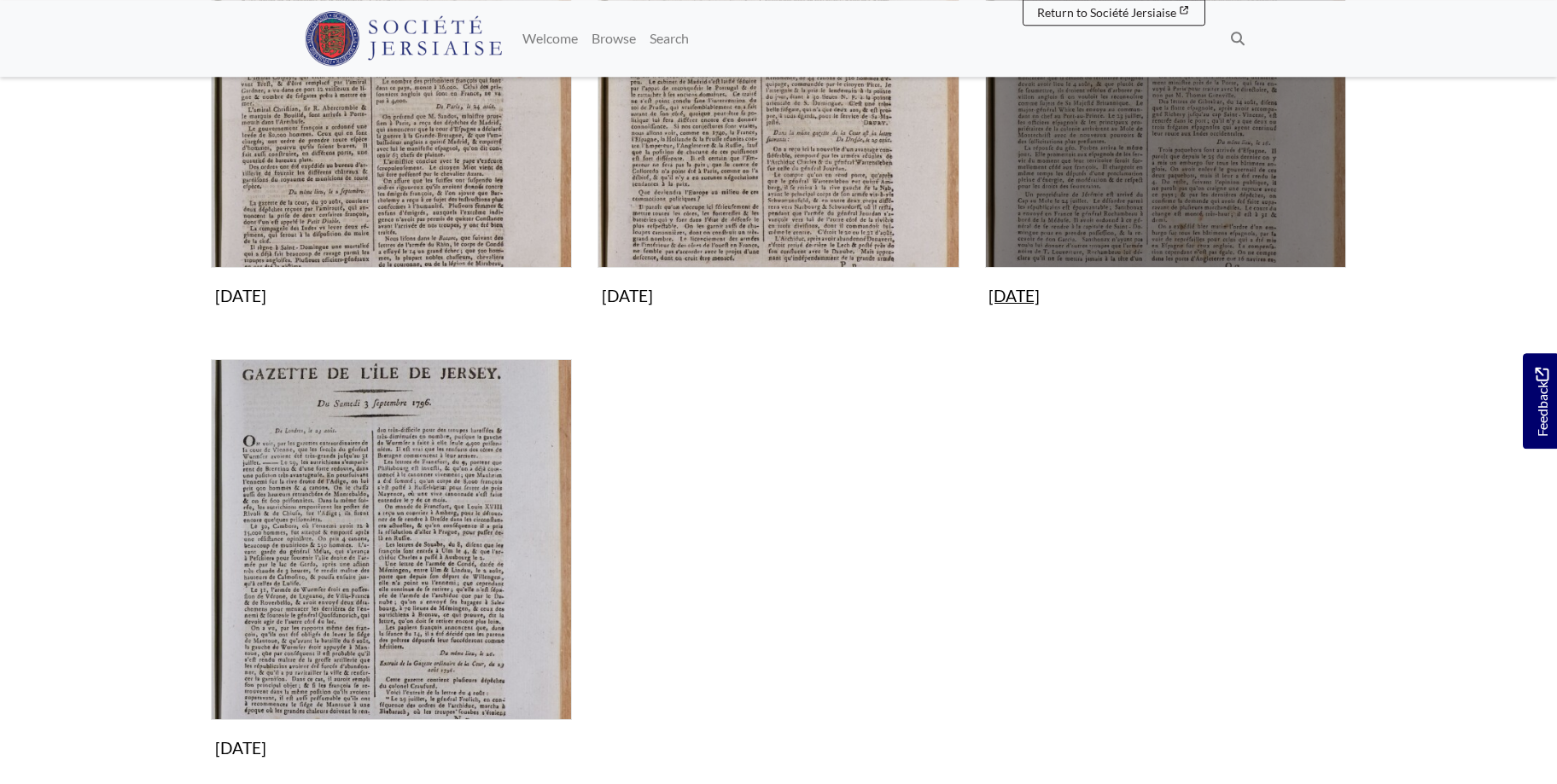
click at [1125, 142] on img "Subcollection" at bounding box center [1166, 87] width 361 height 361
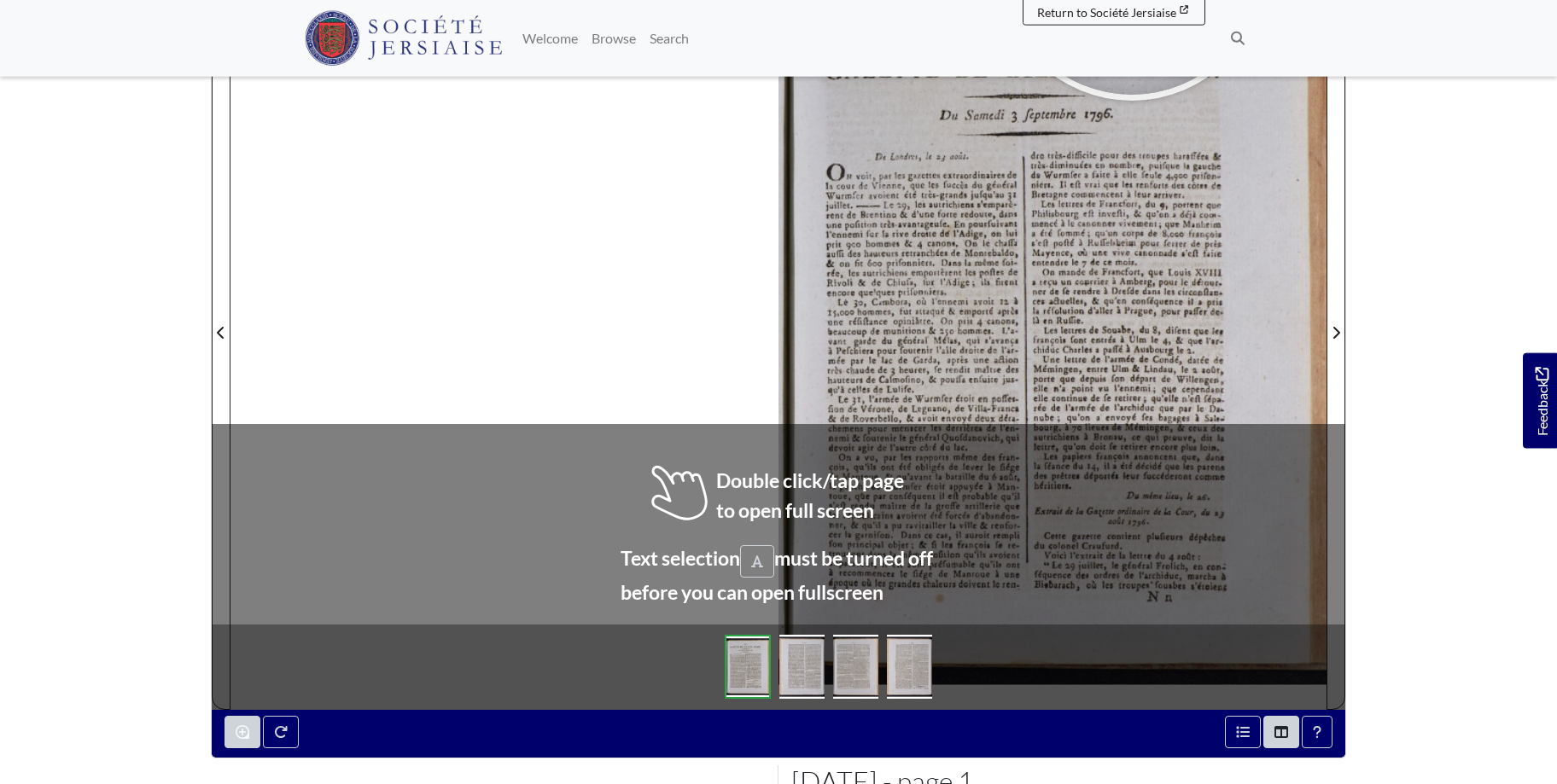
scroll to position [332, 0]
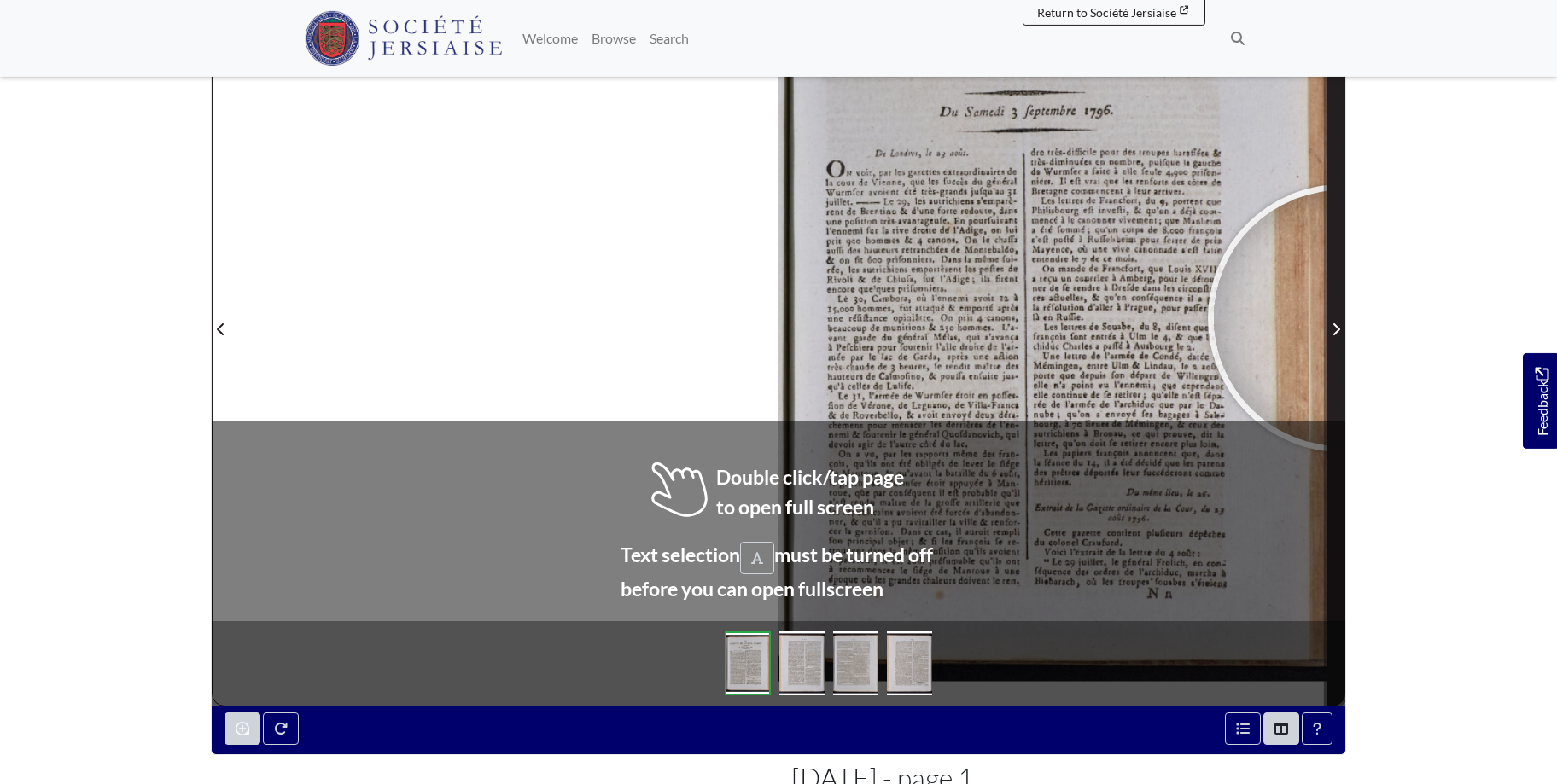
click at [1342, 318] on span "Next Page" at bounding box center [1336, 319] width 17 height 773
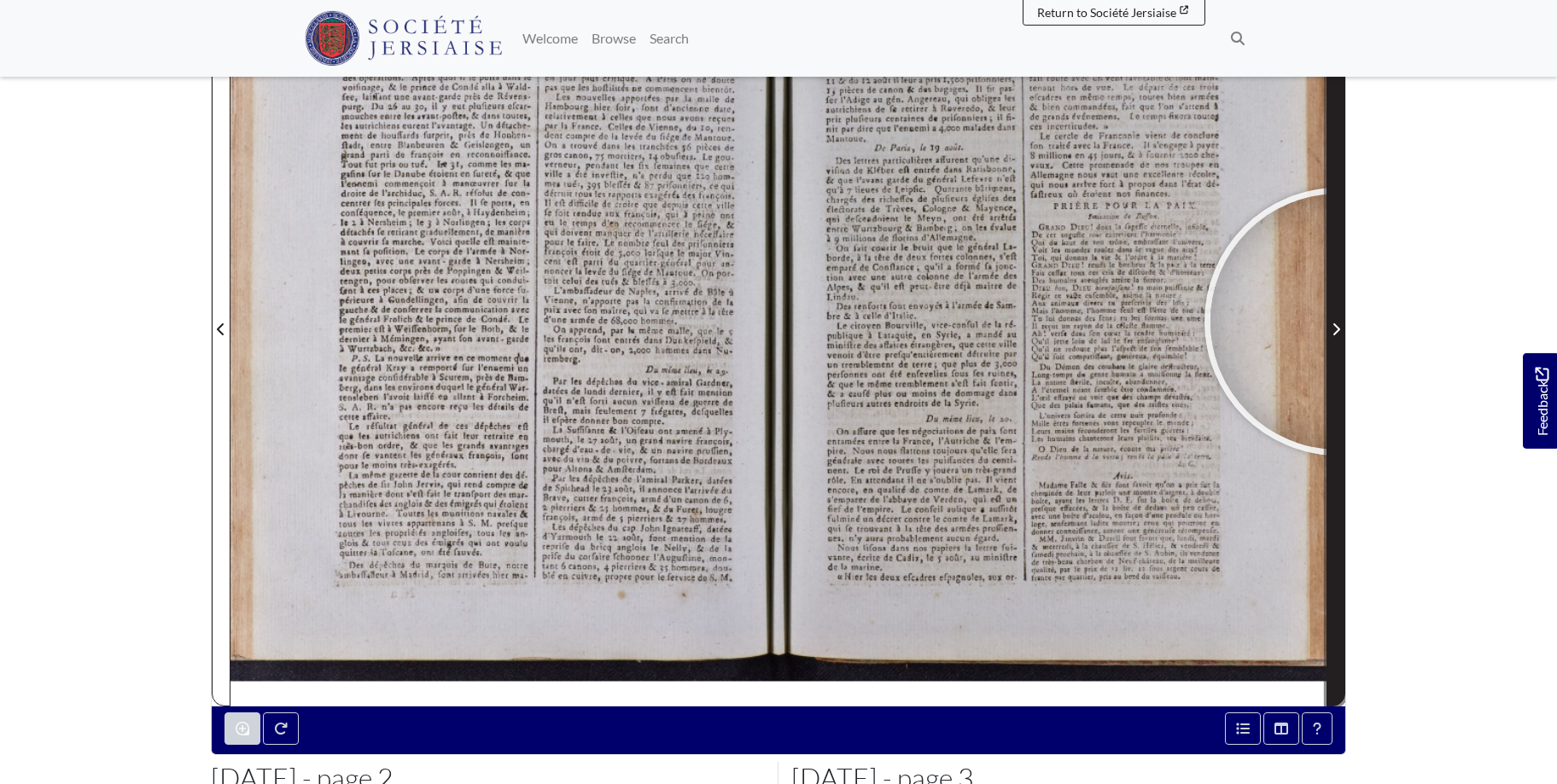
click at [1339, 322] on span "Next Page" at bounding box center [1336, 329] width 17 height 20
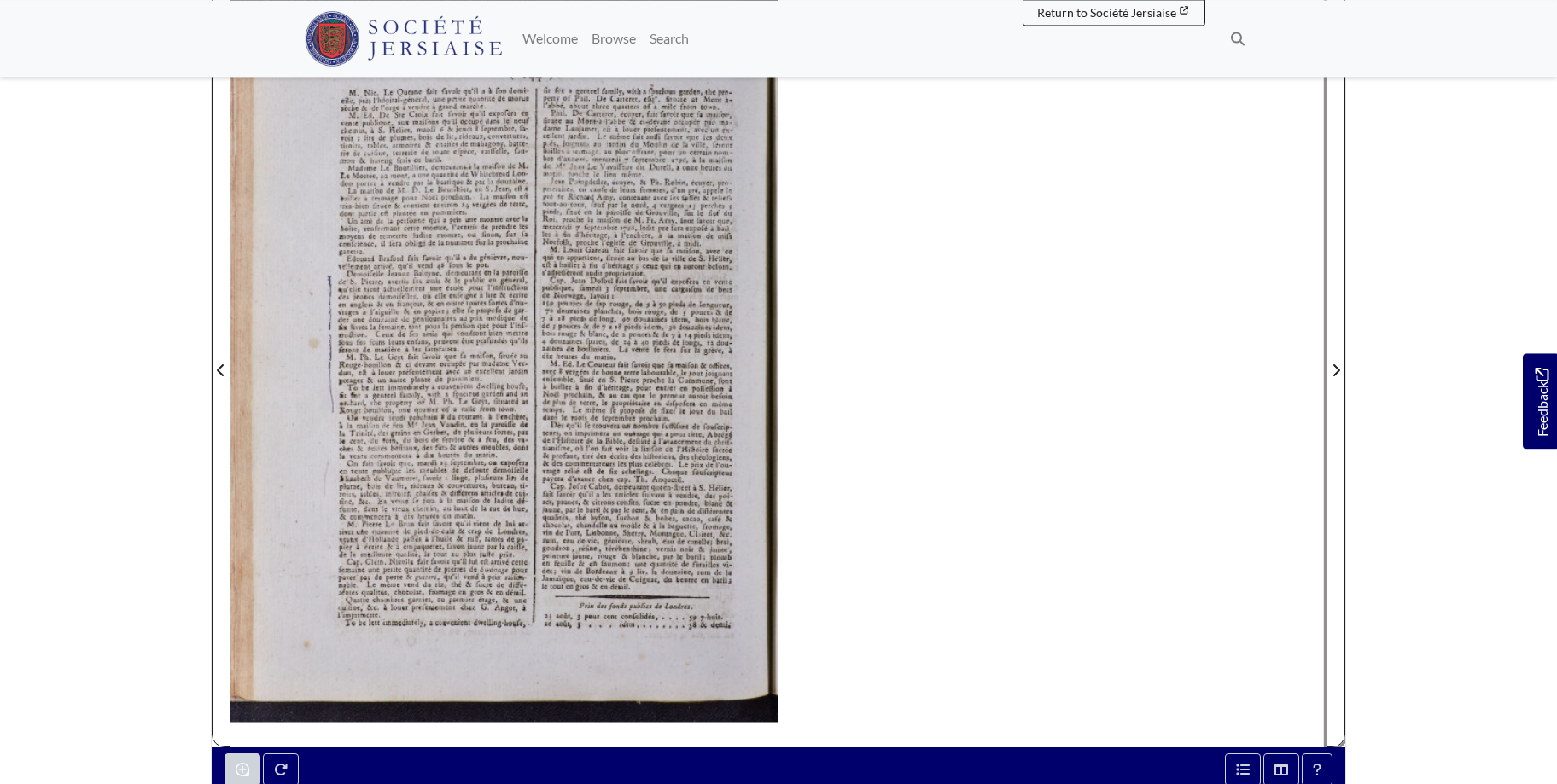
scroll to position [283, 0]
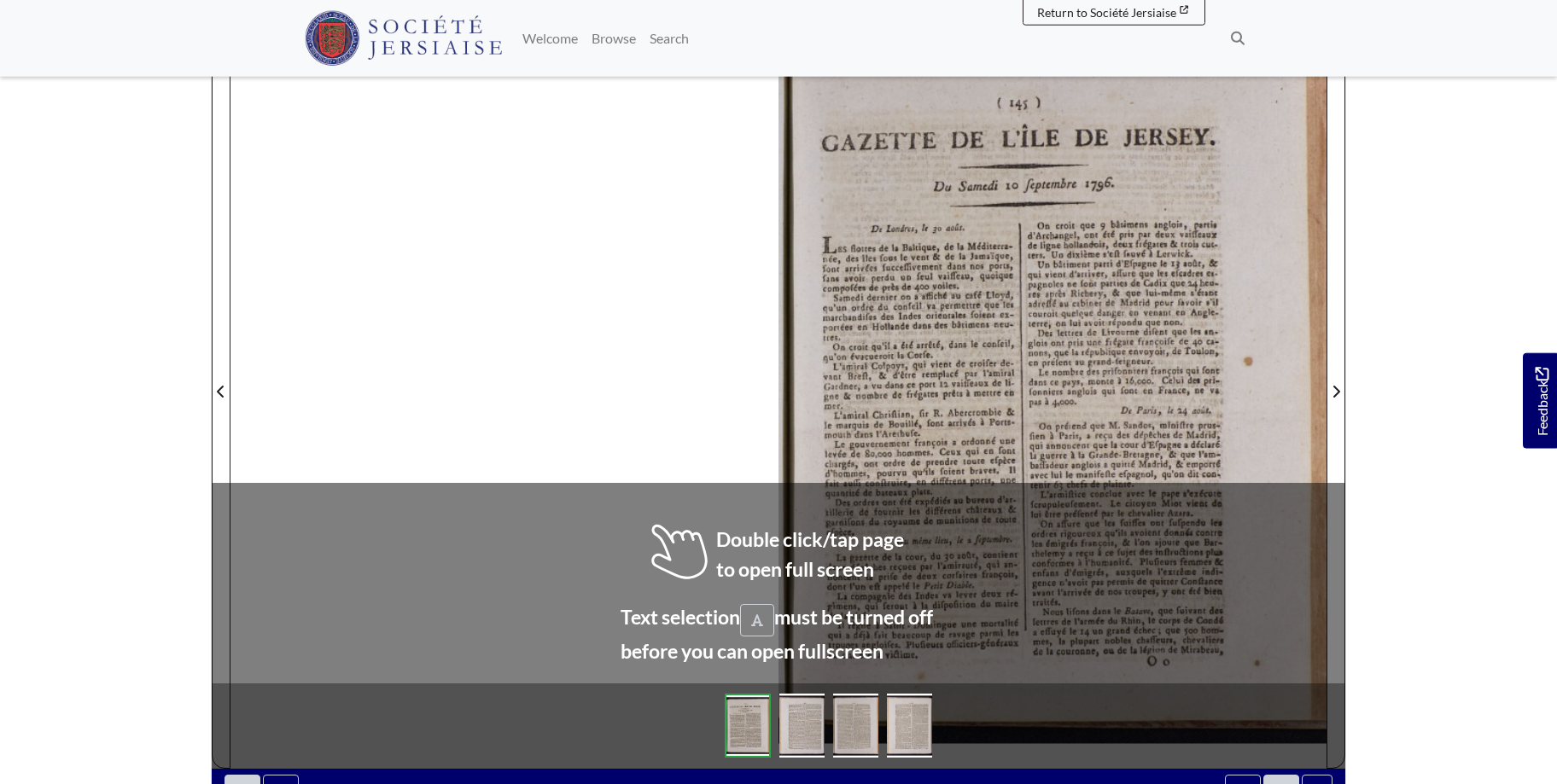
scroll to position [279, 0]
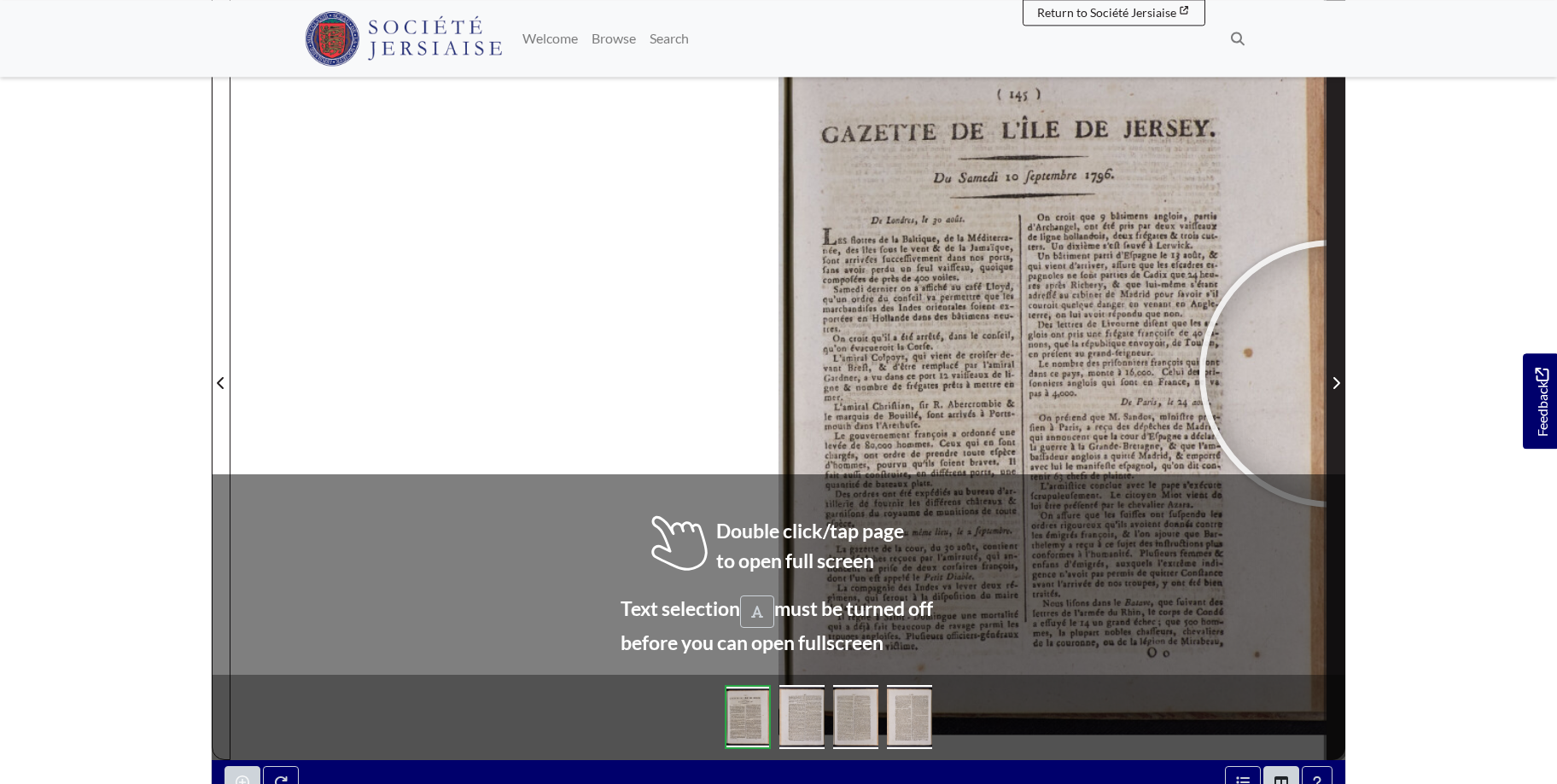
click at [1333, 374] on span "Next Page" at bounding box center [1336, 382] width 17 height 20
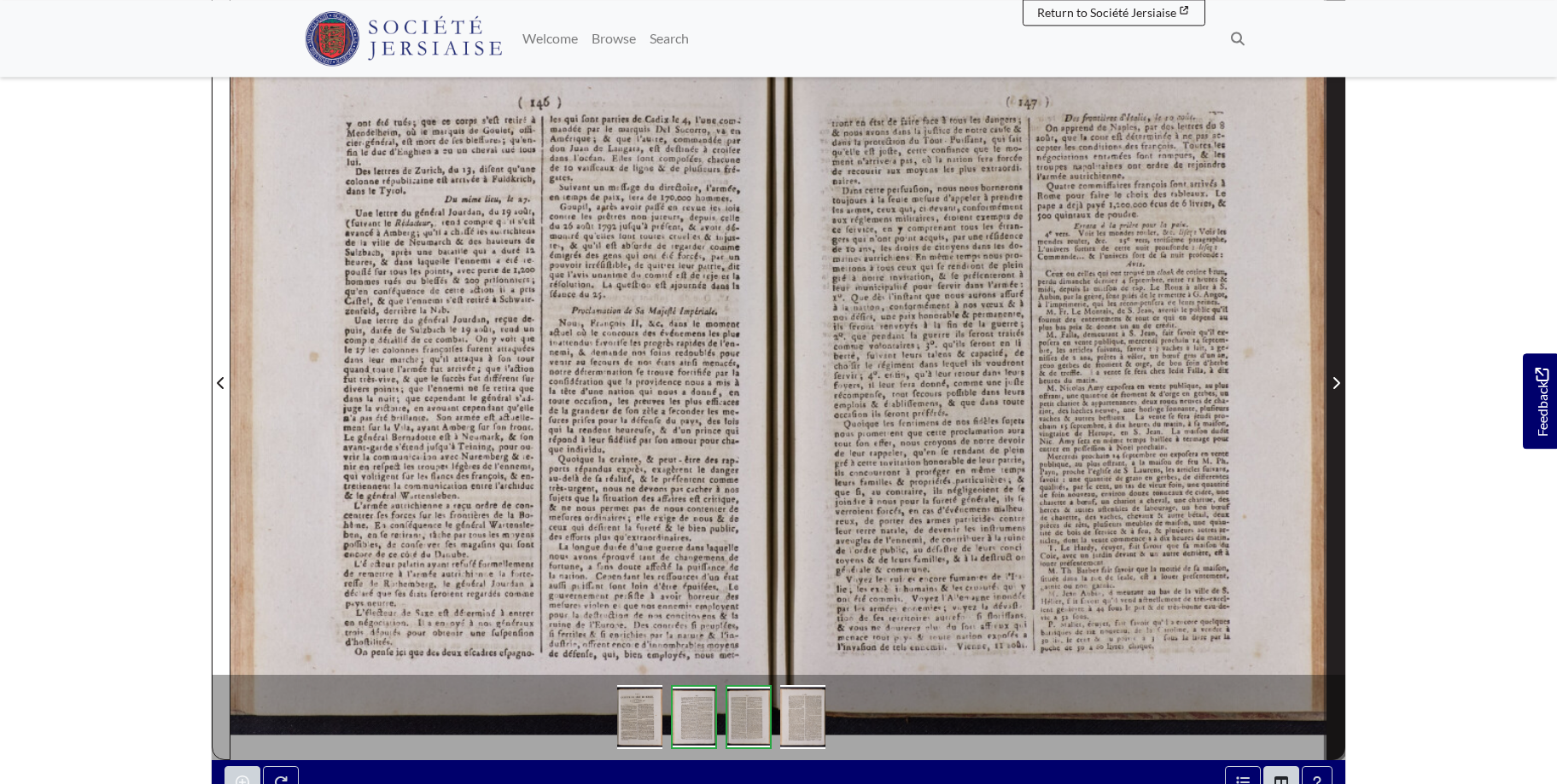
click at [1337, 372] on span "Next Page" at bounding box center [1336, 373] width 17 height 773
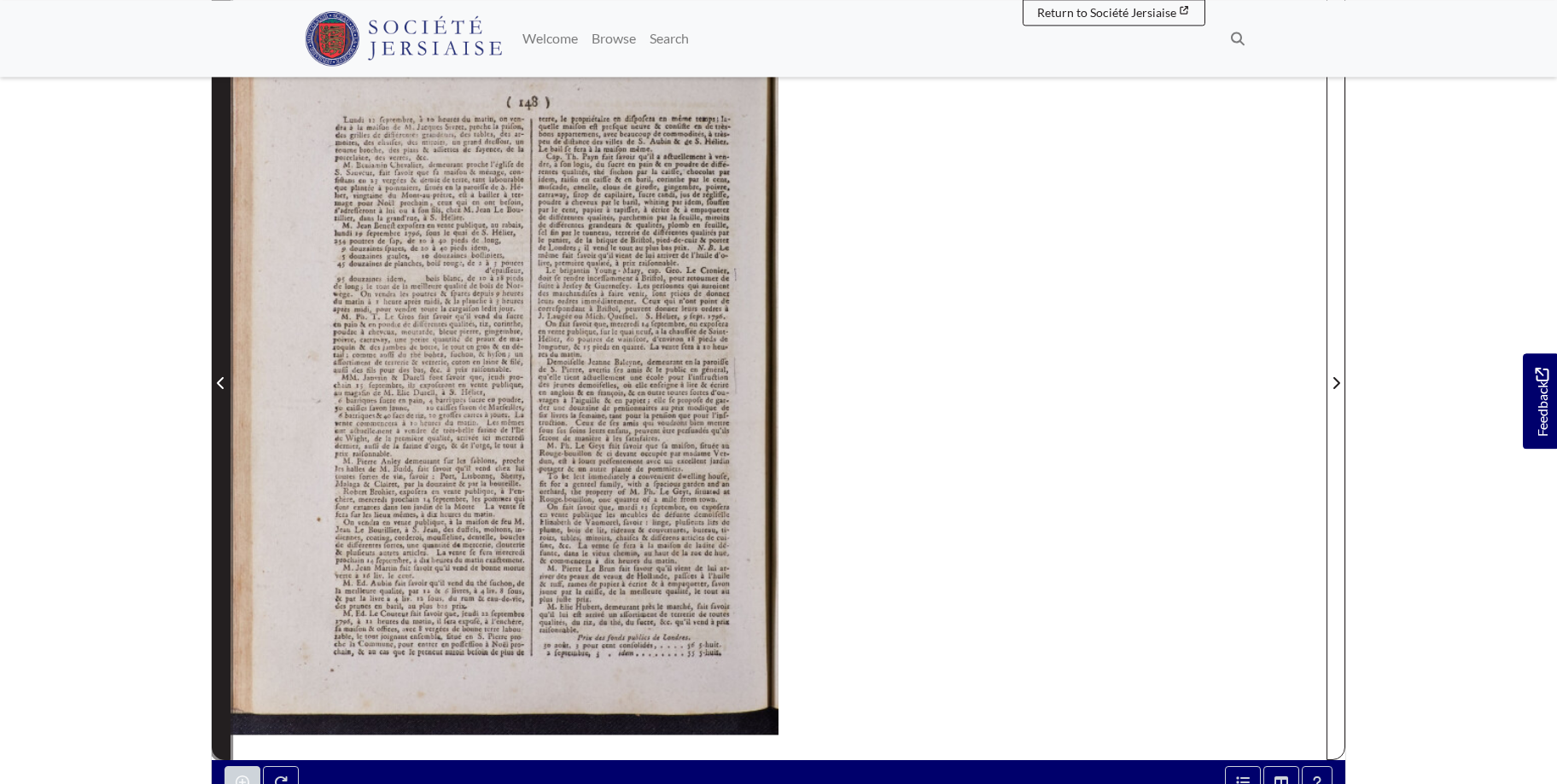
click at [224, 376] on span "Previous Page" at bounding box center [221, 382] width 17 height 20
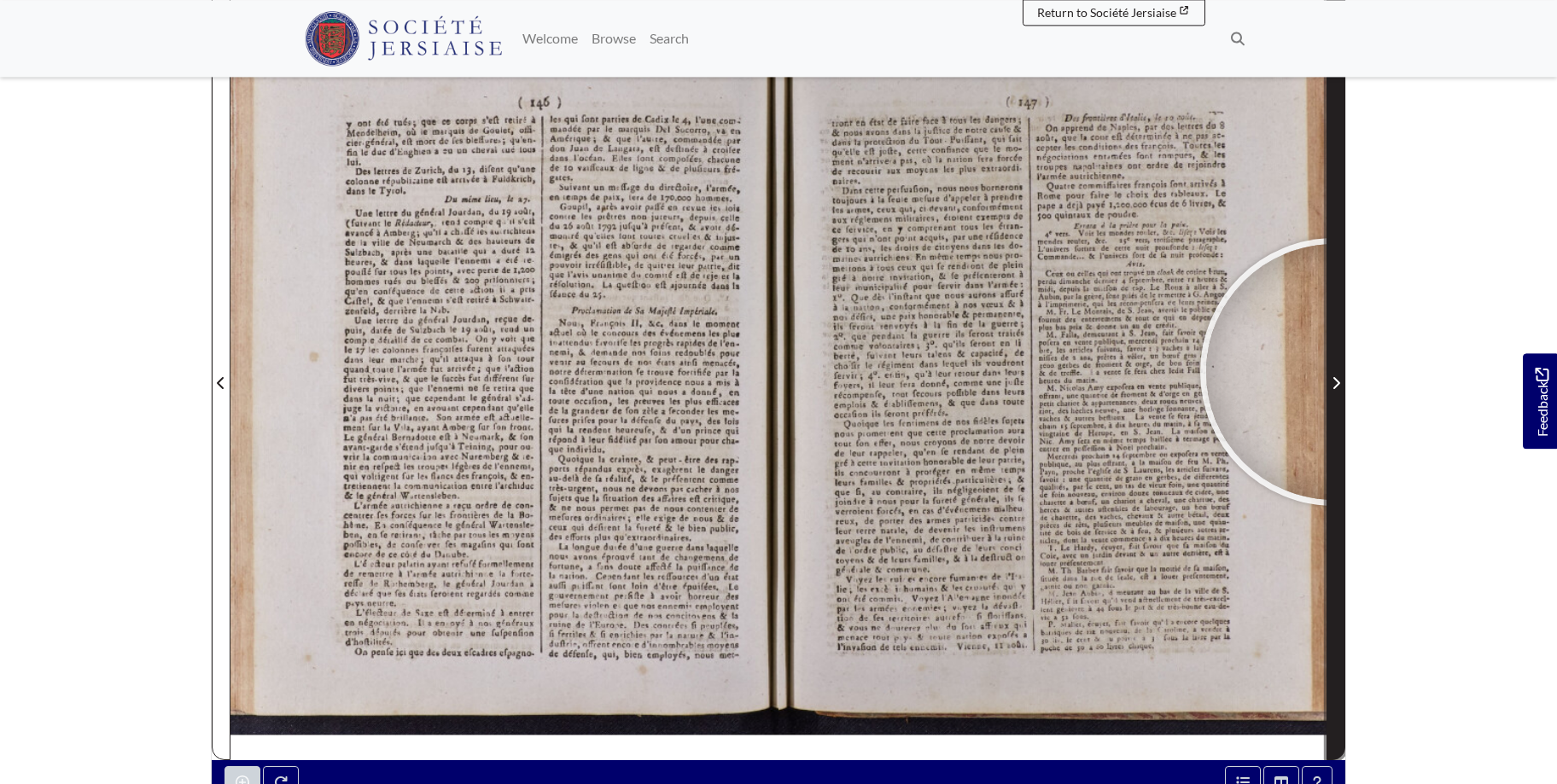
click at [1334, 372] on span "Next Page" at bounding box center [1336, 373] width 17 height 773
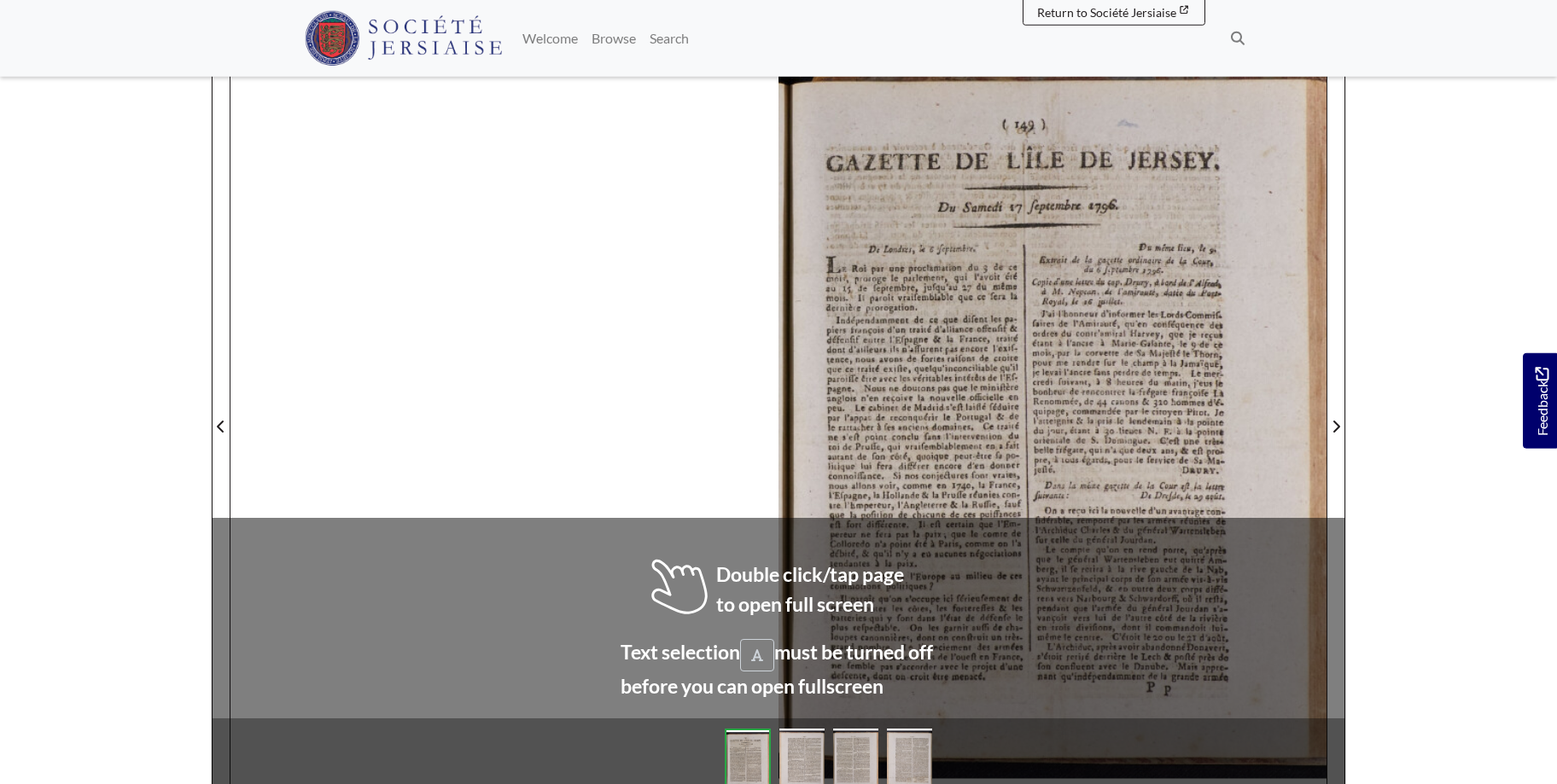
scroll to position [248, 0]
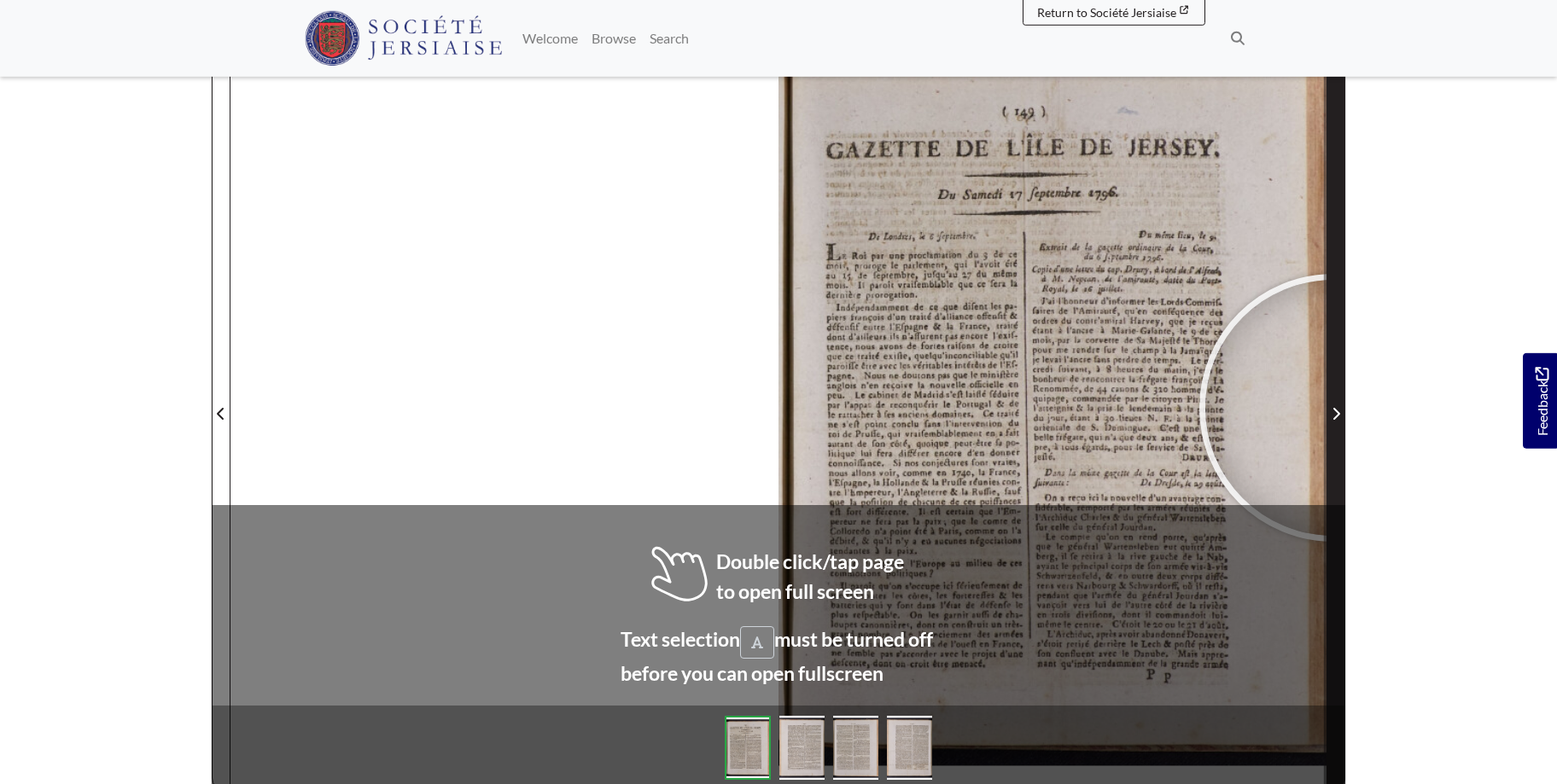
click at [1333, 408] on icon "Next Page" at bounding box center [1335, 414] width 9 height 13
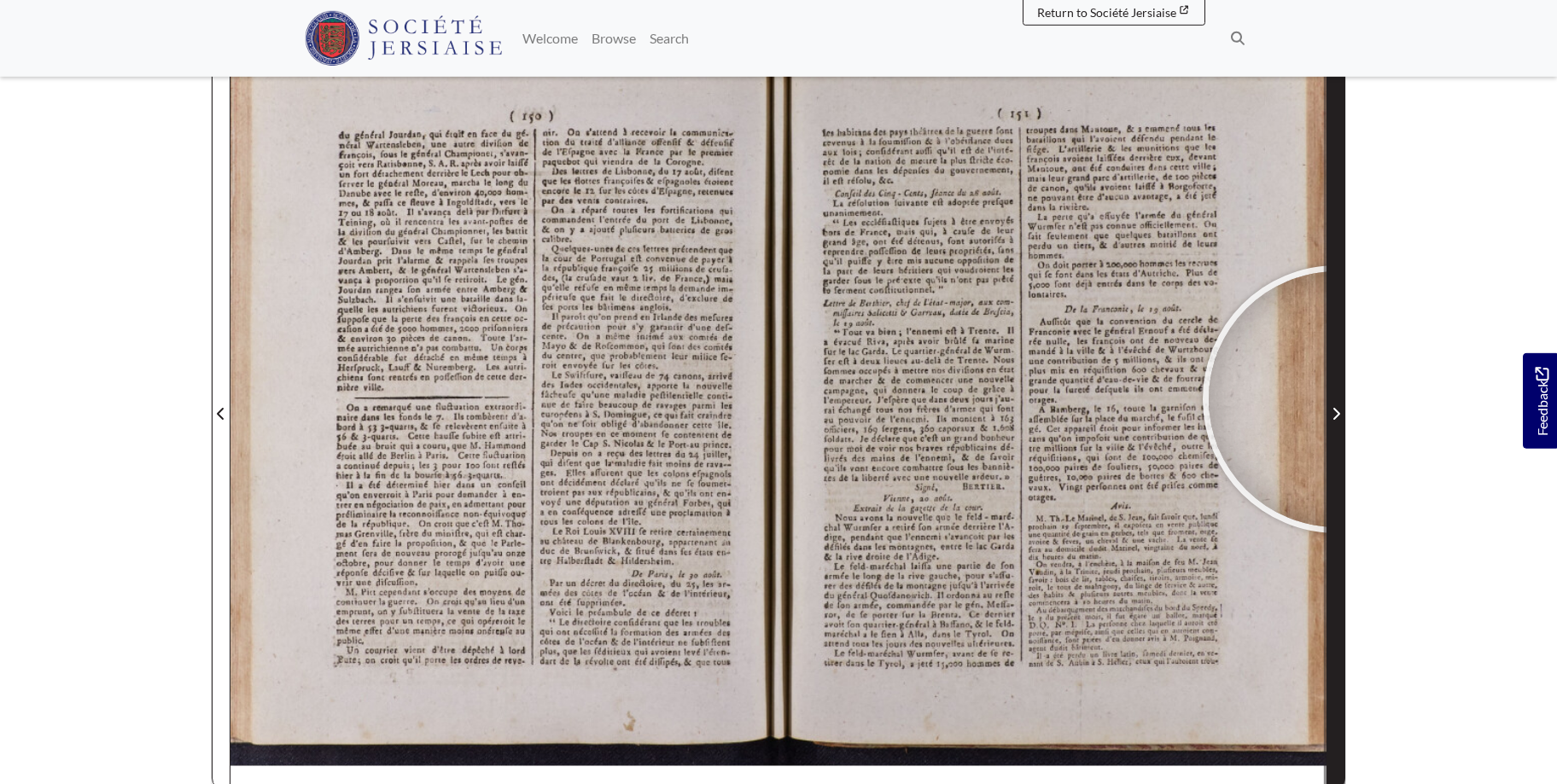
click at [1337, 400] on span "Next Page" at bounding box center [1336, 404] width 17 height 773
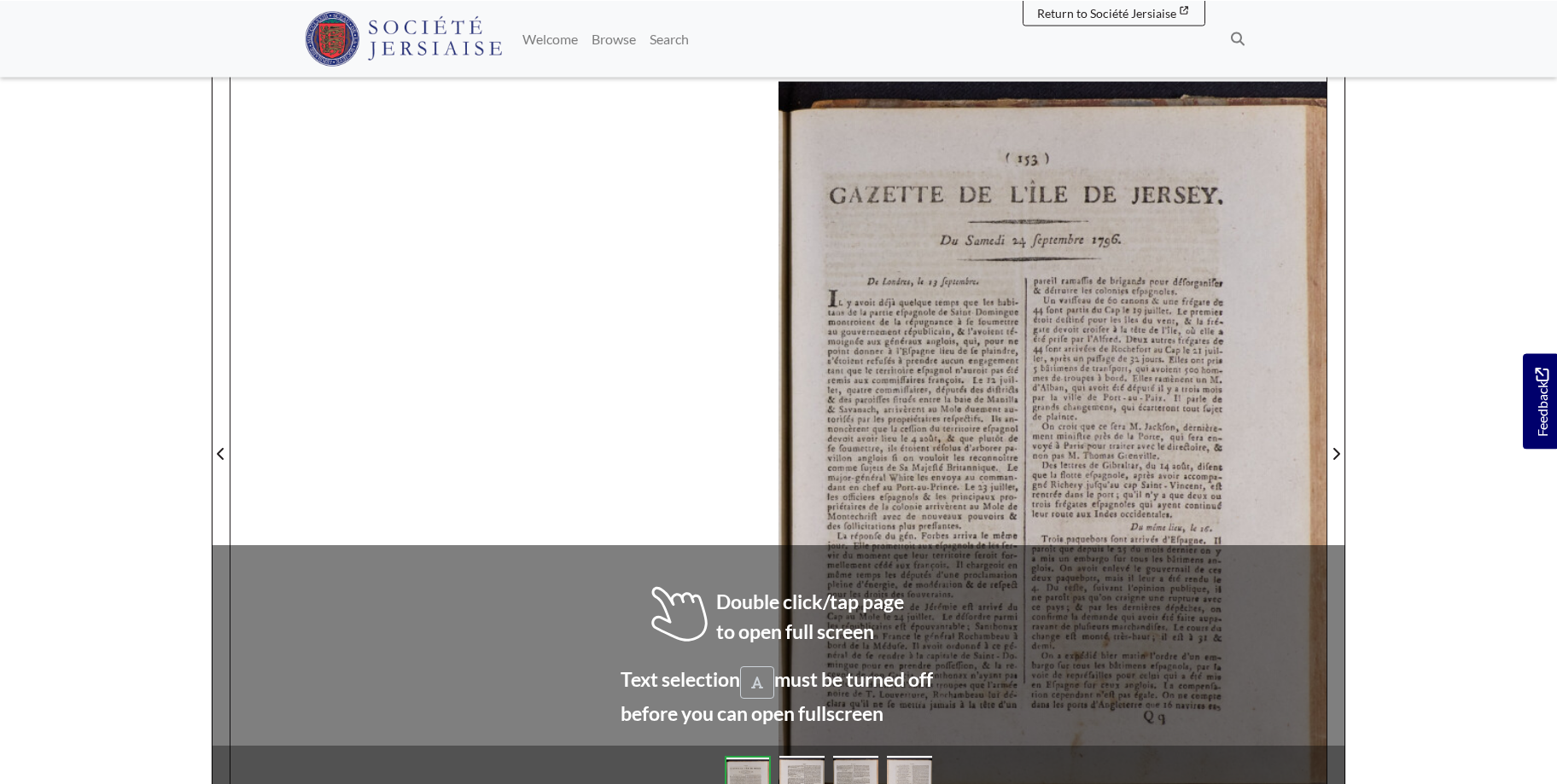
scroll to position [230, 0]
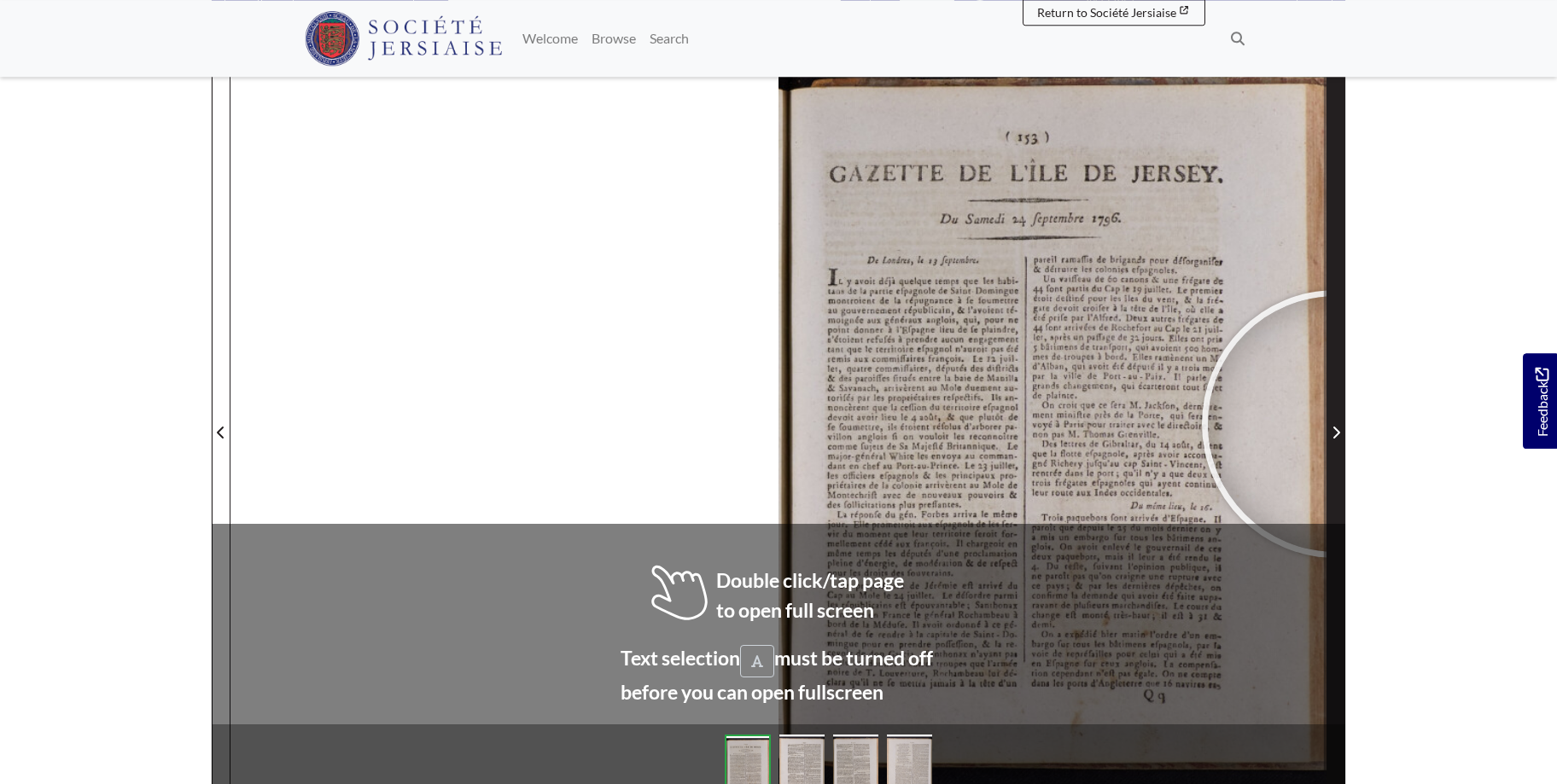
click at [1336, 424] on span "Next Page" at bounding box center [1336, 432] width 17 height 20
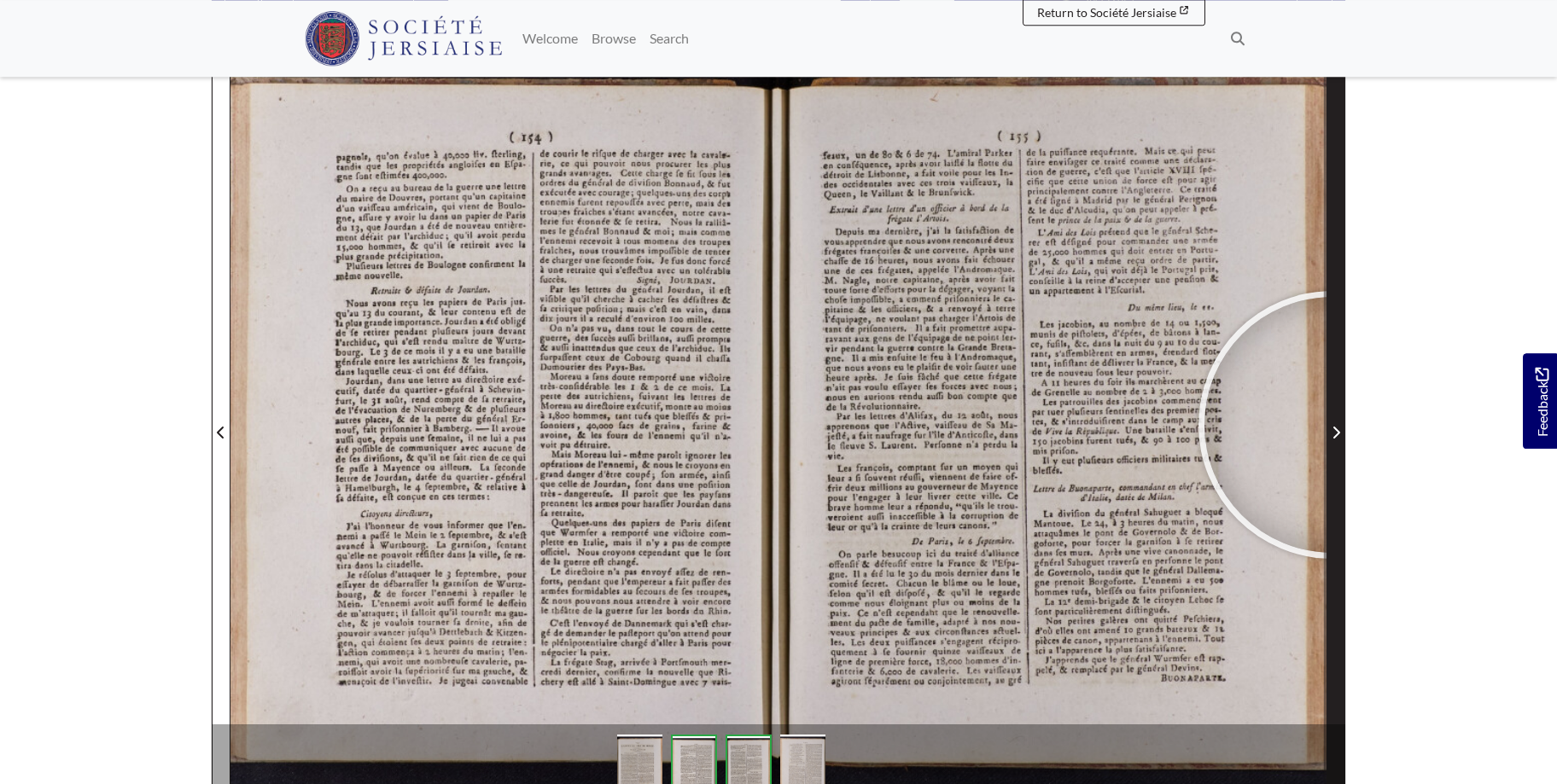
click at [1332, 425] on span "Next Page" at bounding box center [1336, 432] width 17 height 20
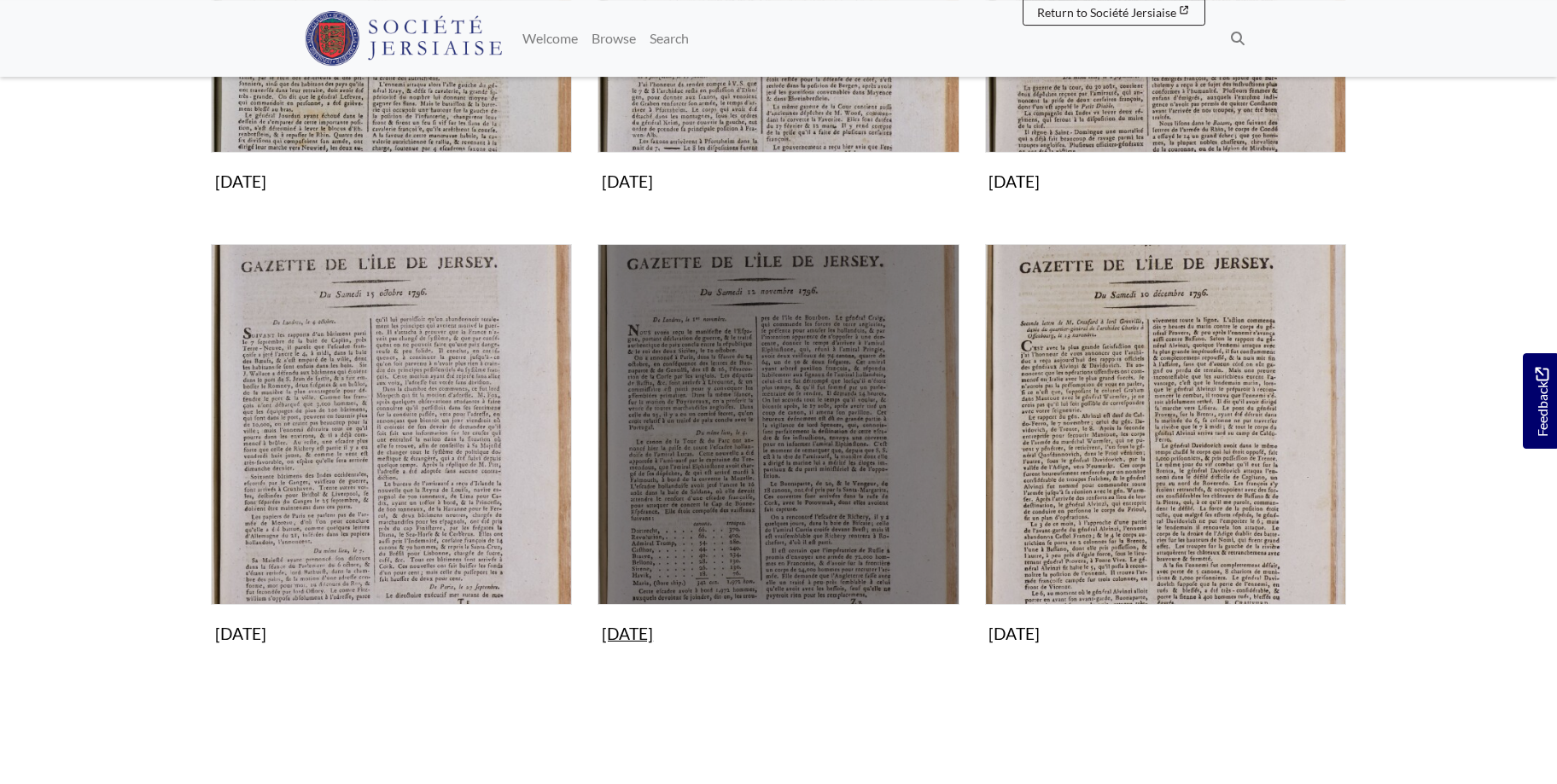
scroll to position [1480, 0]
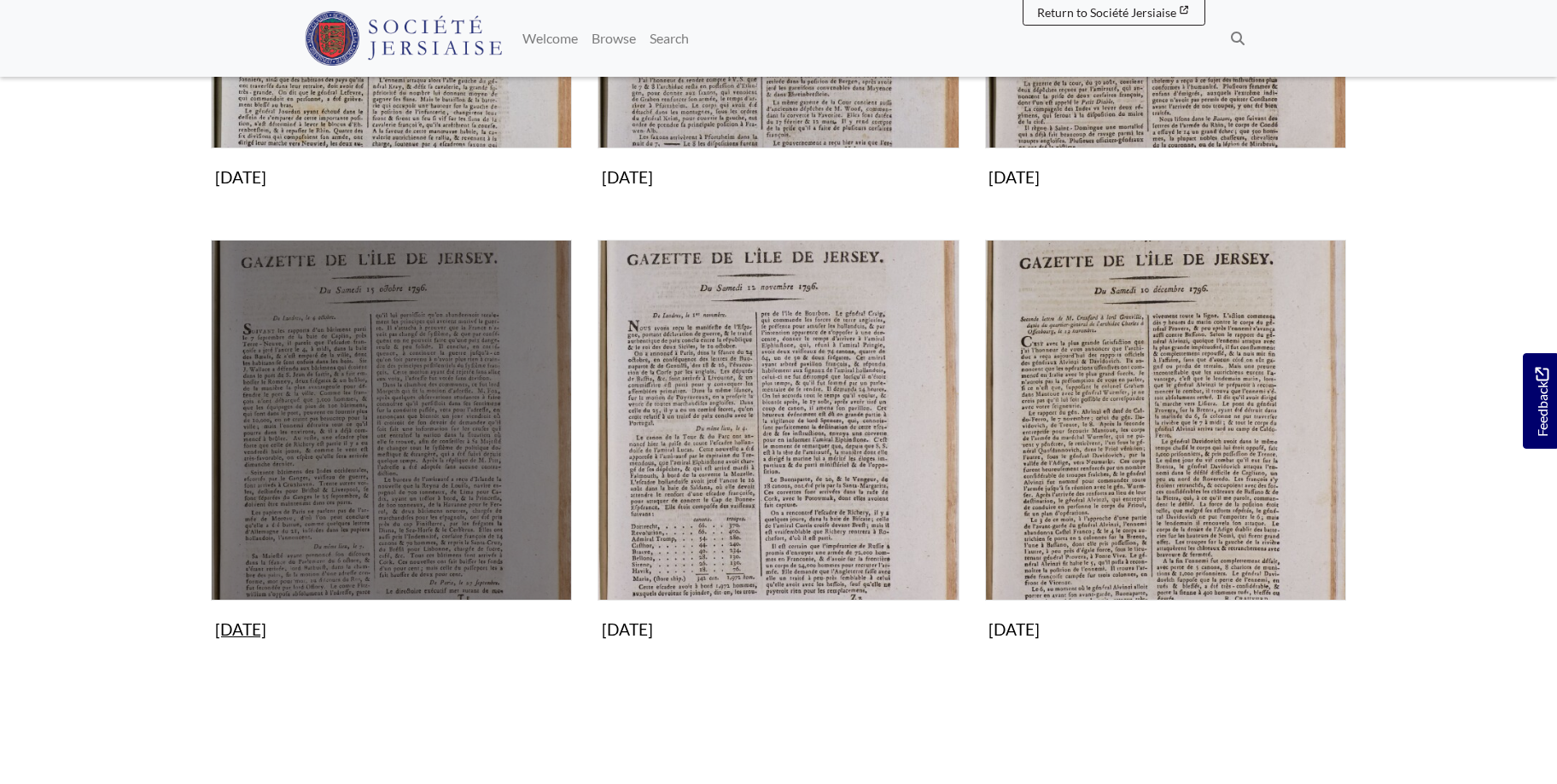
click at [383, 453] on img "Subcollection" at bounding box center [391, 421] width 361 height 361
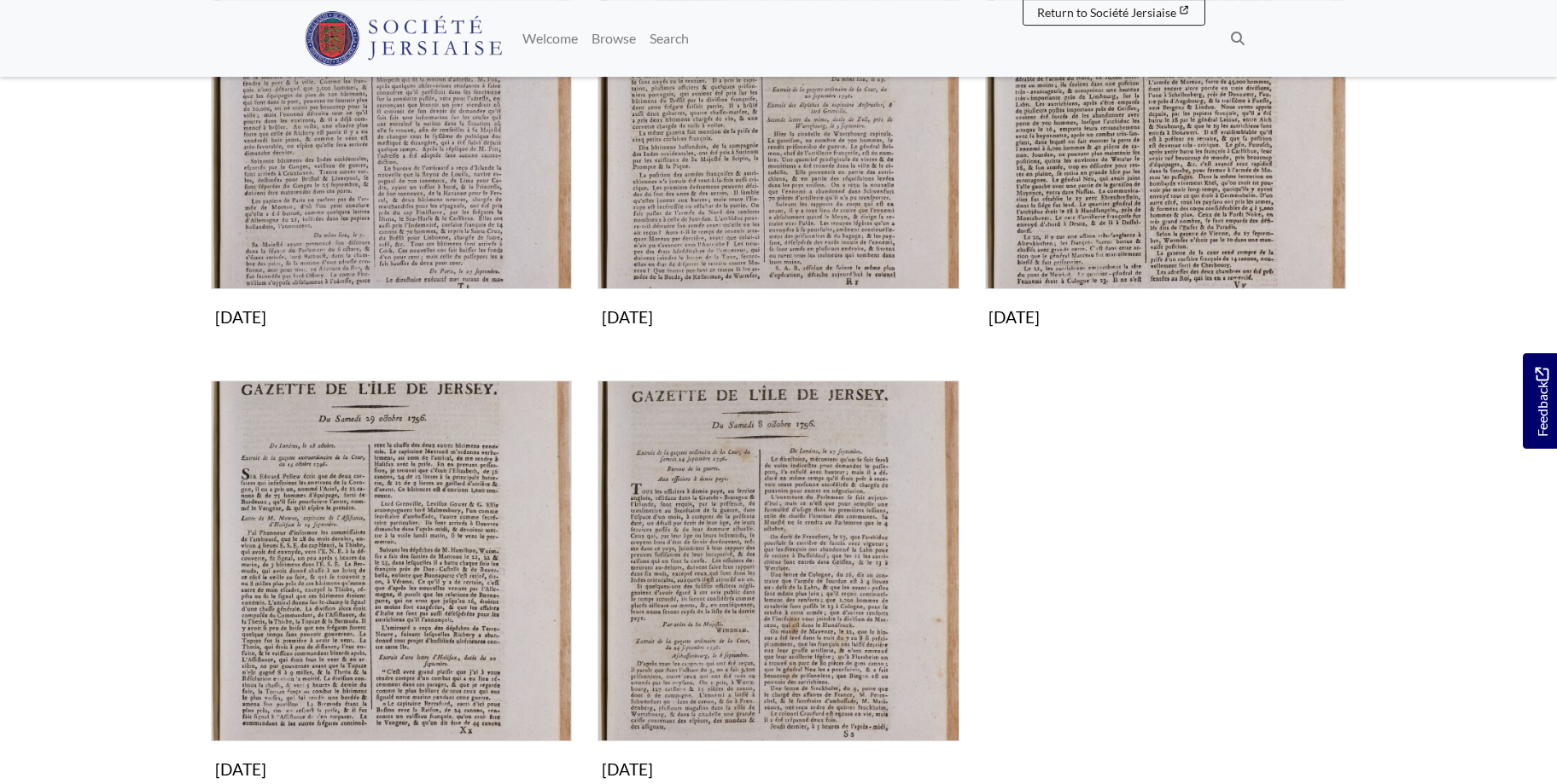
scroll to position [446, 0]
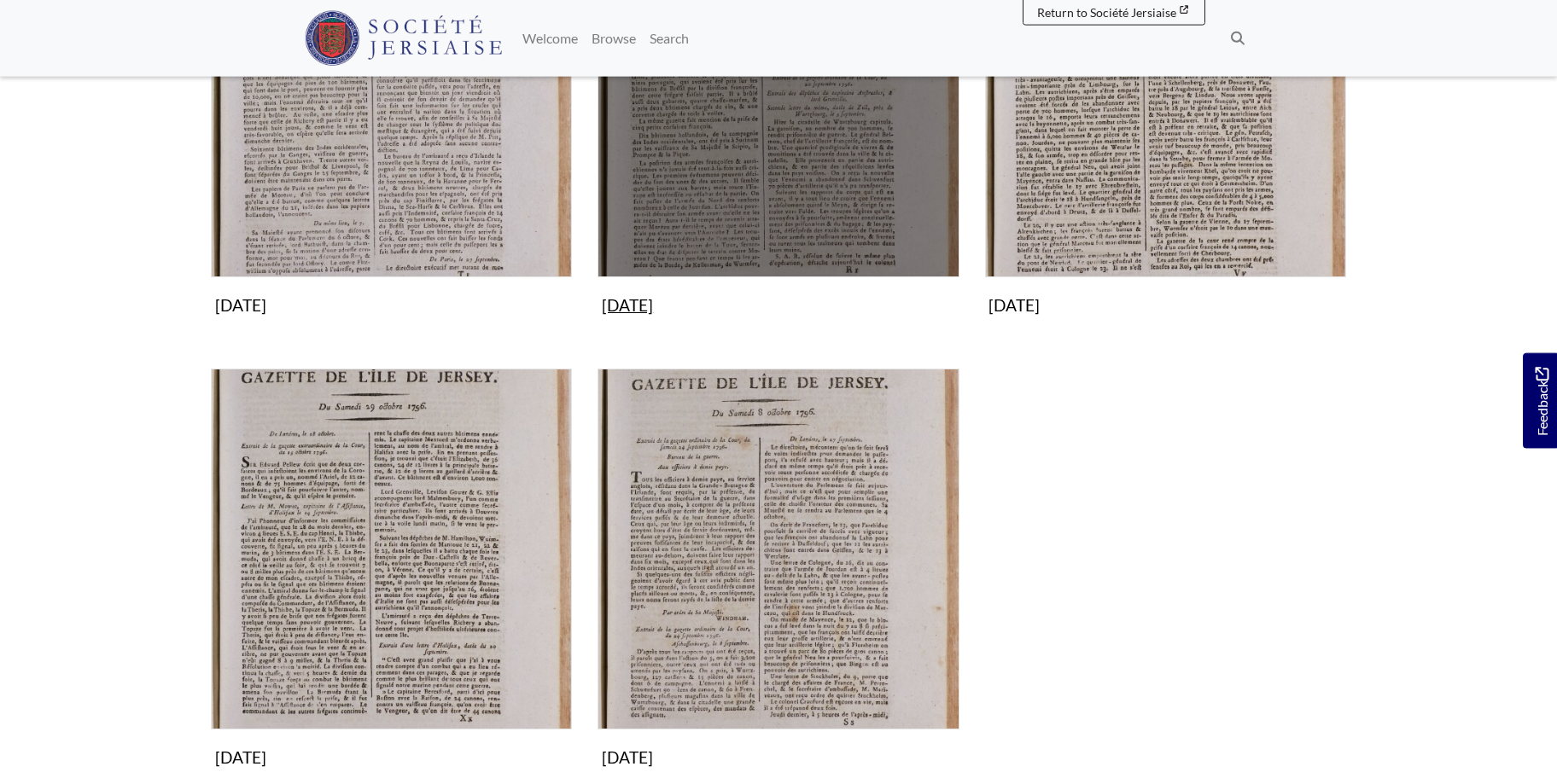
click at [868, 178] on img "Subcollection" at bounding box center [778, 97] width 361 height 361
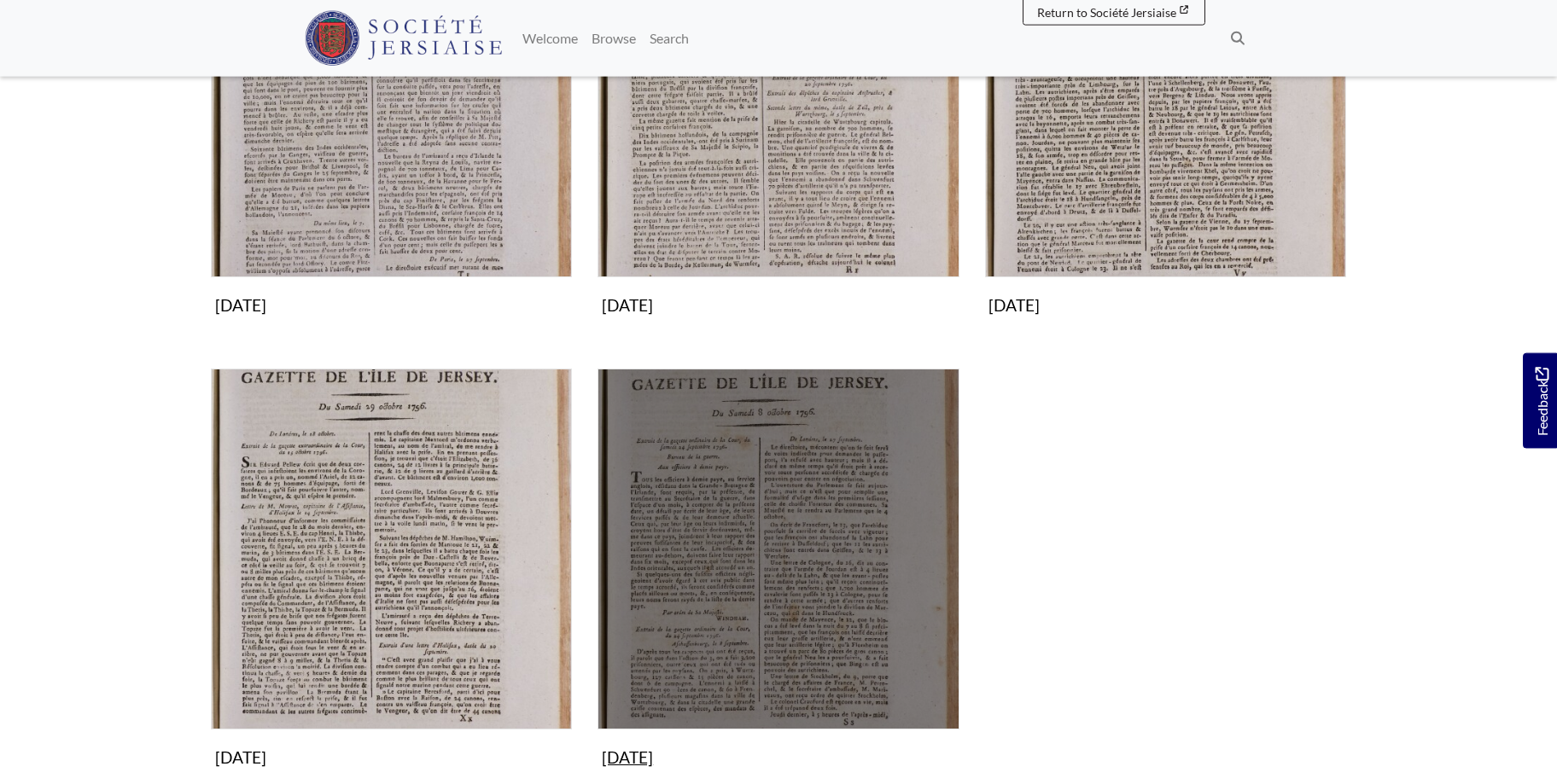
click at [841, 536] on img "Subcollection" at bounding box center [778, 550] width 361 height 361
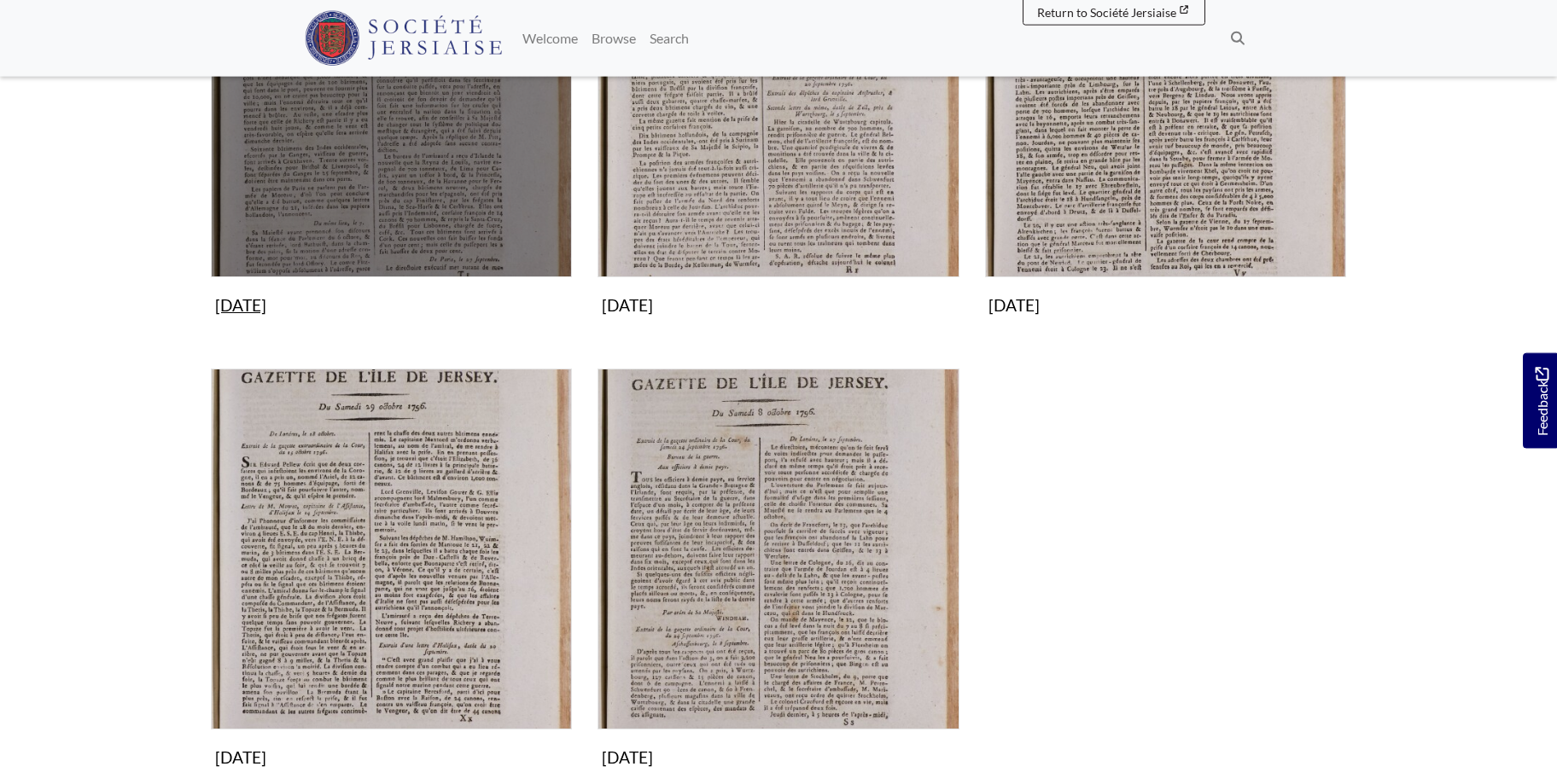
click at [383, 189] on img "Subcollection" at bounding box center [391, 97] width 361 height 361
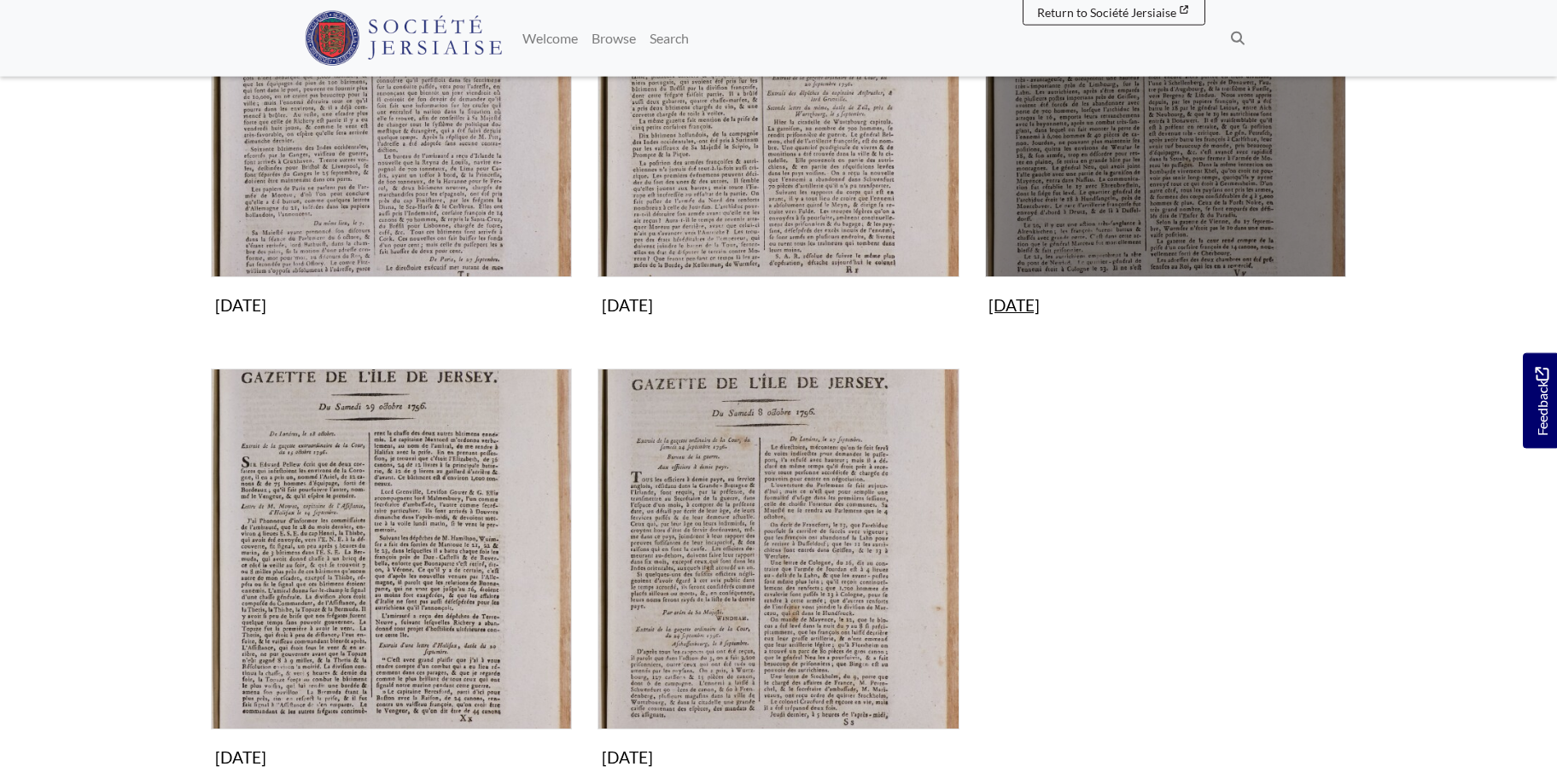
click at [1117, 131] on img "Subcollection" at bounding box center [1166, 97] width 361 height 361
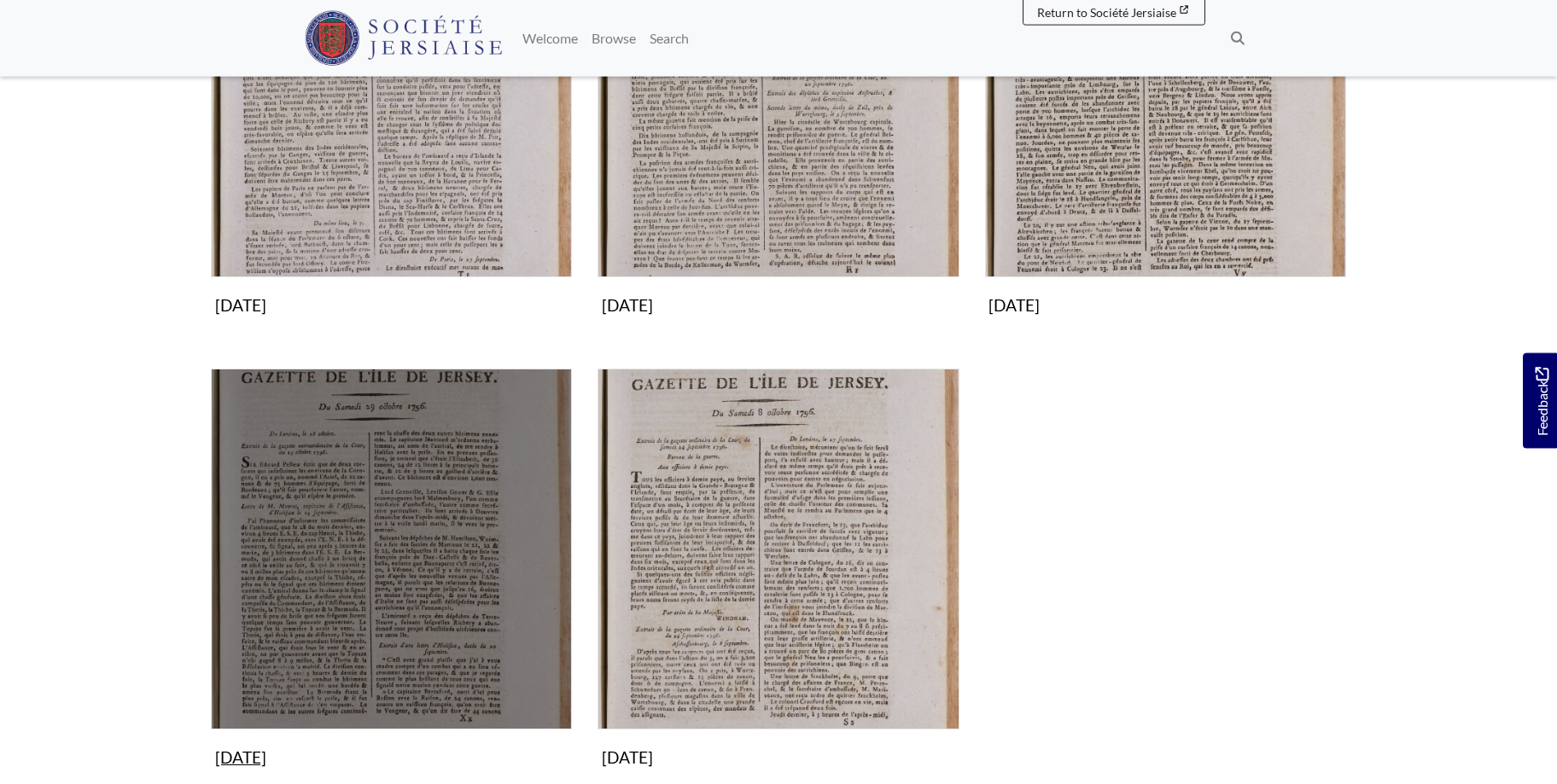
click at [445, 568] on img "Subcollection" at bounding box center [391, 550] width 361 height 361
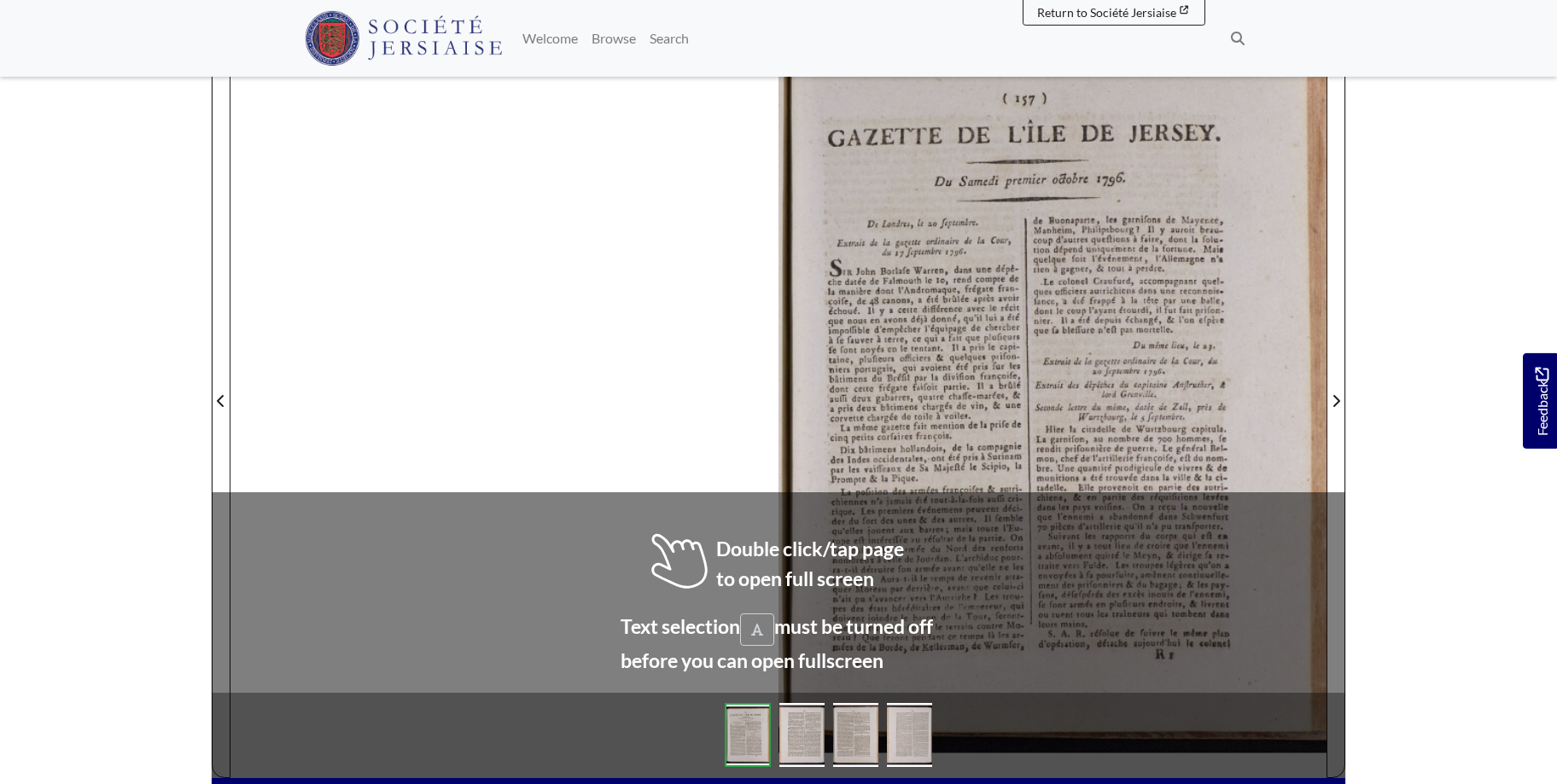
scroll to position [282, 0]
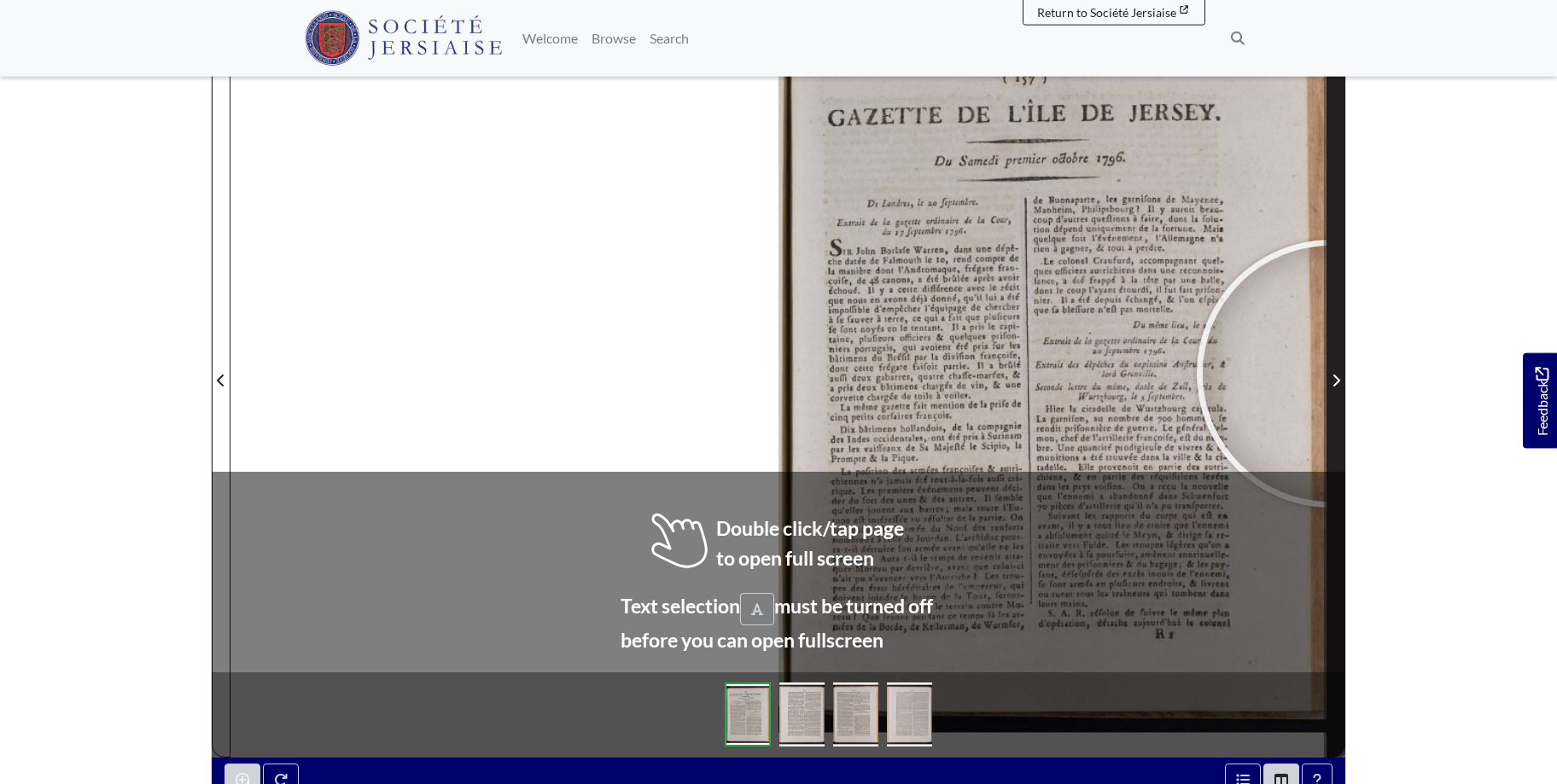
click at [1331, 373] on span "Next Page" at bounding box center [1336, 380] width 17 height 20
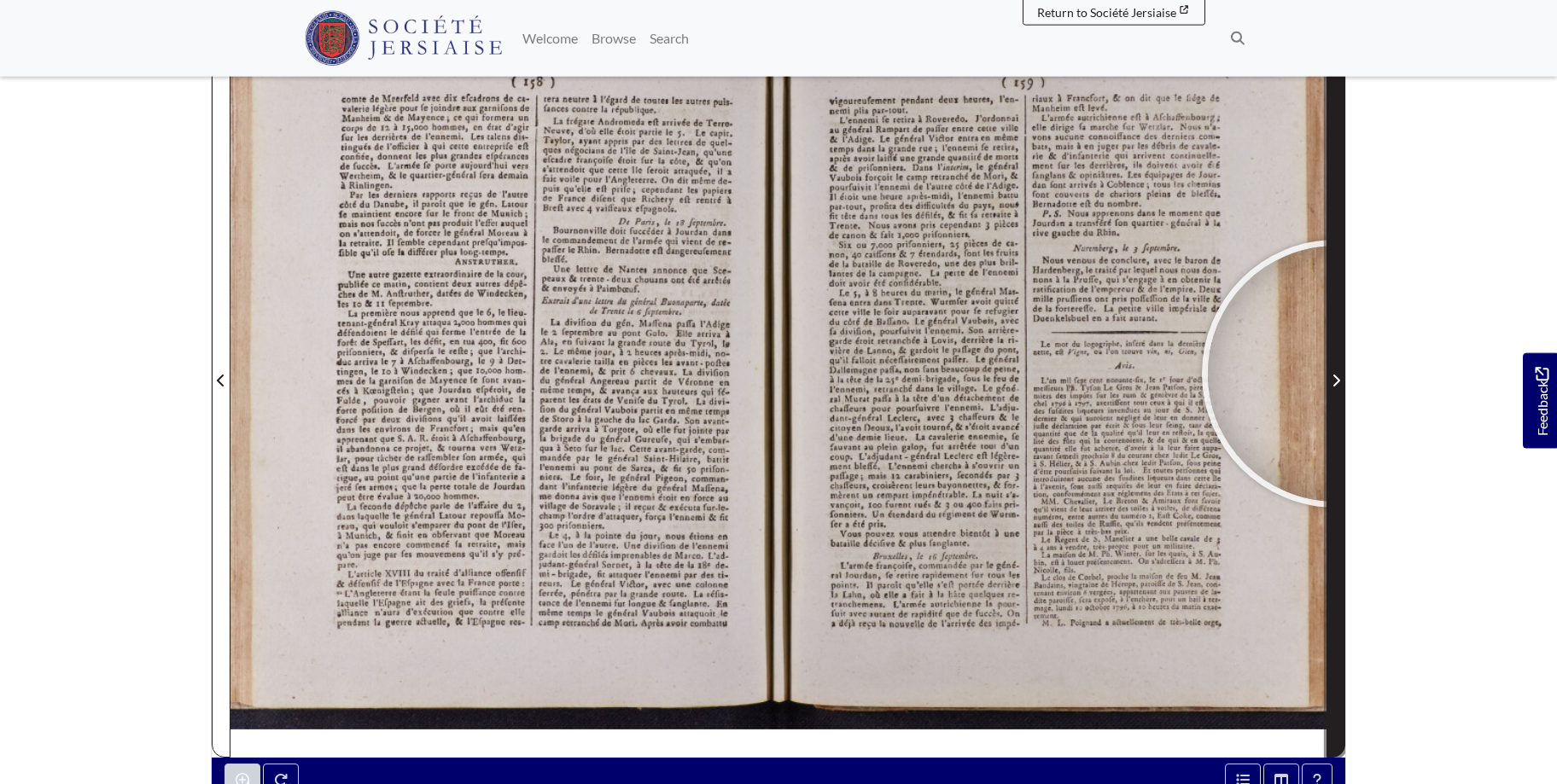
click at [1337, 374] on span "Next Page" at bounding box center [1336, 380] width 17 height 20
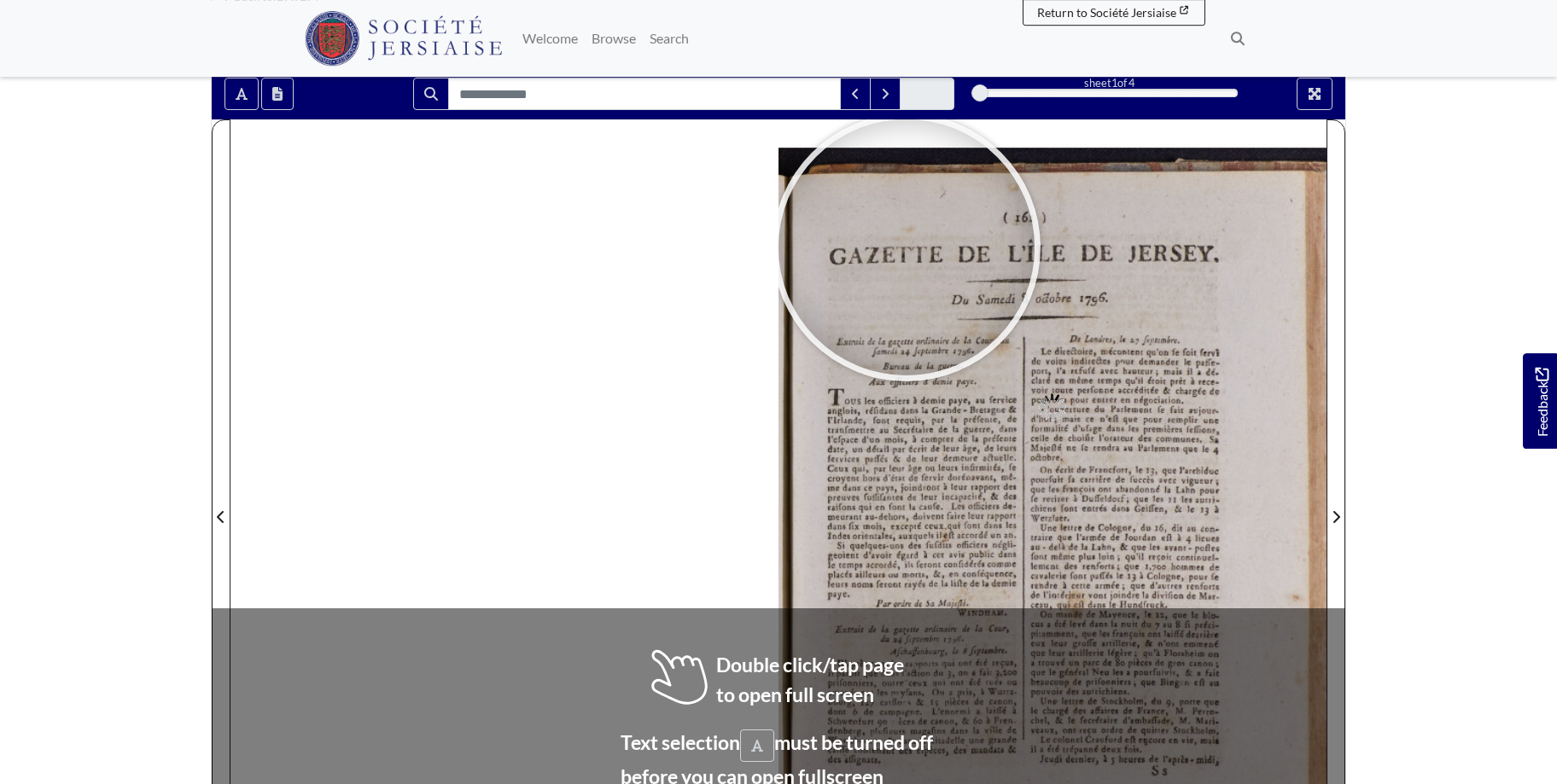
scroll to position [261, 0]
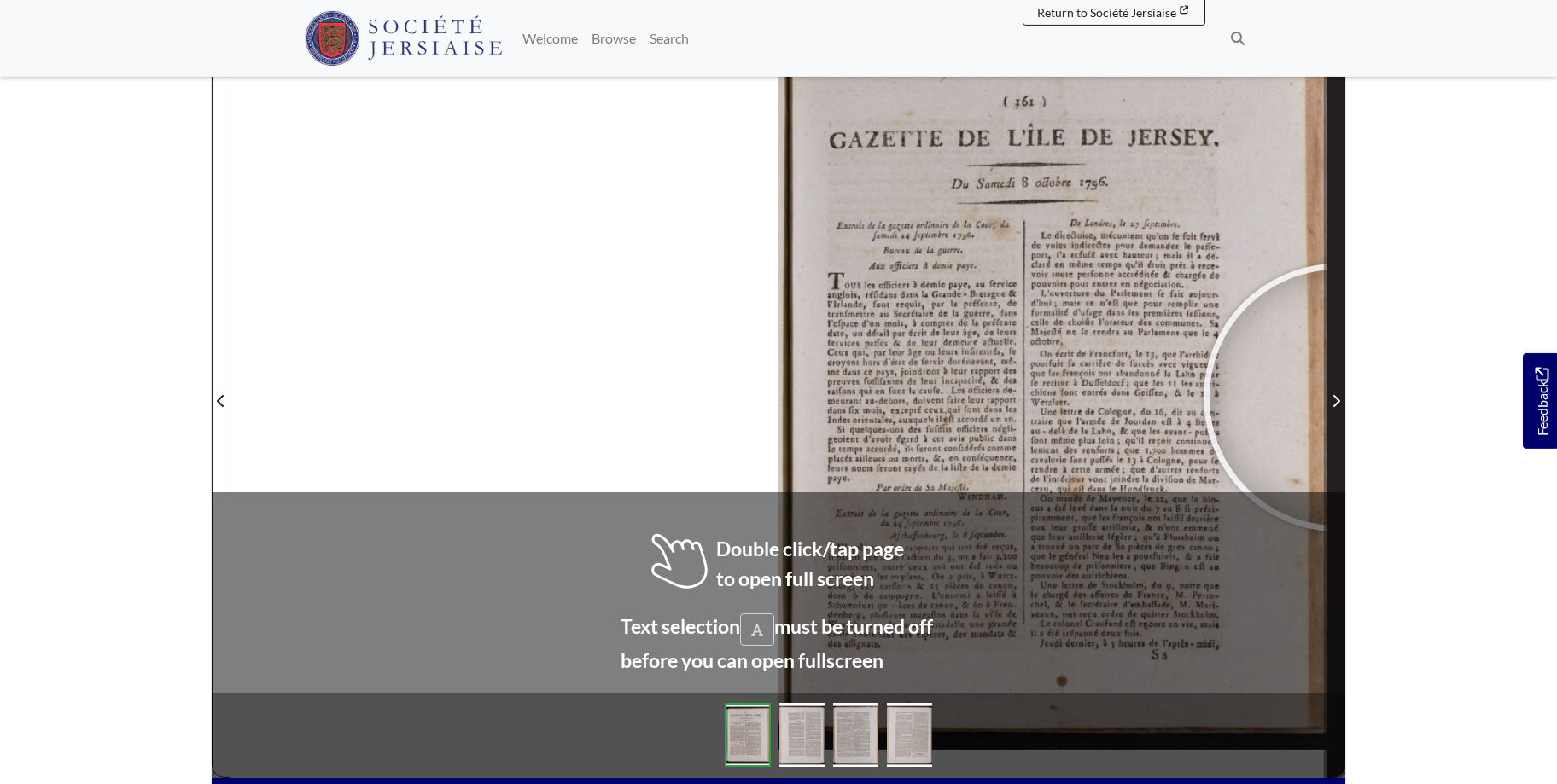
click at [1338, 398] on icon "Next Page" at bounding box center [1335, 401] width 9 height 13
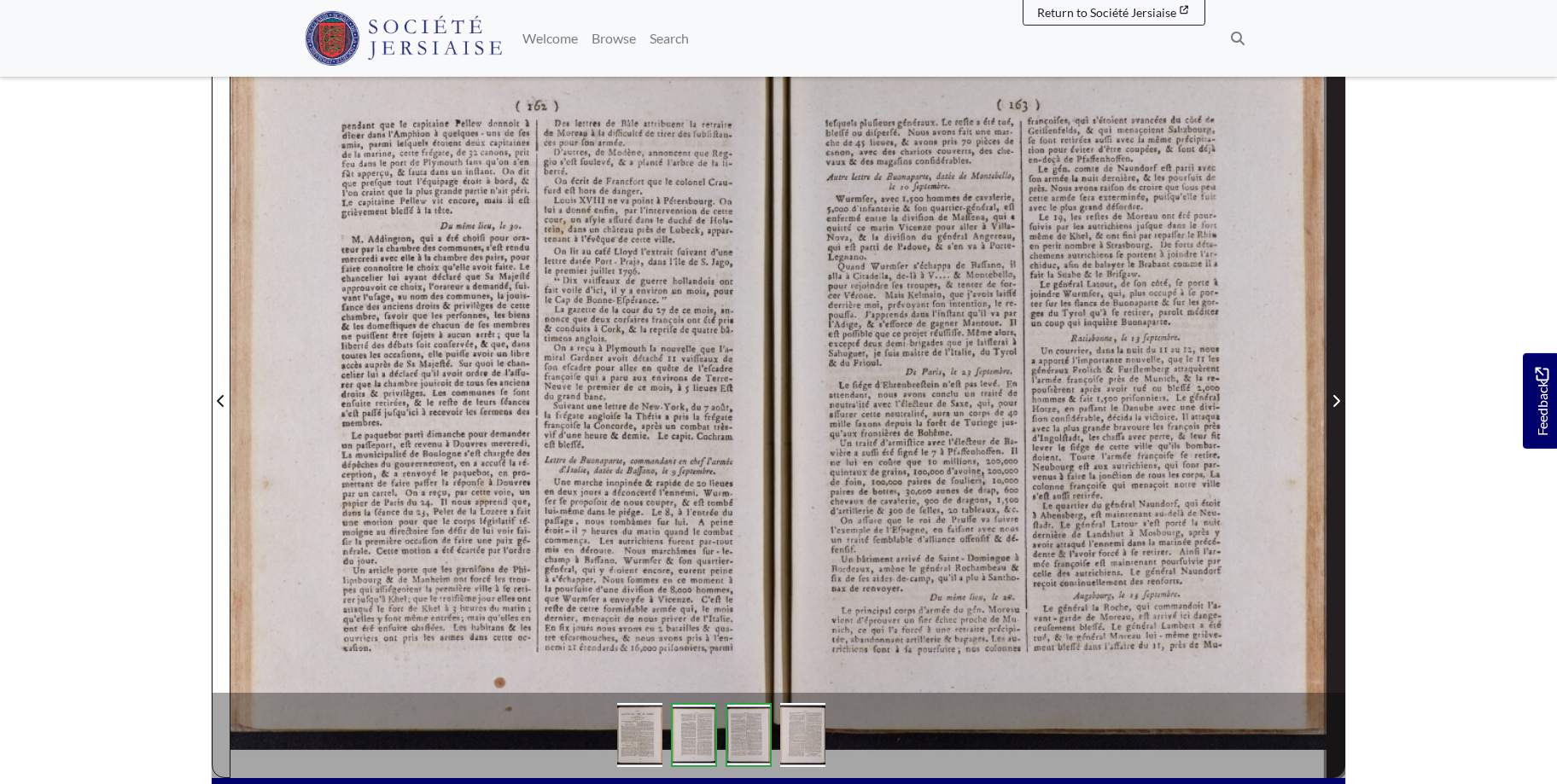
click at [1329, 393] on span "Next Page" at bounding box center [1336, 401] width 17 height 20
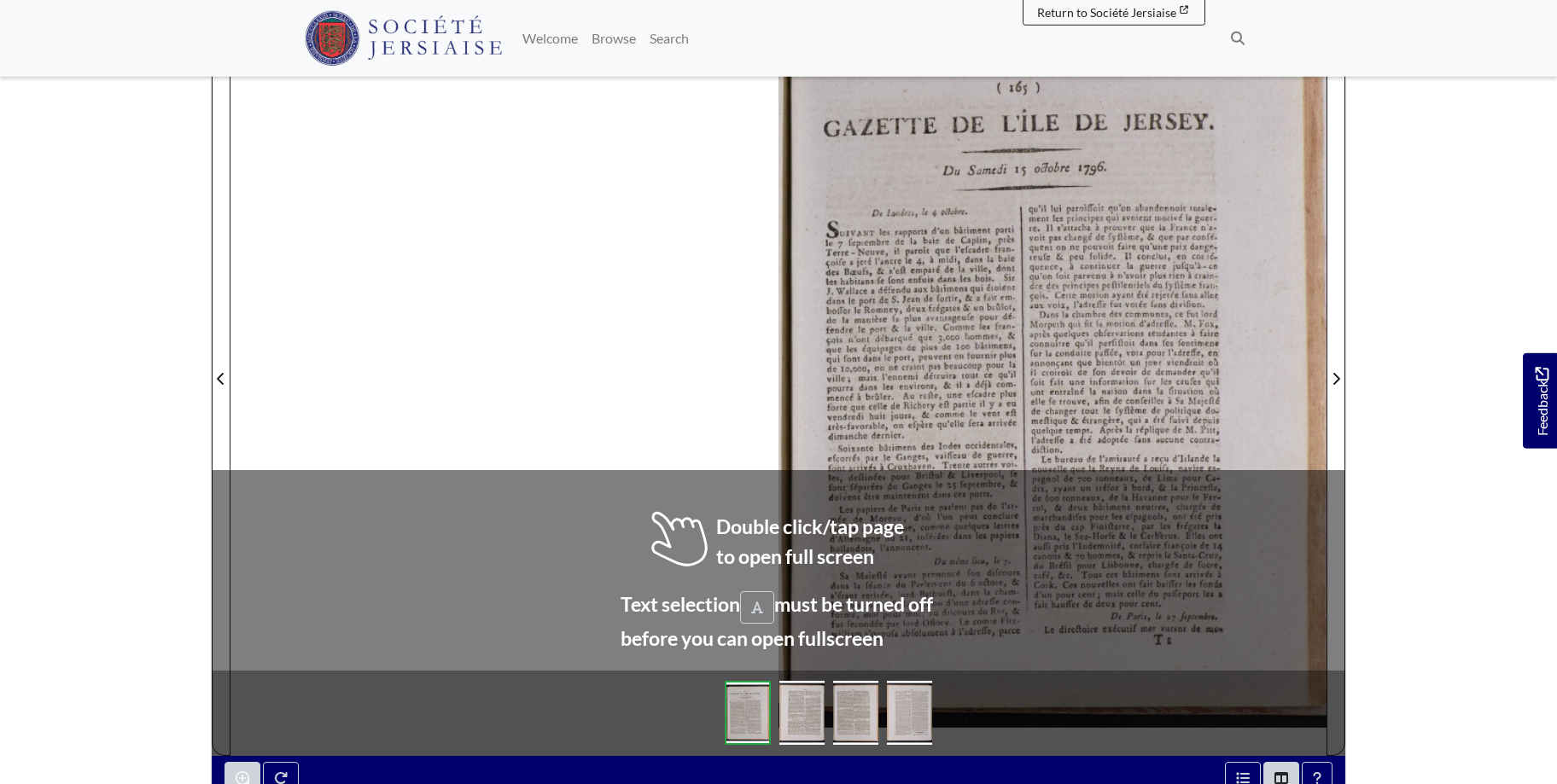
scroll to position [285, 0]
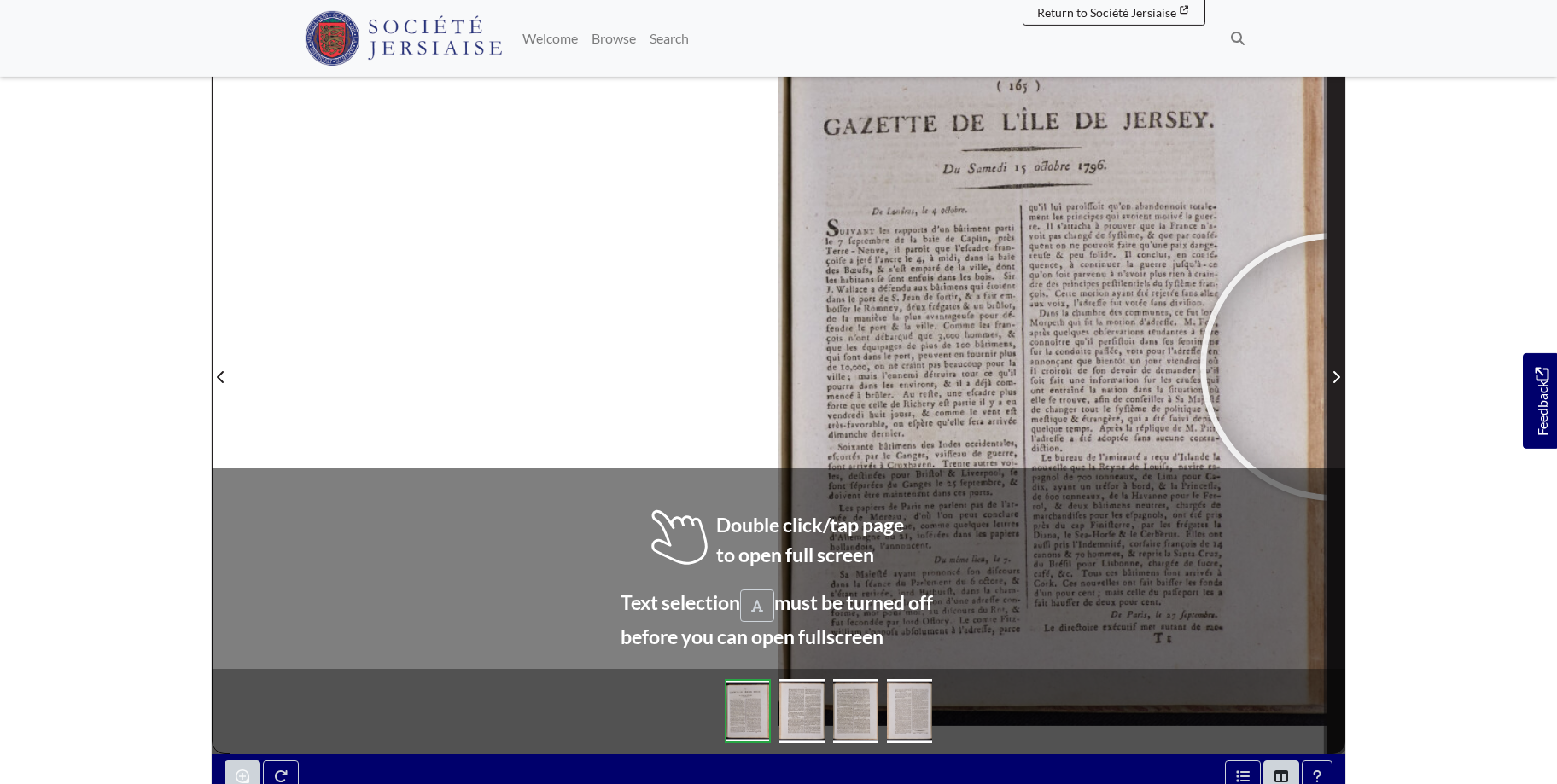
click at [1334, 367] on span "Next Page" at bounding box center [1336, 367] width 17 height 773
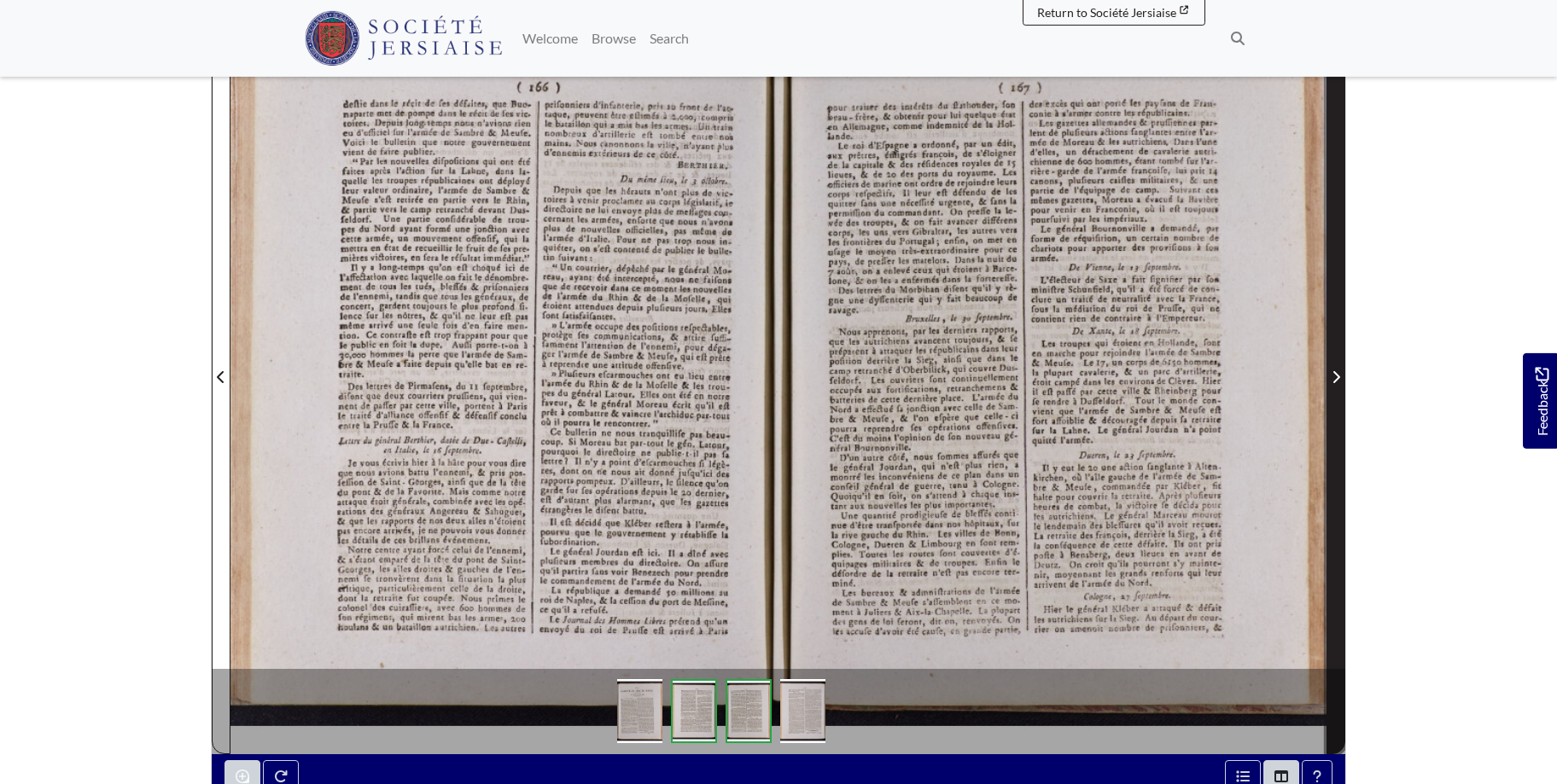
click at [1334, 366] on span "Next Page" at bounding box center [1336, 367] width 17 height 773
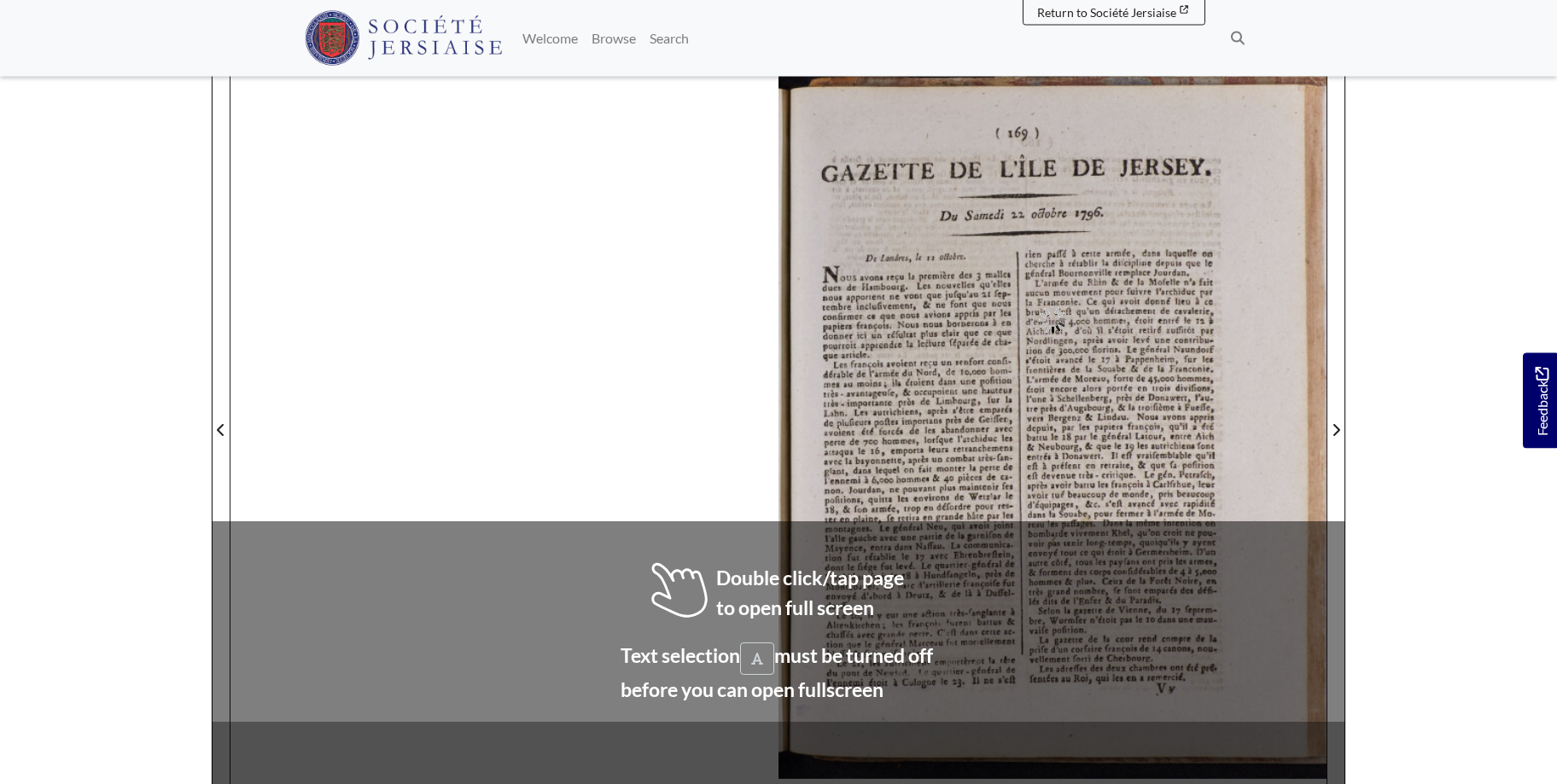
scroll to position [272, 0]
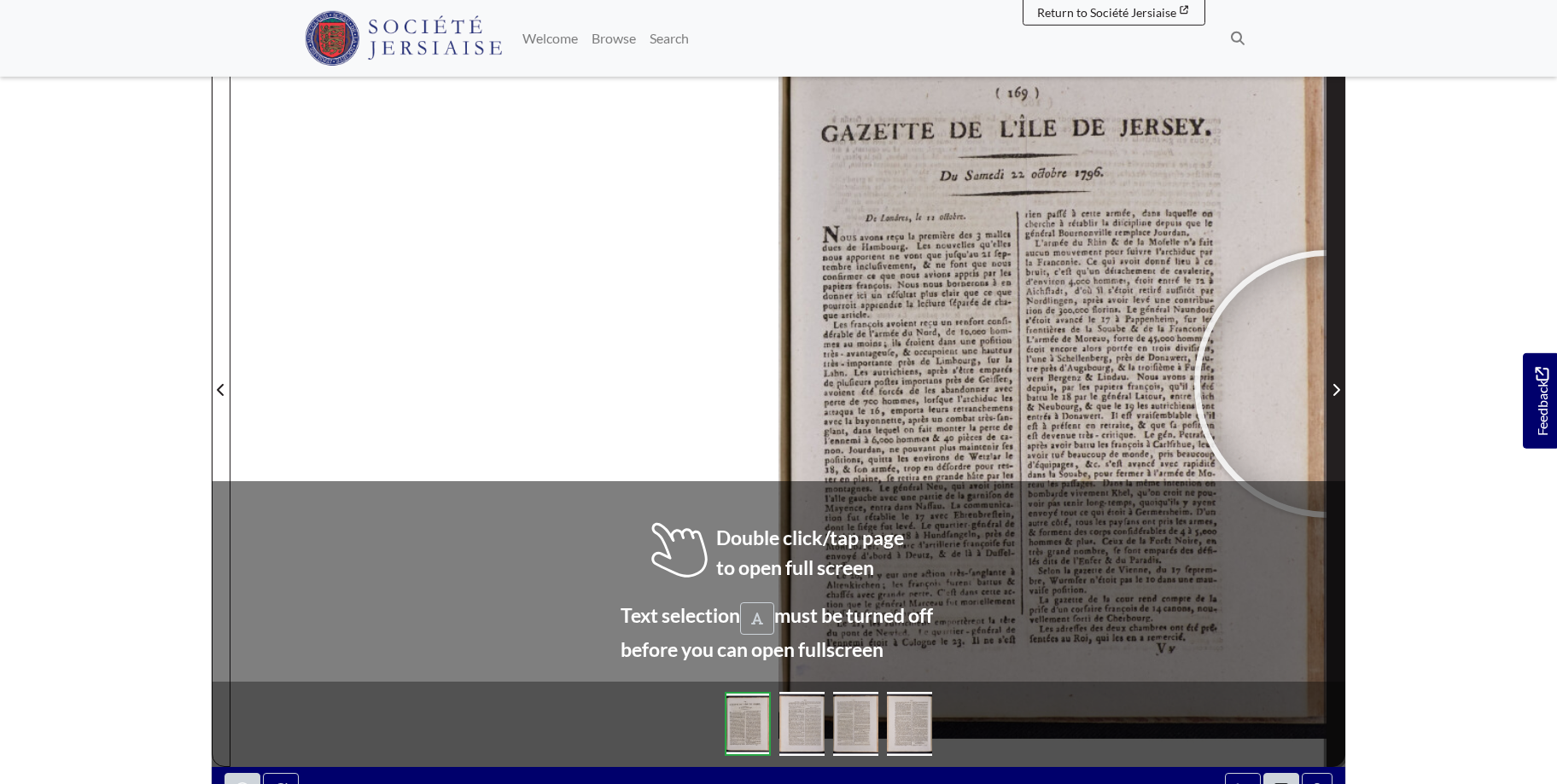
click at [1328, 384] on span "Next Page" at bounding box center [1336, 389] width 17 height 20
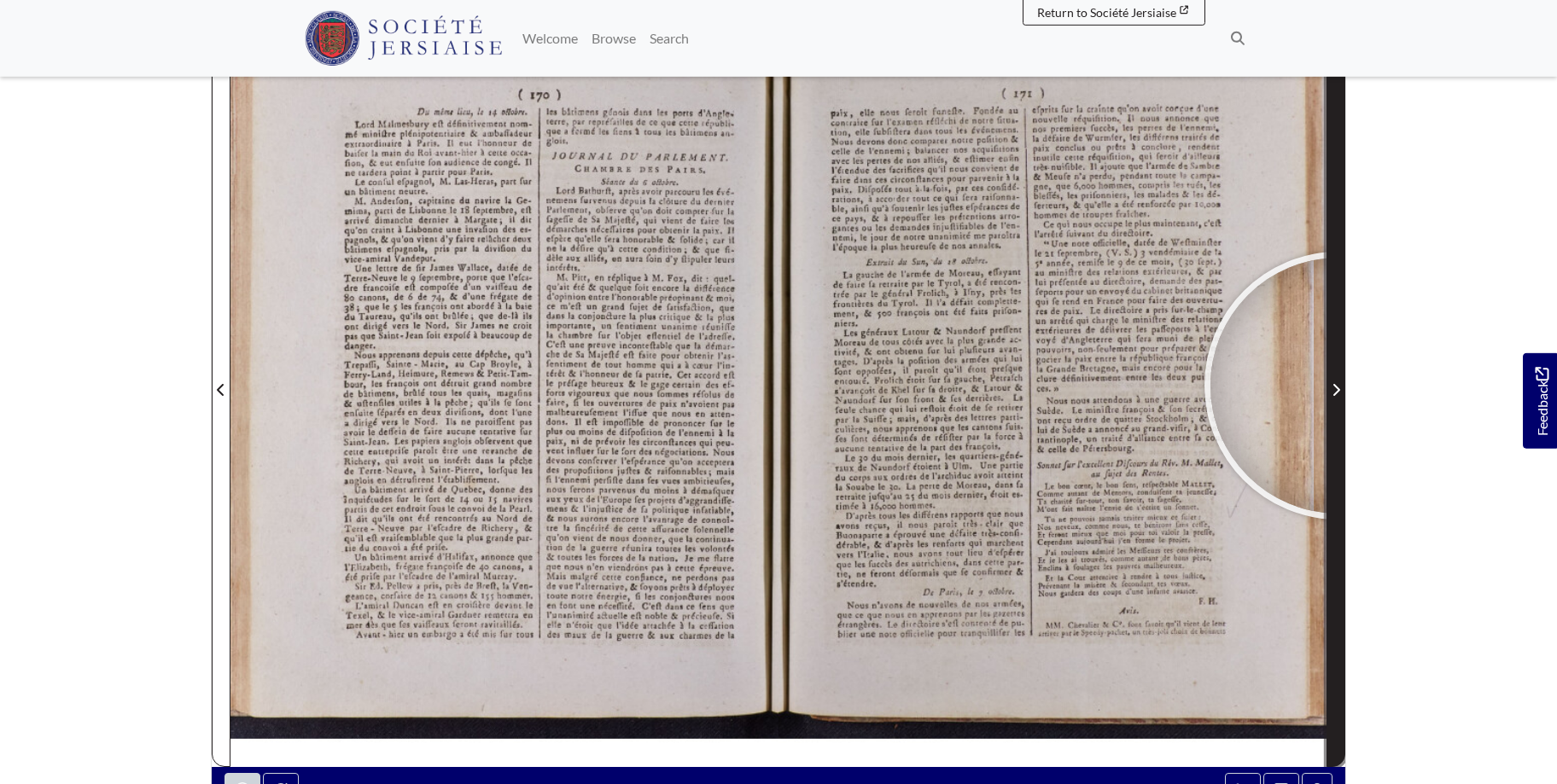
click at [1339, 385] on icon "Next Page" at bounding box center [1335, 390] width 9 height 13
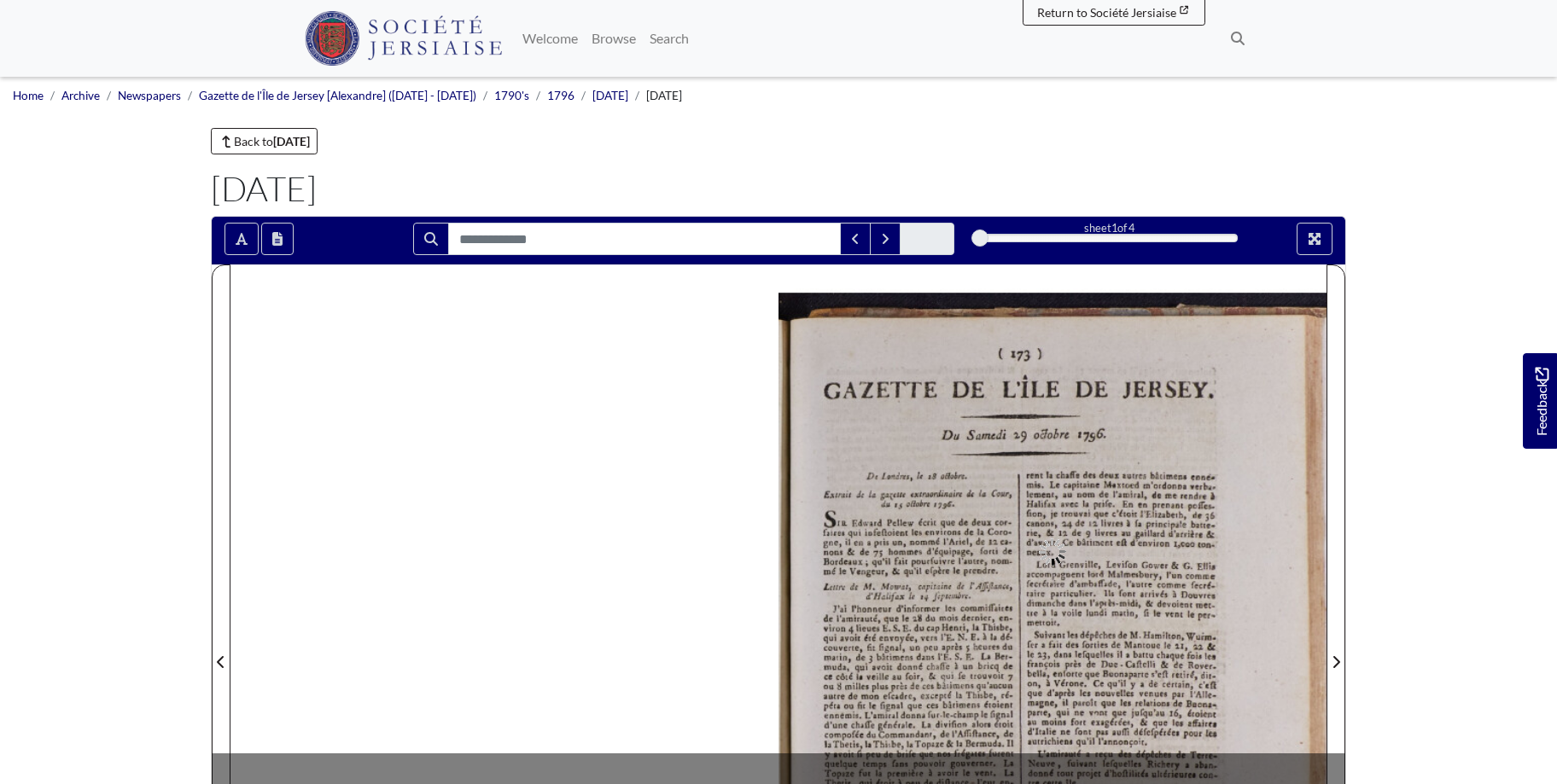
scroll to position [266, 0]
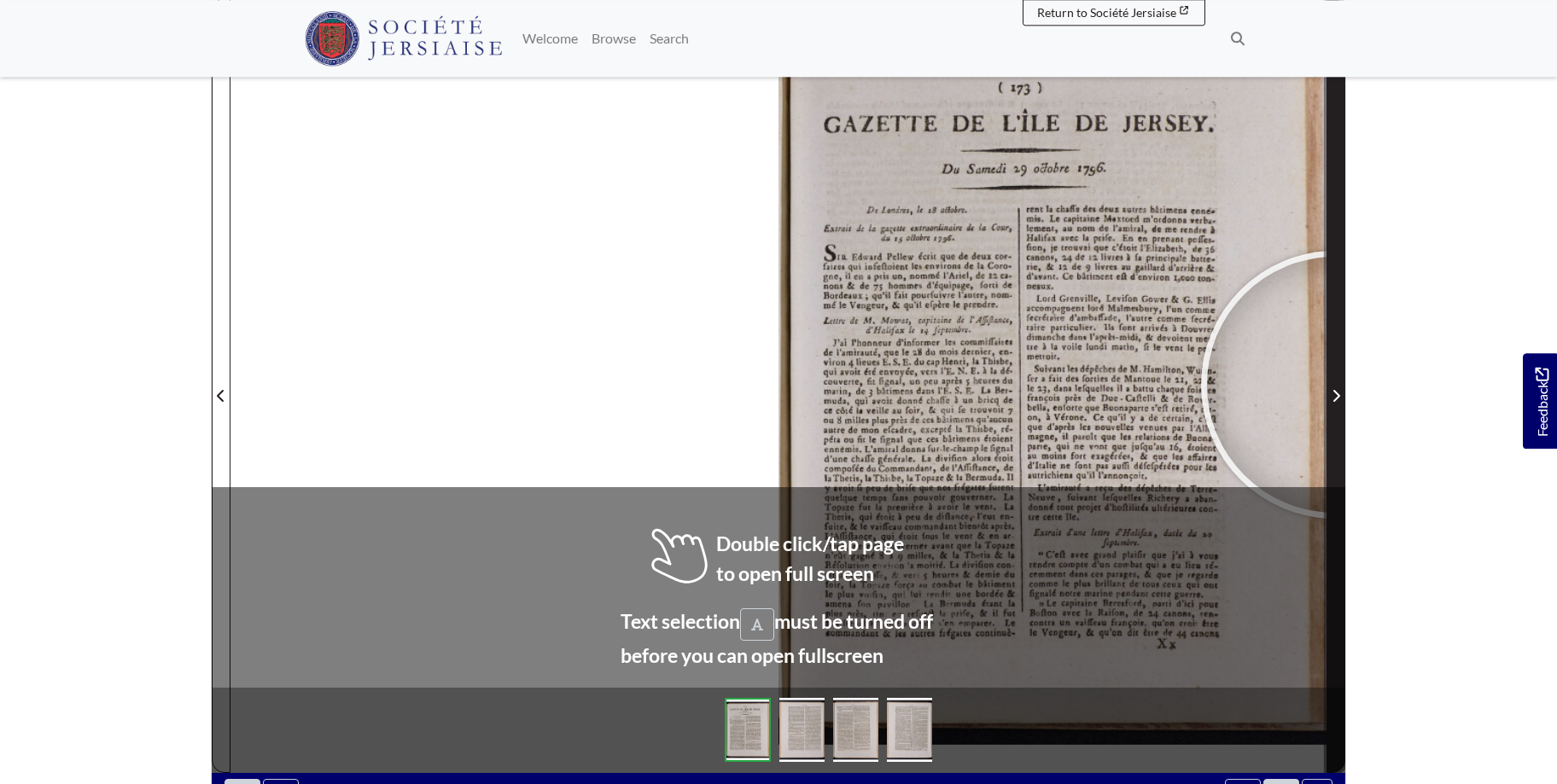
click at [1335, 385] on span "Next Page" at bounding box center [1336, 385] width 17 height 773
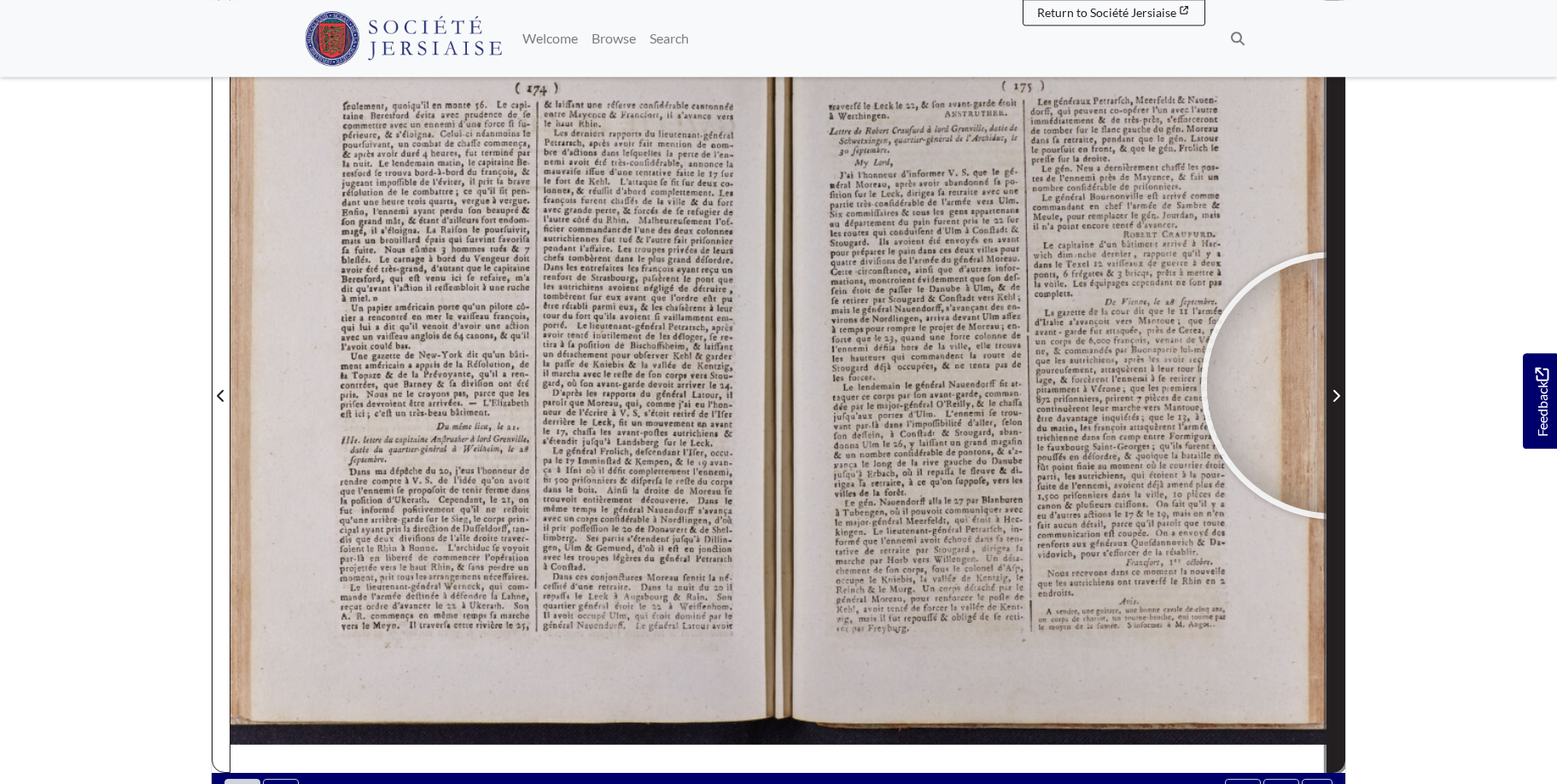
click at [1335, 385] on span "Next Page" at bounding box center [1336, 385] width 17 height 773
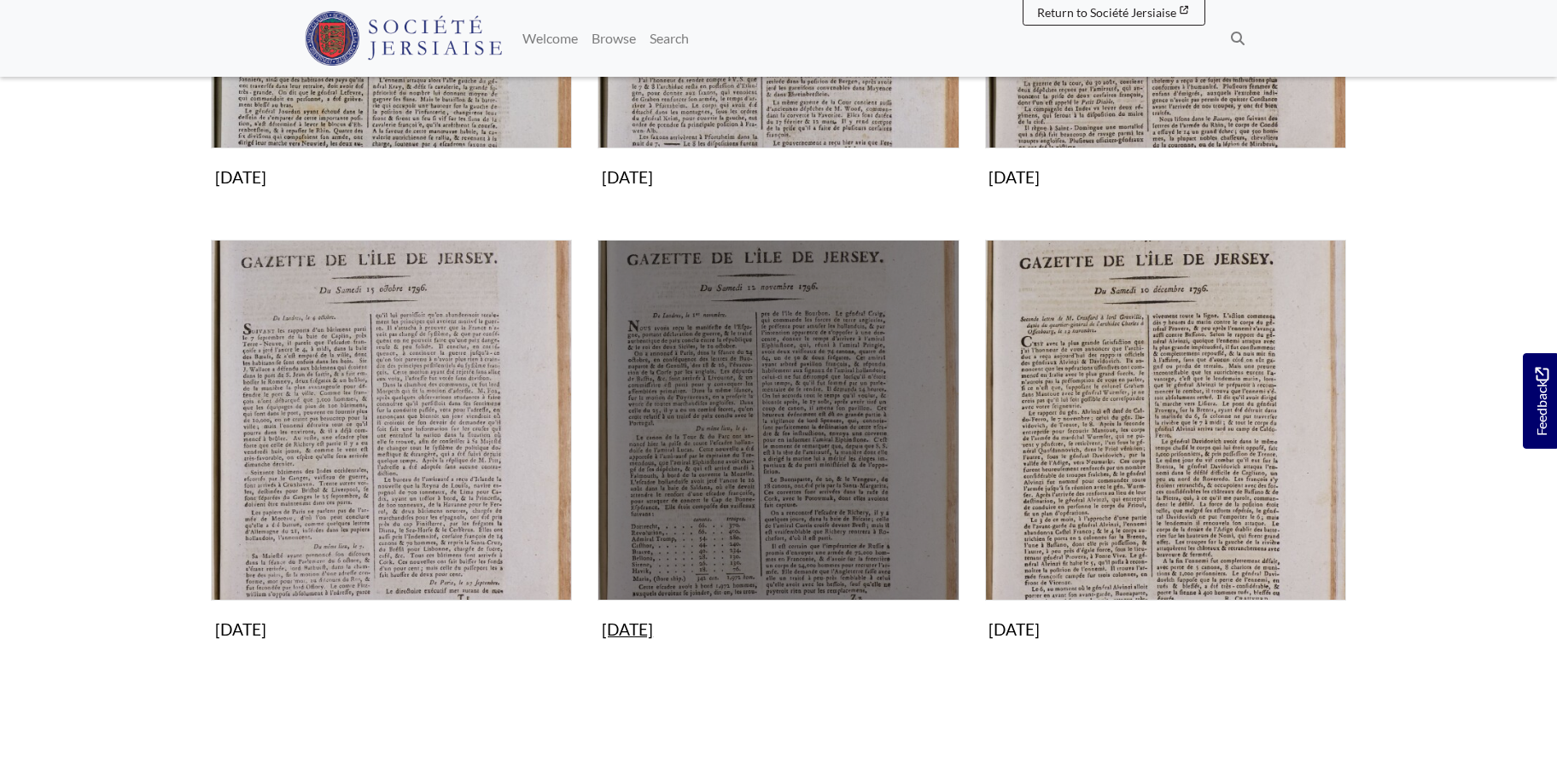
scroll to position [1480, 0]
click at [792, 529] on img "Subcollection" at bounding box center [778, 421] width 361 height 361
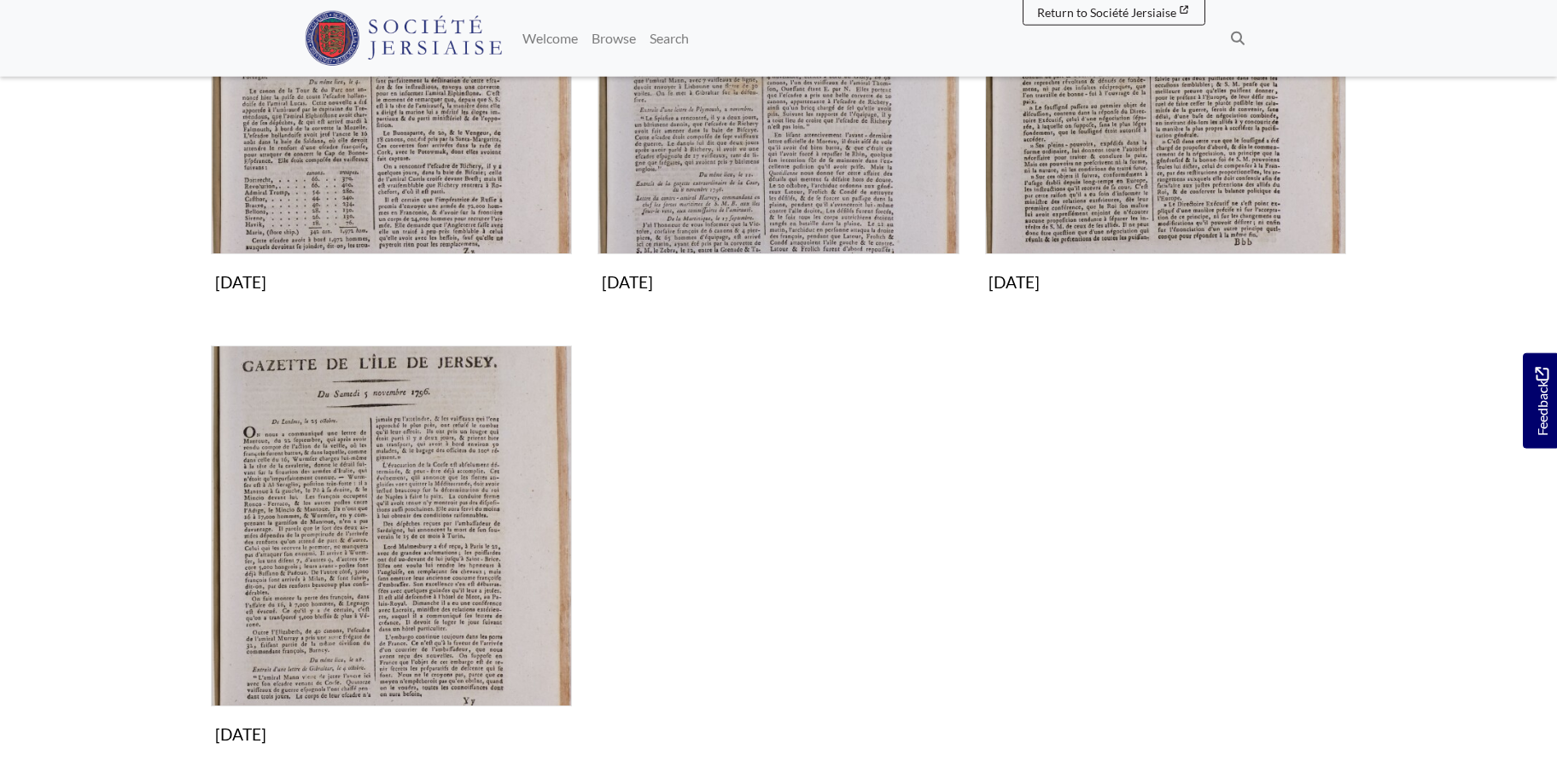
scroll to position [471, 0]
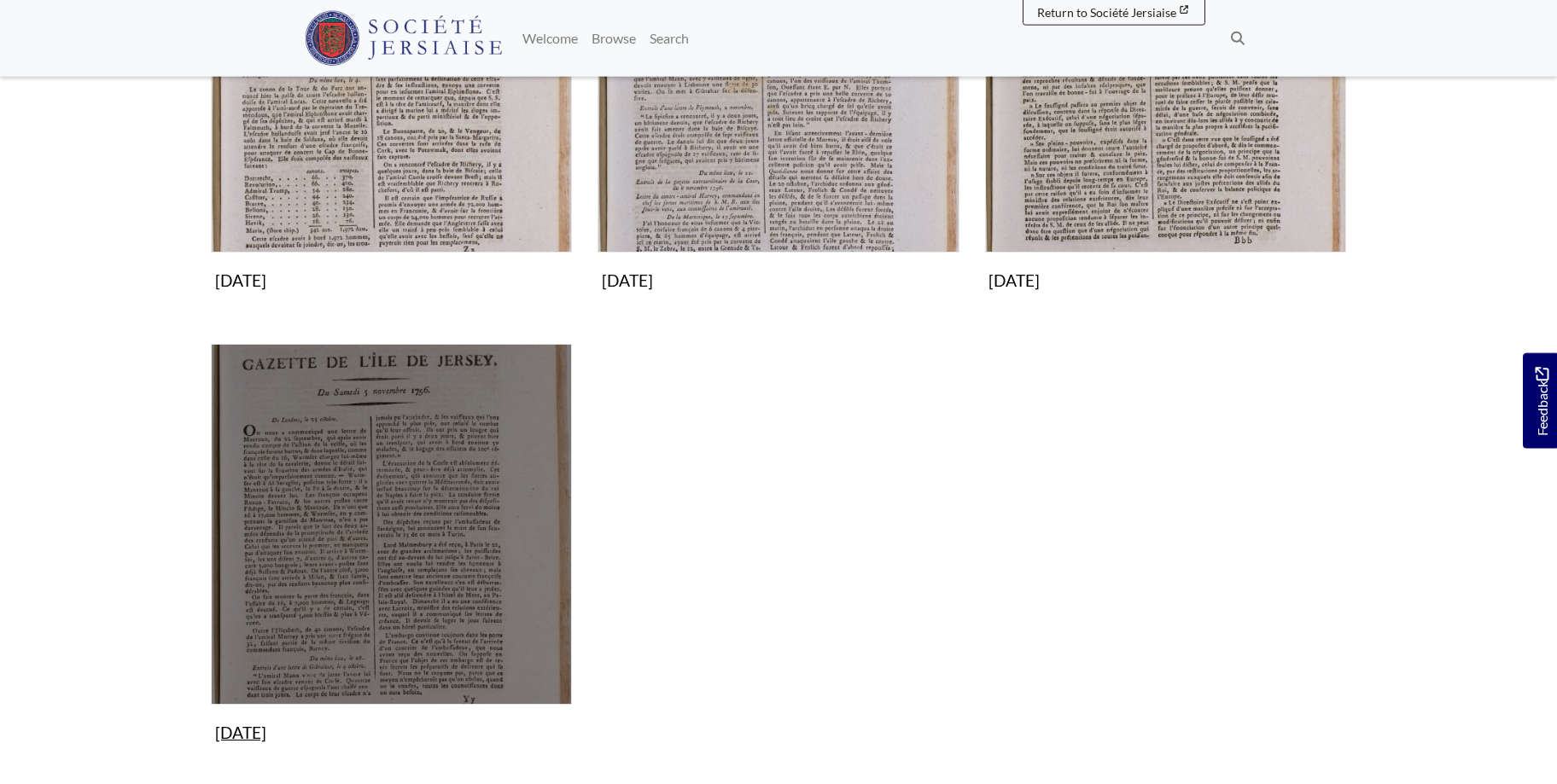
click at [455, 495] on img "Subcollection" at bounding box center [391, 525] width 361 height 361
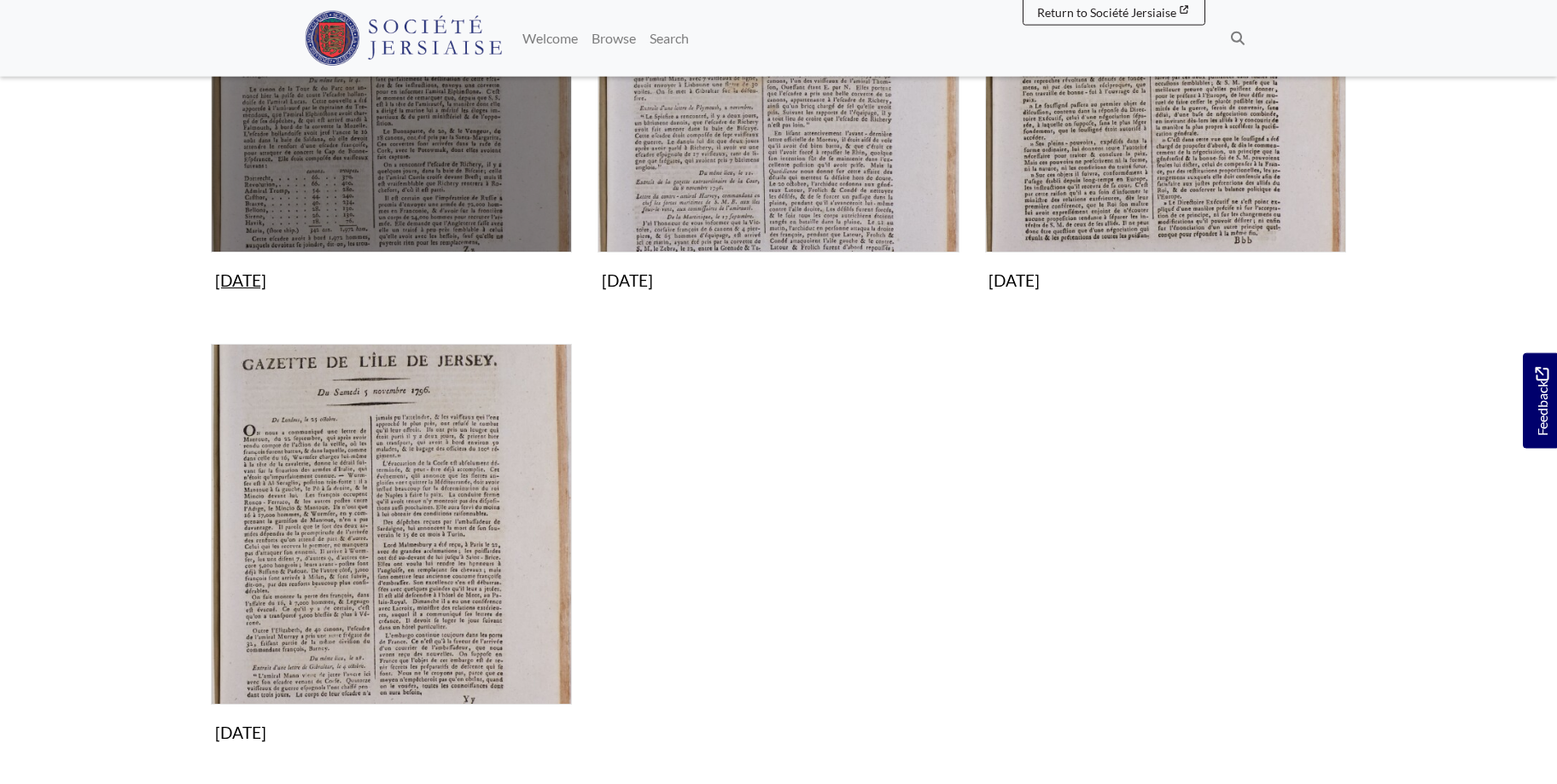
click at [408, 114] on img "Subcollection" at bounding box center [391, 72] width 361 height 361
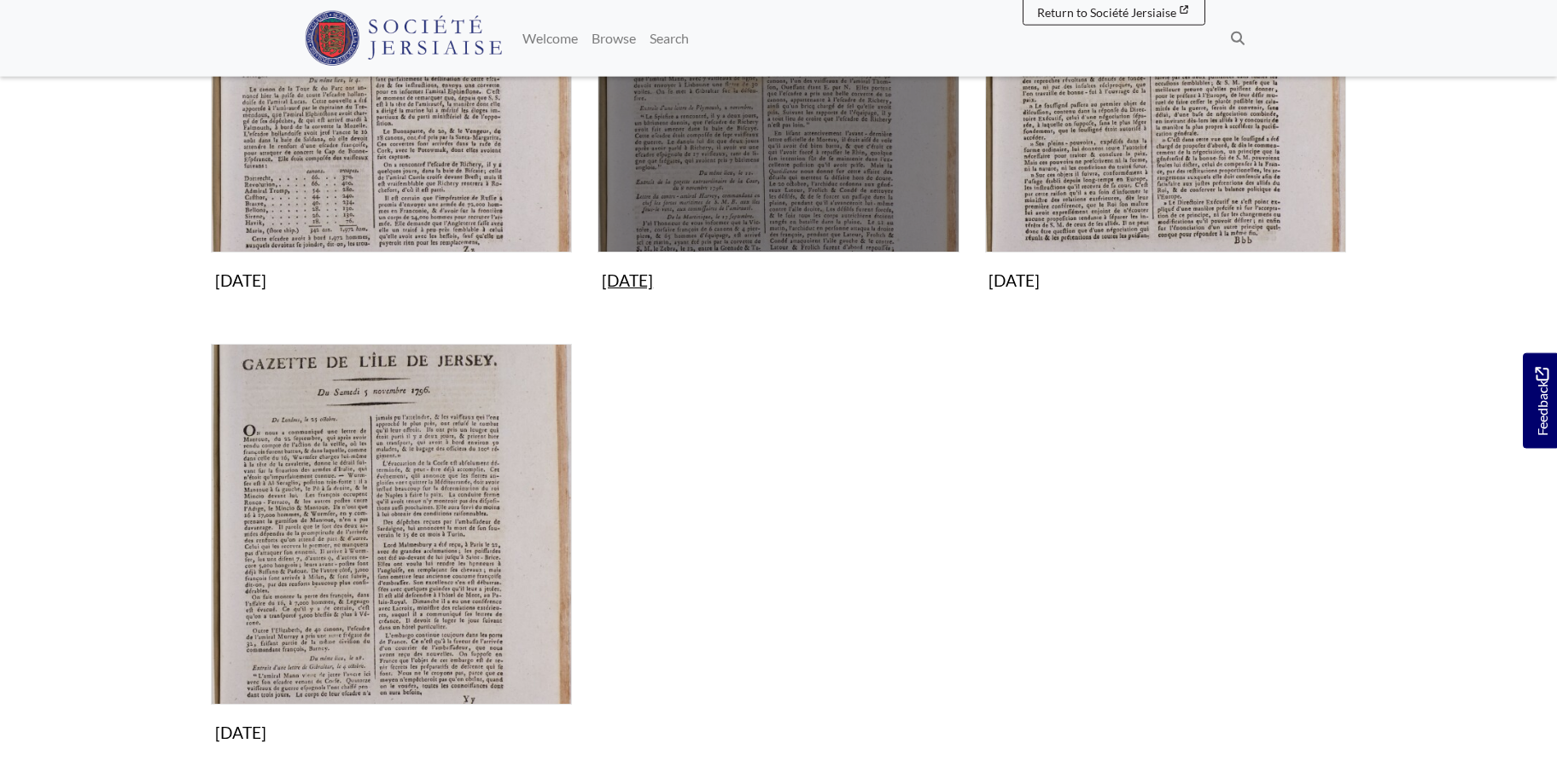
click at [864, 160] on img "Subcollection" at bounding box center [778, 72] width 361 height 361
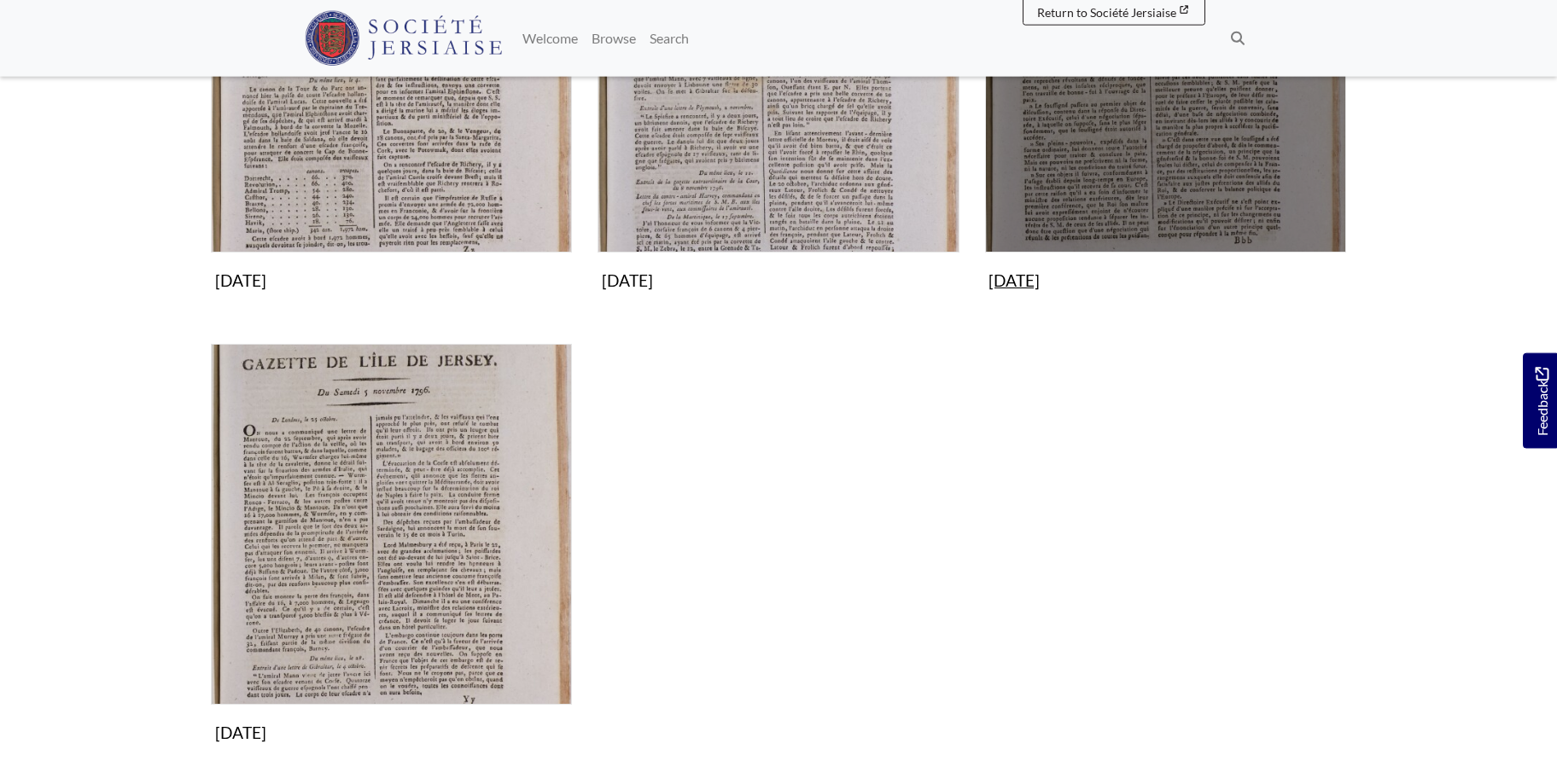
click at [1139, 157] on img "Subcollection" at bounding box center [1166, 72] width 361 height 361
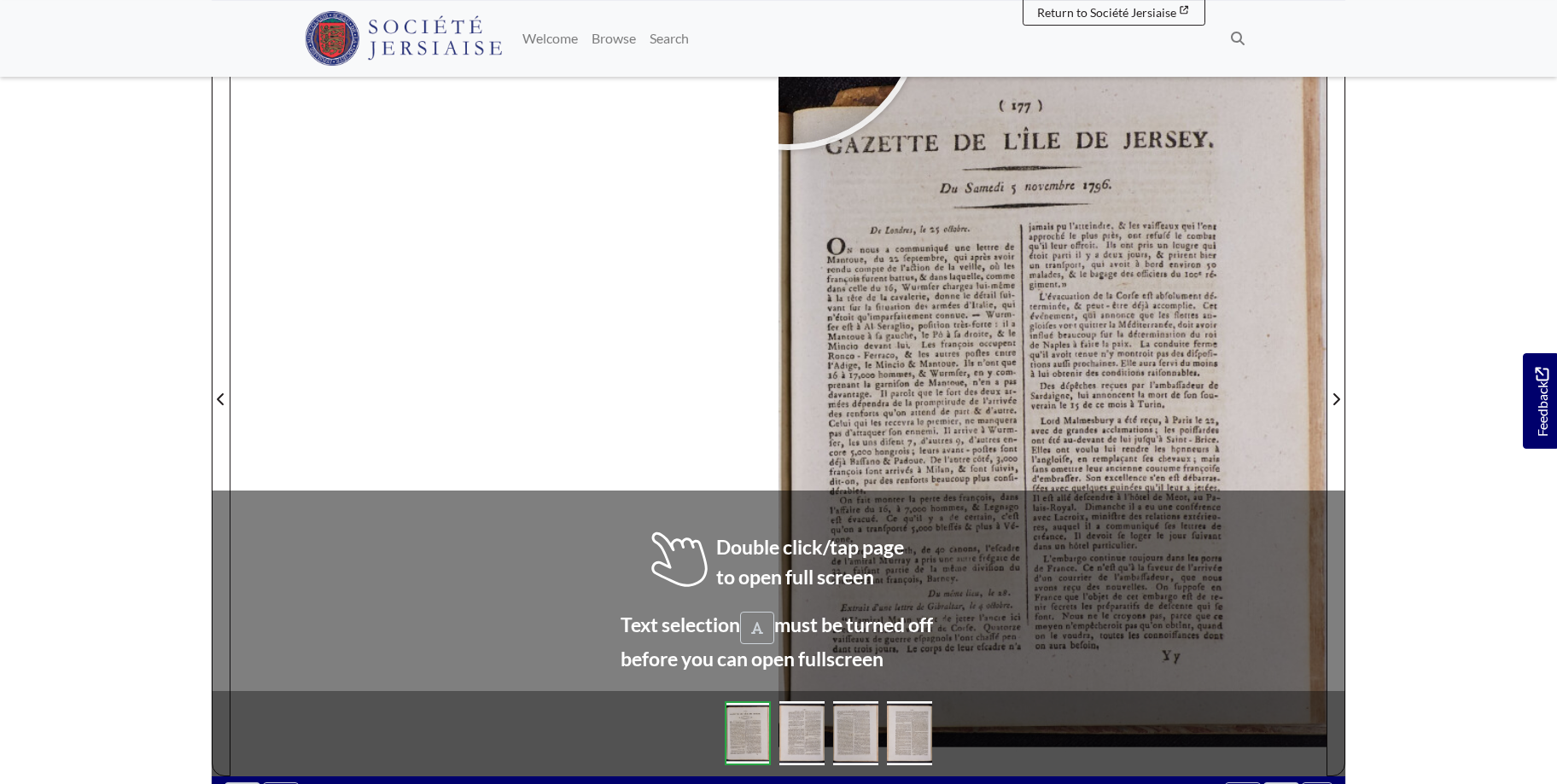
scroll to position [268, 0]
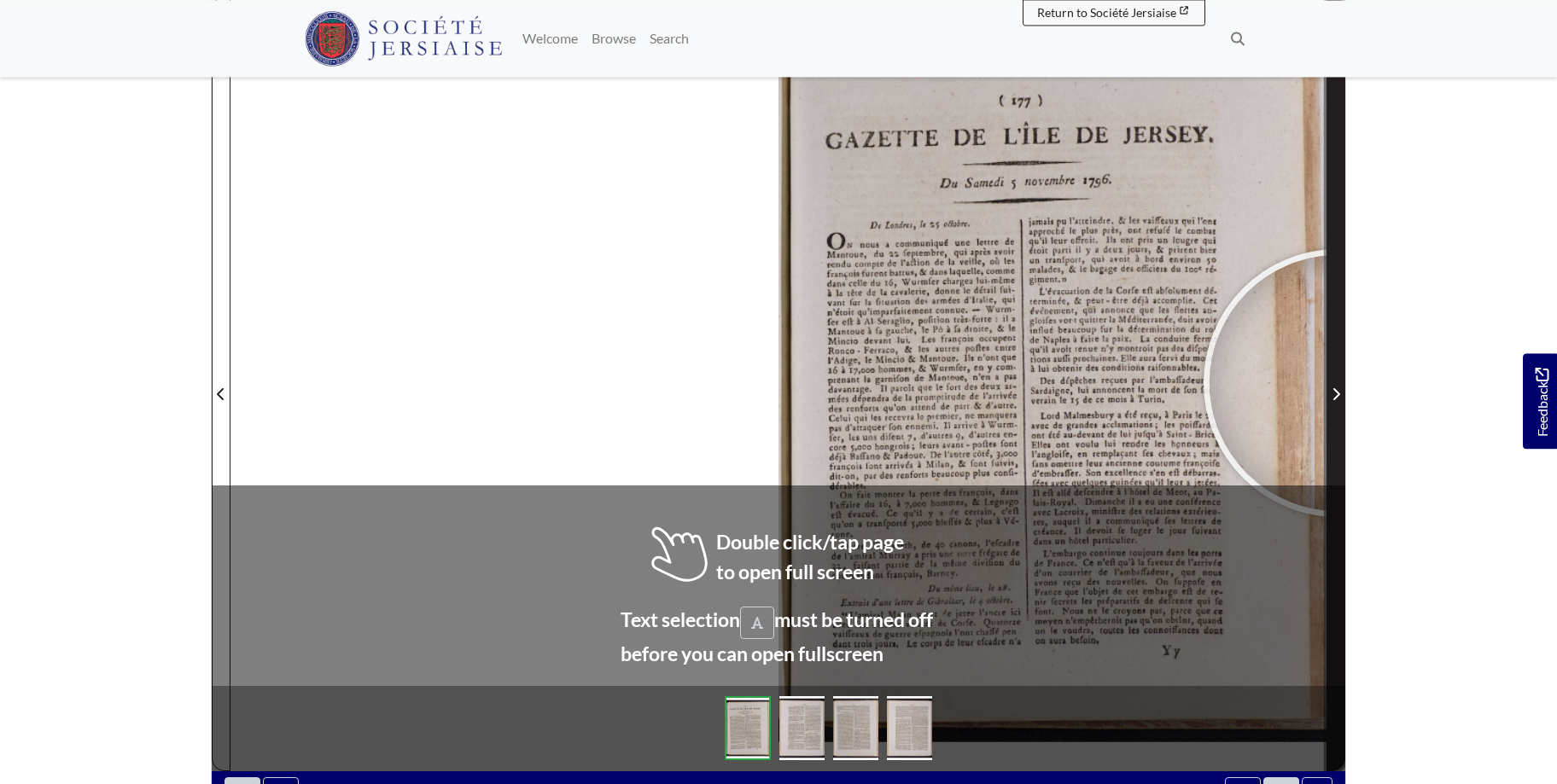
click at [1338, 383] on span "Next Page" at bounding box center [1336, 383] width 17 height 773
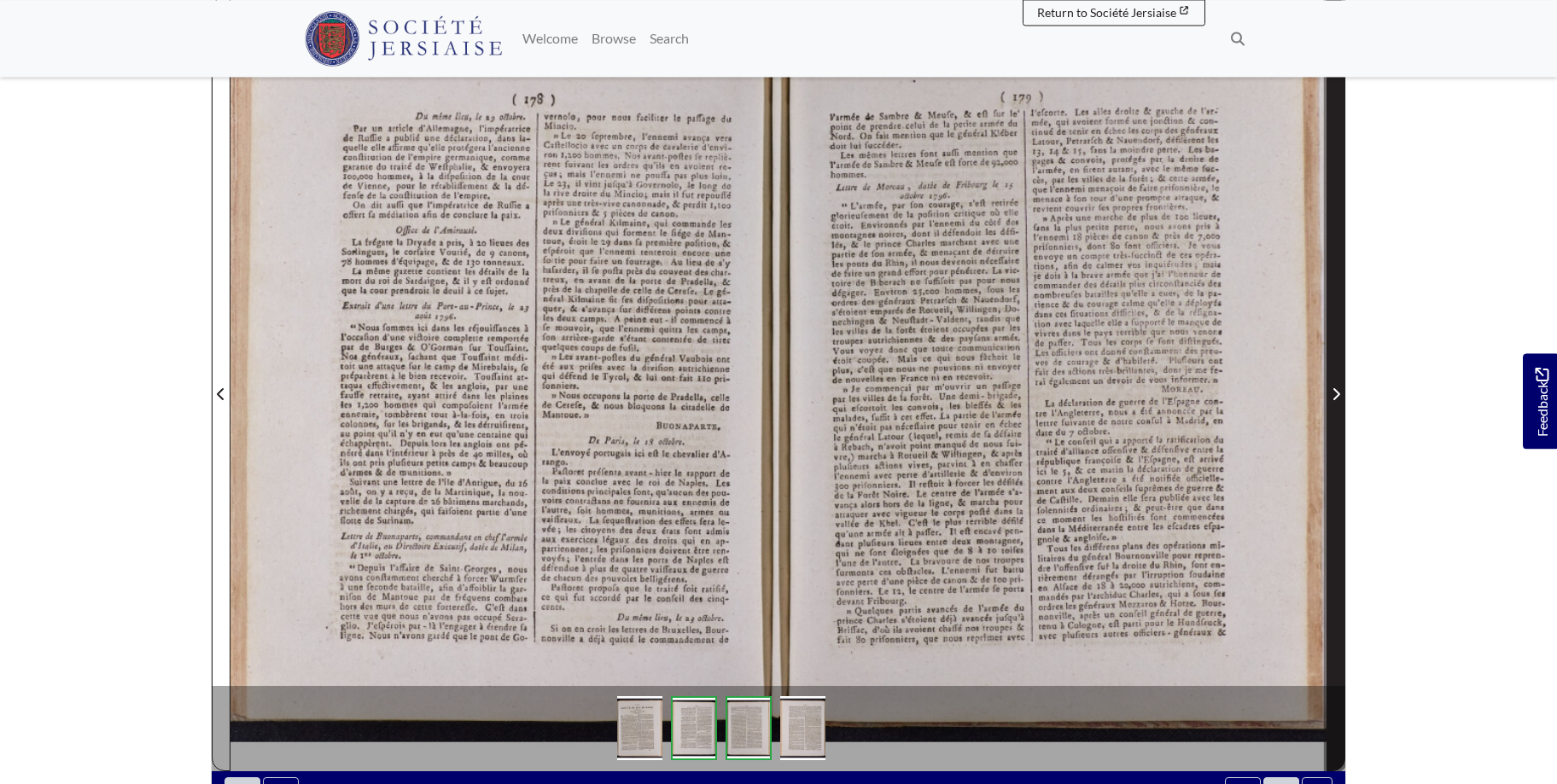
click at [1338, 383] on span "Next Page" at bounding box center [1336, 383] width 17 height 773
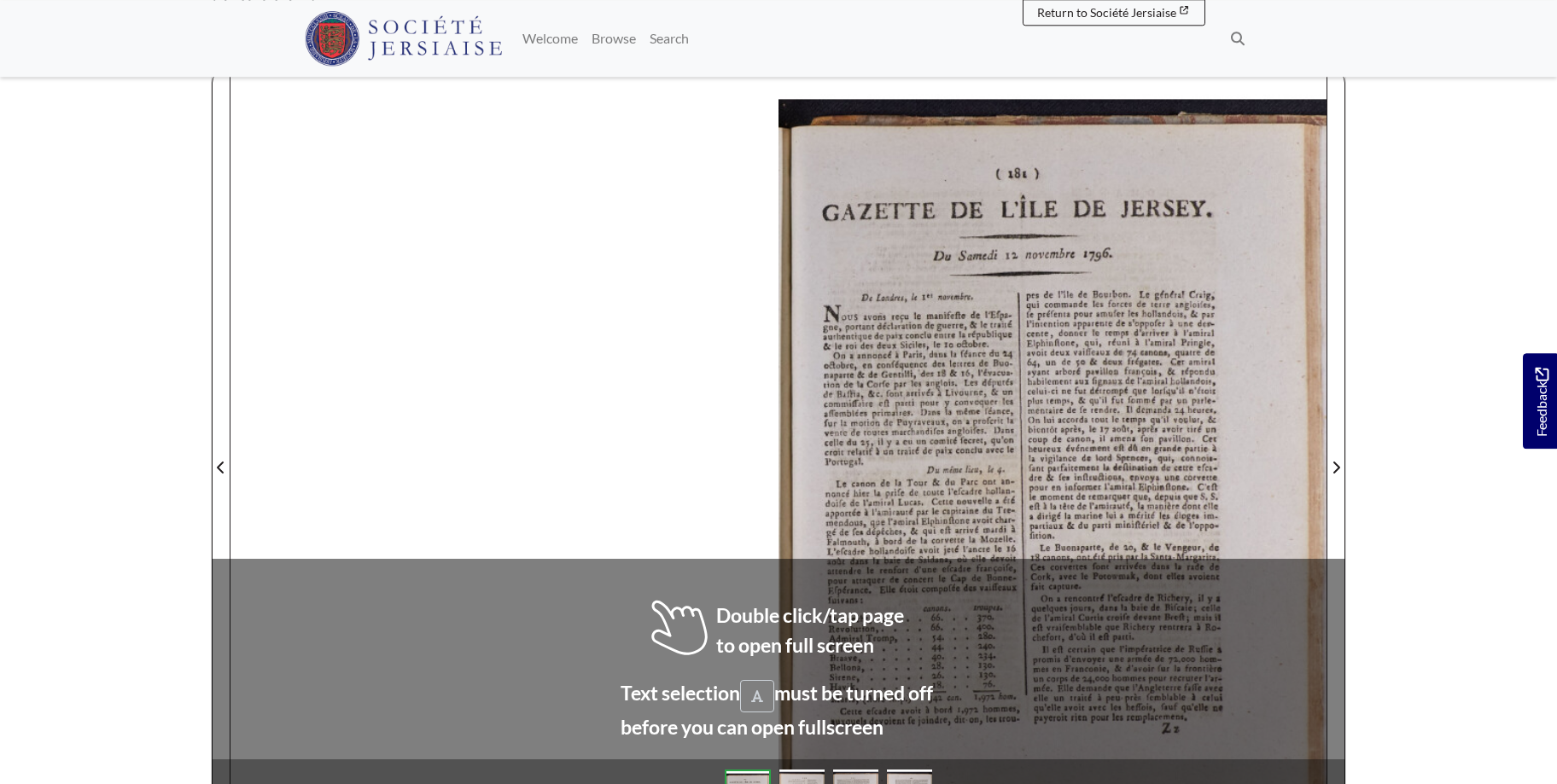
scroll to position [242, 0]
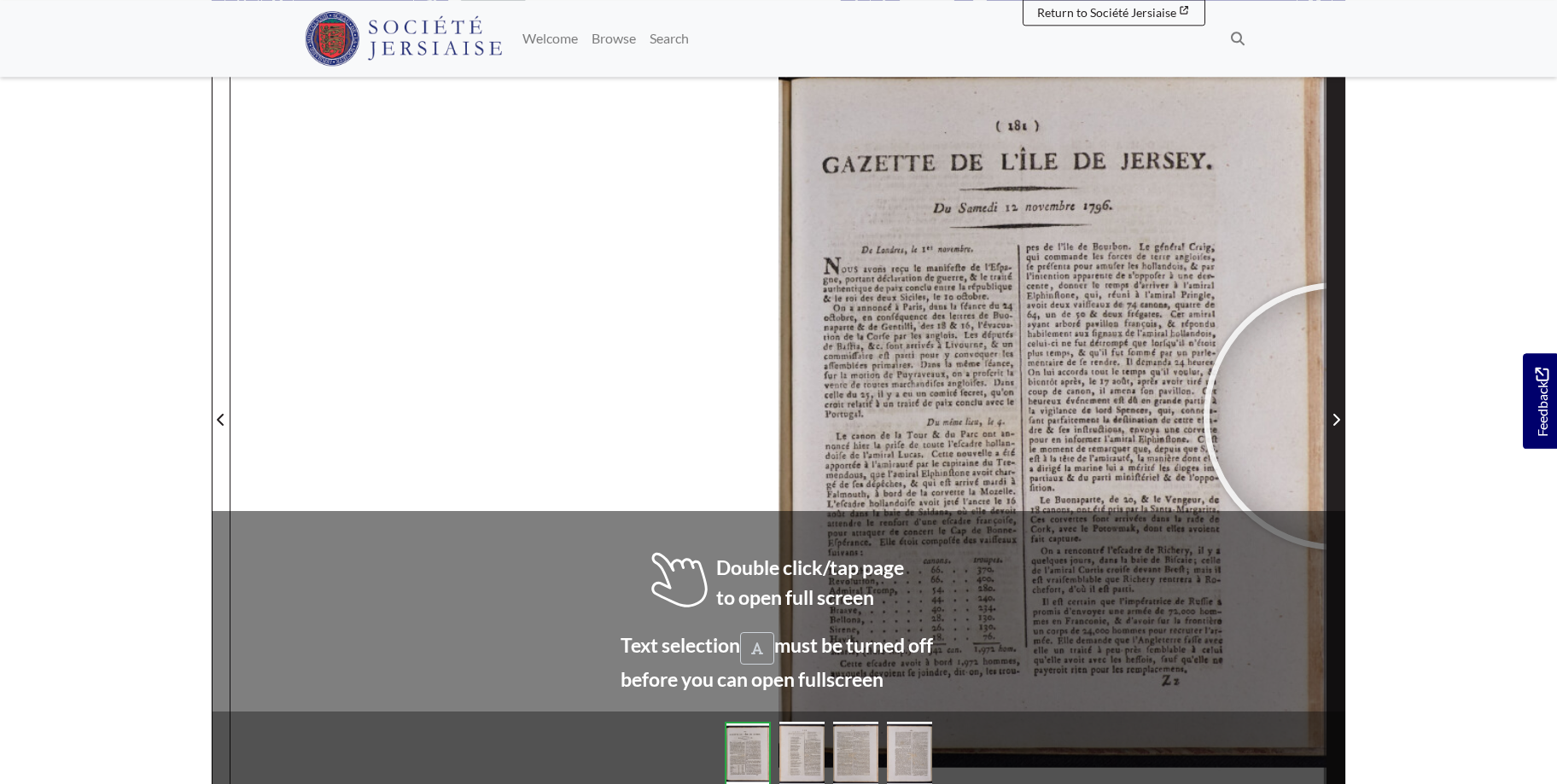
click at [1338, 416] on icon "Next Page" at bounding box center [1335, 420] width 9 height 13
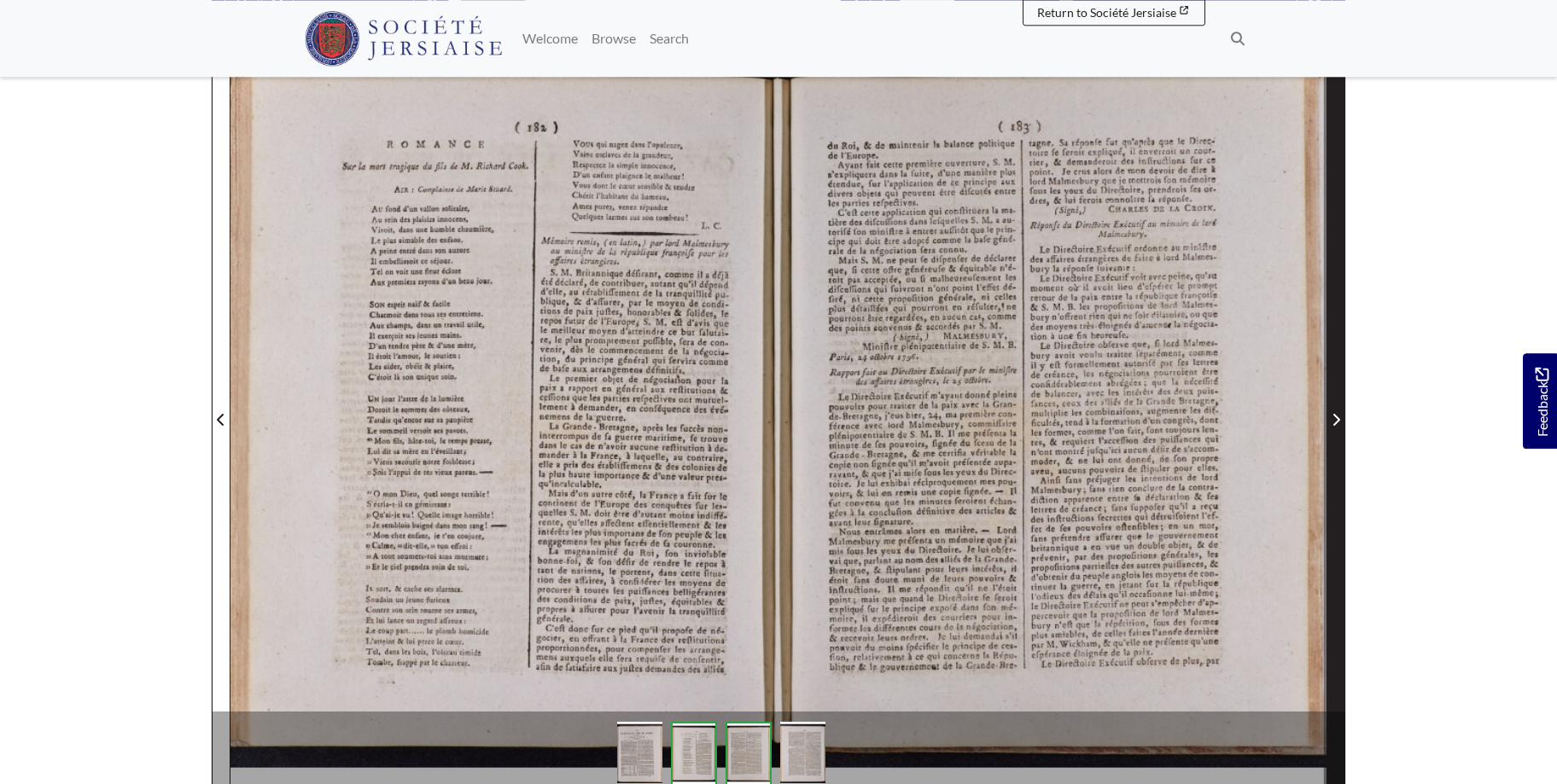
click at [1338, 416] on icon "Next Page" at bounding box center [1335, 420] width 9 height 13
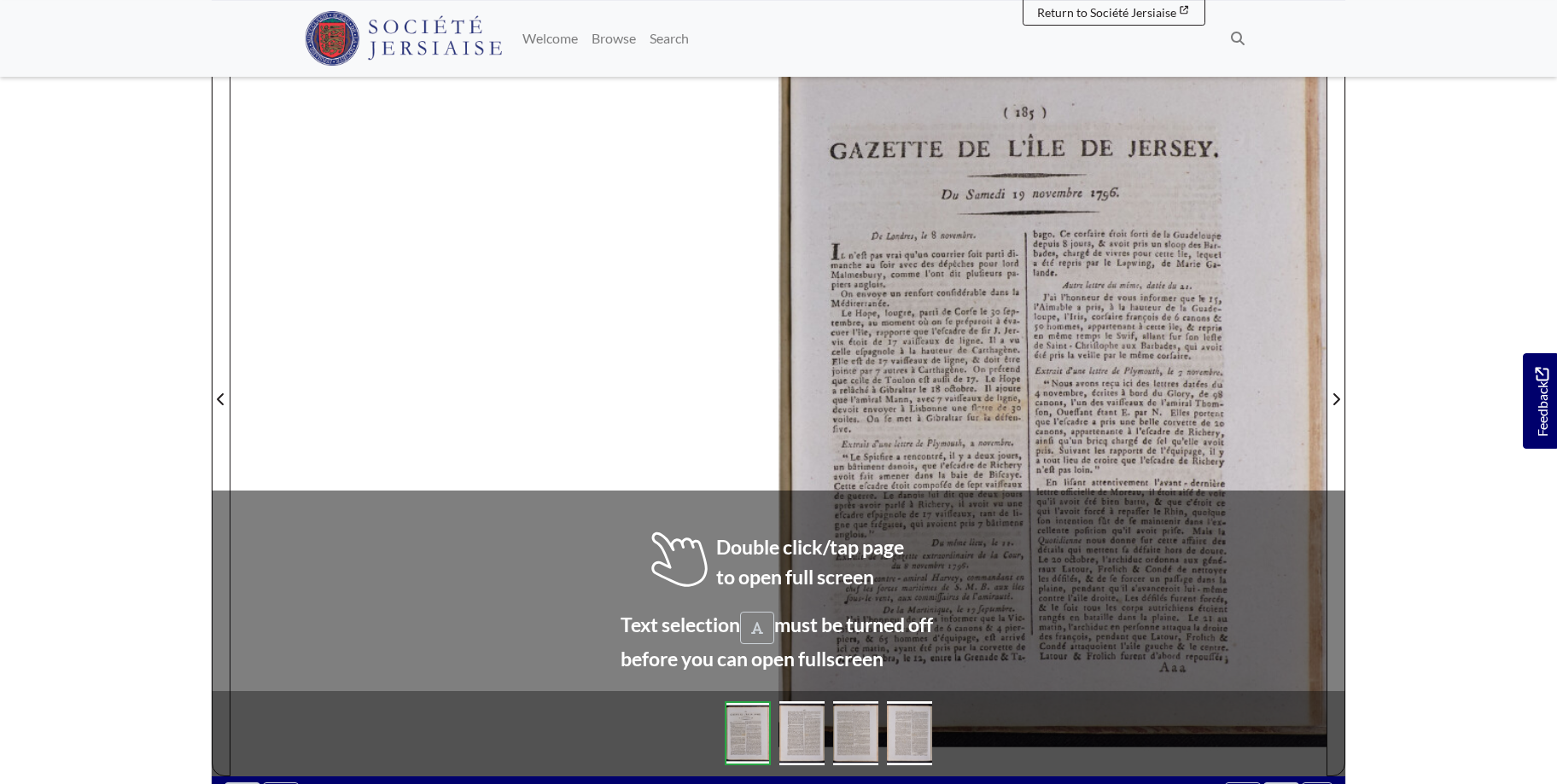
scroll to position [268, 0]
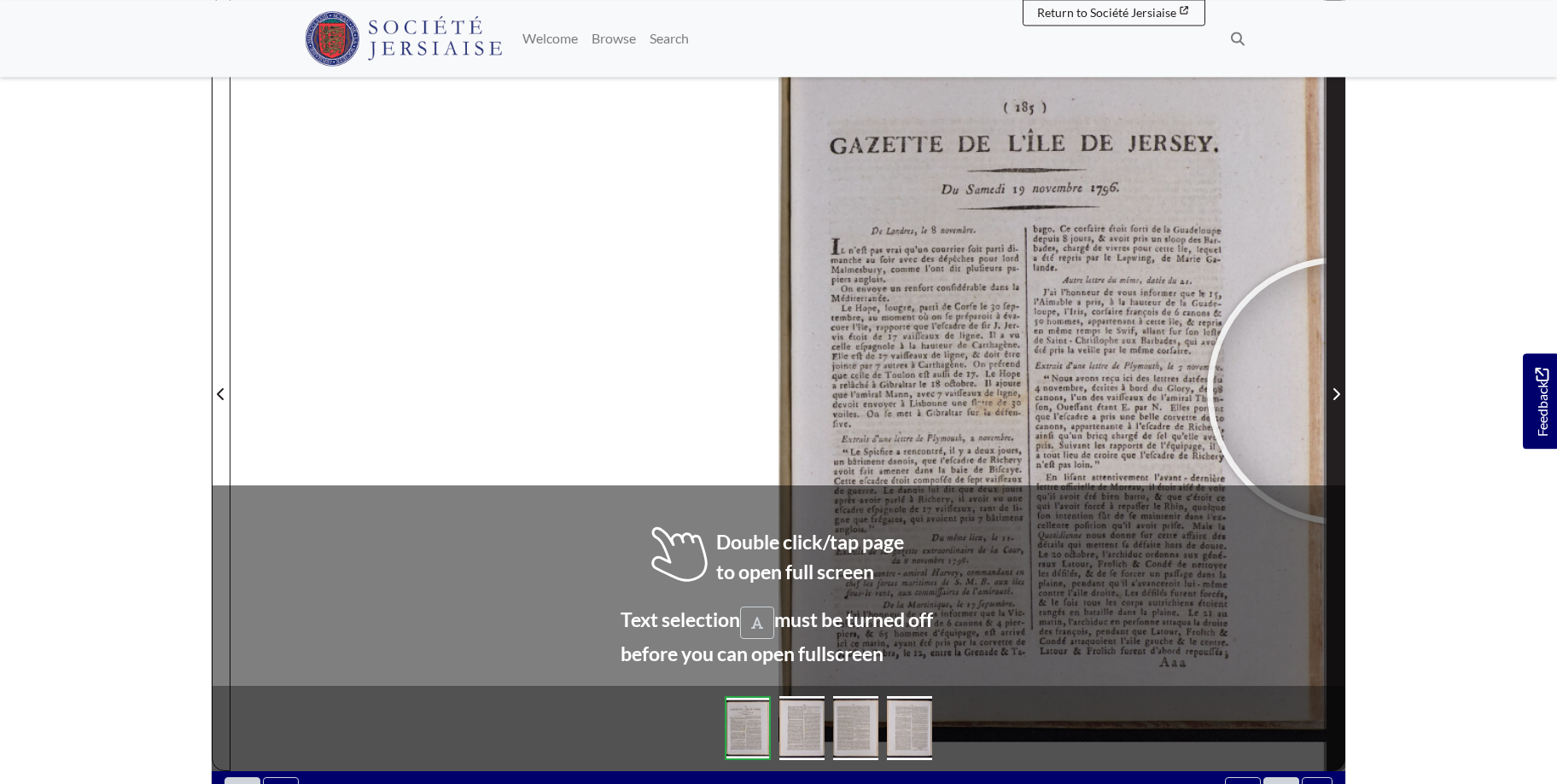
click at [1341, 391] on span "Next Page" at bounding box center [1336, 394] width 17 height 20
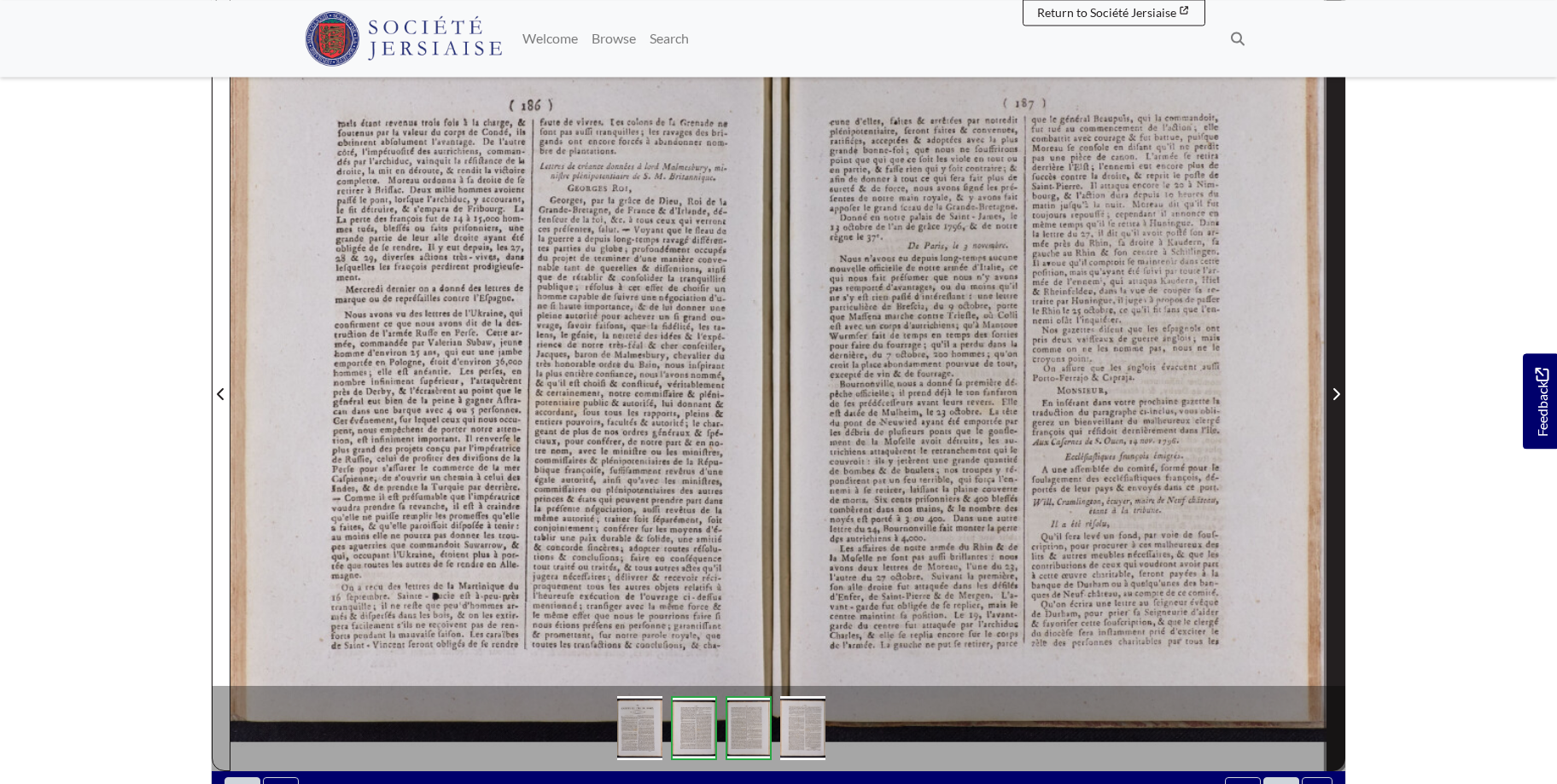
click at [1341, 391] on span "Next Page" at bounding box center [1336, 394] width 17 height 20
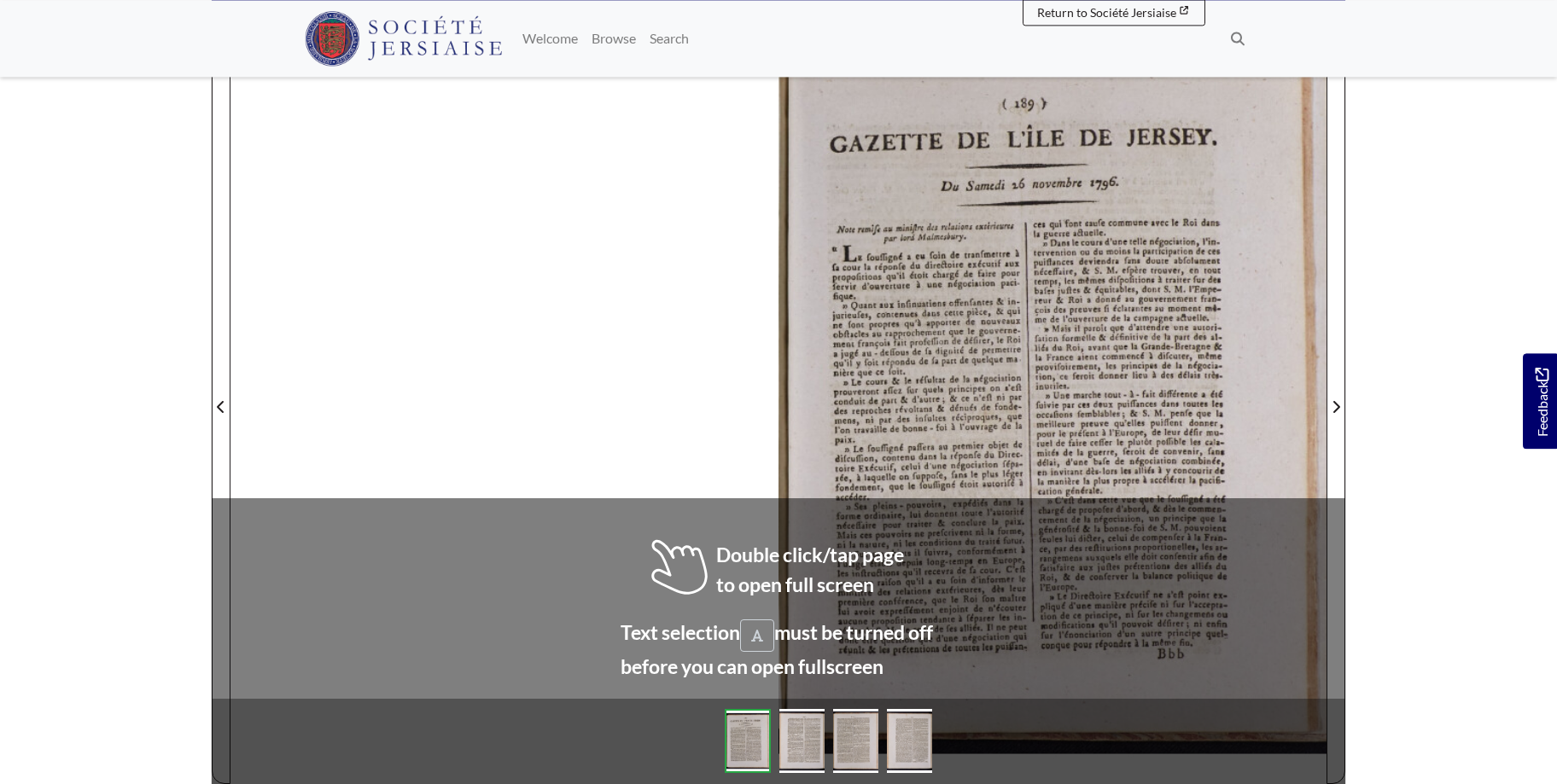
scroll to position [269, 0]
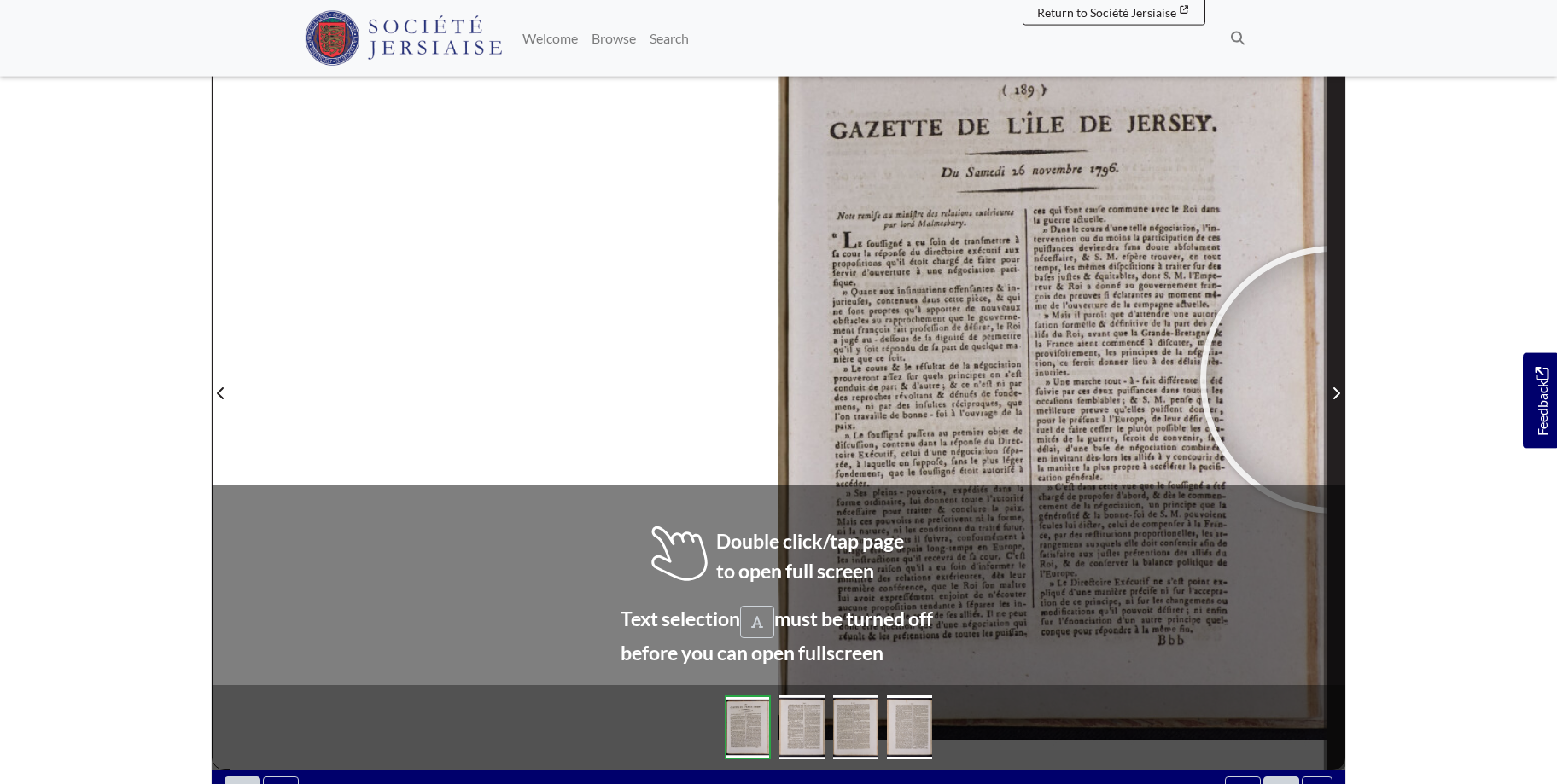
click at [1334, 380] on span "Next Page" at bounding box center [1336, 382] width 17 height 773
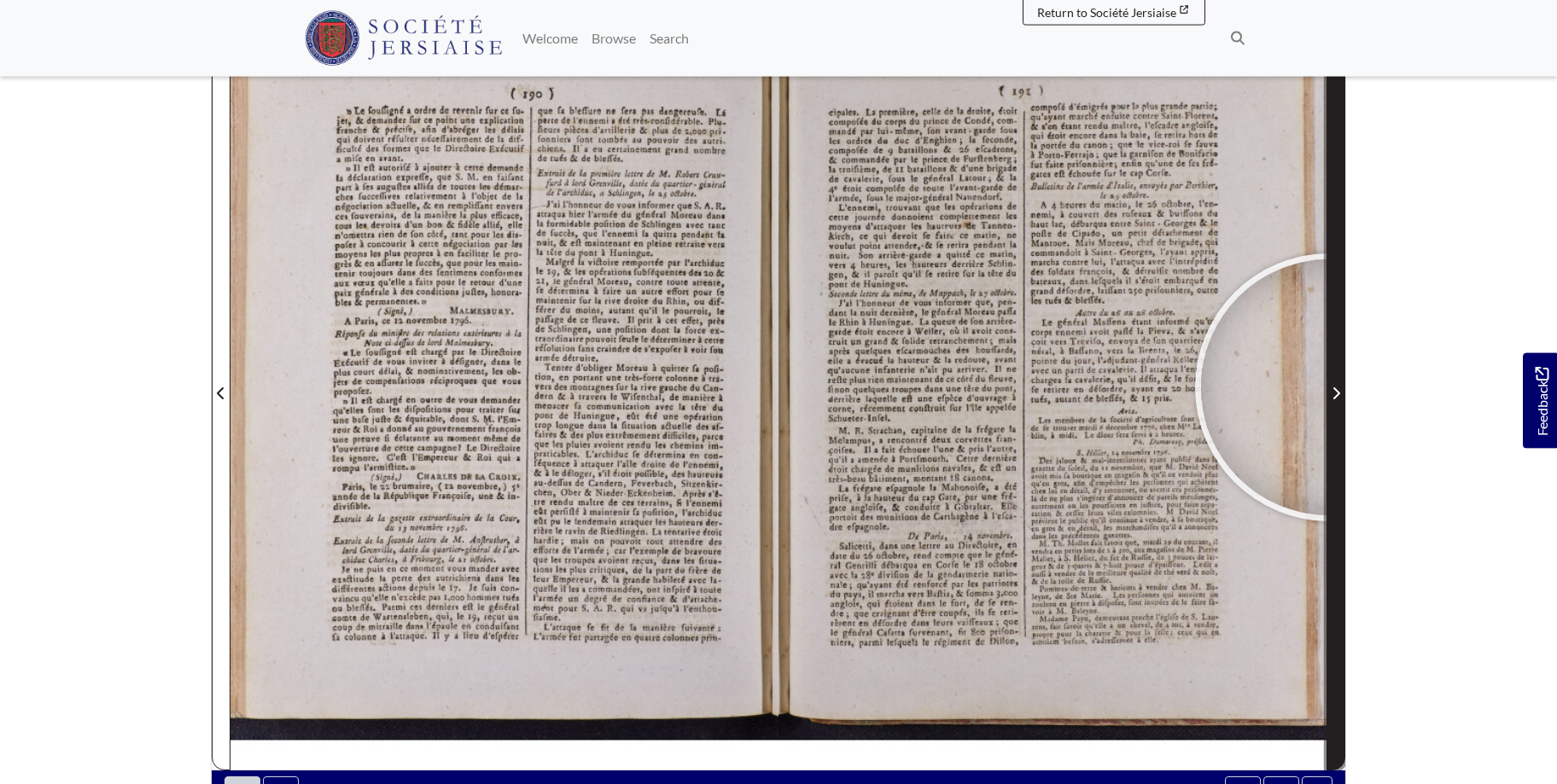
click at [1329, 387] on span "Next Page" at bounding box center [1336, 393] width 17 height 20
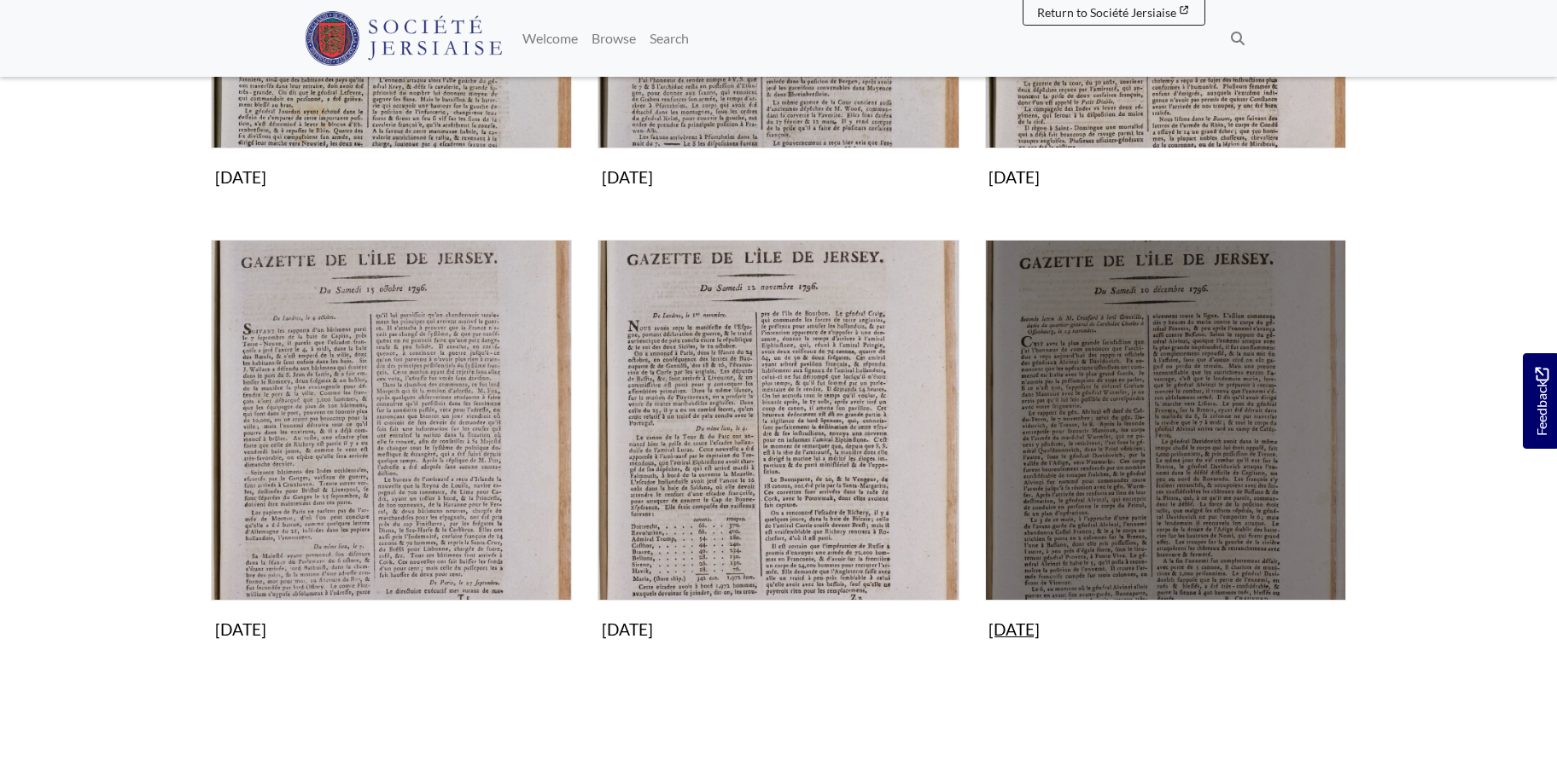
scroll to position [1480, 0]
click at [1201, 461] on img "Subcollection" at bounding box center [1166, 421] width 361 height 361
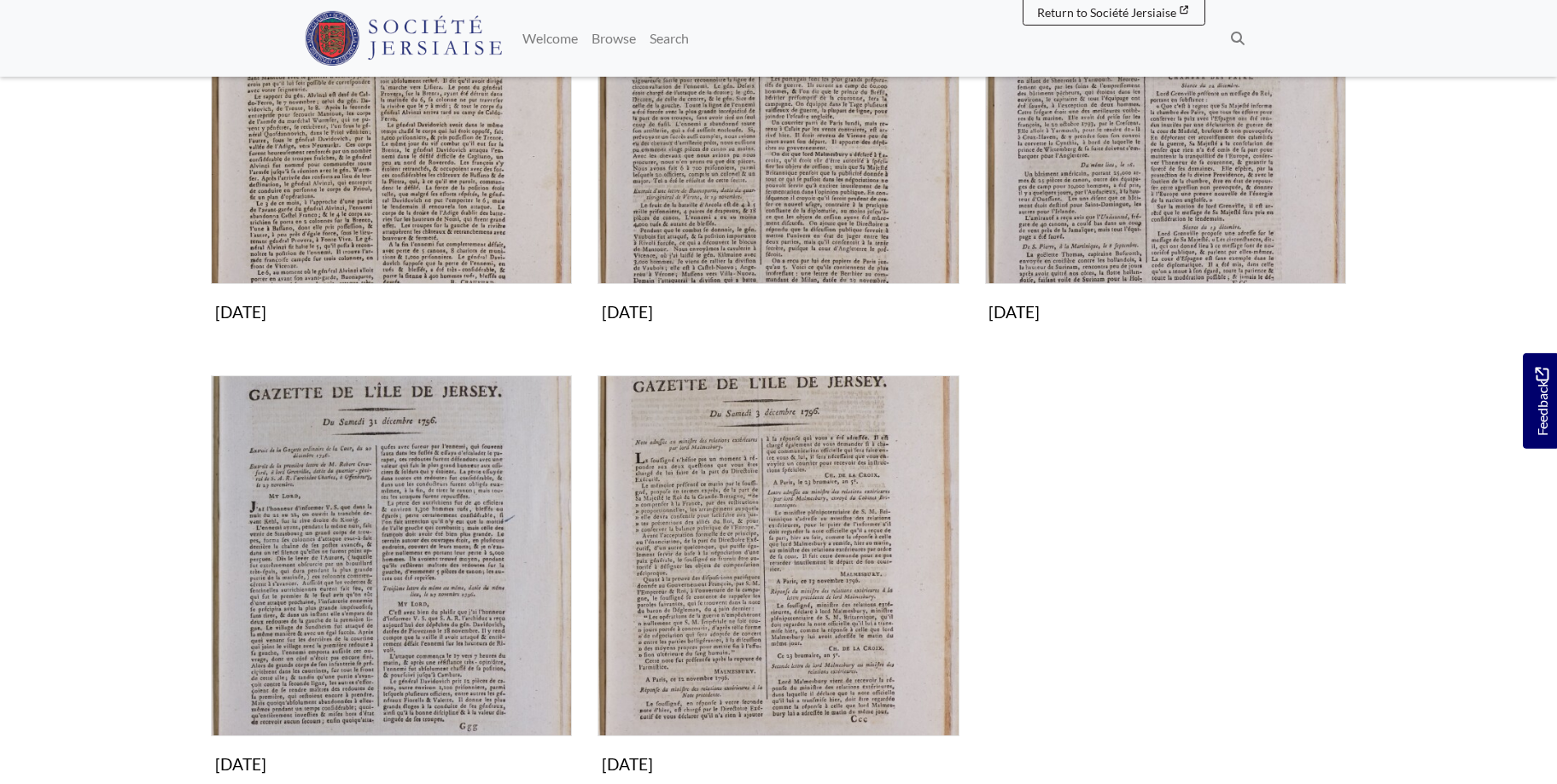
scroll to position [441, 0]
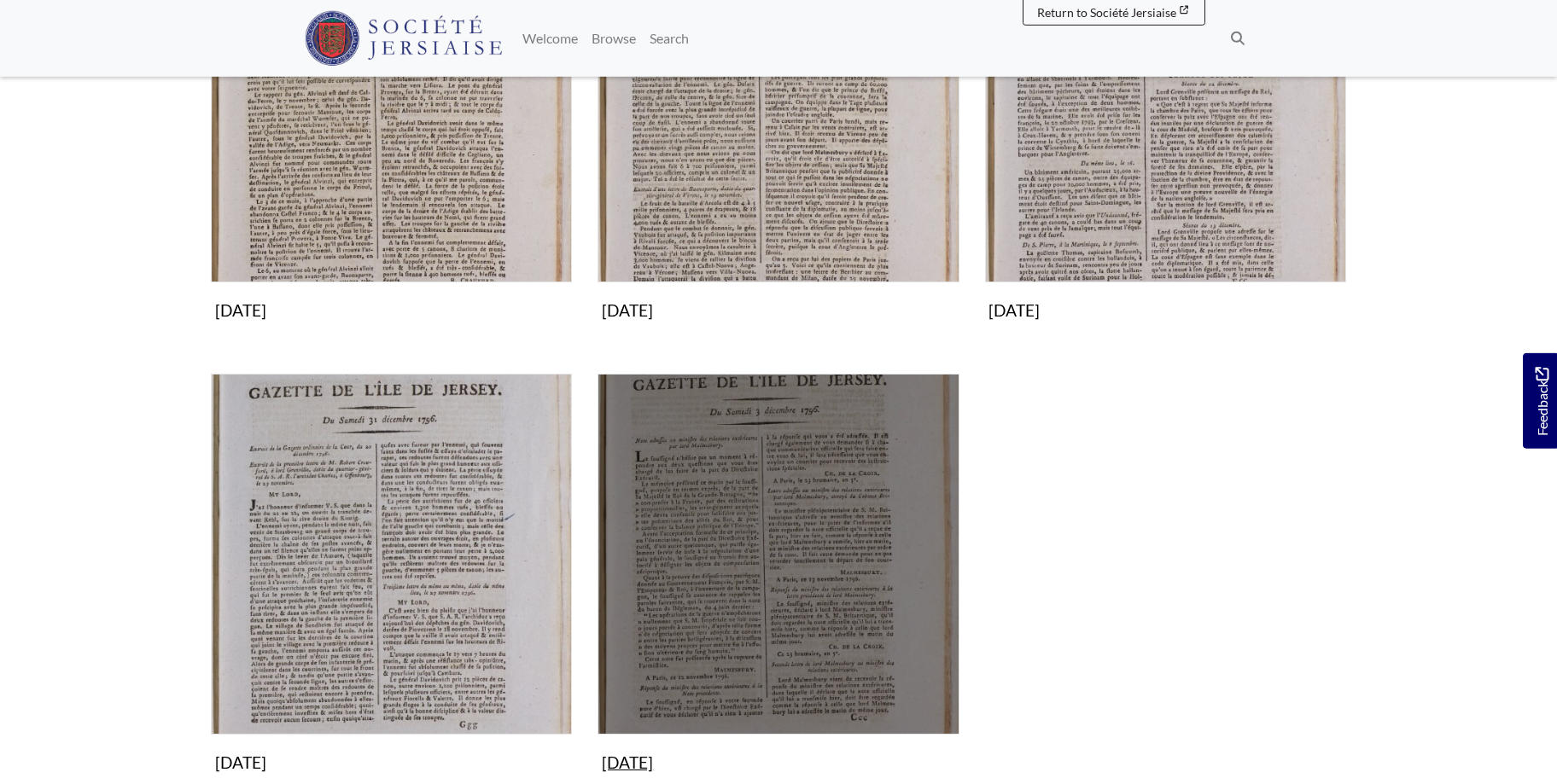
click at [764, 576] on img "Subcollection" at bounding box center [778, 554] width 361 height 361
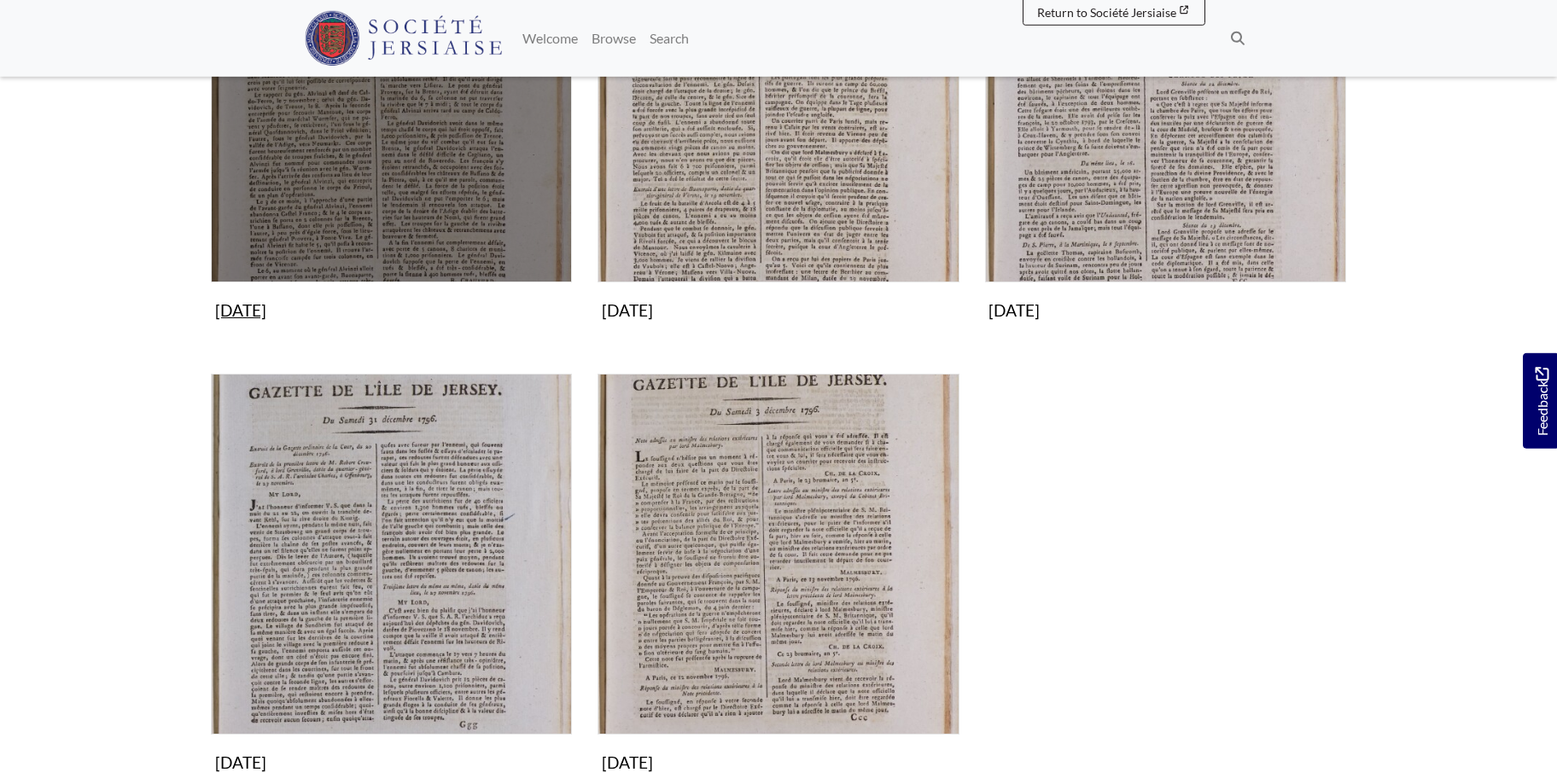
click at [431, 152] on img "Subcollection" at bounding box center [391, 102] width 361 height 361
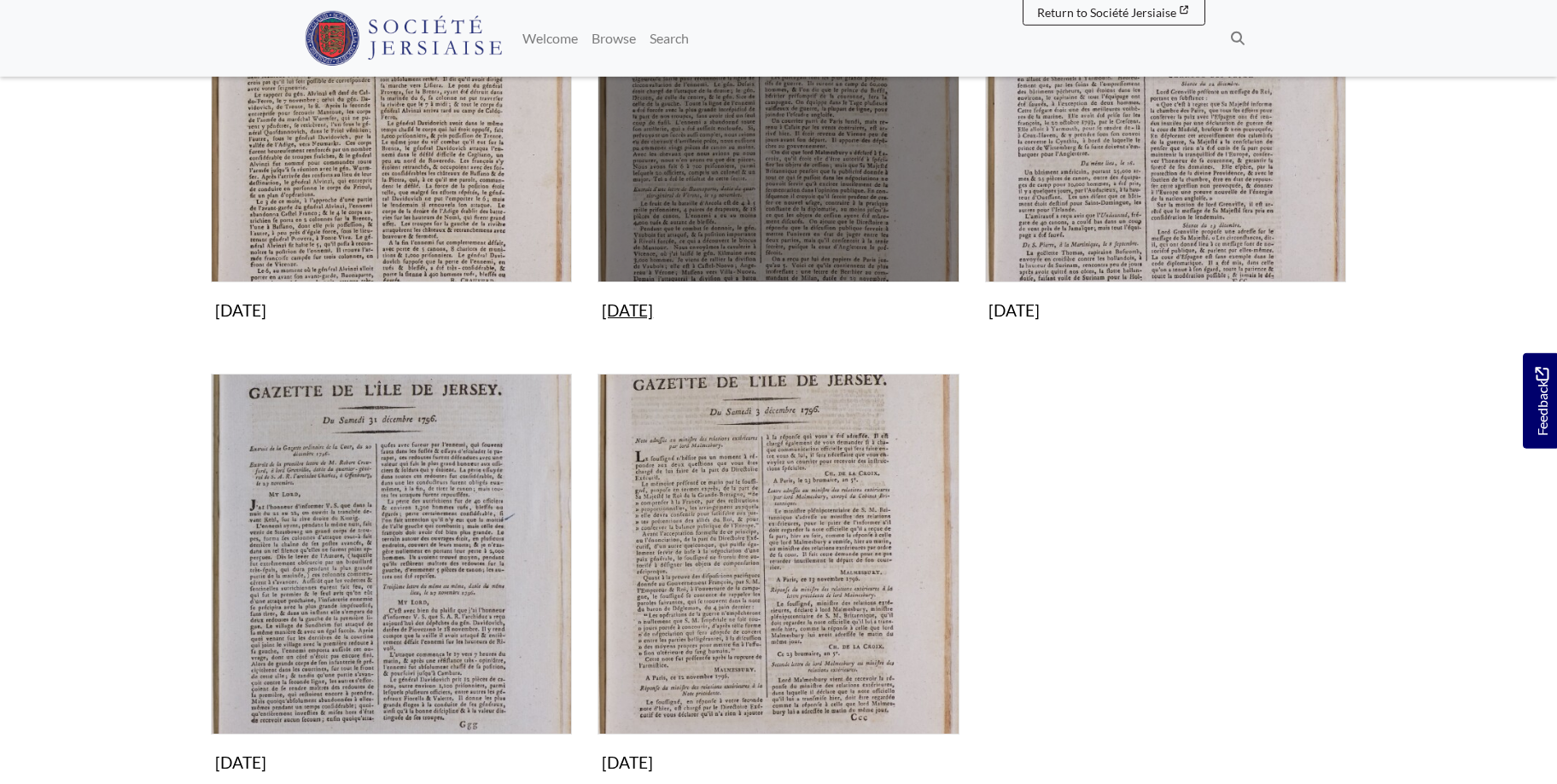
click at [797, 142] on img "Subcollection" at bounding box center [778, 102] width 361 height 361
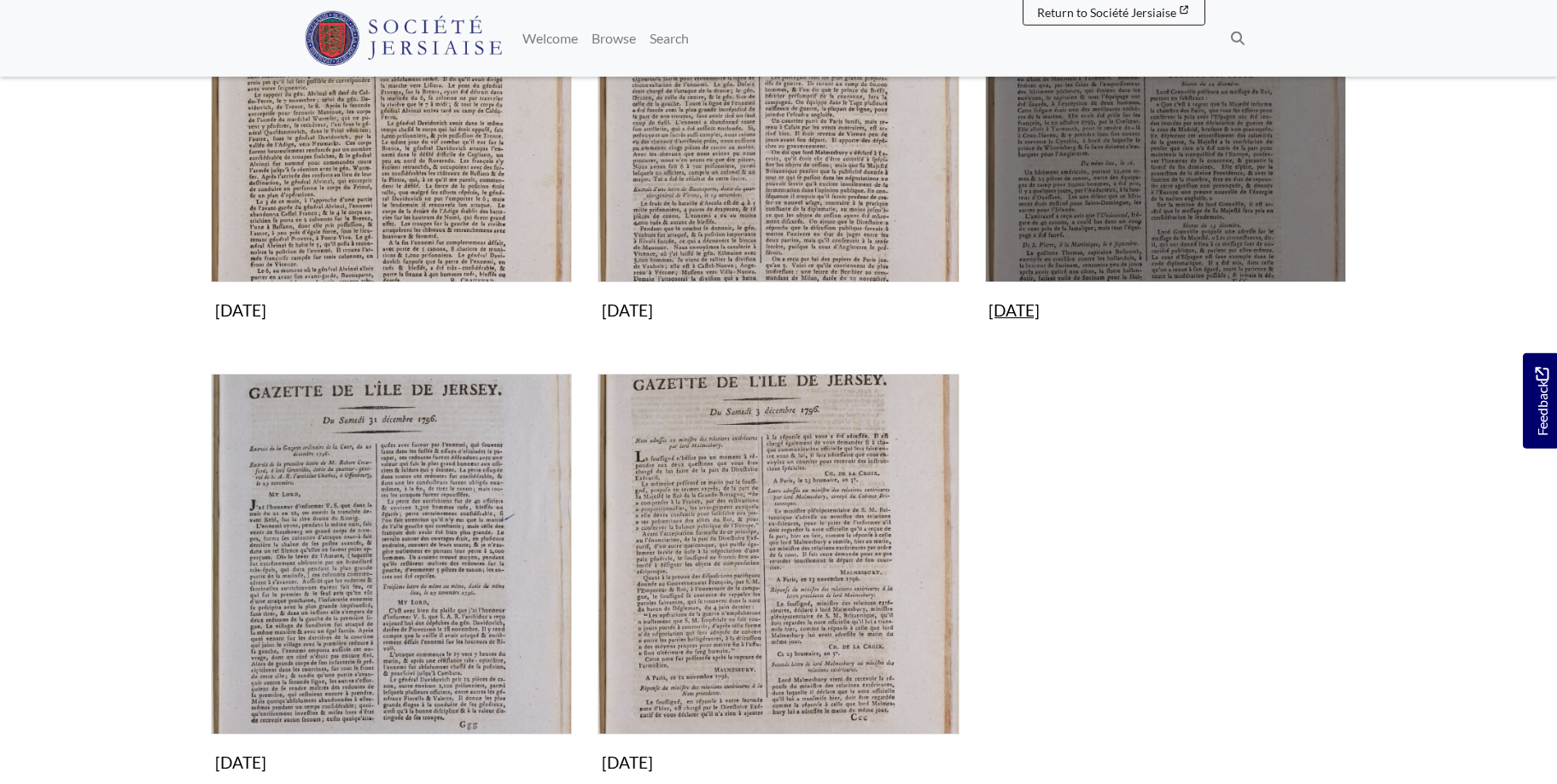
click at [1254, 134] on img "Subcollection" at bounding box center [1166, 102] width 361 height 361
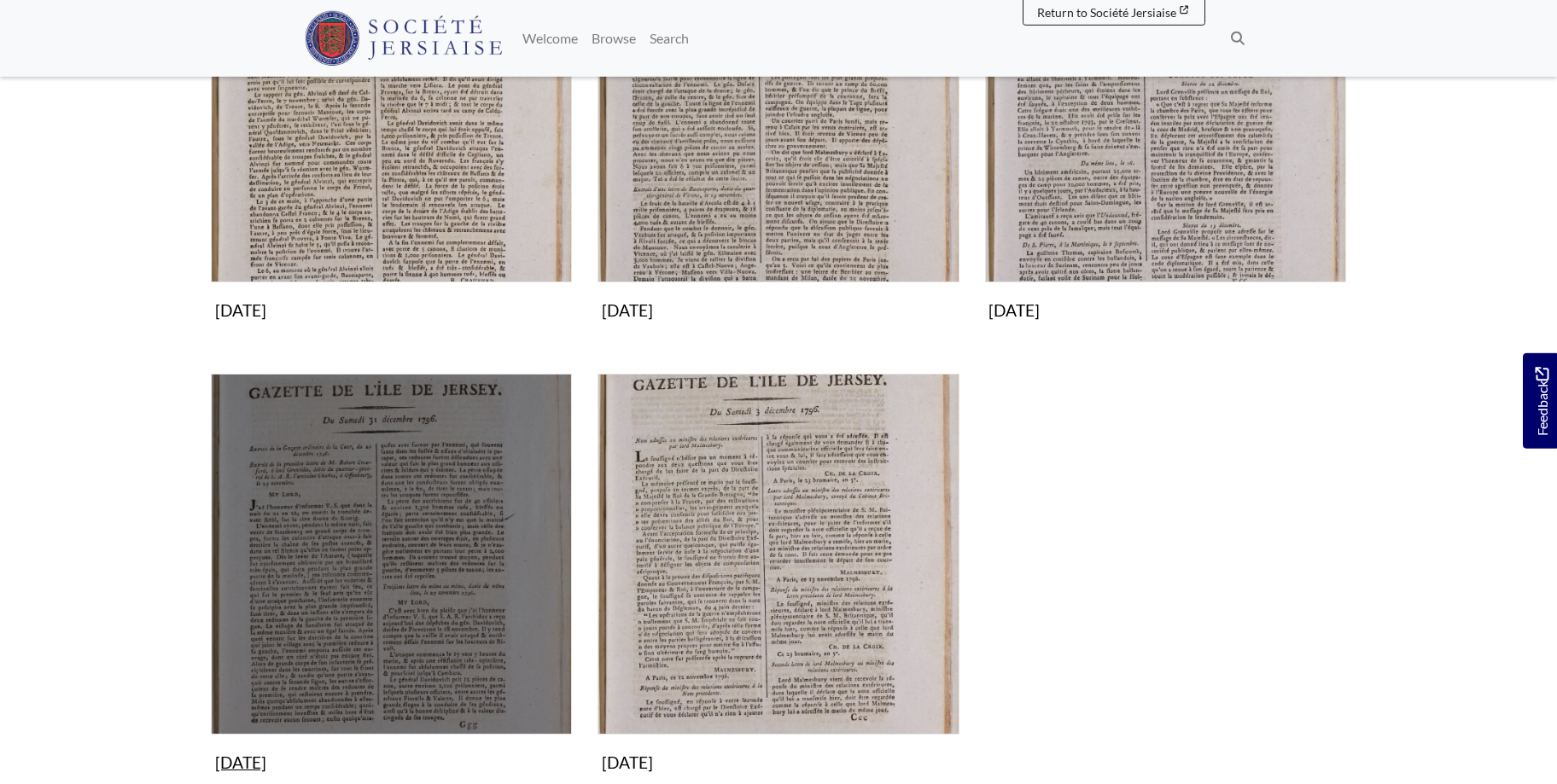
click at [368, 616] on img "Subcollection" at bounding box center [391, 554] width 361 height 361
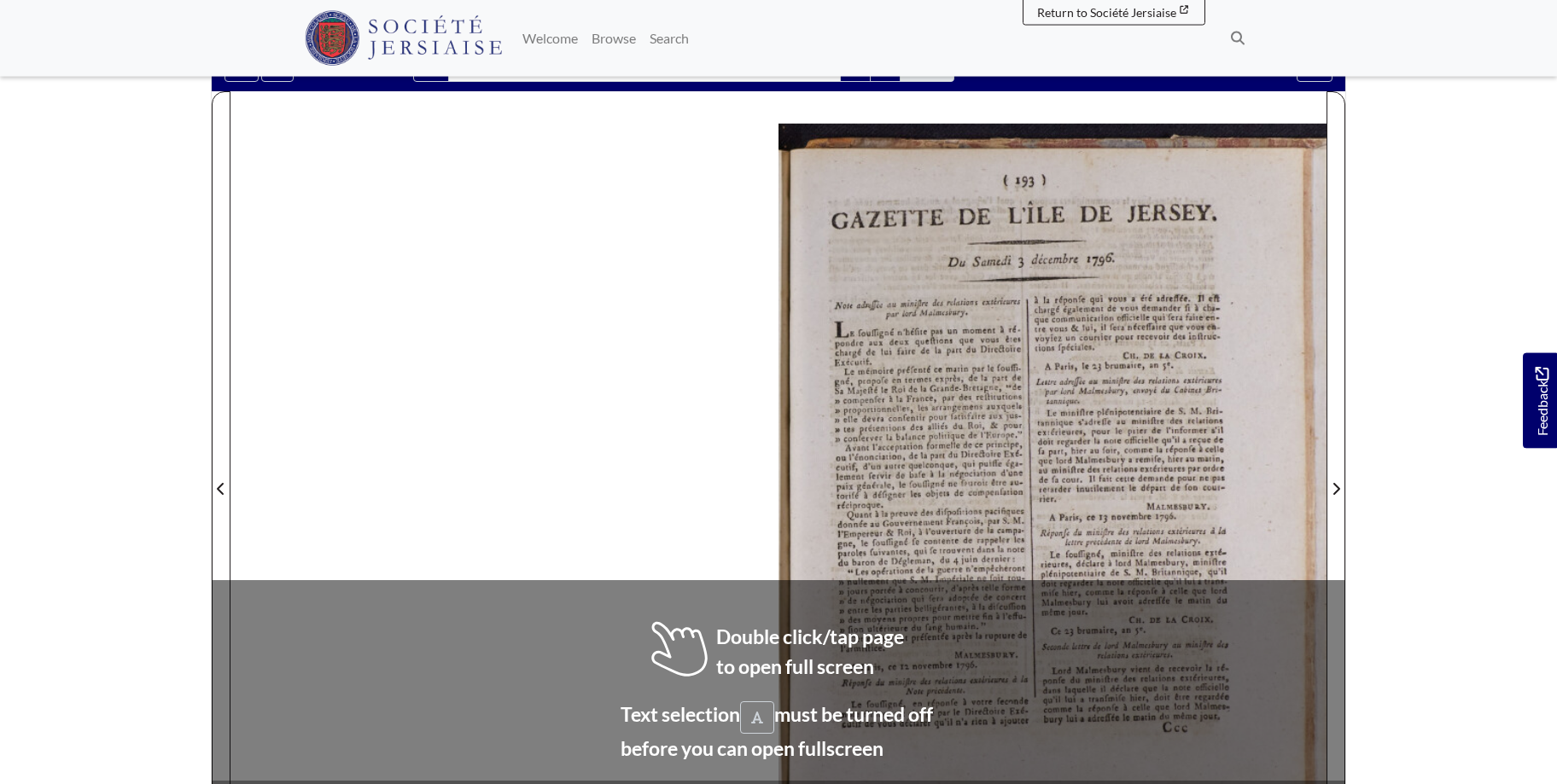
scroll to position [220, 0]
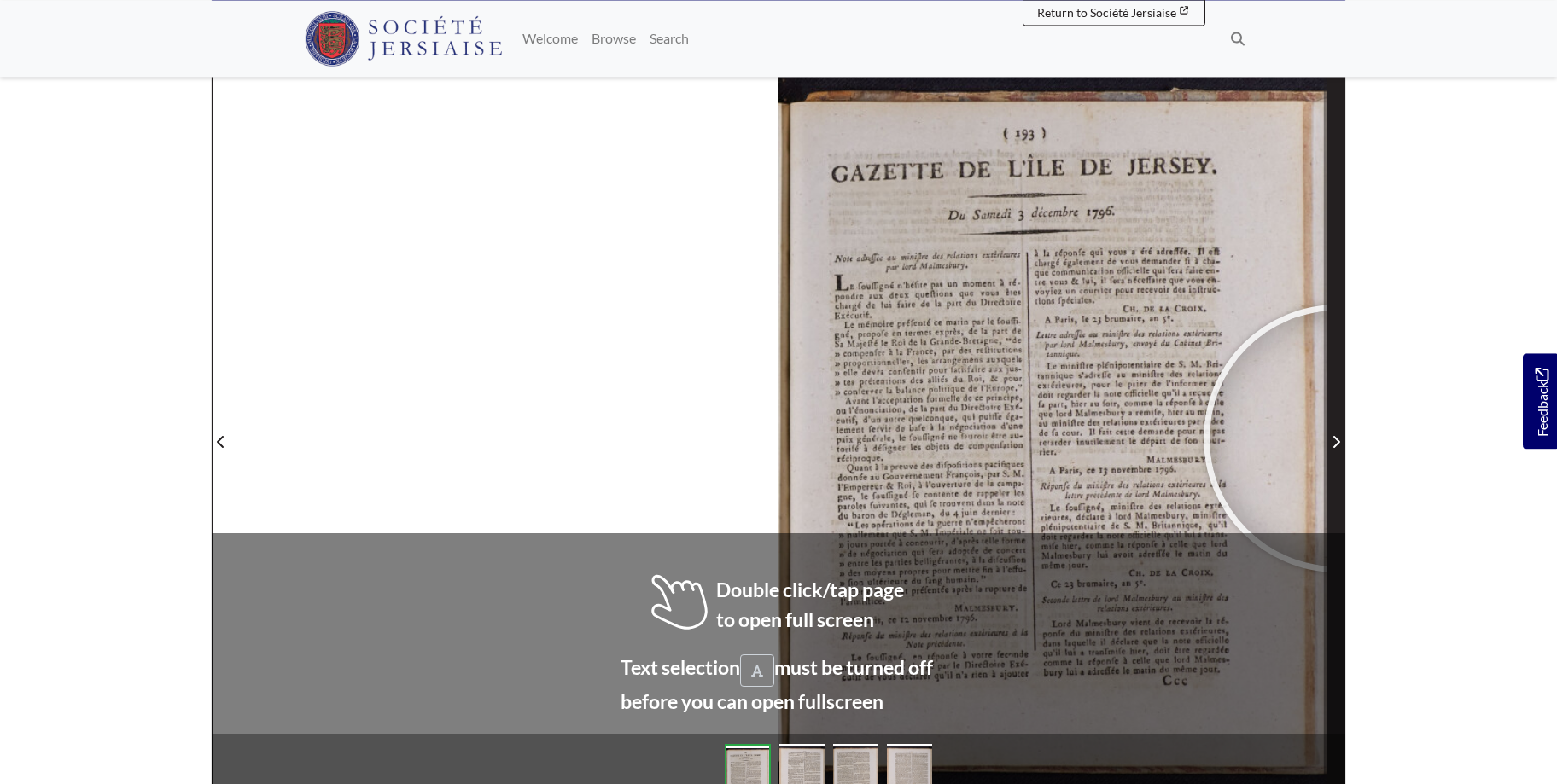
click at [1338, 438] on icon "Next Page" at bounding box center [1335, 442] width 9 height 13
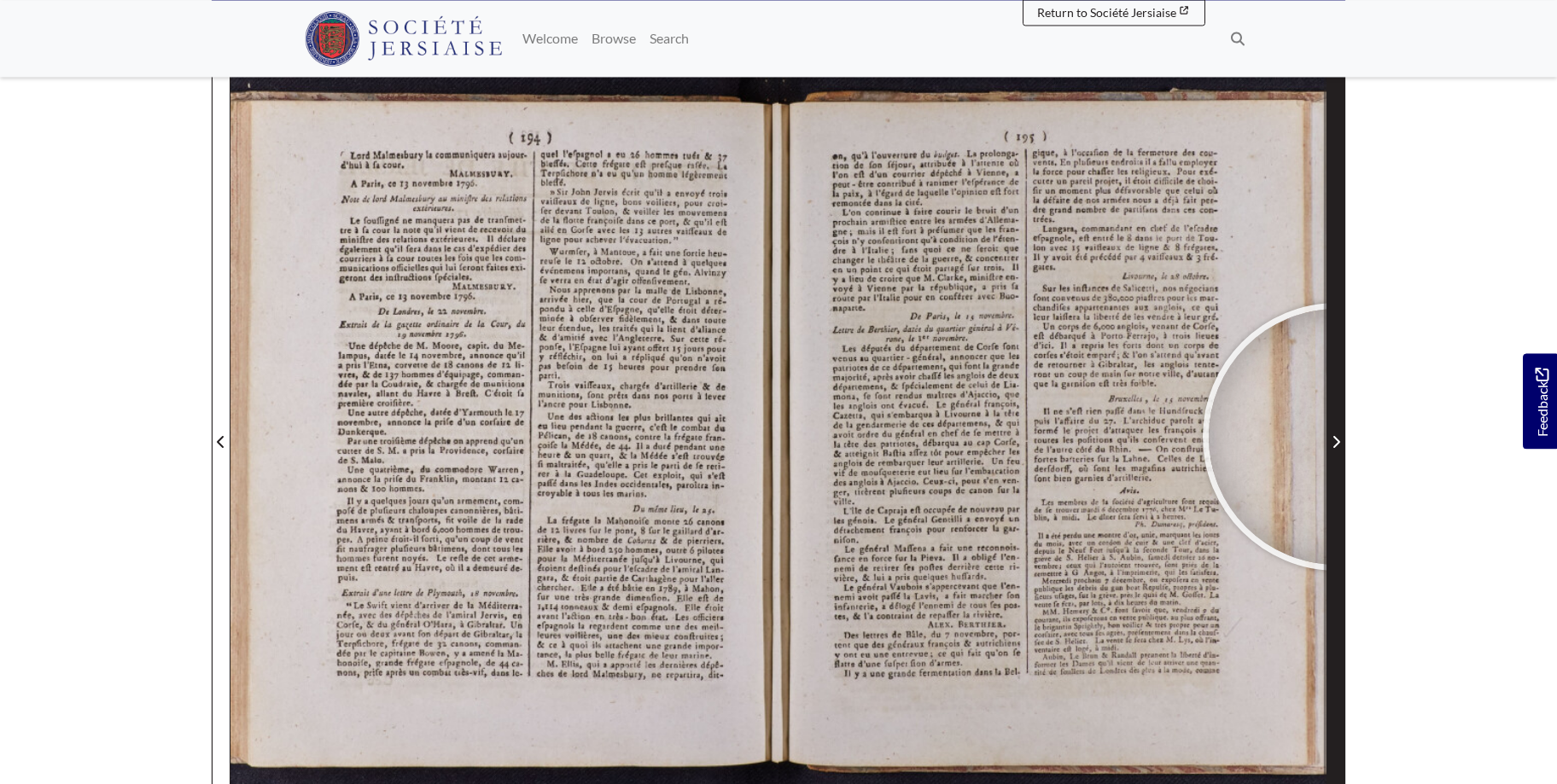
click at [1337, 437] on icon "Next Page" at bounding box center [1335, 442] width 9 height 13
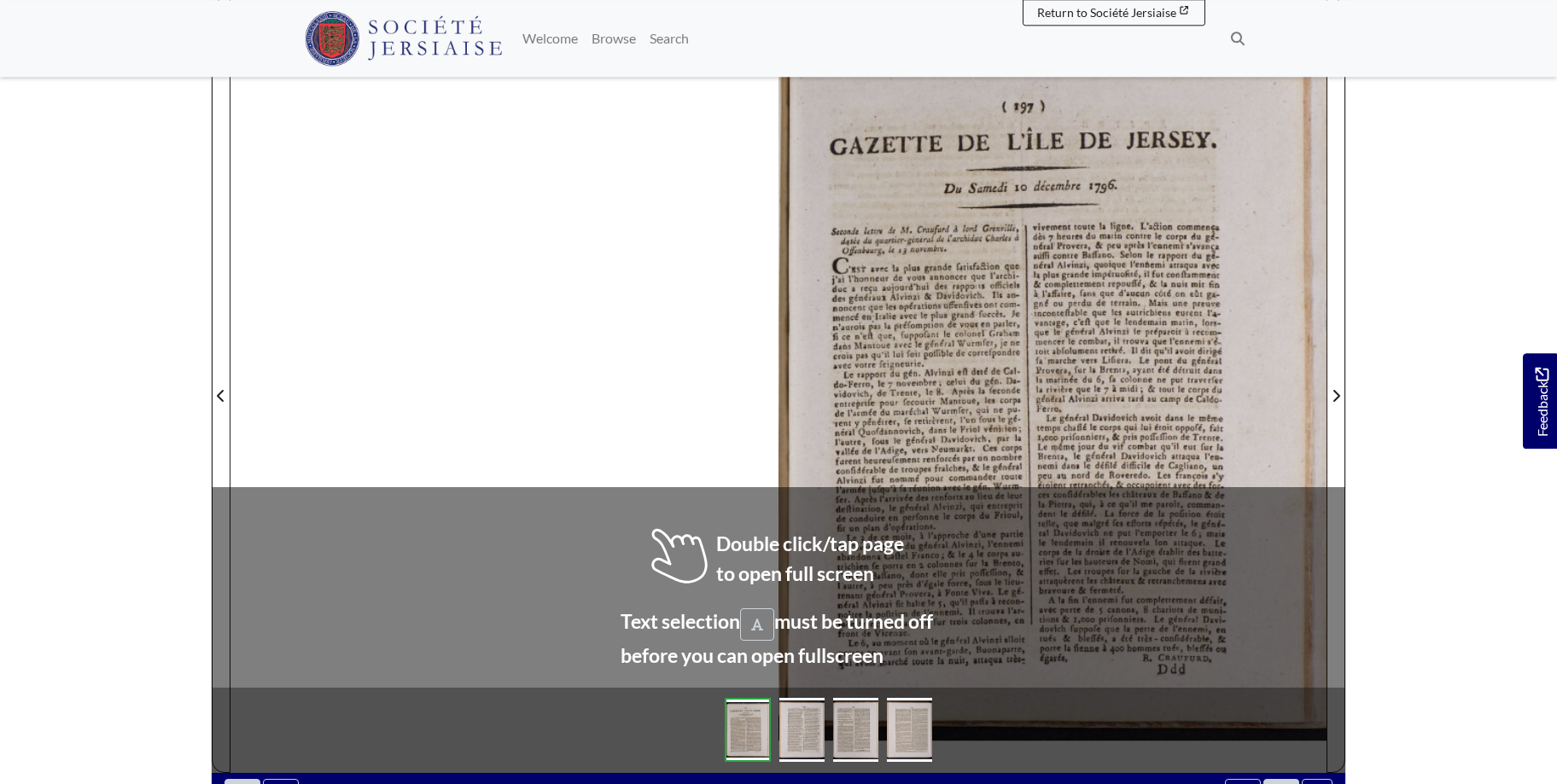
scroll to position [276, 0]
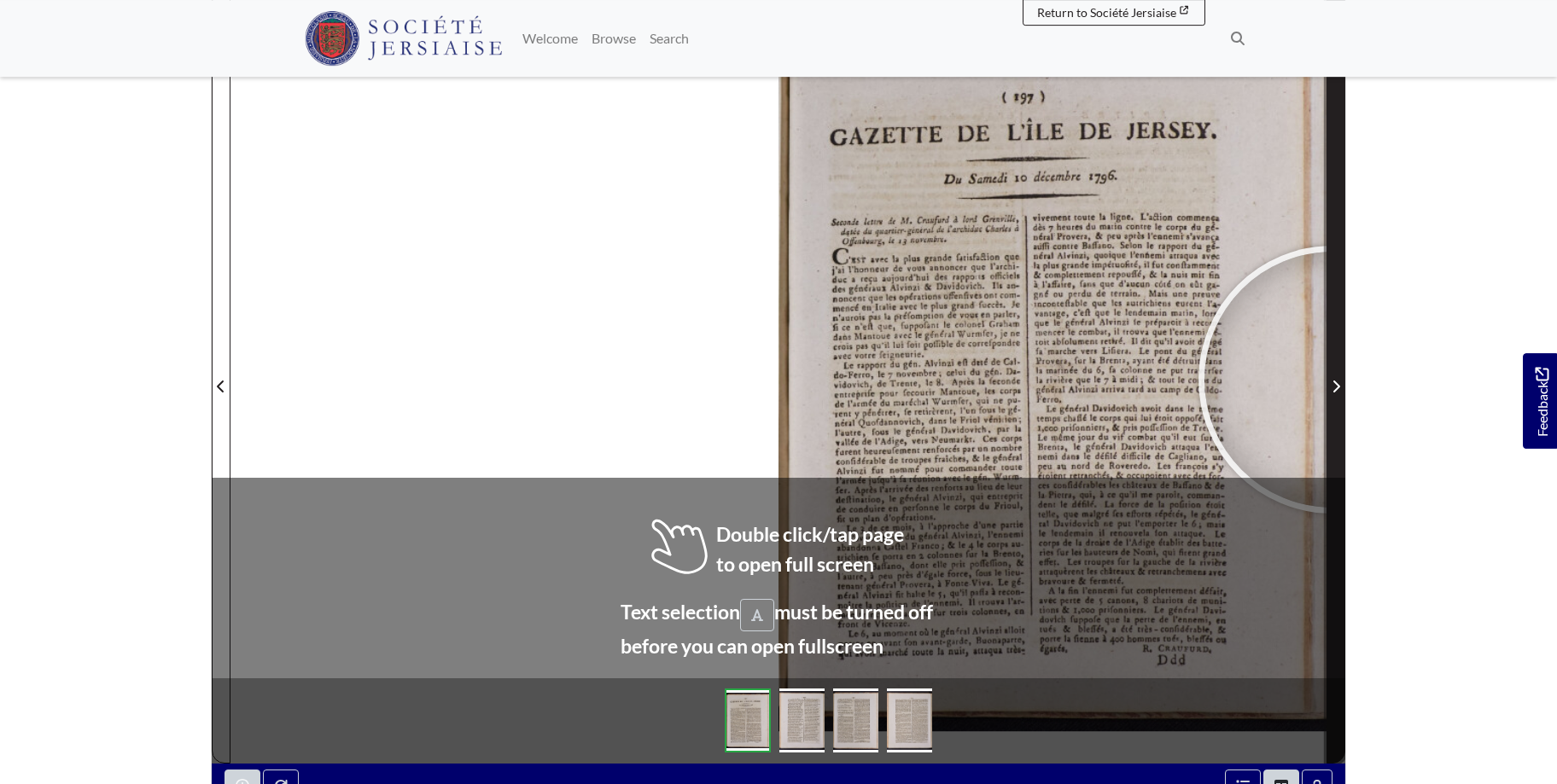
click at [1332, 380] on span "Next Page" at bounding box center [1336, 386] width 17 height 20
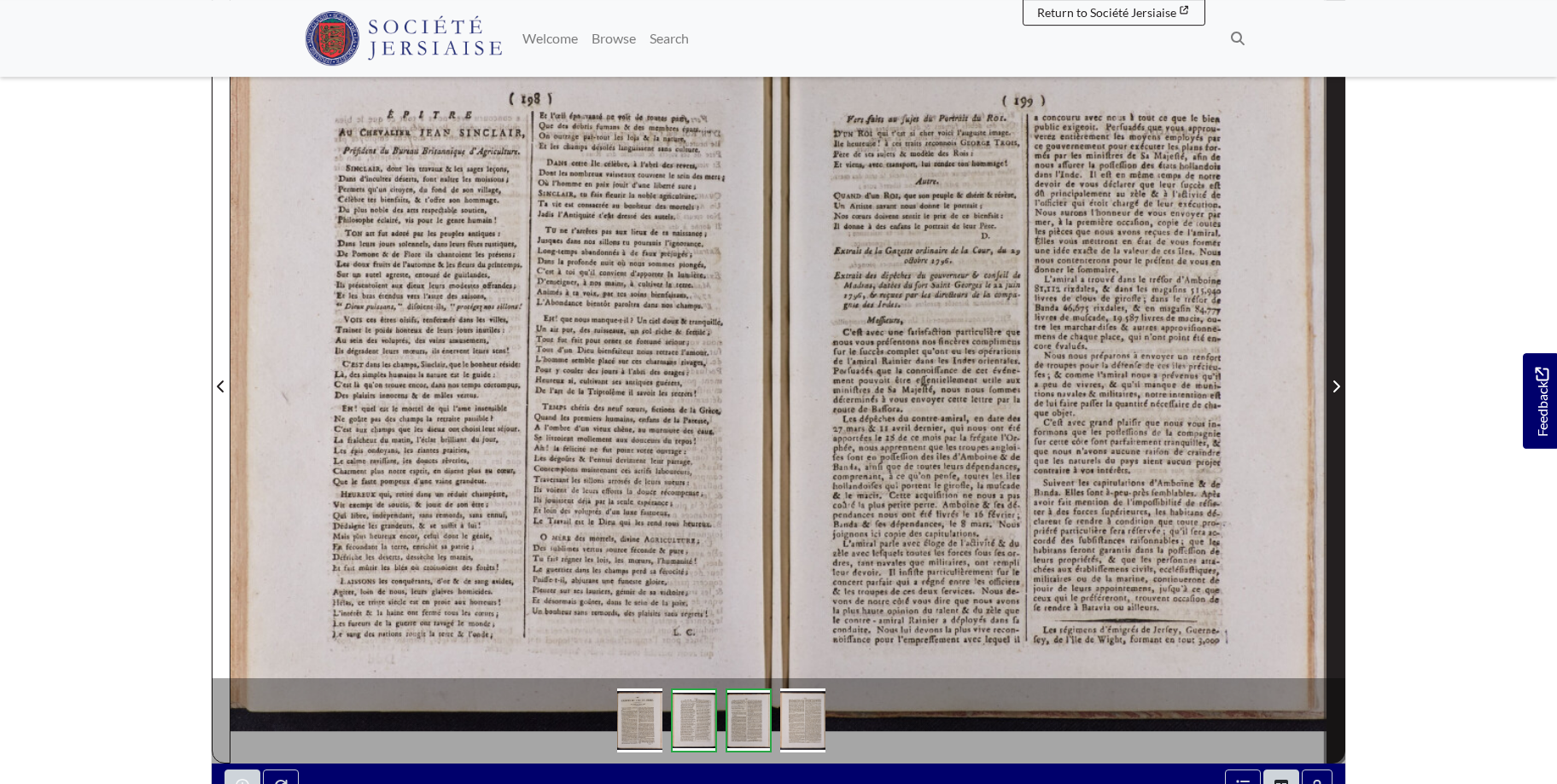
click at [1332, 380] on span "Next Page" at bounding box center [1336, 386] width 17 height 20
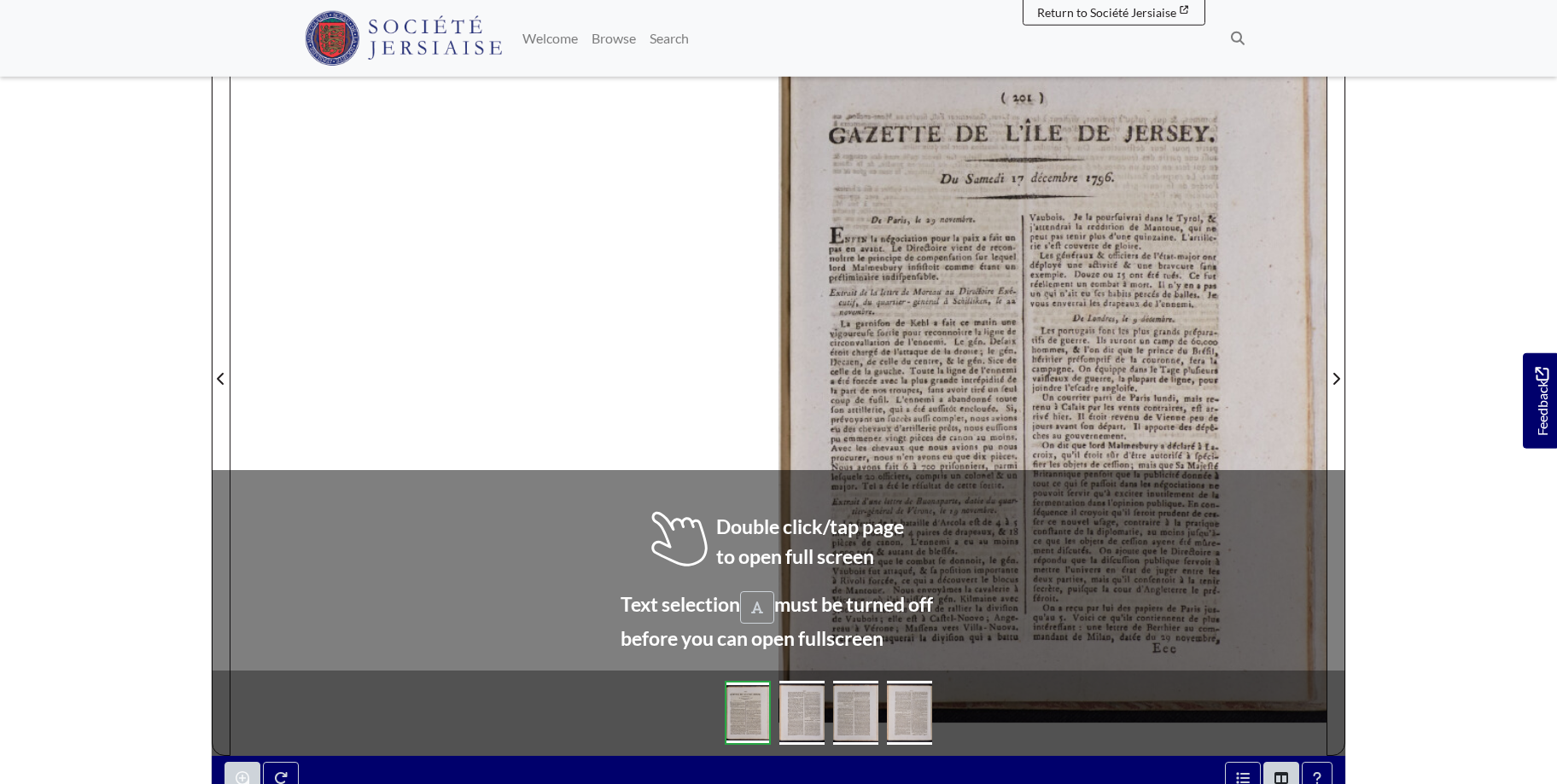
scroll to position [290, 0]
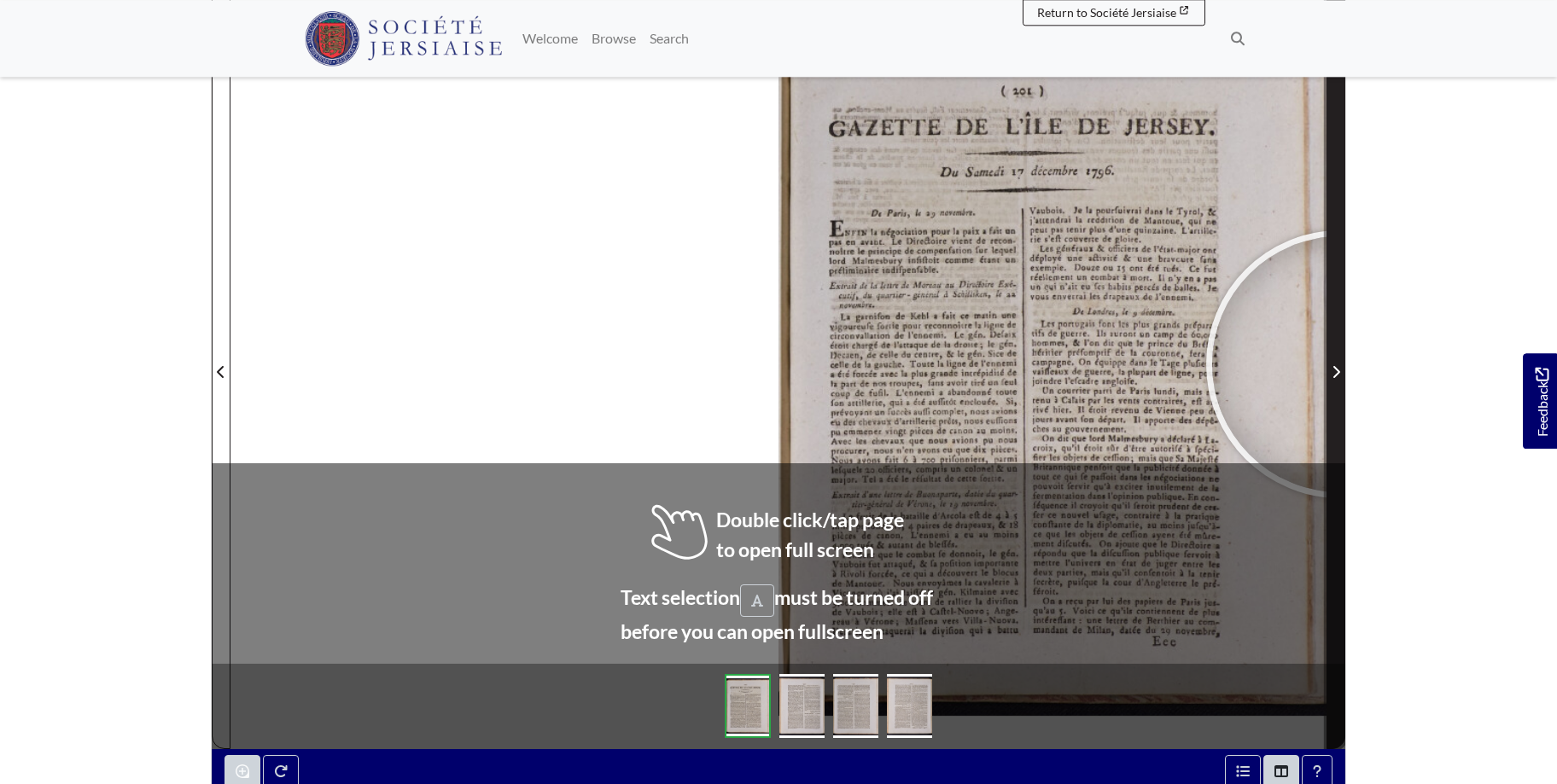
click at [1340, 364] on span "Next Page" at bounding box center [1336, 372] width 17 height 20
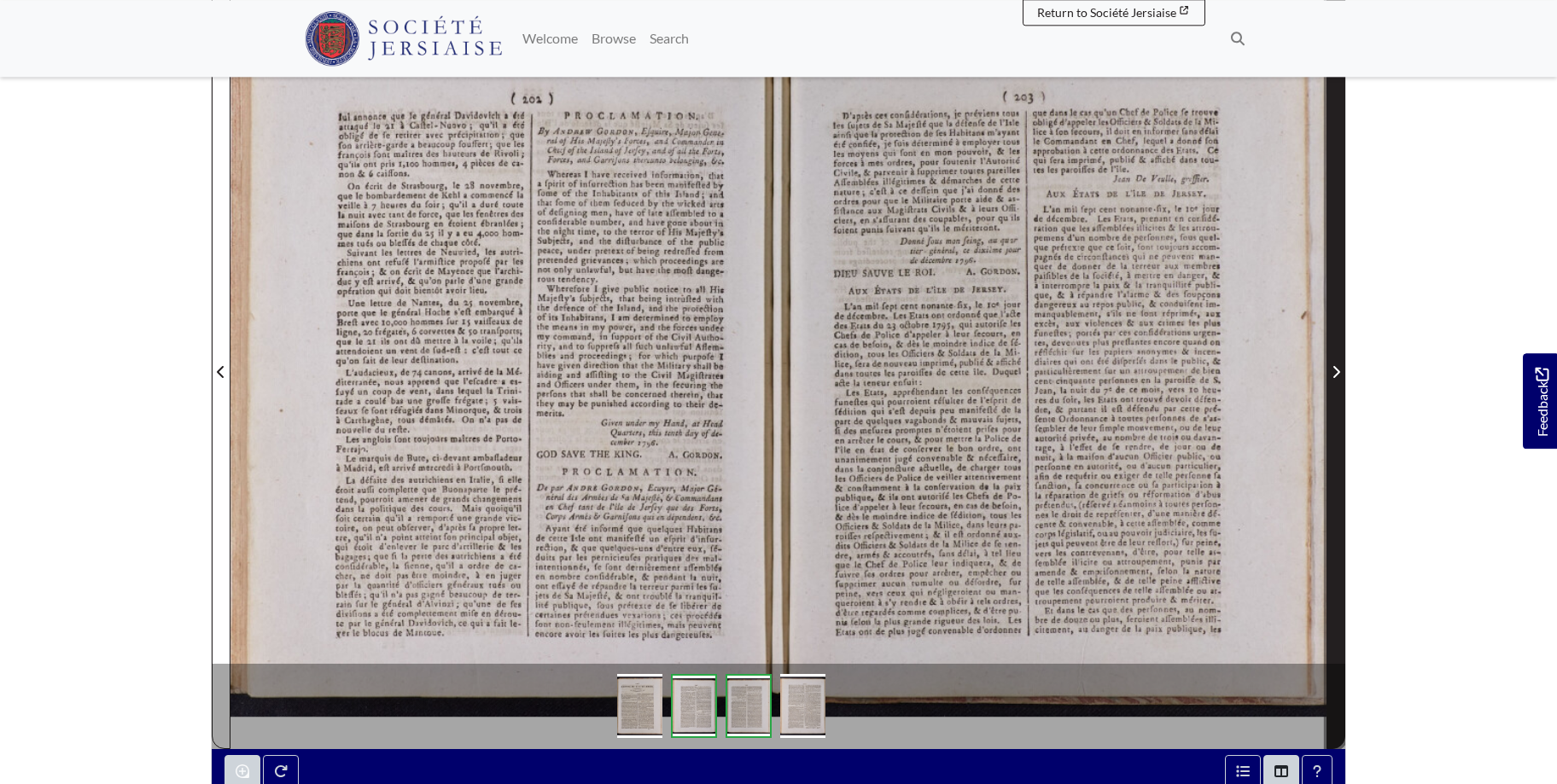
click at [1337, 355] on span "Next Page" at bounding box center [1336, 361] width 17 height 773
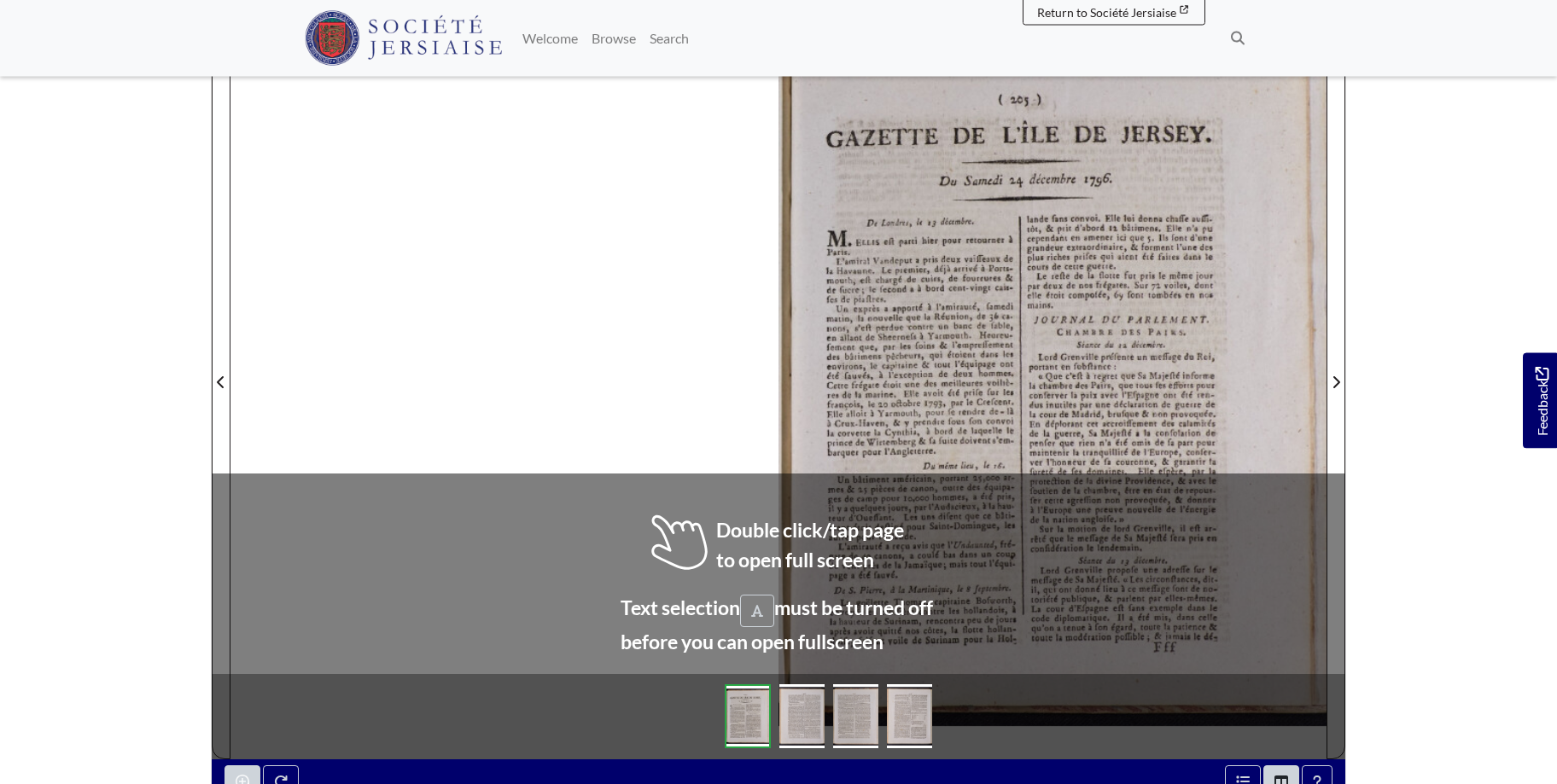
scroll to position [283, 0]
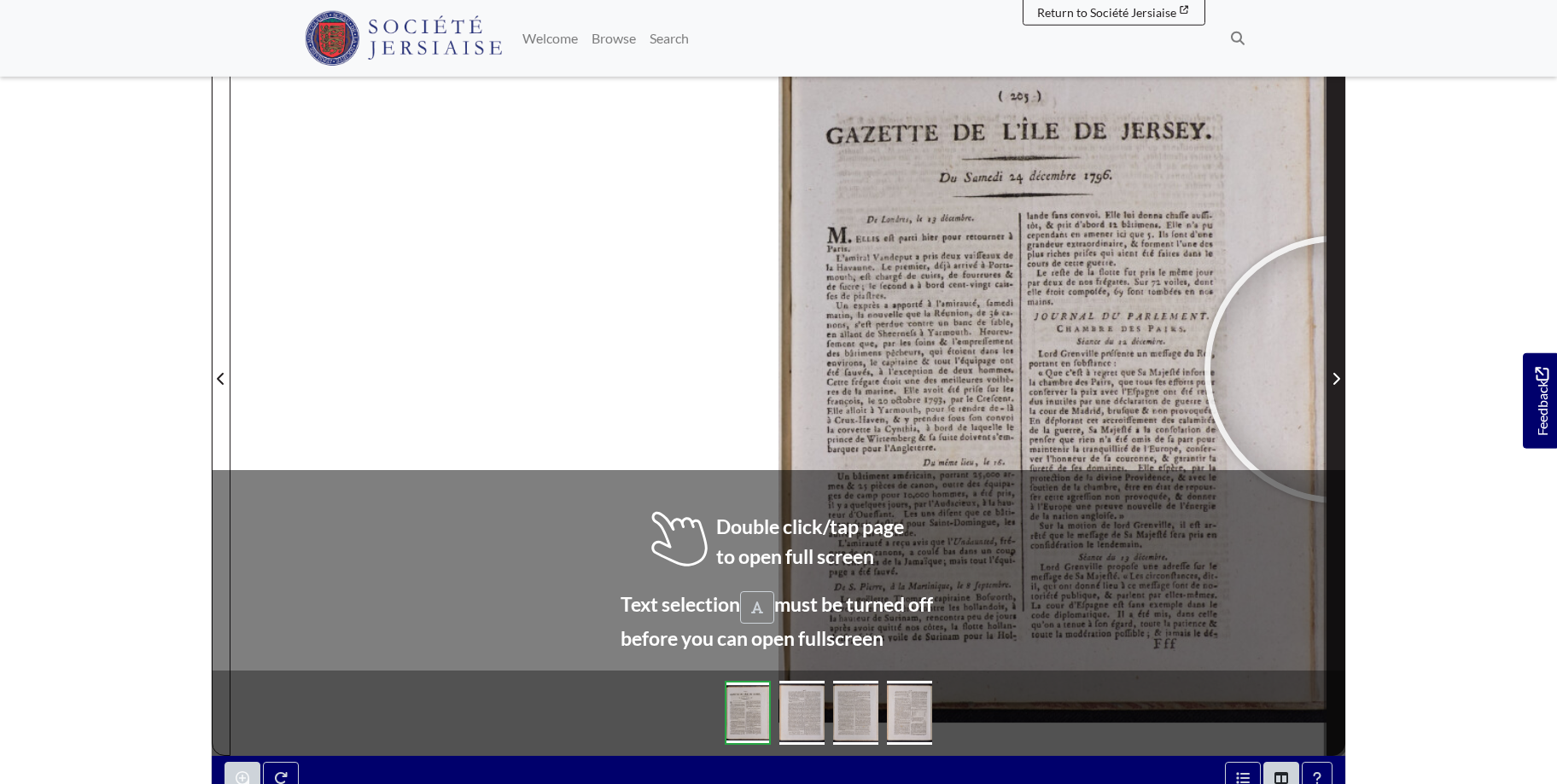
click at [1339, 369] on span "Next Page" at bounding box center [1336, 368] width 17 height 773
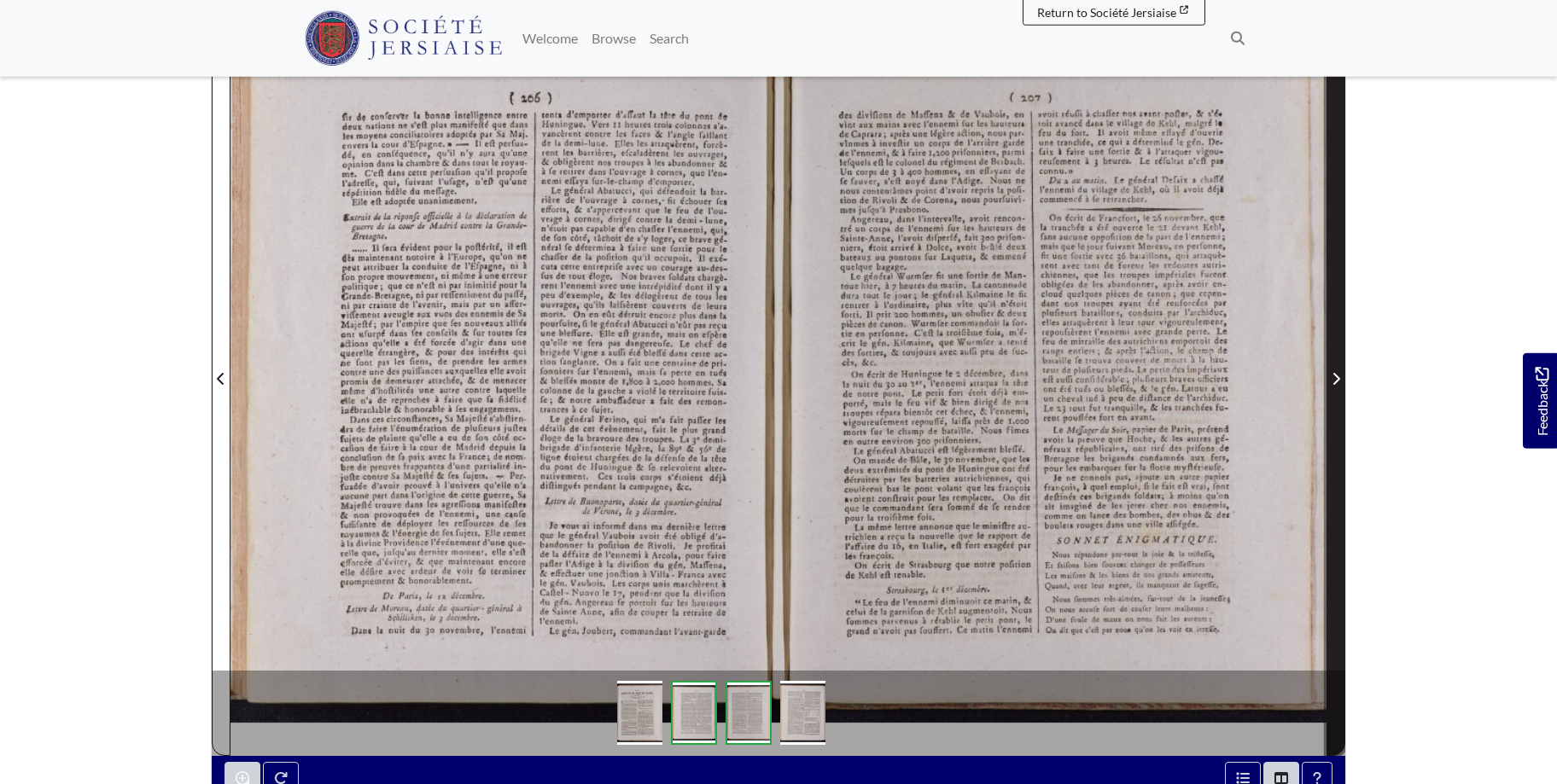
click at [1337, 374] on icon "Next Page" at bounding box center [1335, 379] width 9 height 13
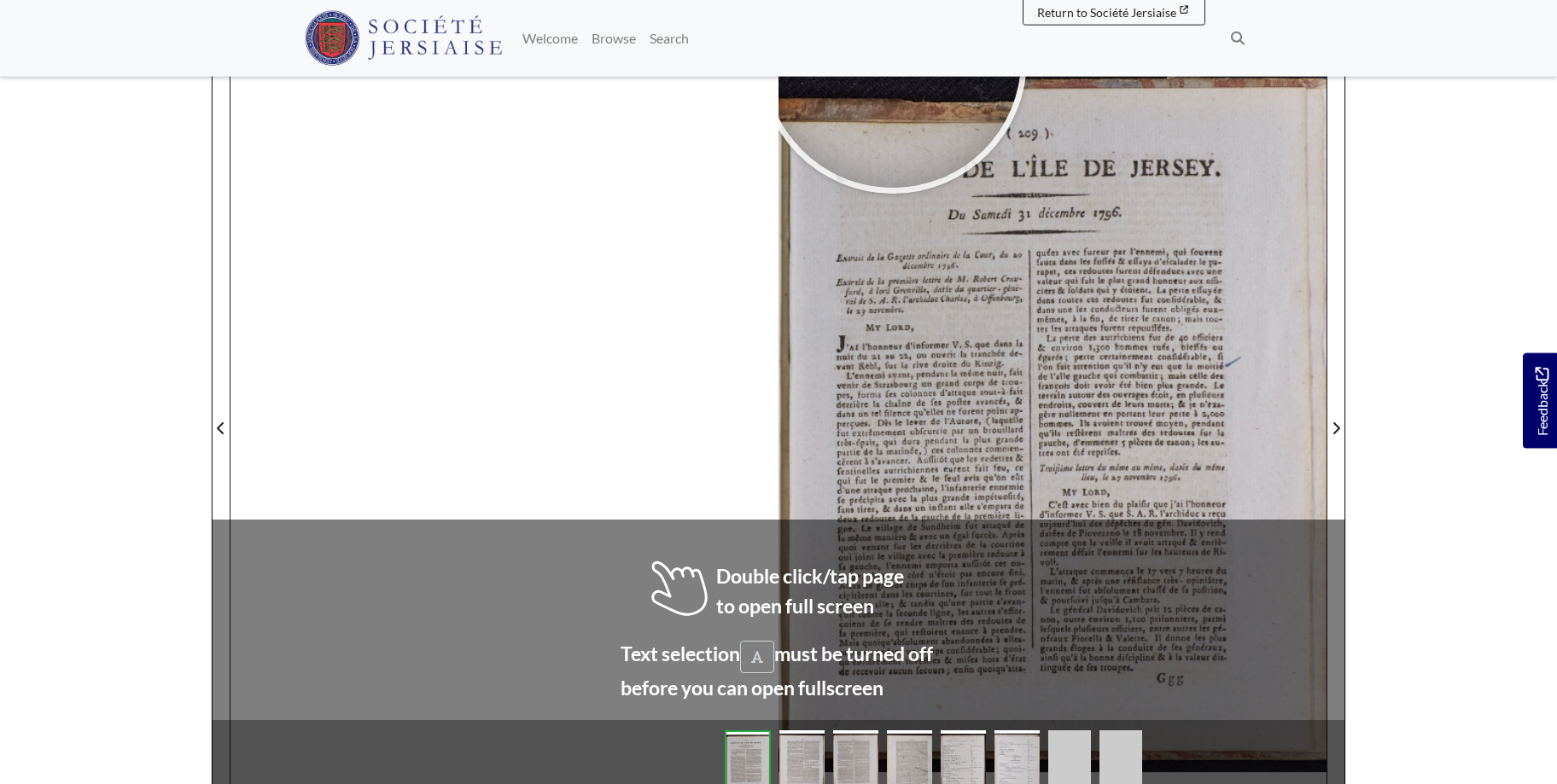
scroll to position [261, 0]
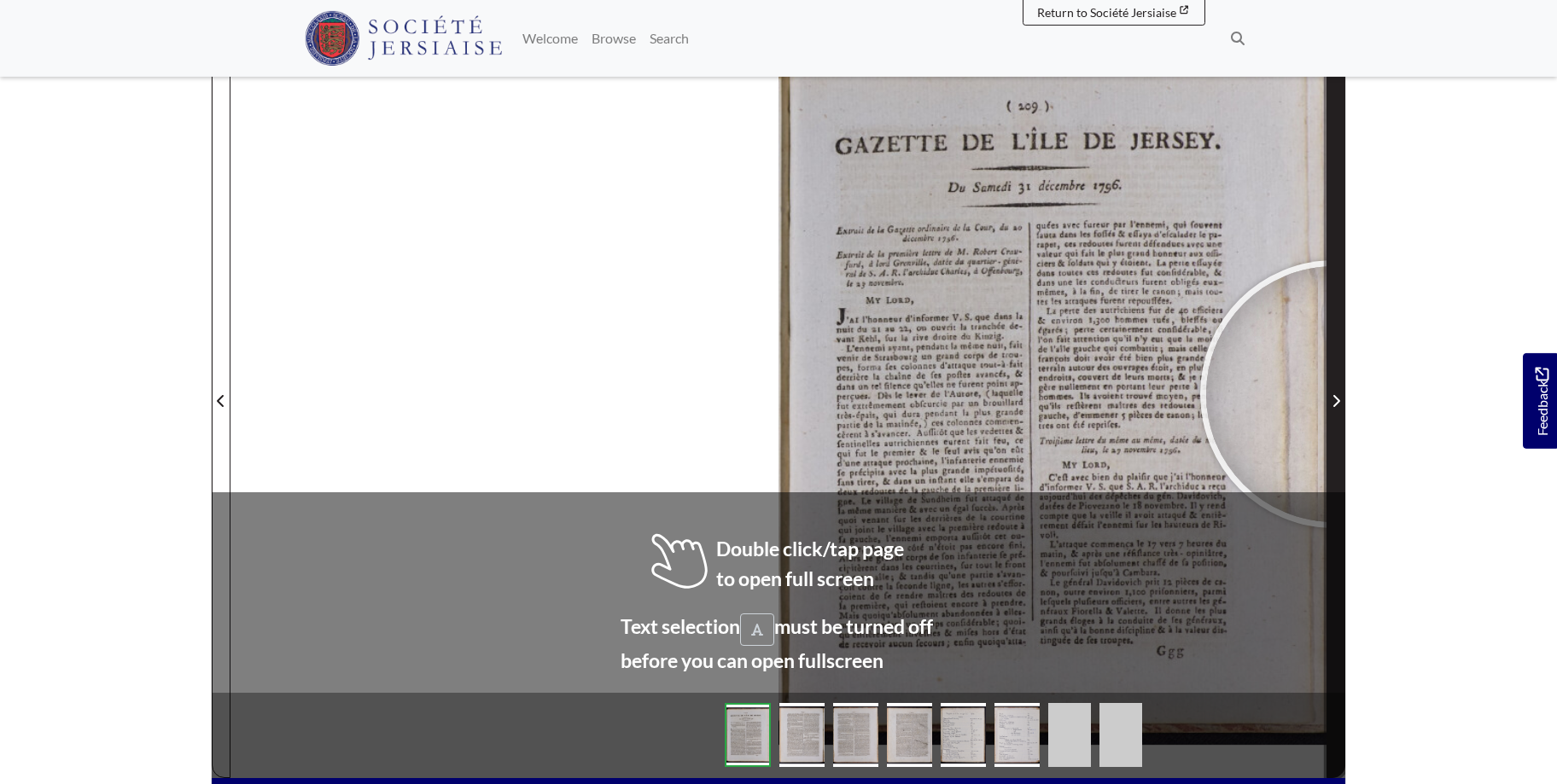
click at [1334, 394] on span "Next Page" at bounding box center [1336, 401] width 17 height 20
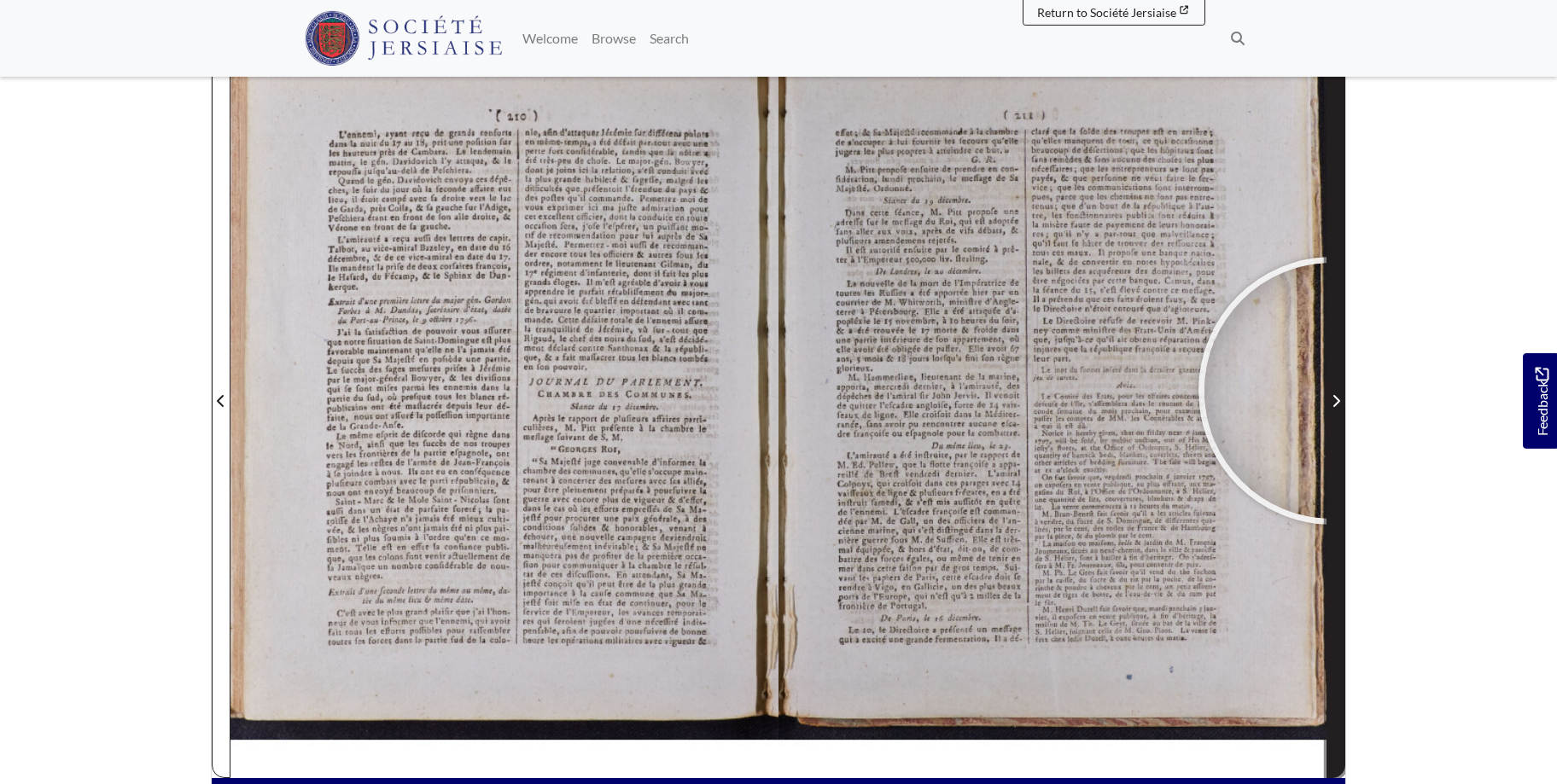
click at [1332, 391] on span "Next Page" at bounding box center [1336, 390] width 17 height 773
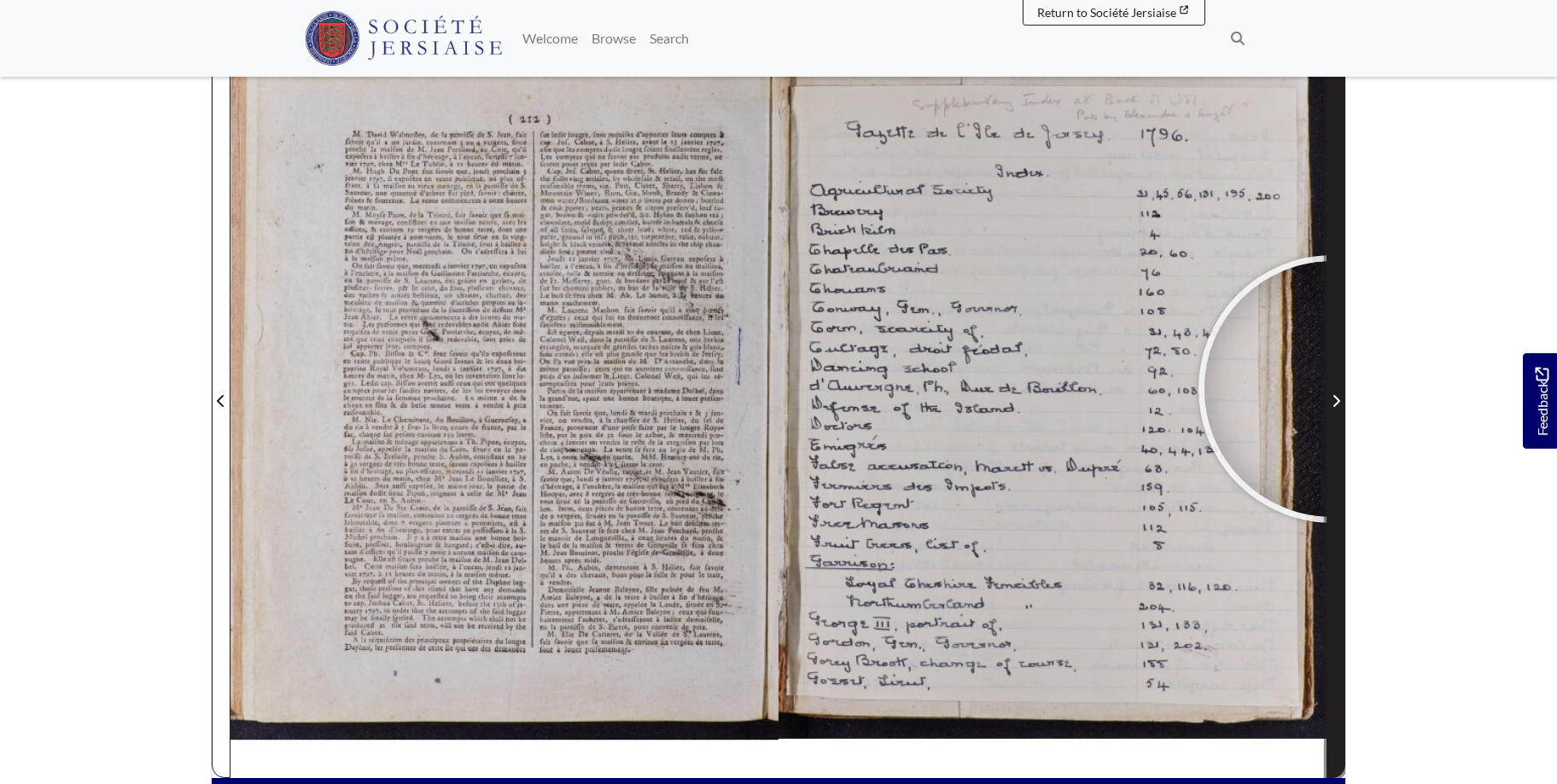
click at [1332, 389] on span "Next Page" at bounding box center [1336, 390] width 17 height 773
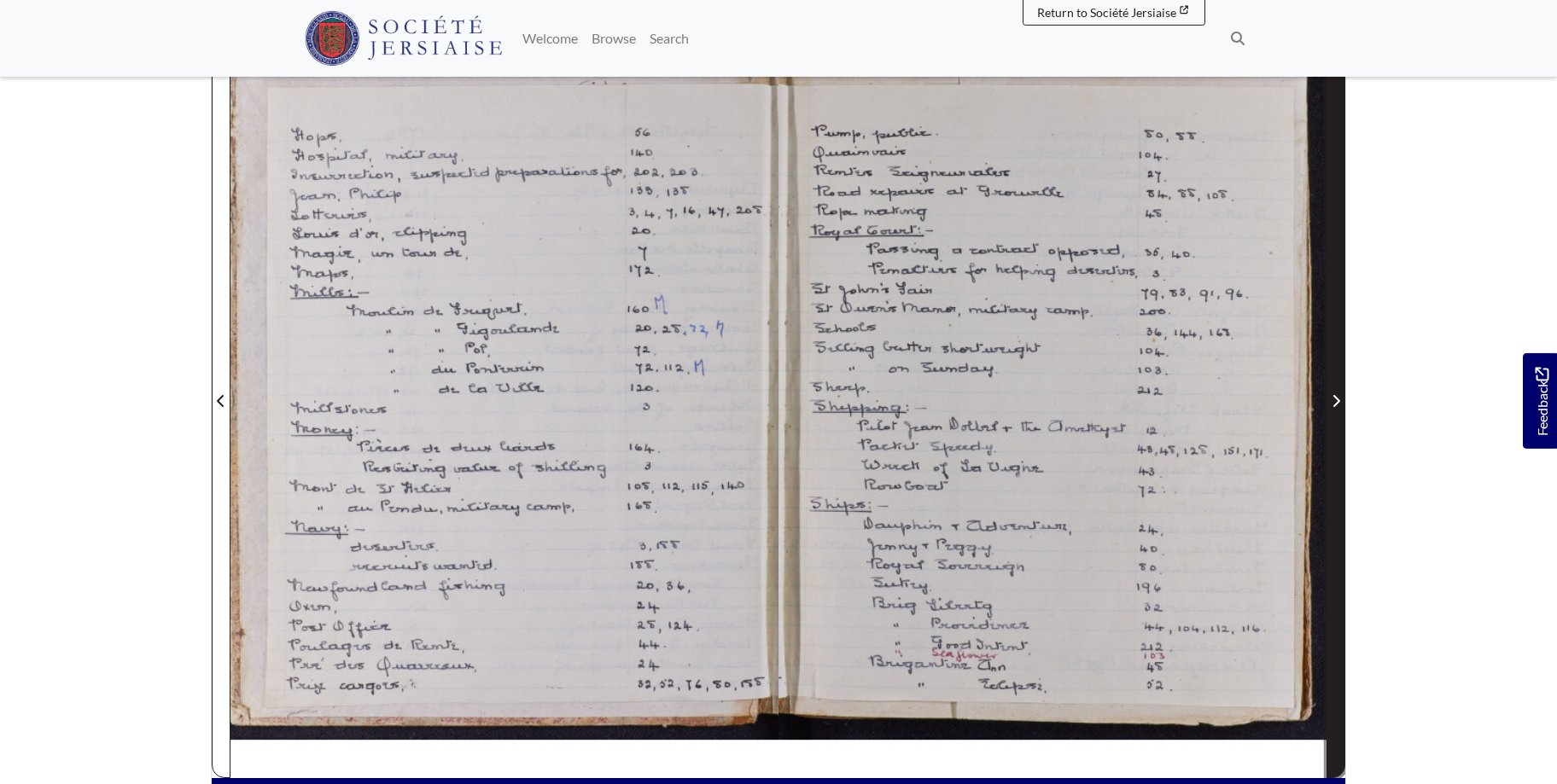
click at [1332, 389] on span "Next Page" at bounding box center [1336, 390] width 17 height 773
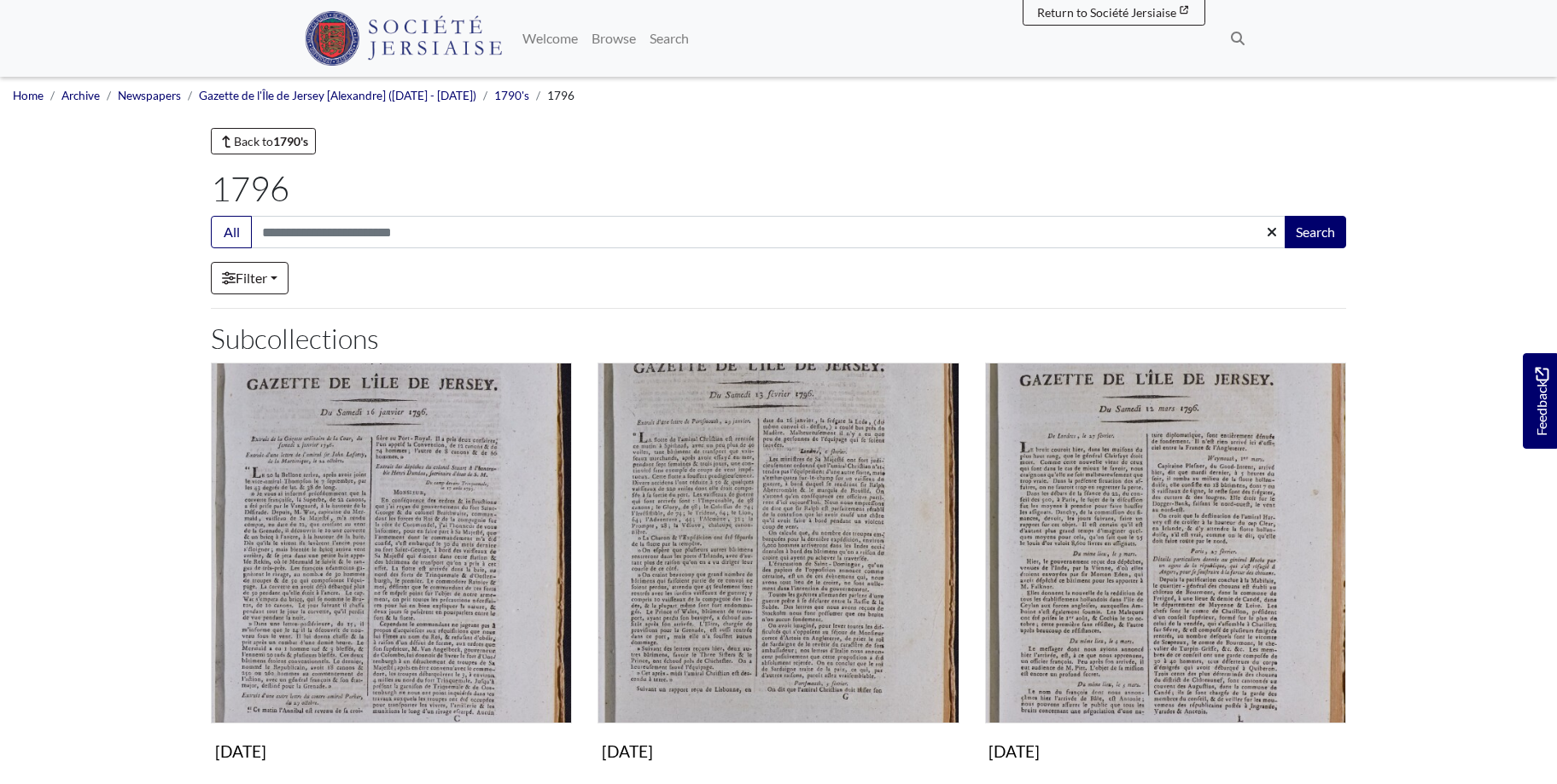
scroll to position [1480, 0]
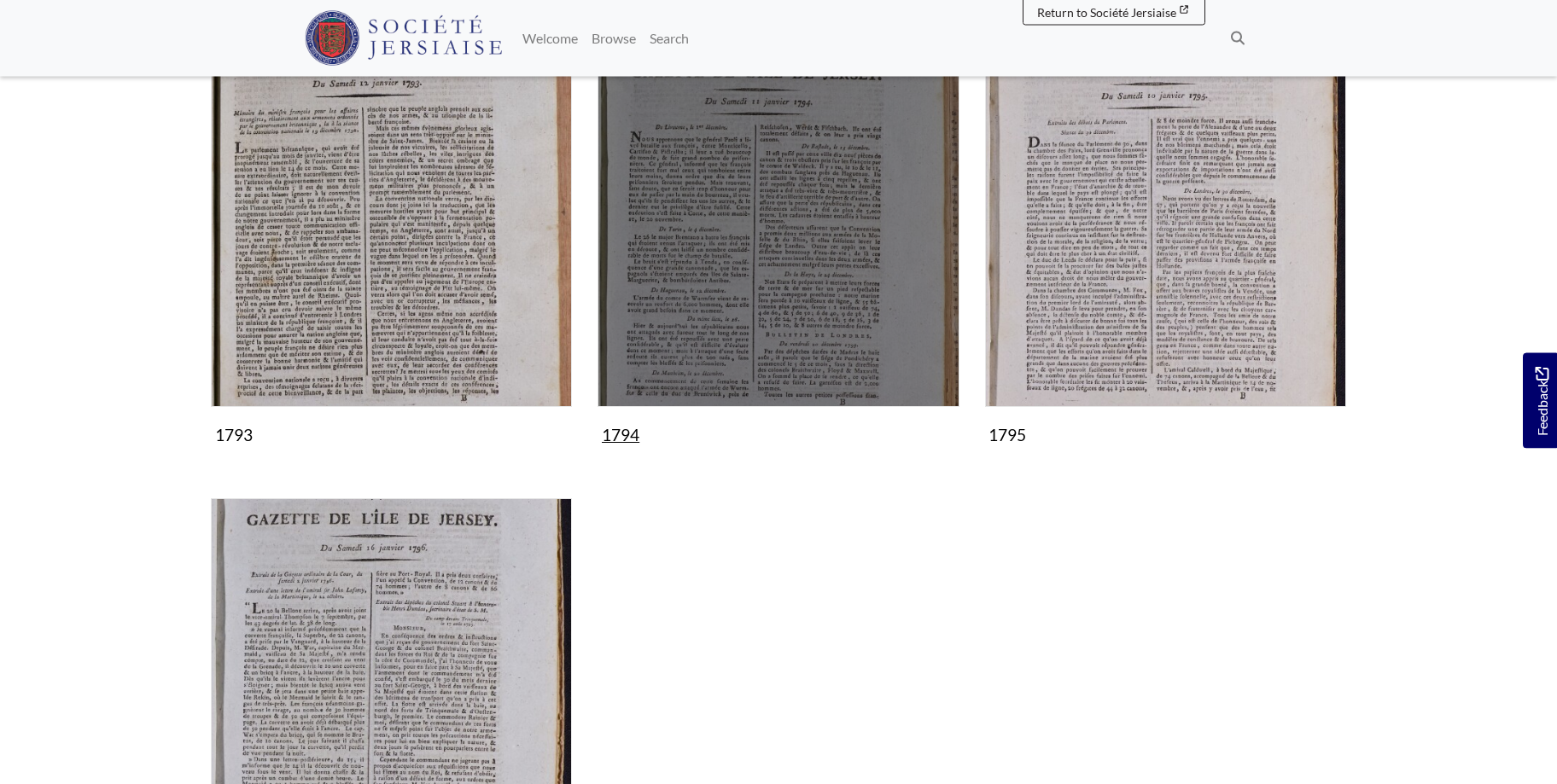
scroll to position [957, 0]
